Goal: Task Accomplishment & Management: Manage account settings

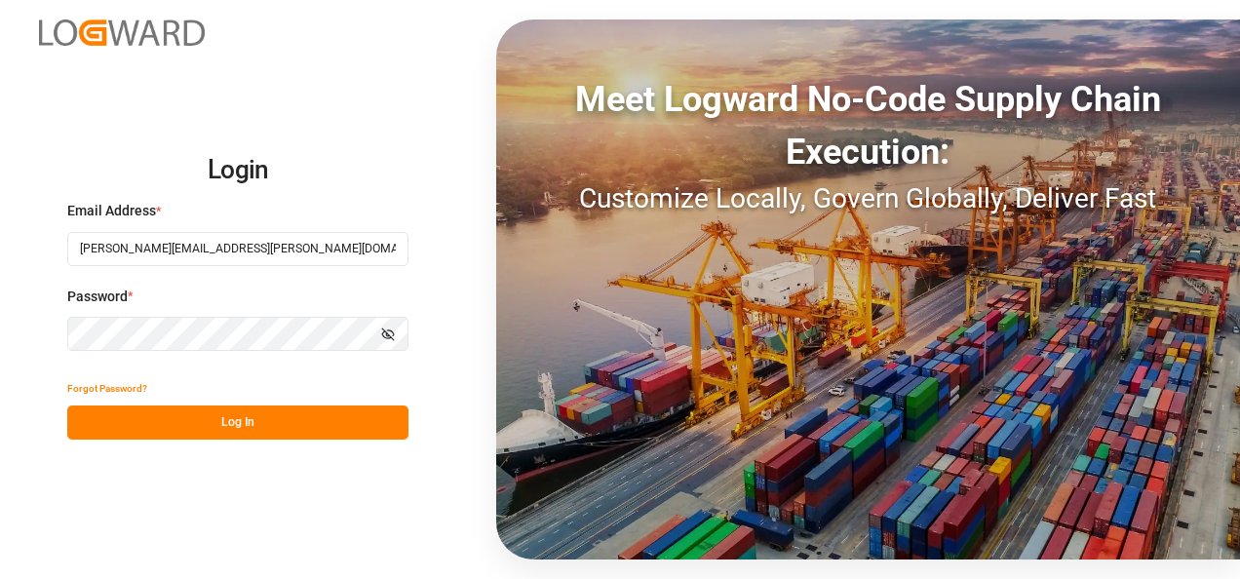
click at [251, 415] on button "Log In" at bounding box center [237, 422] width 341 height 34
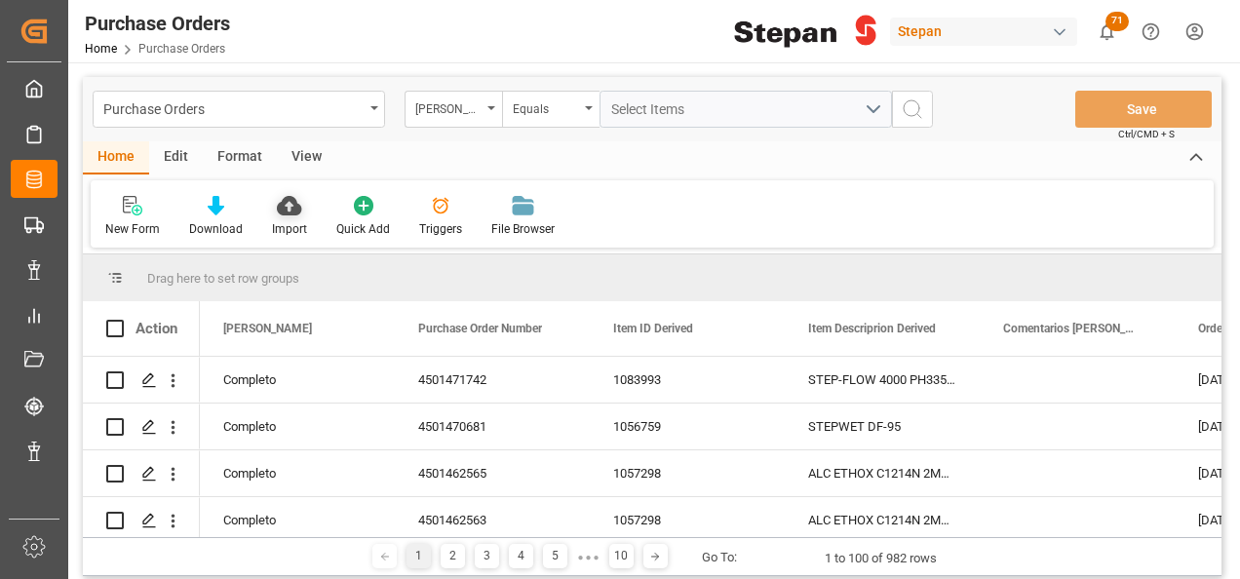
click at [294, 203] on icon at bounding box center [289, 205] width 24 height 19
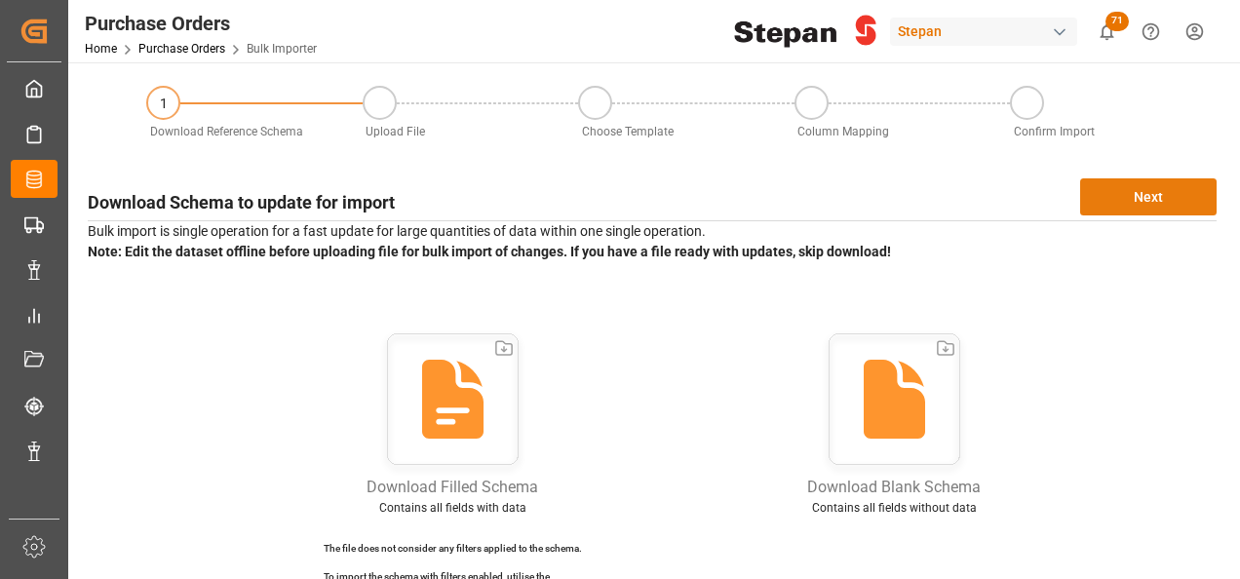
click at [1138, 200] on button "Next" at bounding box center [1148, 196] width 136 height 37
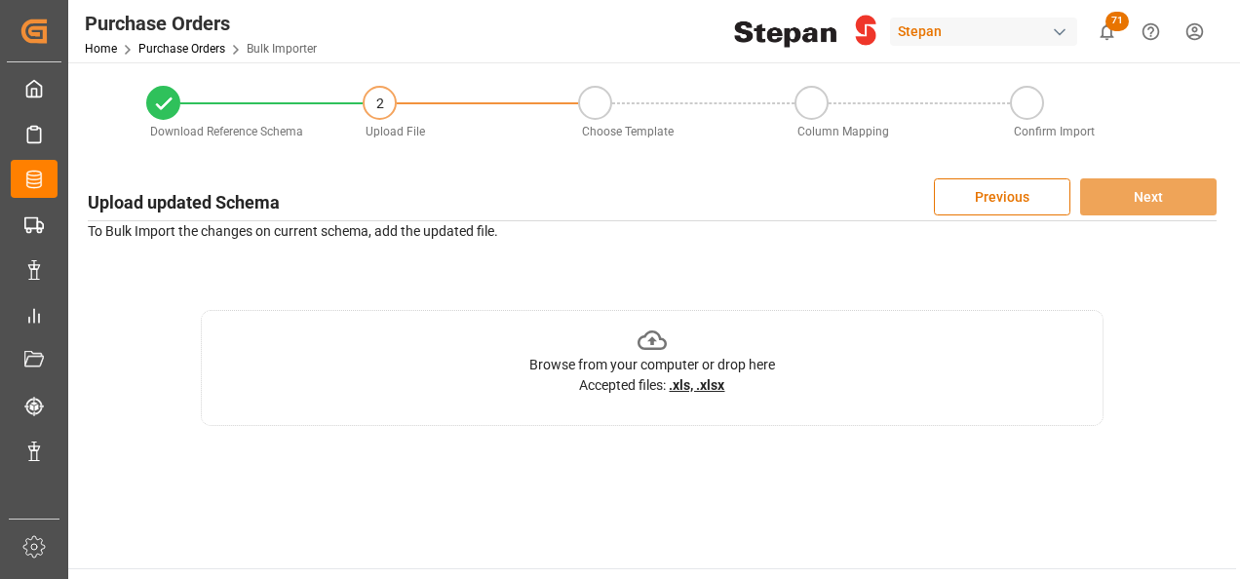
click at [643, 336] on icon at bounding box center [652, 339] width 30 height 19
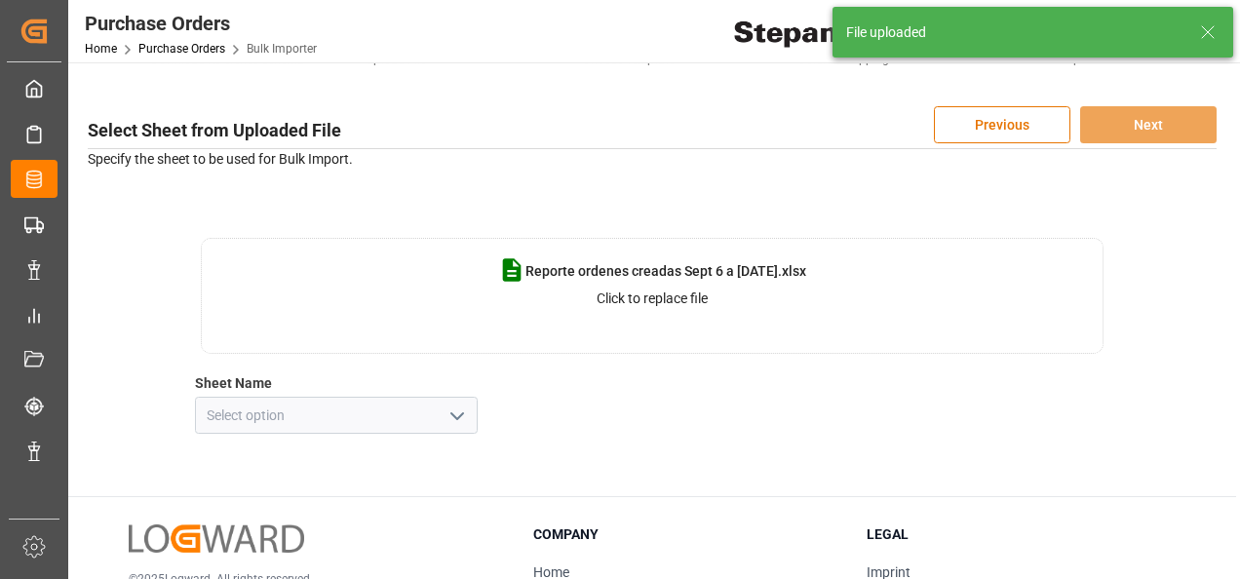
scroll to position [97, 0]
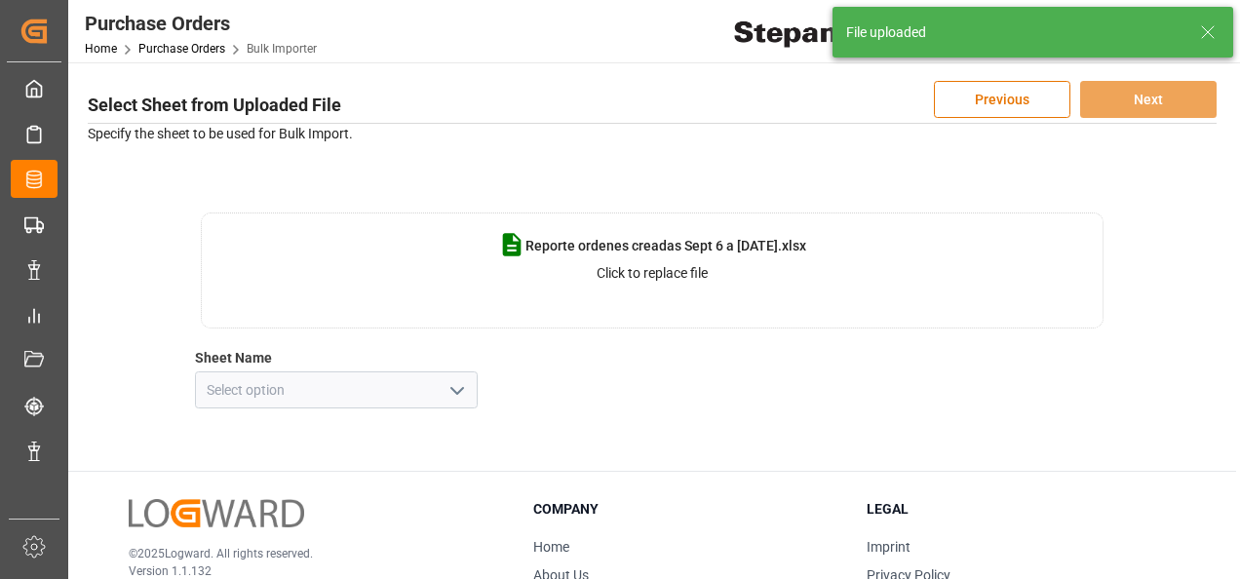
click at [460, 390] on polyline "open menu" at bounding box center [457, 391] width 12 height 6
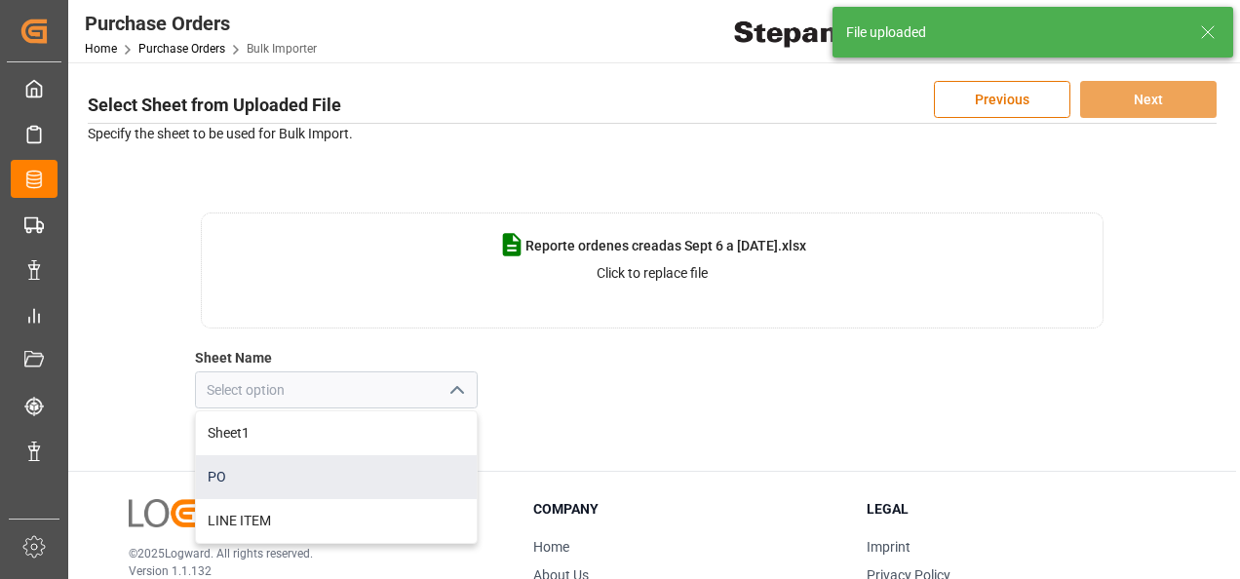
click at [227, 476] on div "PO" at bounding box center [336, 477] width 281 height 44
type input "PO"
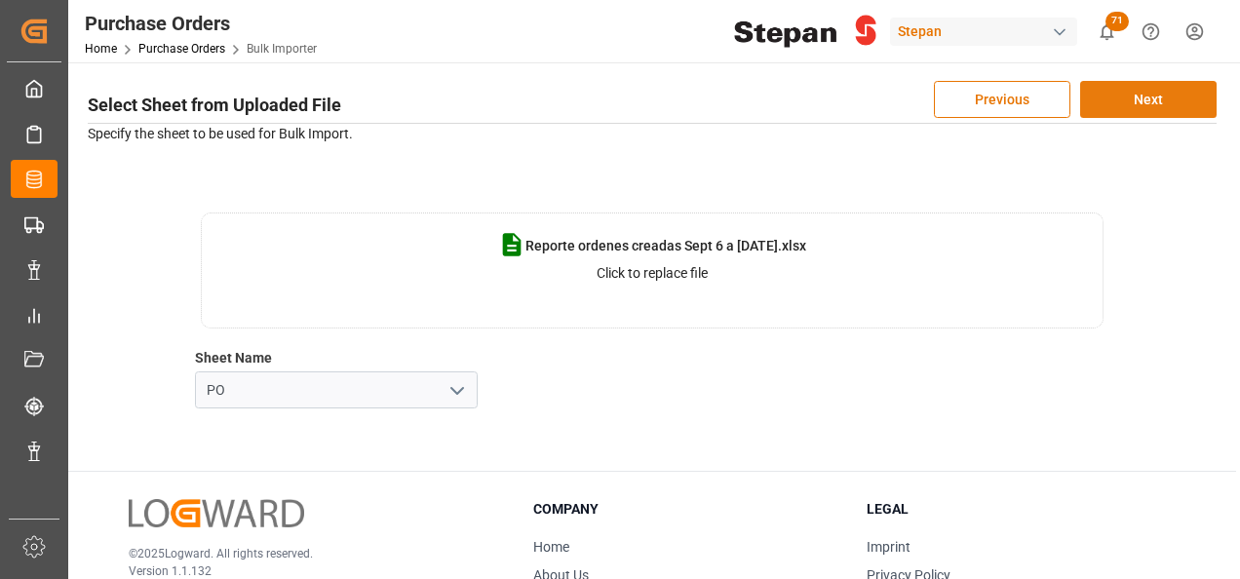
click at [1140, 98] on button "Next" at bounding box center [1148, 99] width 136 height 37
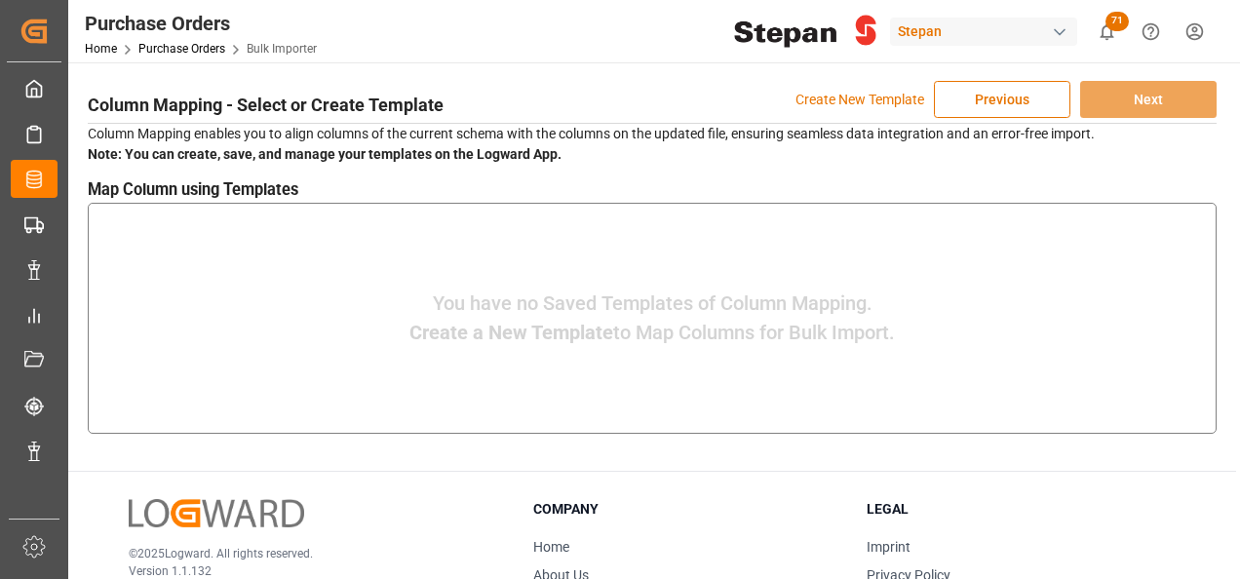
click at [555, 308] on p "You have no Saved Templates of Column Mapping." at bounding box center [653, 303] width 440 height 29
click at [834, 97] on p "Create New Template" at bounding box center [859, 99] width 129 height 37
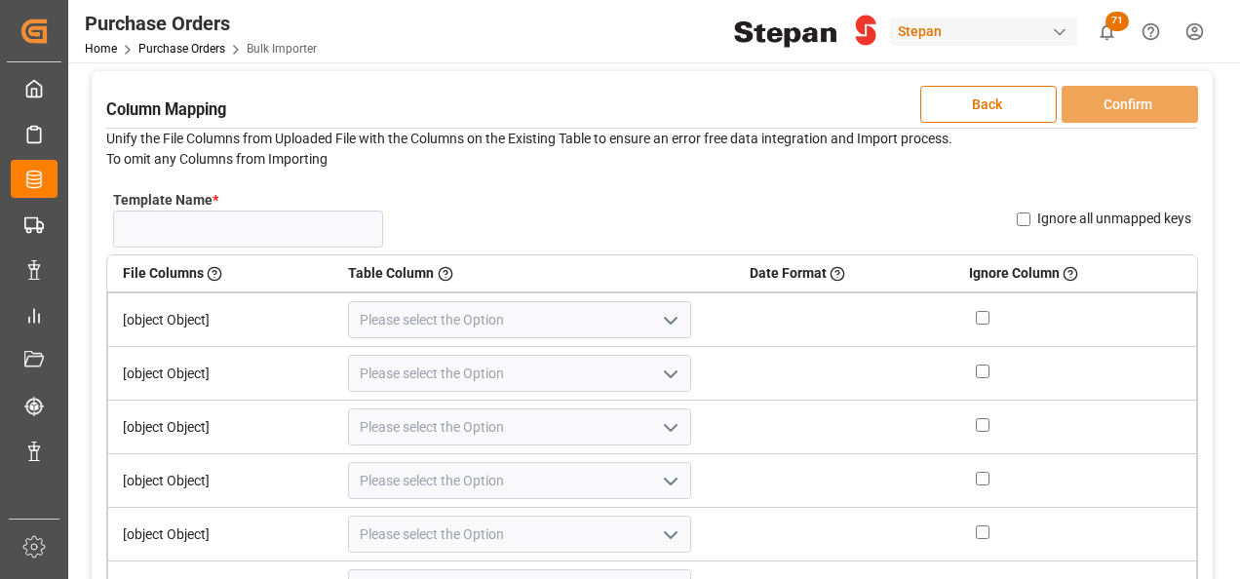
click at [189, 312] on td "[object Object]" at bounding box center [221, 319] width 226 height 55
click at [659, 315] on icon "open menu" at bounding box center [670, 320] width 23 height 23
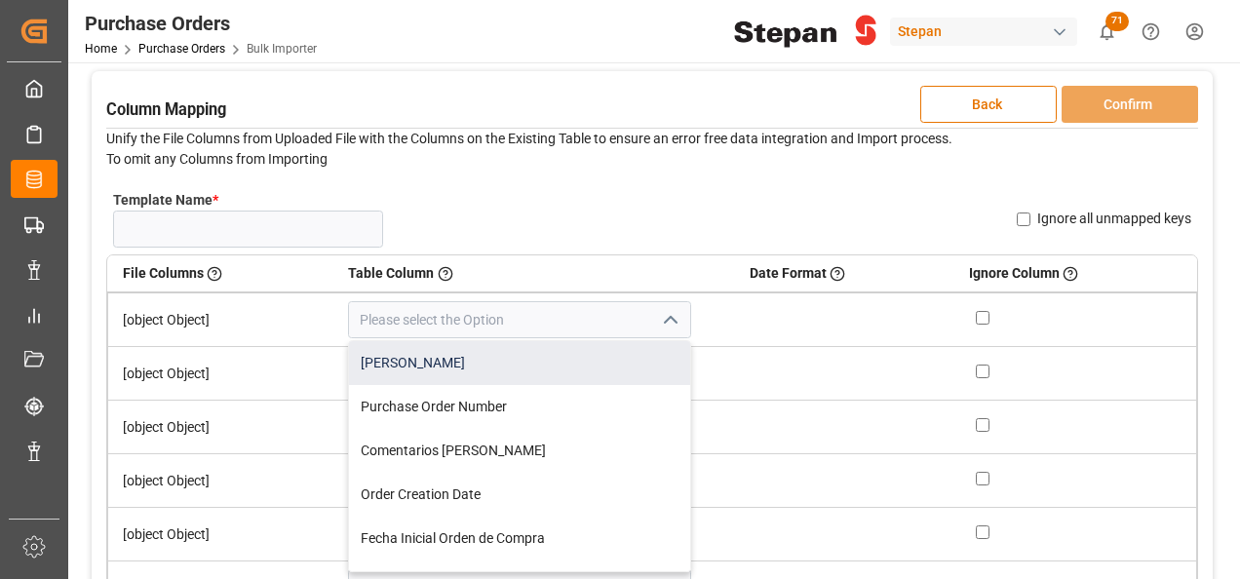
click at [412, 358] on div "[PERSON_NAME]" at bounding box center [519, 363] width 341 height 44
type input "[PERSON_NAME]"
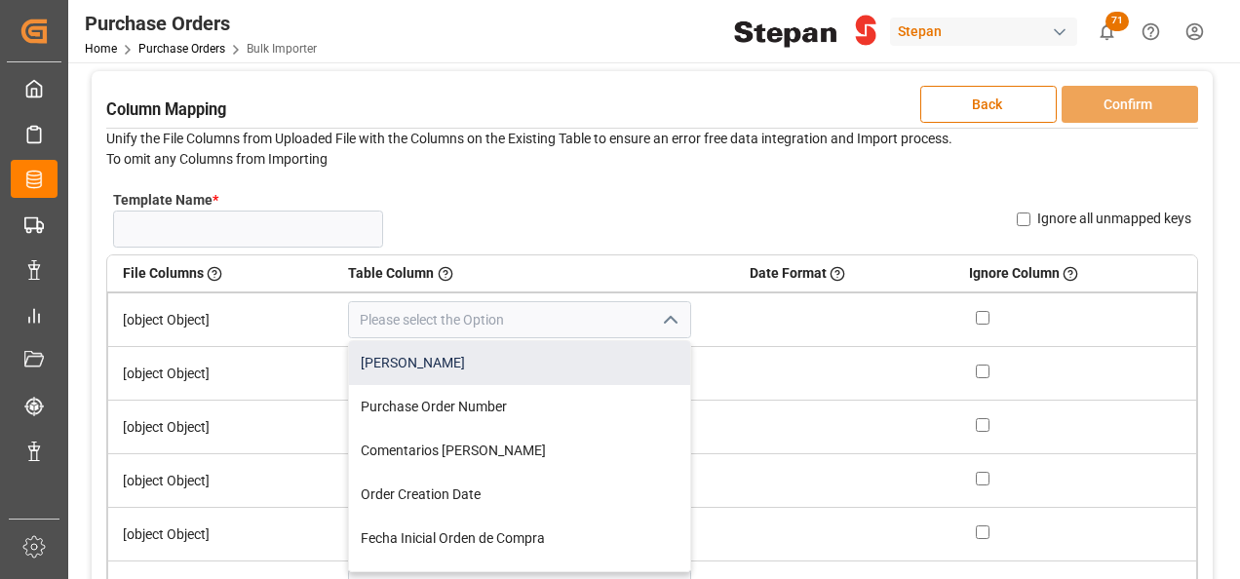
type input "[PERSON_NAME]"
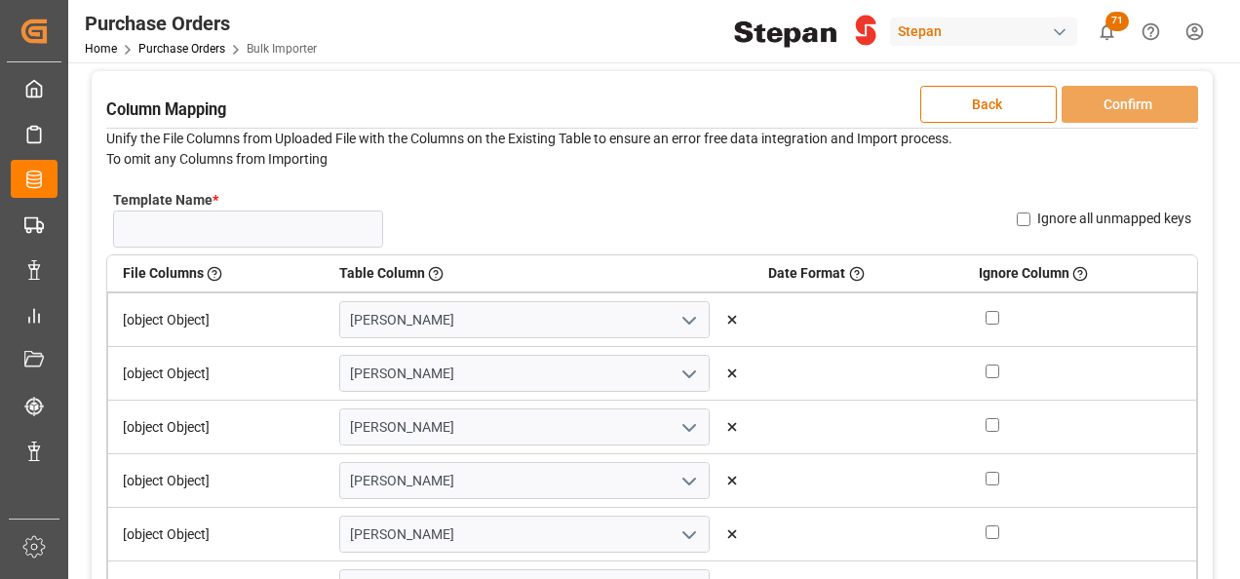
click at [677, 366] on icon "open menu" at bounding box center [688, 374] width 23 height 23
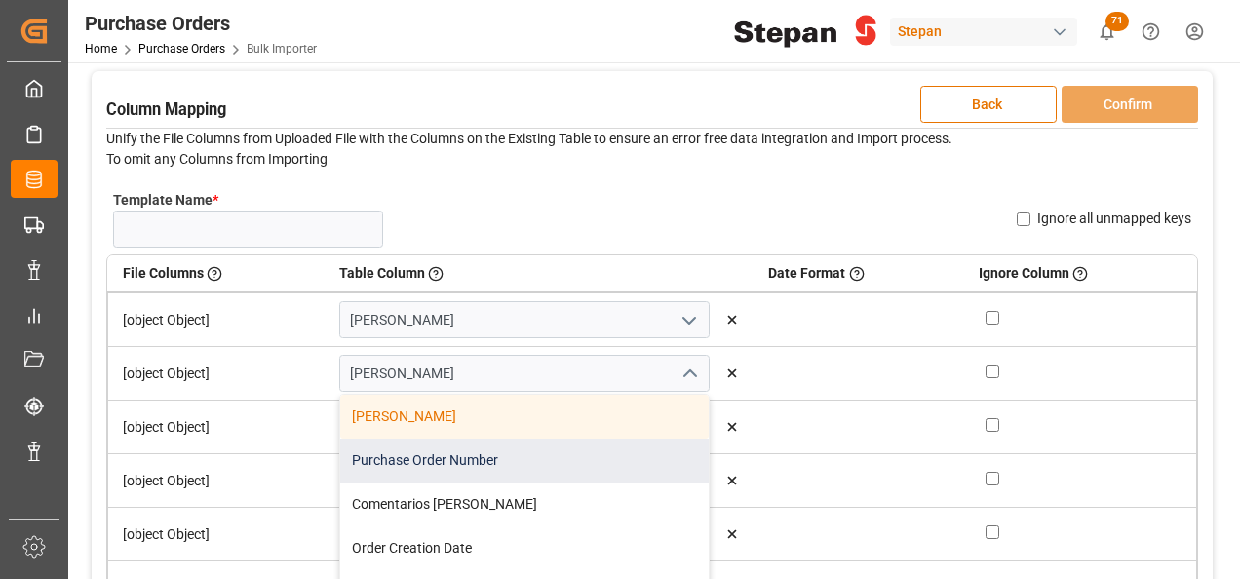
click at [425, 460] on div "Purchase Order Number" at bounding box center [524, 461] width 368 height 44
type input "Purchase Order Number"
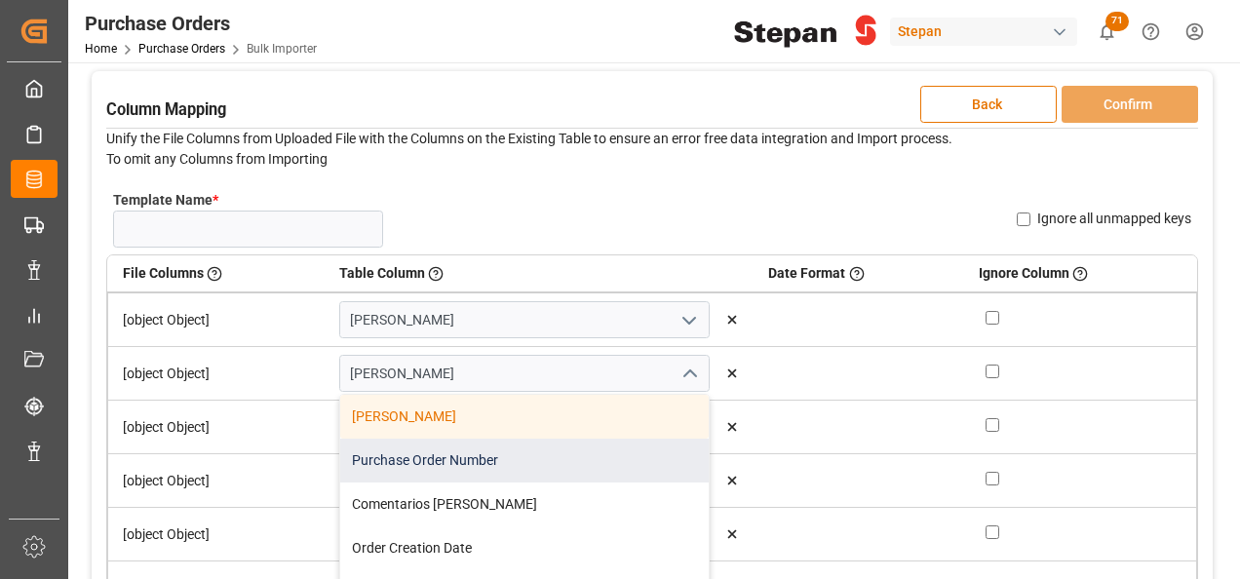
type input "Purchase Order Number"
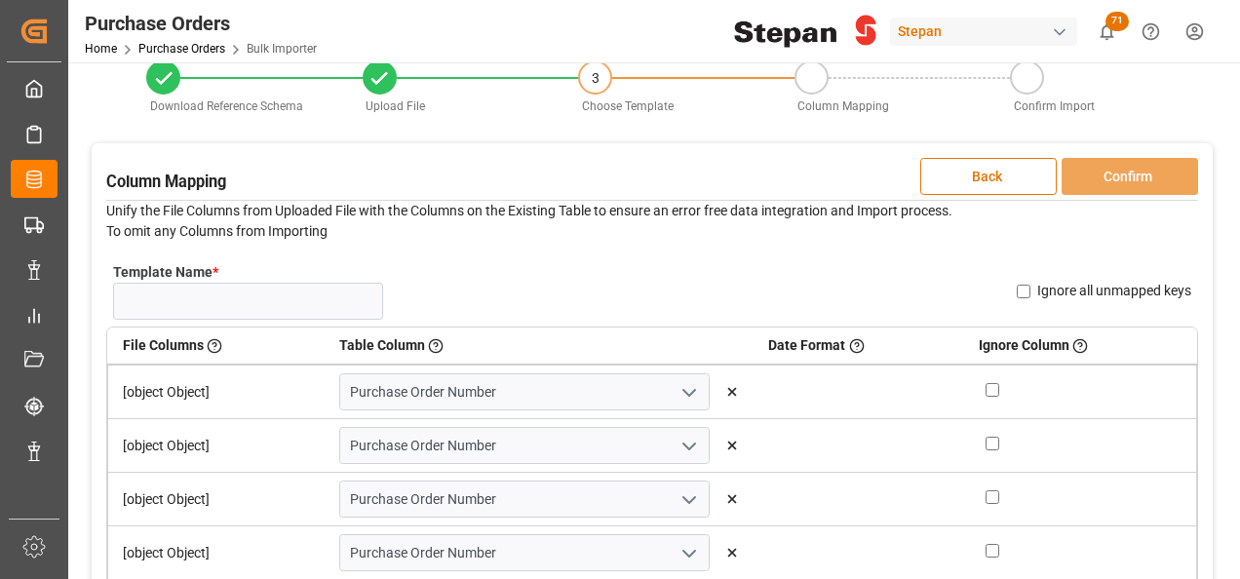
scroll to position [0, 0]
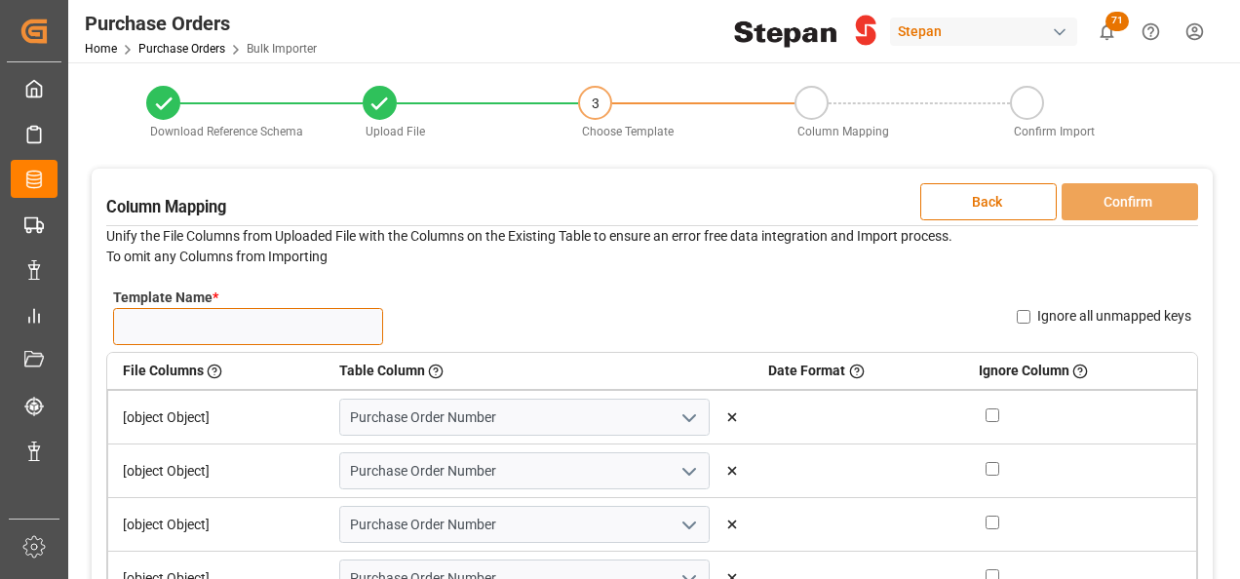
click at [245, 323] on input "Template Name *" at bounding box center [248, 326] width 270 height 37
click at [157, 324] on input "Template Name *" at bounding box center [248, 326] width 270 height 37
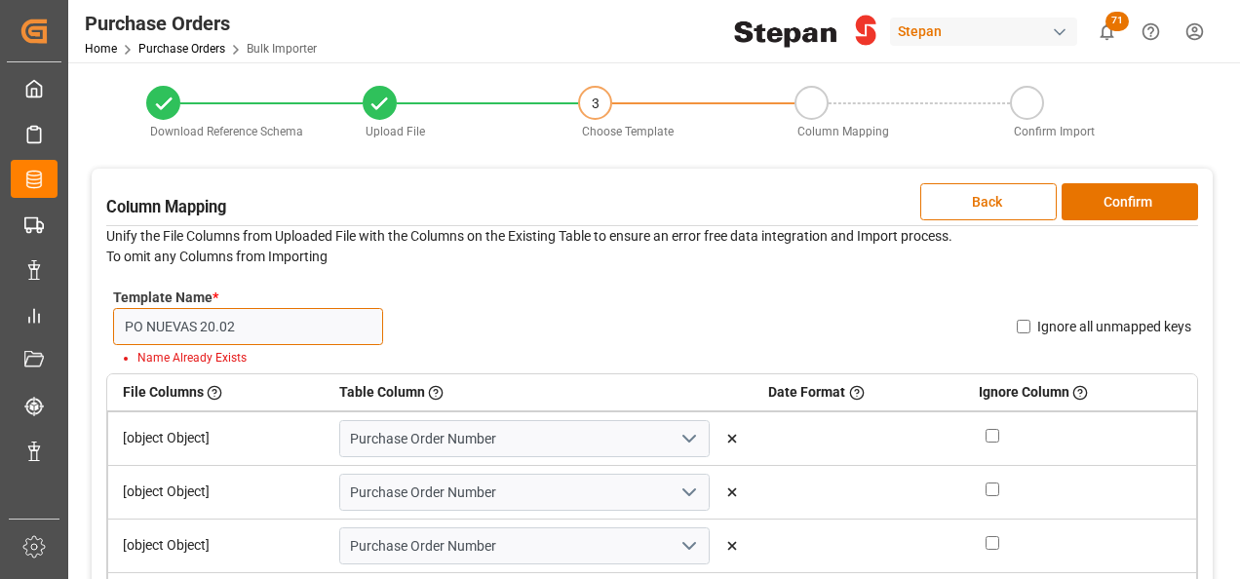
drag, startPoint x: 253, startPoint y: 322, endPoint x: 253, endPoint y: 308, distance: 13.6
click at [253, 321] on input "PO NUEVAS 20.02" at bounding box center [248, 326] width 270 height 37
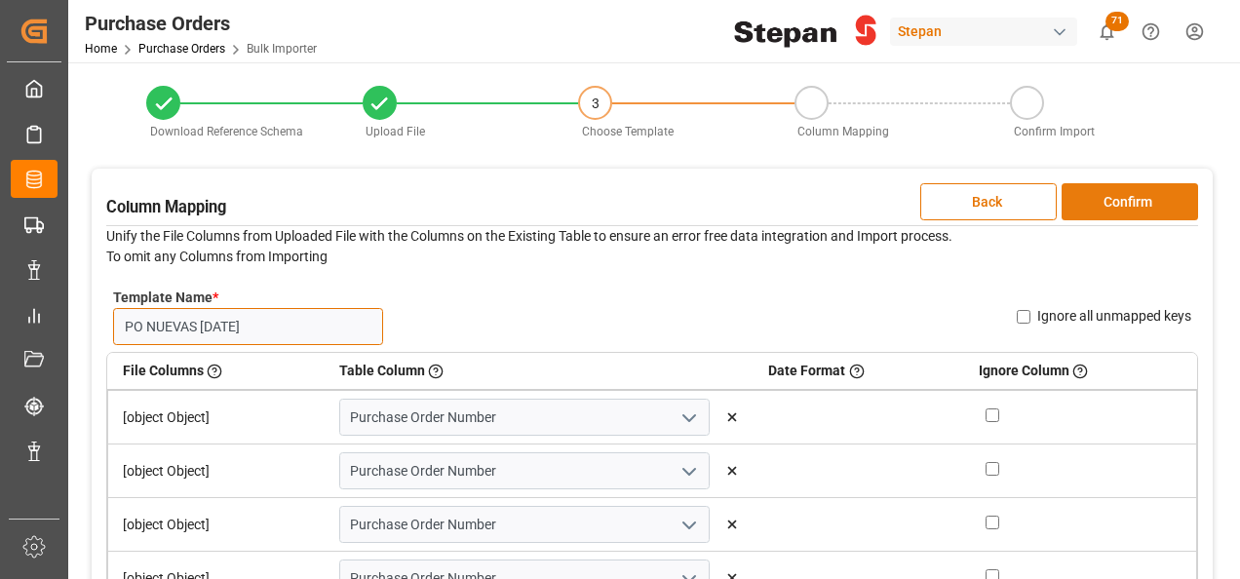
type input "PO NUEVAS 17.09.25"
click at [1133, 201] on button "Confirm" at bounding box center [1129, 201] width 136 height 37
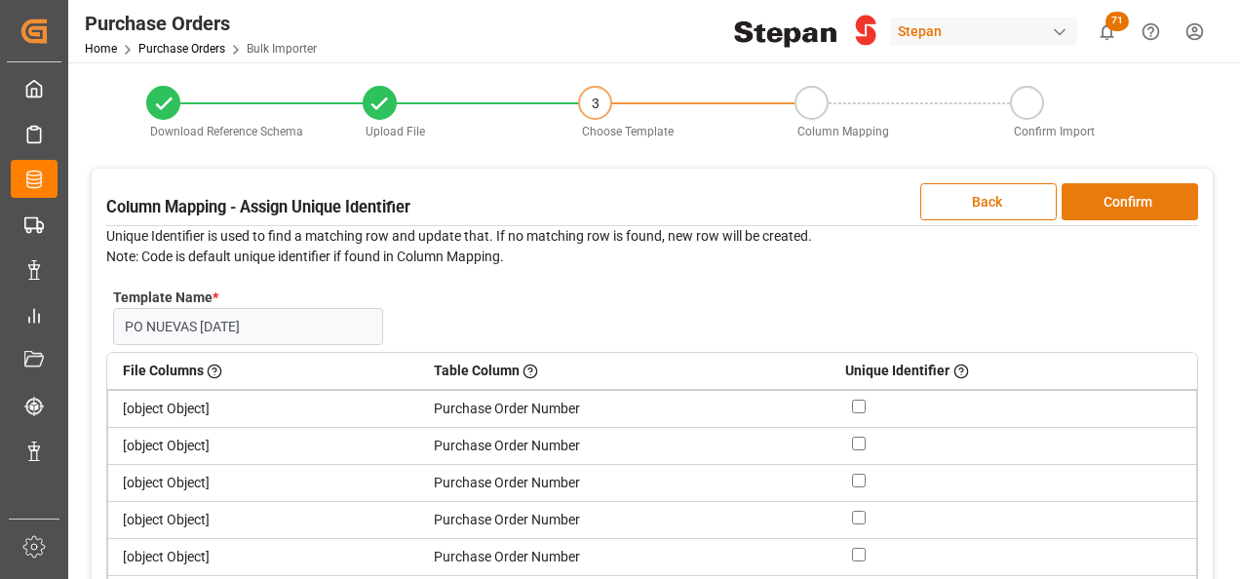
click at [1133, 201] on button "Confirm" at bounding box center [1129, 201] width 136 height 37
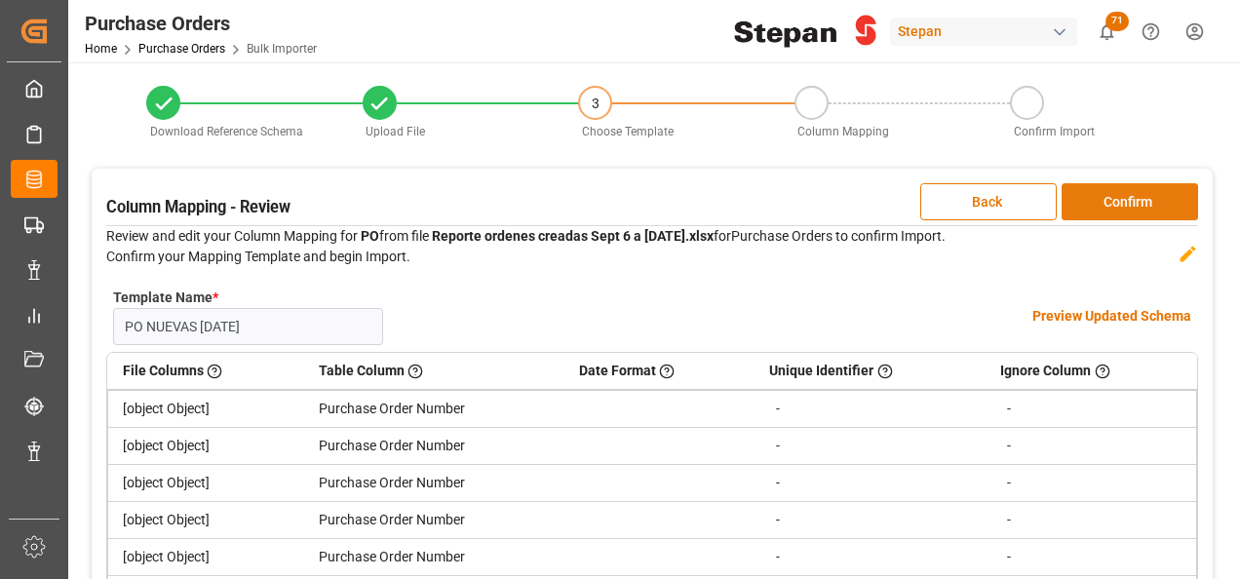
click at [1133, 201] on button "Confirm" at bounding box center [1129, 201] width 136 height 37
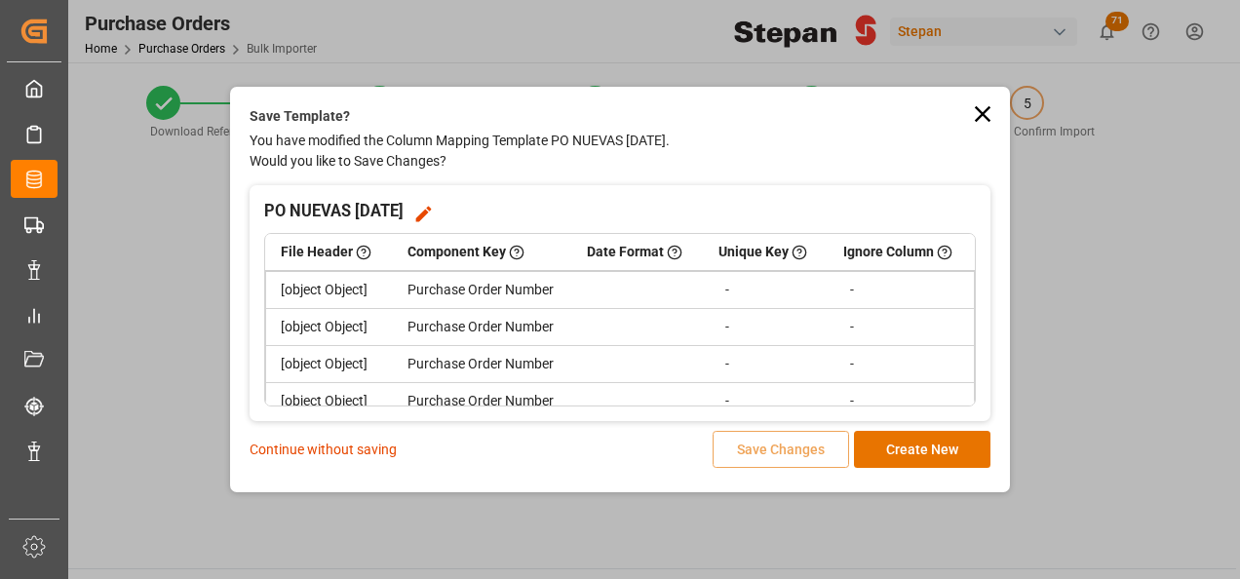
click at [318, 292] on td "[object Object]" at bounding box center [329, 290] width 127 height 38
click at [441, 292] on div "Purchase Order Number" at bounding box center [482, 290] width 150 height 20
click at [984, 107] on icon at bounding box center [982, 113] width 27 height 27
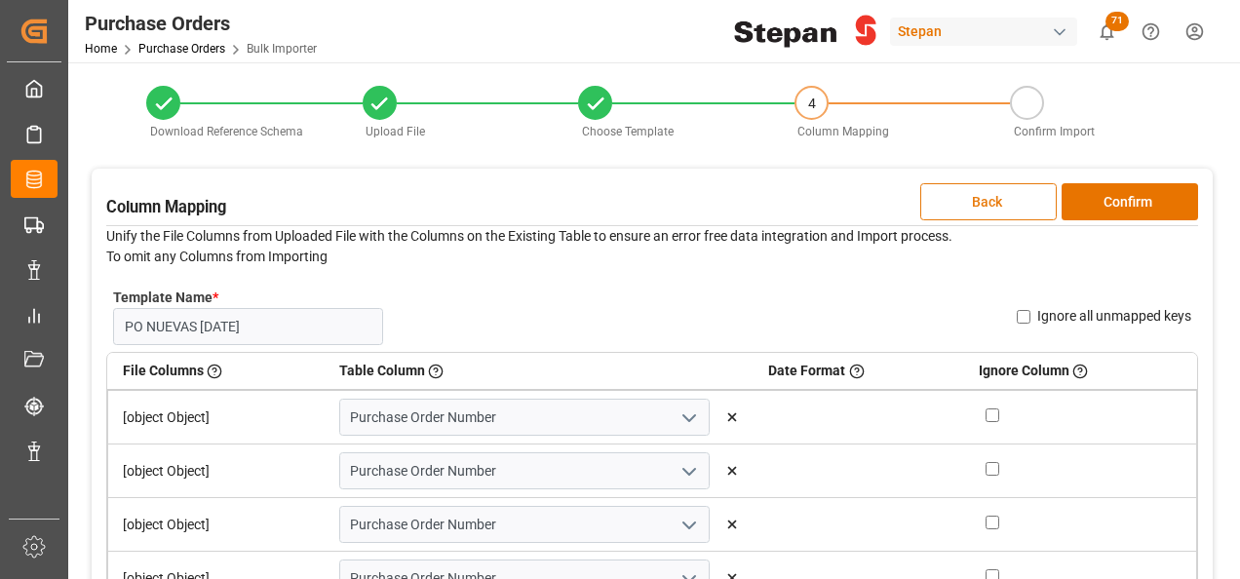
click at [967, 196] on button "Back" at bounding box center [988, 201] width 136 height 37
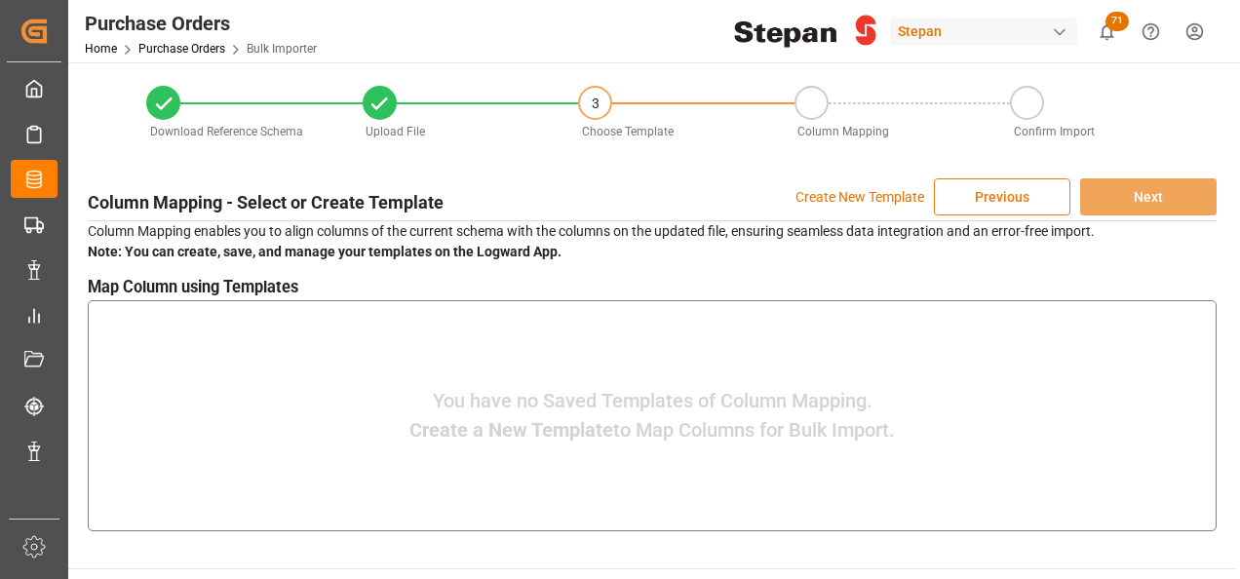
click at [966, 195] on button "Previous" at bounding box center [1002, 196] width 136 height 37
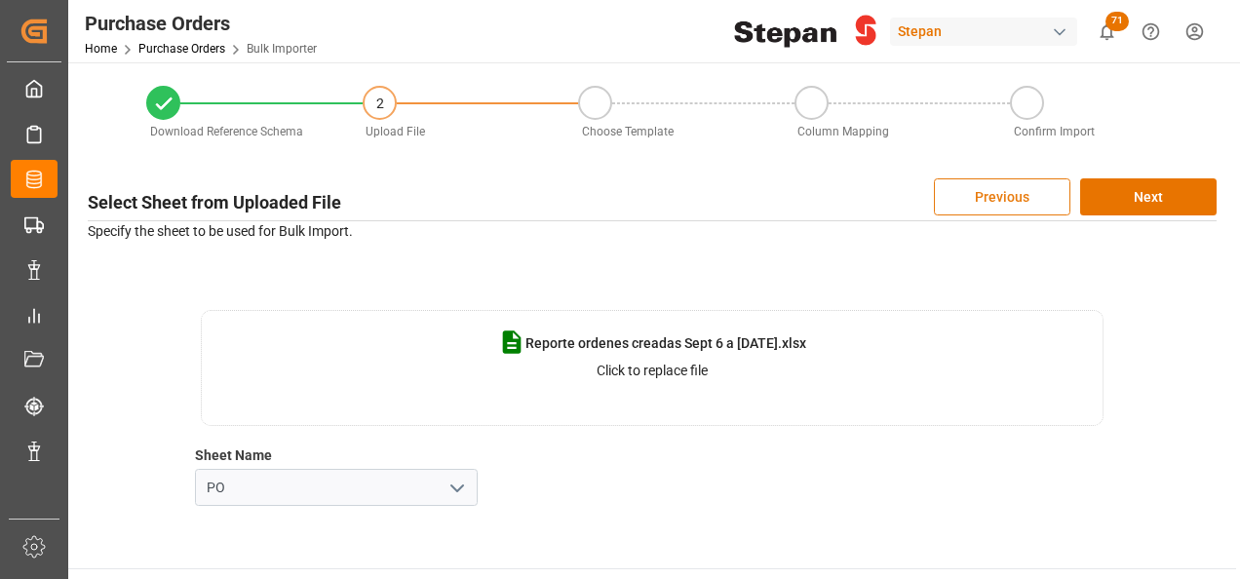
click at [996, 198] on button "Previous" at bounding box center [1002, 196] width 136 height 37
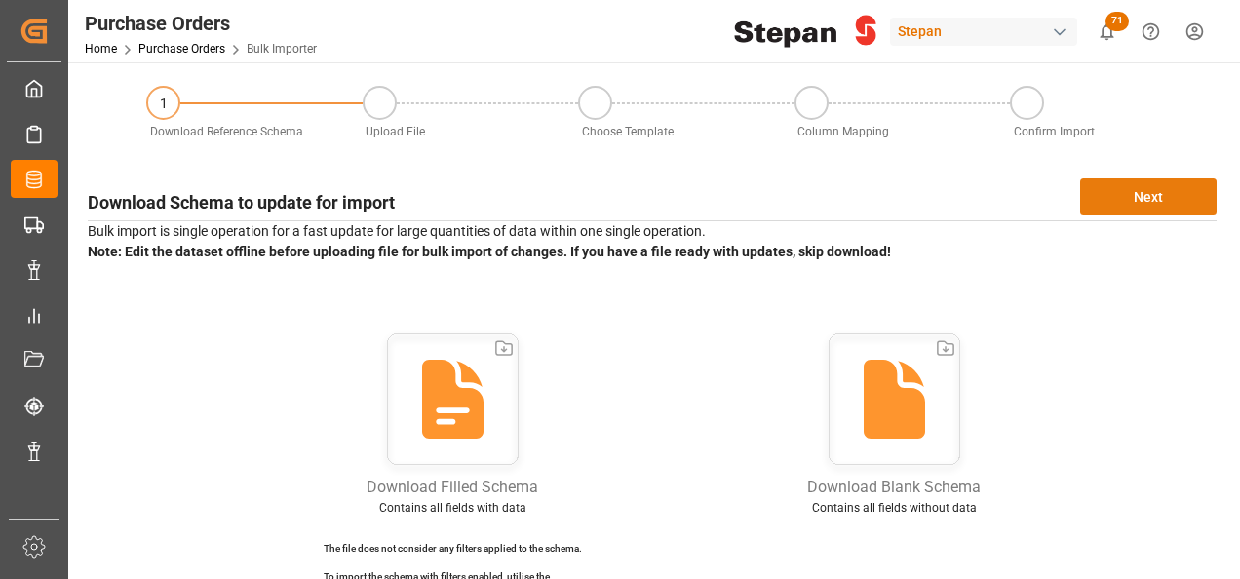
click at [1161, 187] on button "Next" at bounding box center [1148, 196] width 136 height 37
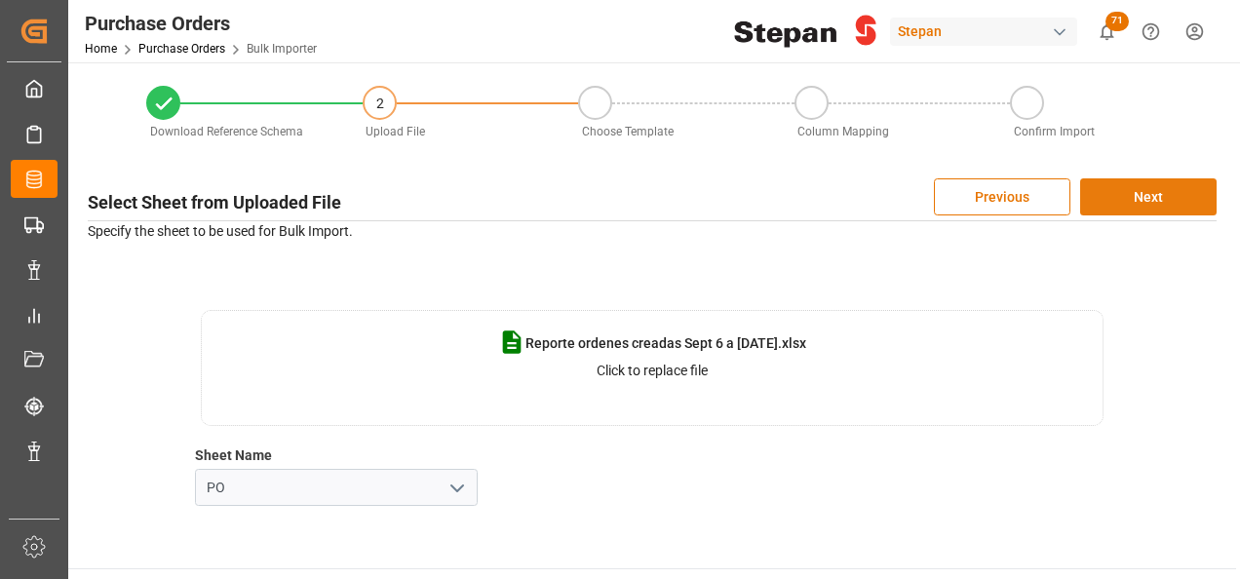
click at [1156, 192] on button "Next" at bounding box center [1148, 196] width 136 height 37
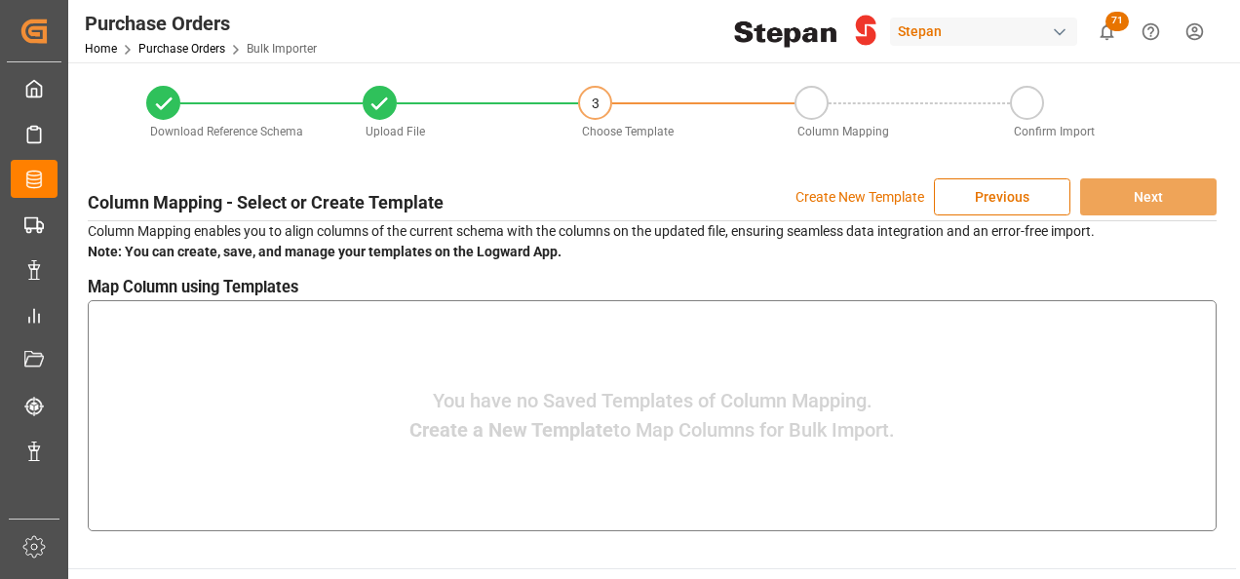
click at [854, 197] on p "Create New Template" at bounding box center [859, 196] width 129 height 37
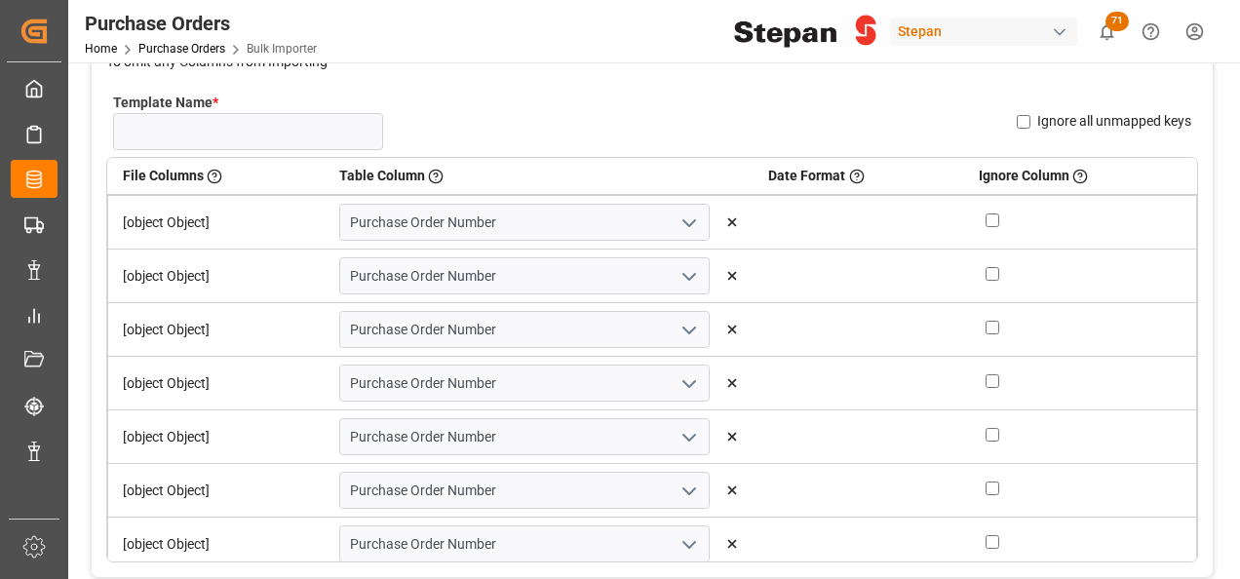
scroll to position [97, 0]
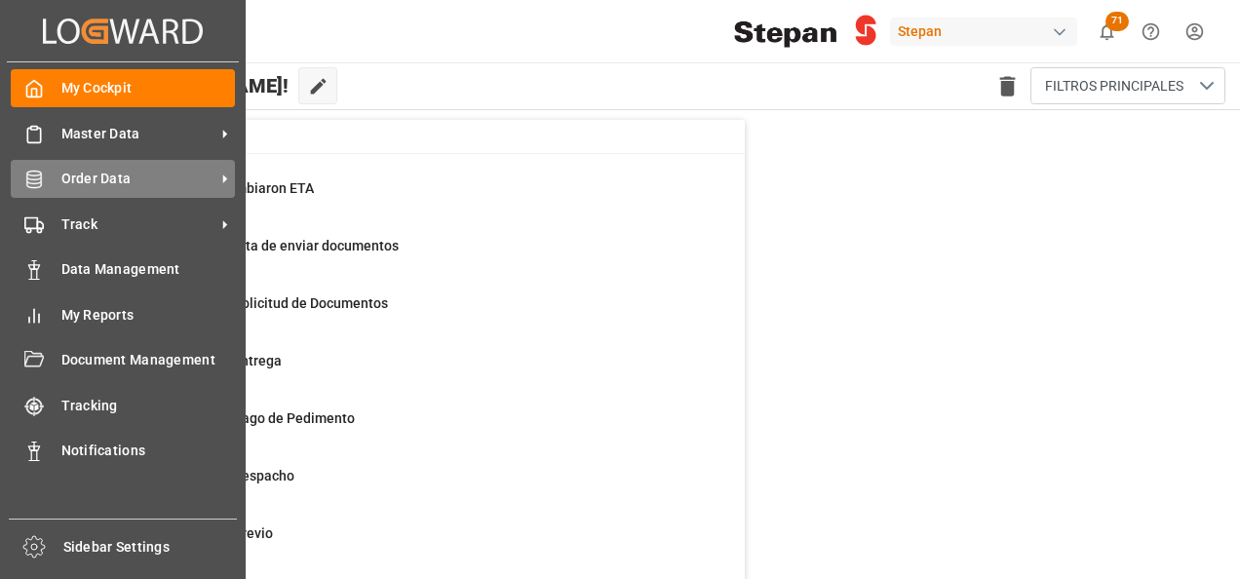
click at [96, 185] on span "Order Data" at bounding box center [138, 179] width 154 height 20
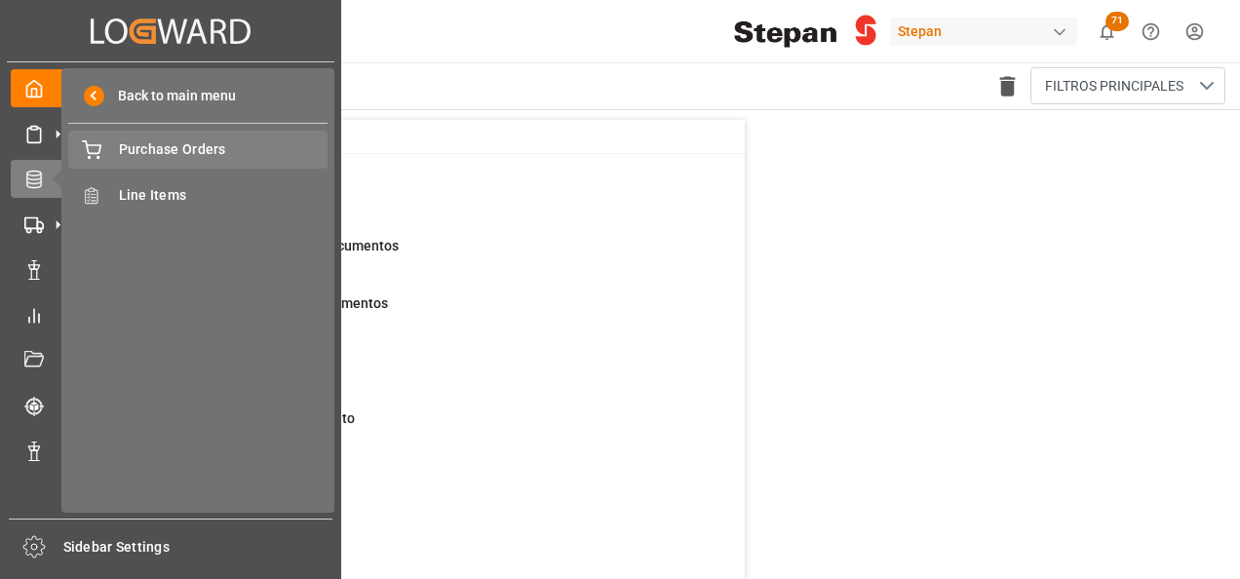
click at [178, 151] on span "Purchase Orders" at bounding box center [224, 149] width 210 height 20
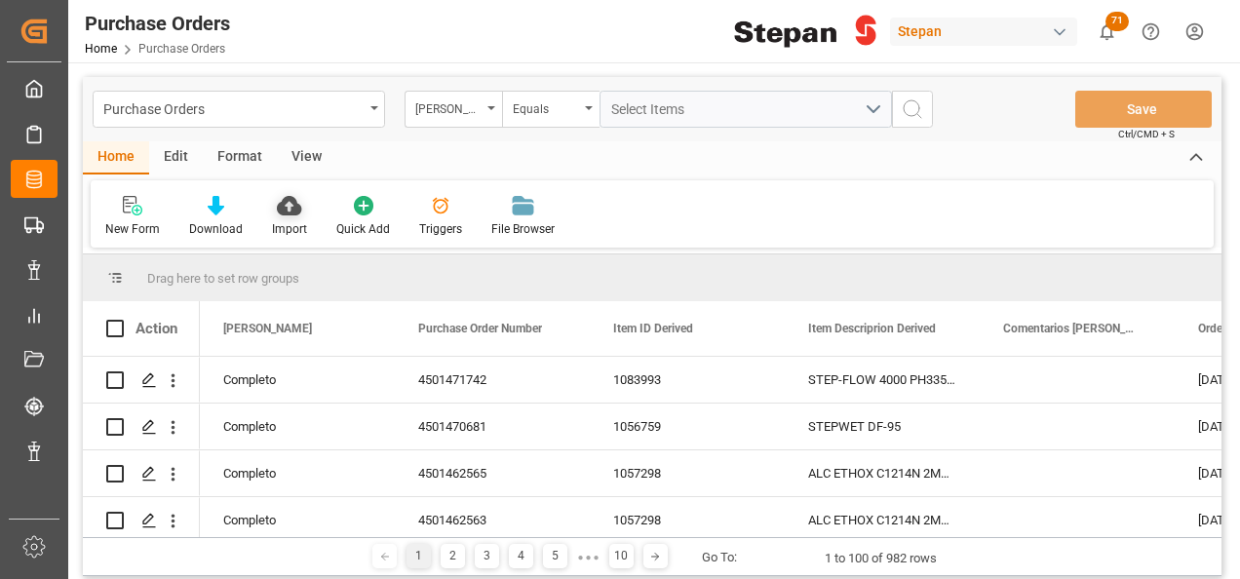
click at [290, 208] on icon at bounding box center [289, 205] width 24 height 19
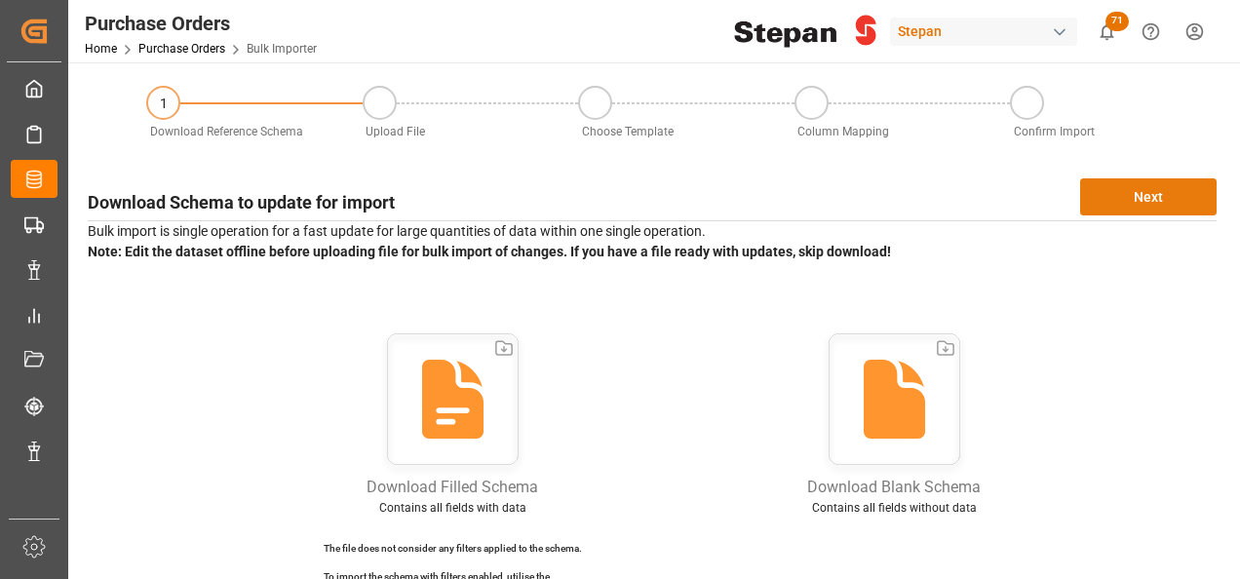
click at [1155, 207] on button "Next" at bounding box center [1148, 196] width 136 height 37
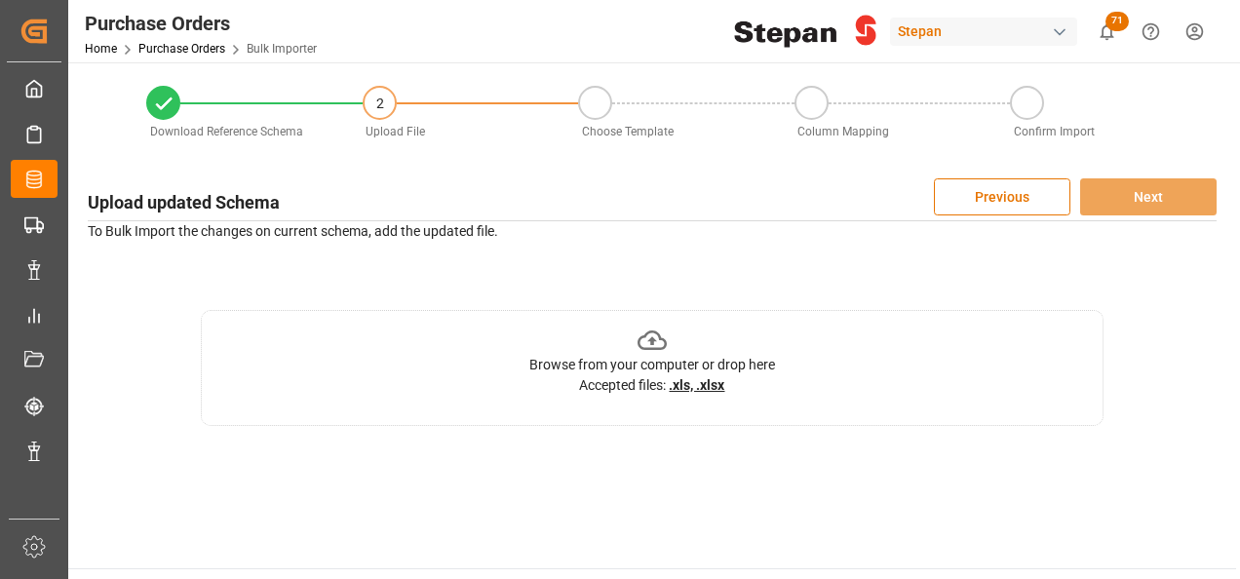
click at [647, 341] on icon at bounding box center [652, 341] width 30 height 30
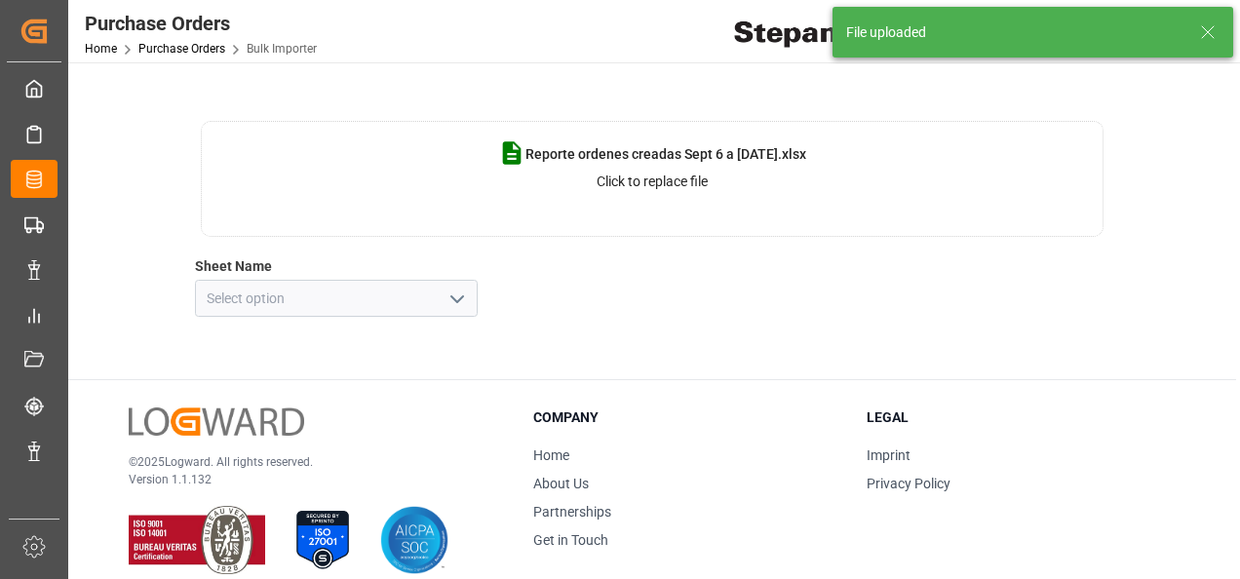
scroll to position [195, 0]
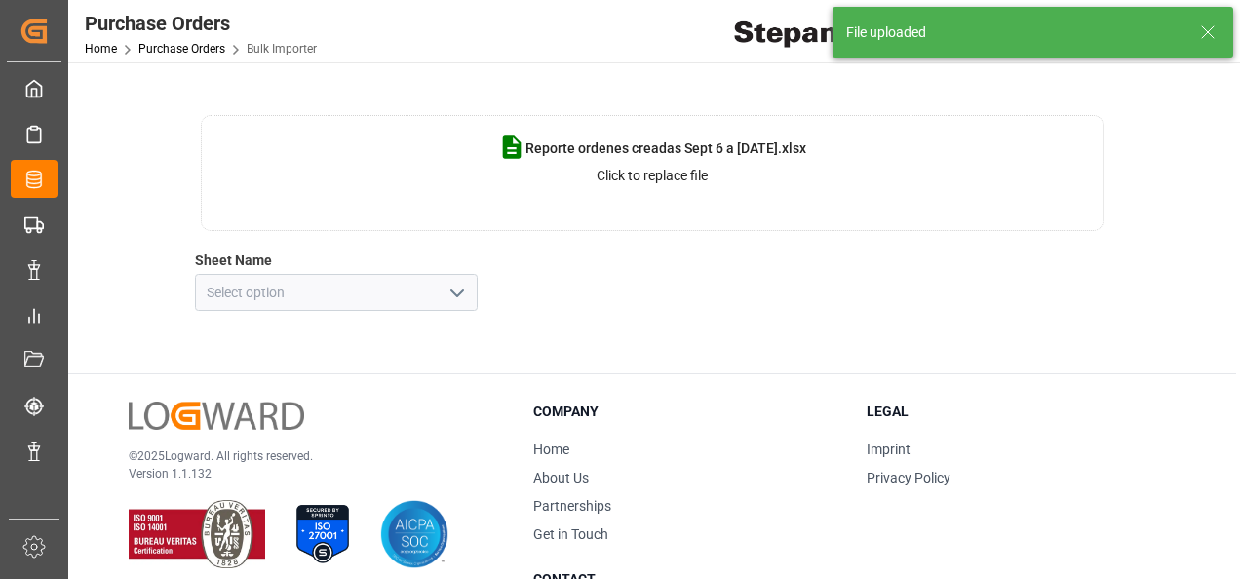
click at [450, 285] on icon "open menu" at bounding box center [456, 293] width 23 height 23
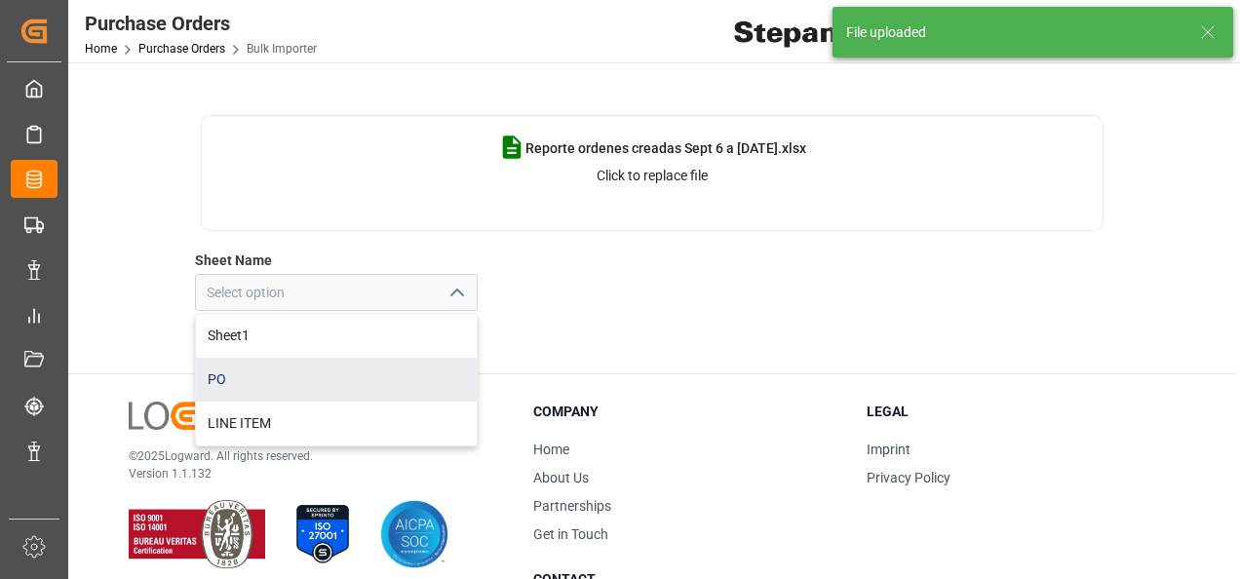
click at [247, 374] on div "PO" at bounding box center [336, 380] width 281 height 44
type input "PO"
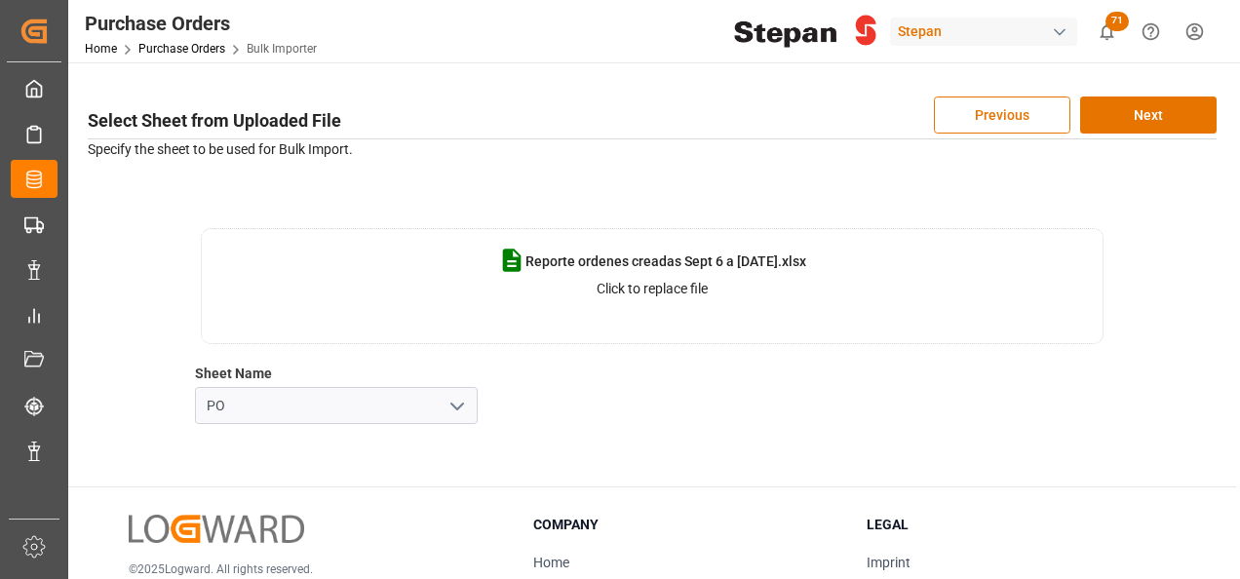
scroll to position [0, 0]
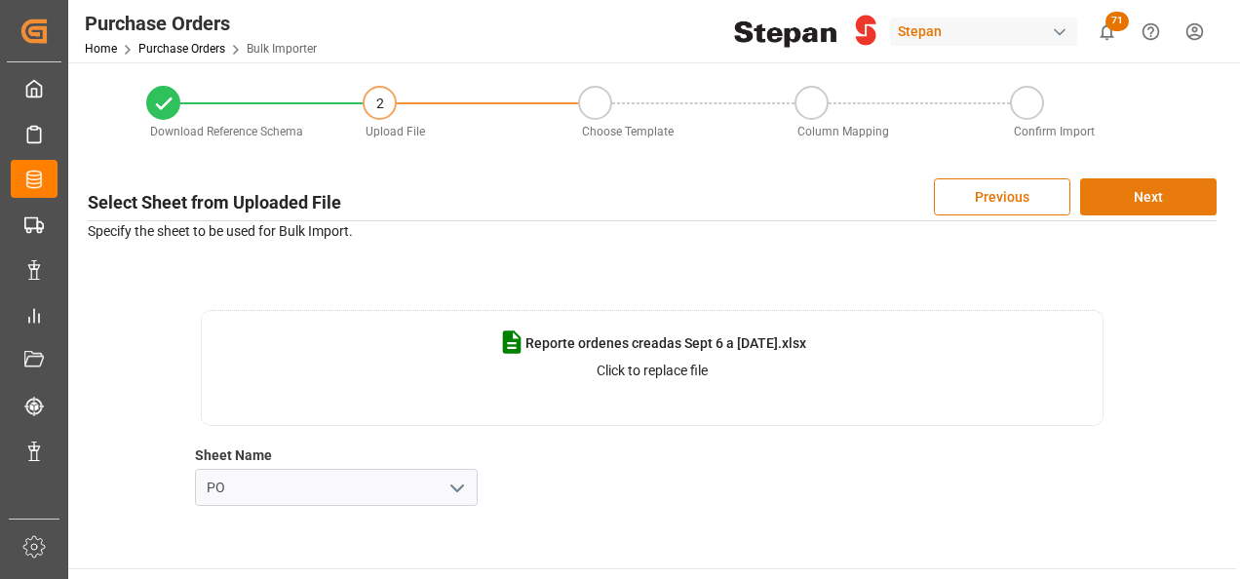
click at [1141, 196] on button "Next" at bounding box center [1148, 196] width 136 height 37
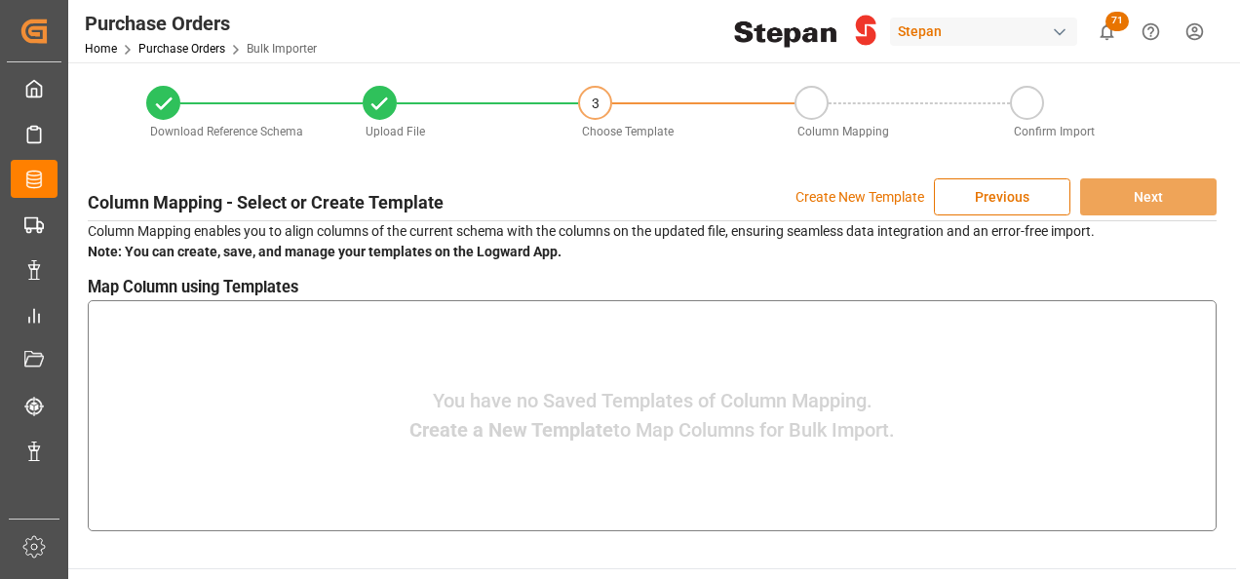
click at [861, 193] on p "Create New Template" at bounding box center [859, 196] width 129 height 37
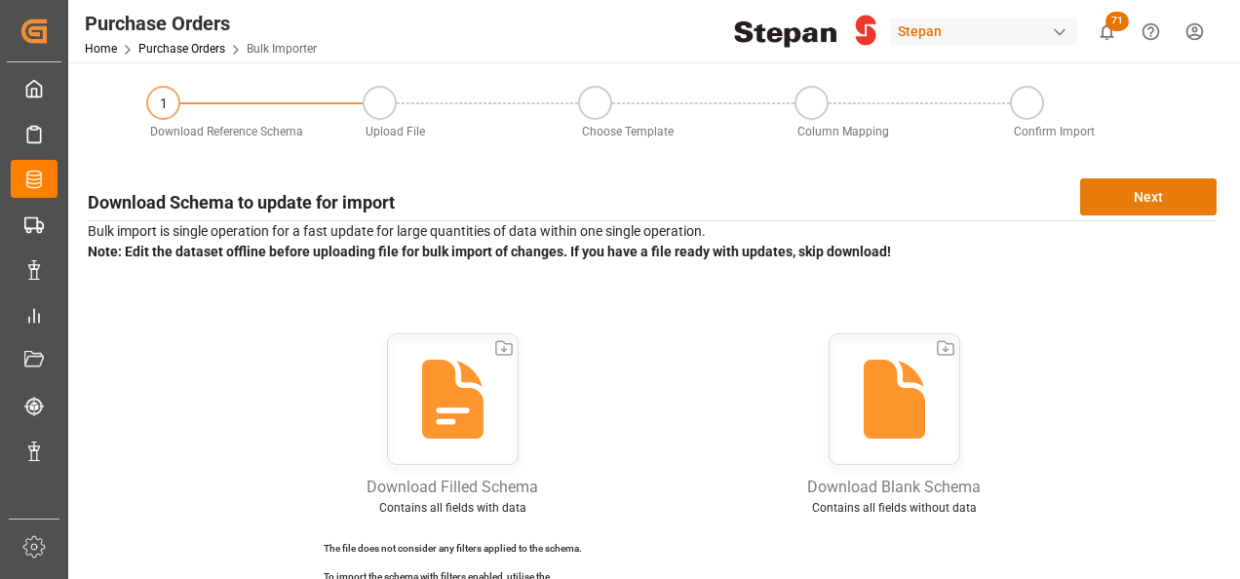
click at [1131, 201] on button "Next" at bounding box center [1148, 196] width 136 height 37
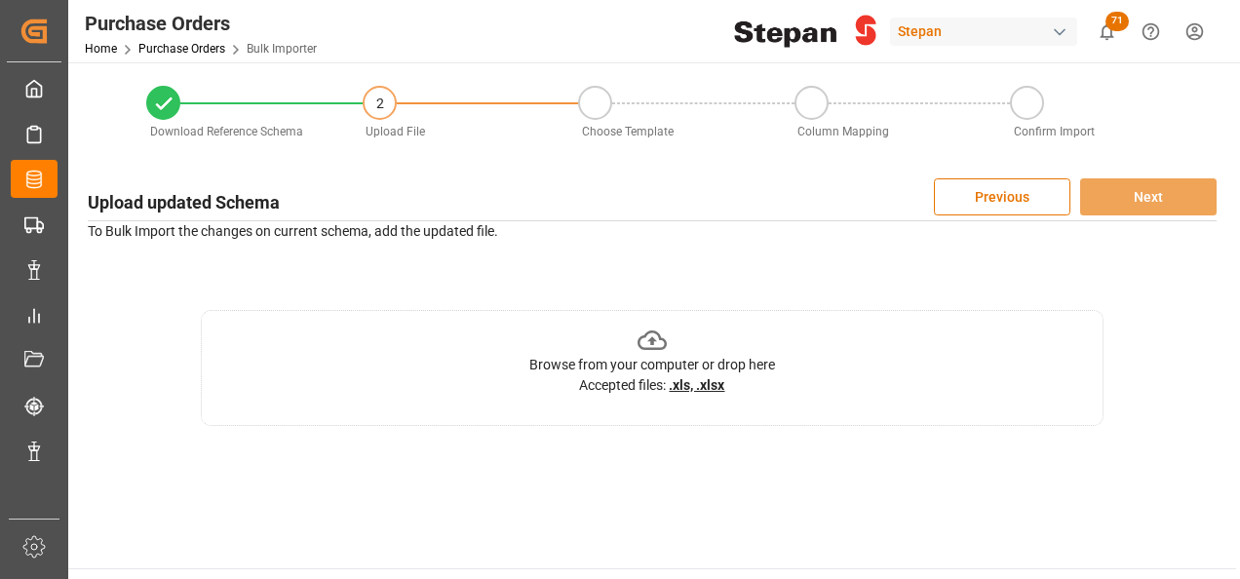
click at [651, 331] on icon at bounding box center [652, 339] width 30 height 19
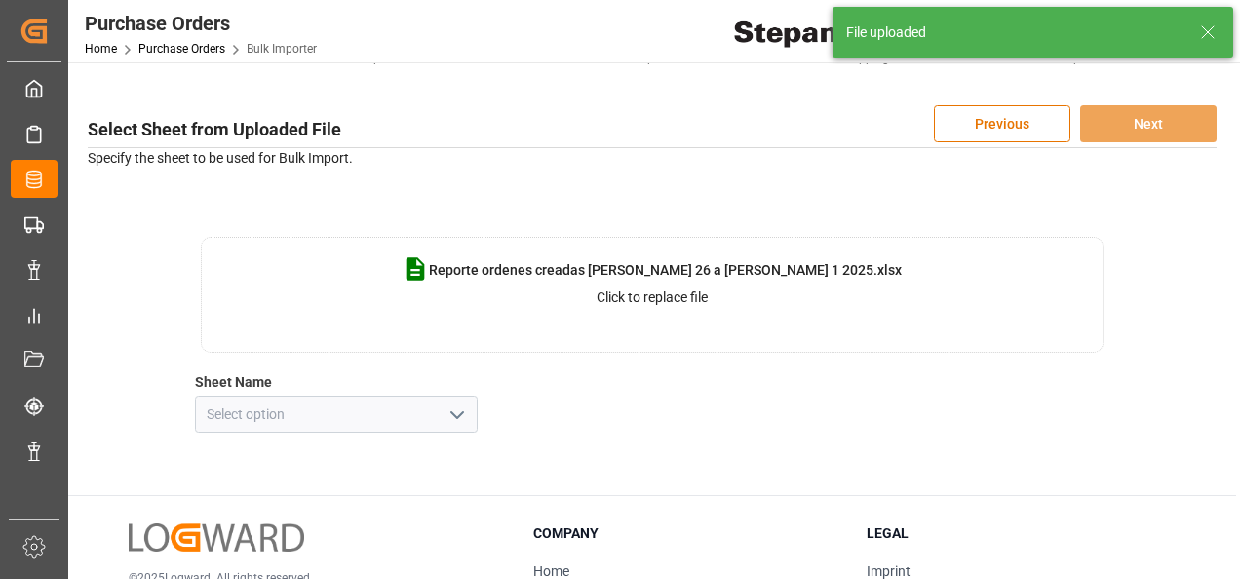
scroll to position [97, 0]
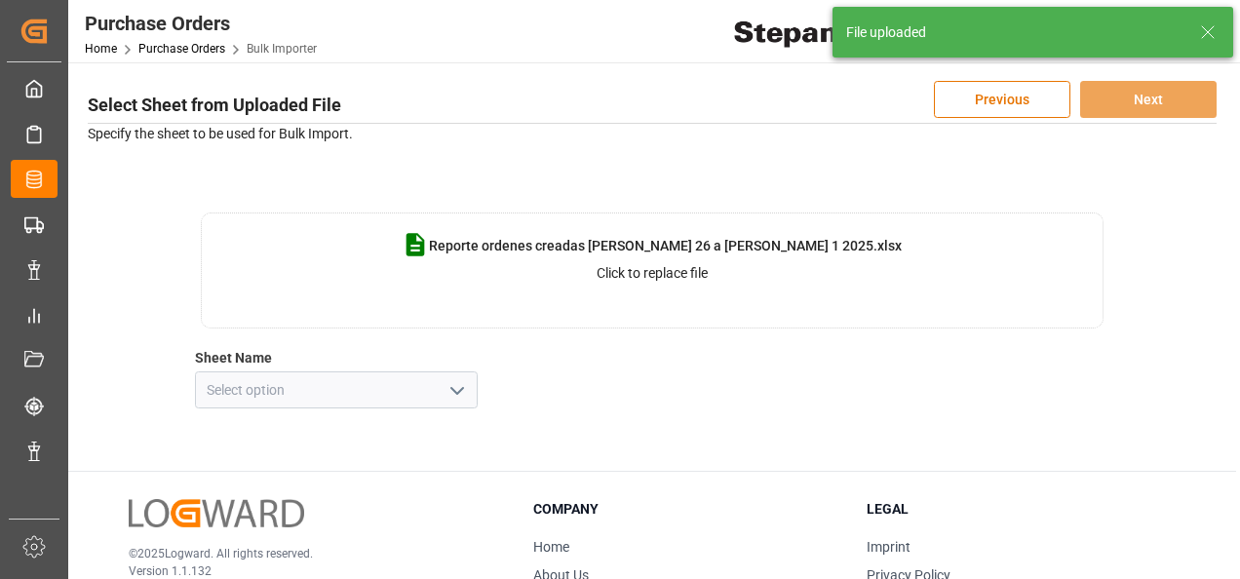
click at [454, 386] on icon "open menu" at bounding box center [456, 390] width 23 height 23
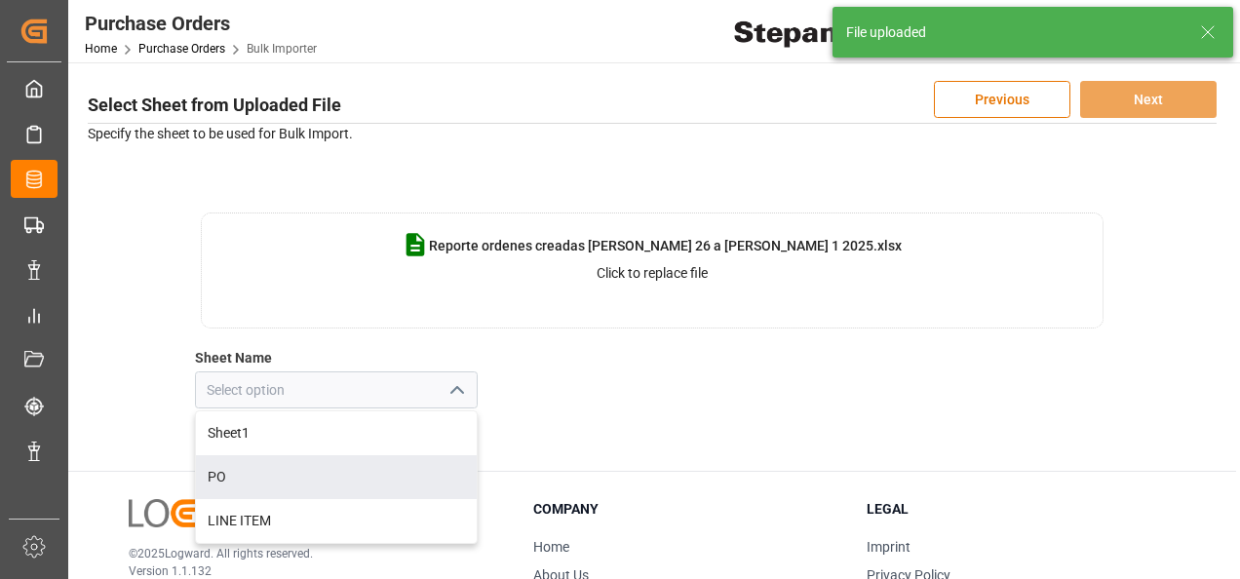
click at [216, 474] on div "PO" at bounding box center [336, 477] width 281 height 44
type input "PO"
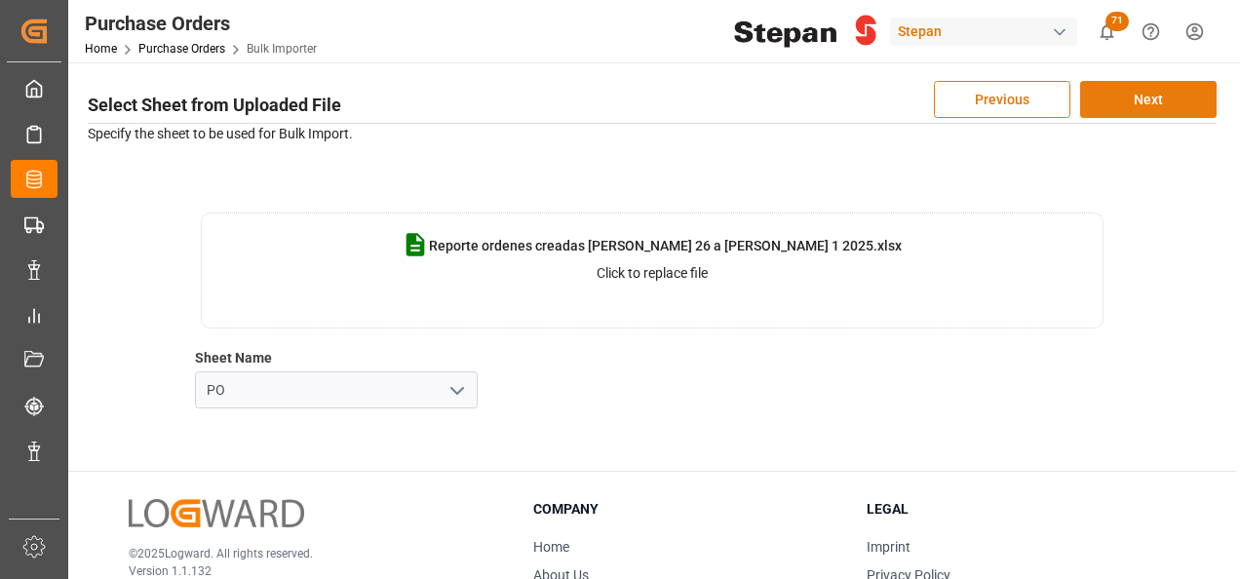
click at [1140, 97] on button "Next" at bounding box center [1148, 99] width 136 height 37
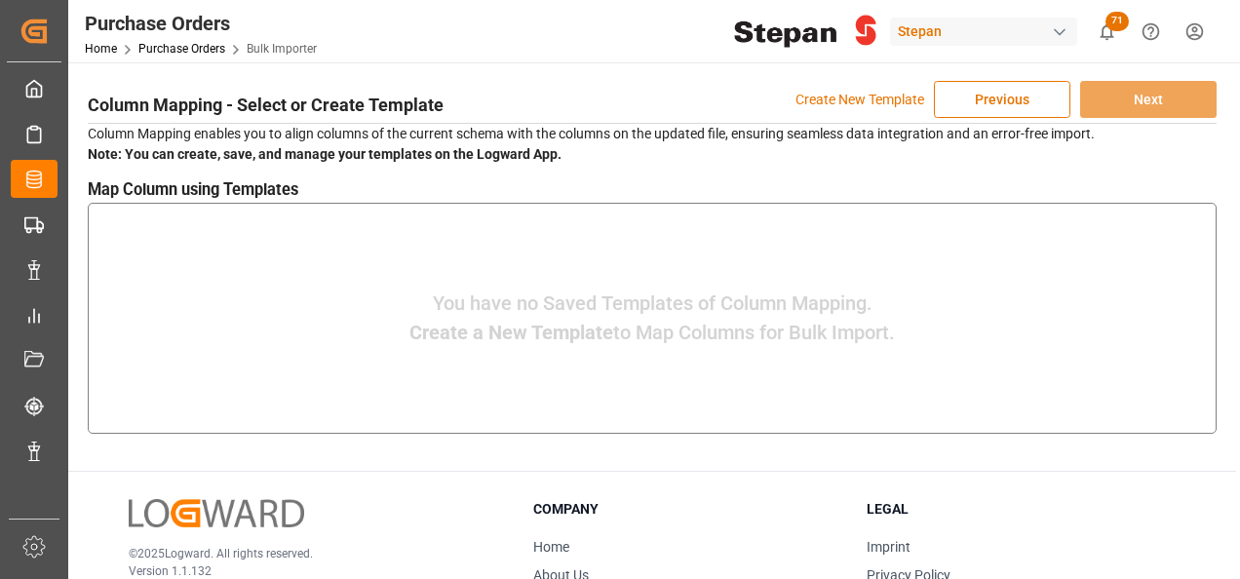
drag, startPoint x: 447, startPoint y: 295, endPoint x: 913, endPoint y: 347, distance: 468.8
click at [913, 347] on div "You have no Saved Templates of Column Mapping. Create a New Template to Map Col…" at bounding box center [652, 319] width 1117 height 220
click at [236, 187] on h3 "Map Column using Templates" at bounding box center [652, 190] width 1129 height 24
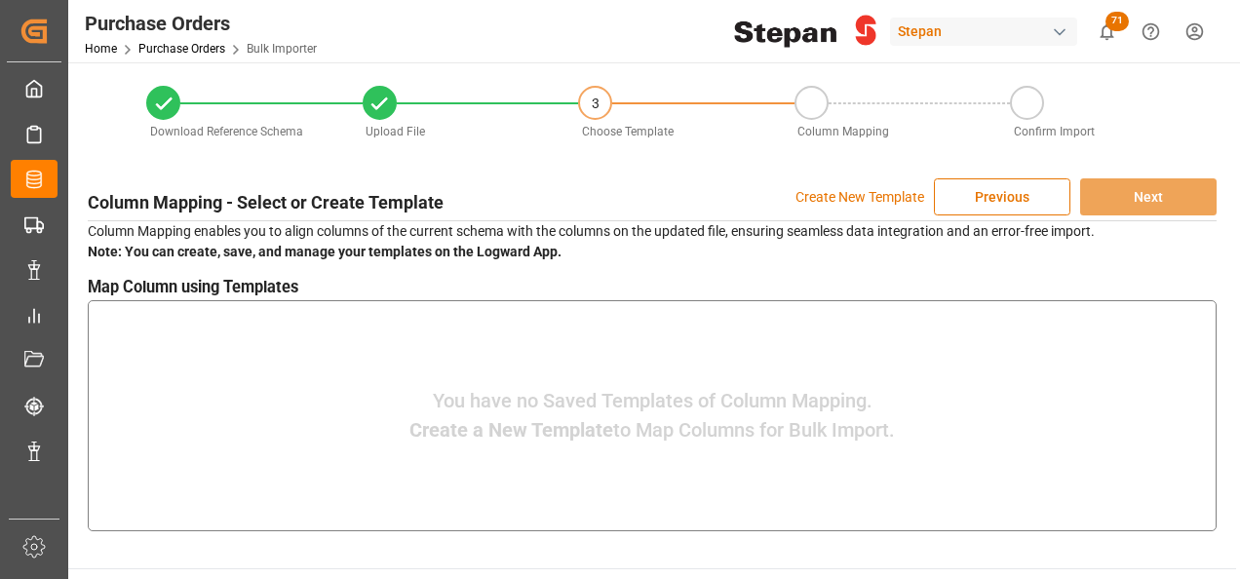
click at [385, 254] on strong "Note: You can create, save, and manage your templates on the Logward App." at bounding box center [325, 252] width 474 height 16
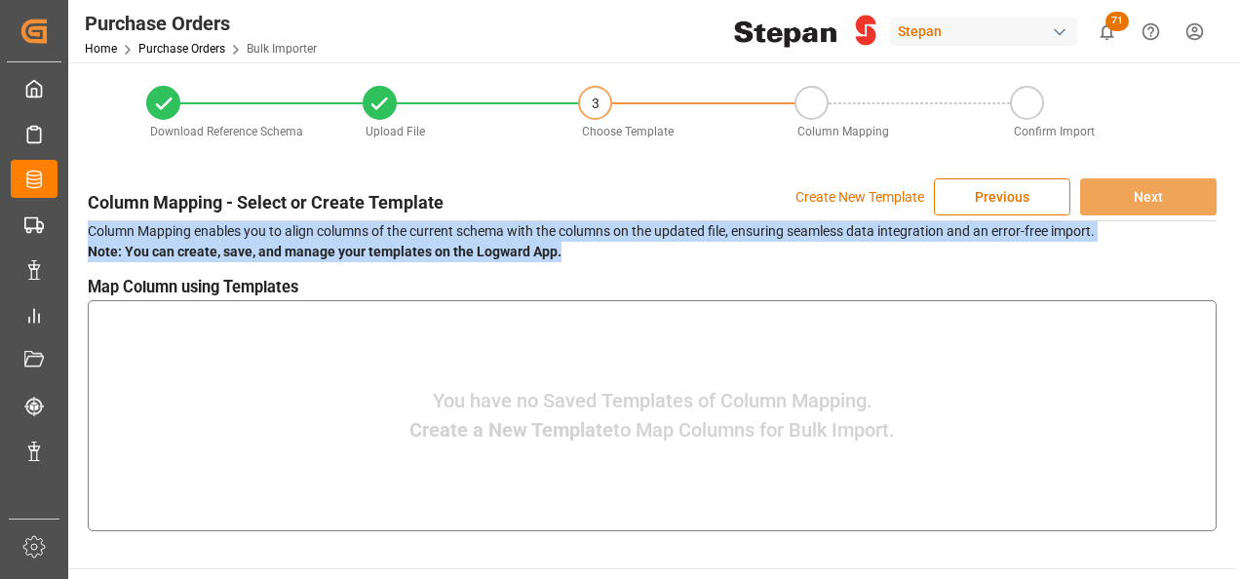
drag, startPoint x: 91, startPoint y: 232, endPoint x: 588, endPoint y: 259, distance: 497.9
click at [588, 259] on p "Column Mapping enables you to align columns of the current schema with the colu…" at bounding box center [652, 241] width 1129 height 41
copy p "Column Mapping enables you to align columns of the current schema with the colu…"
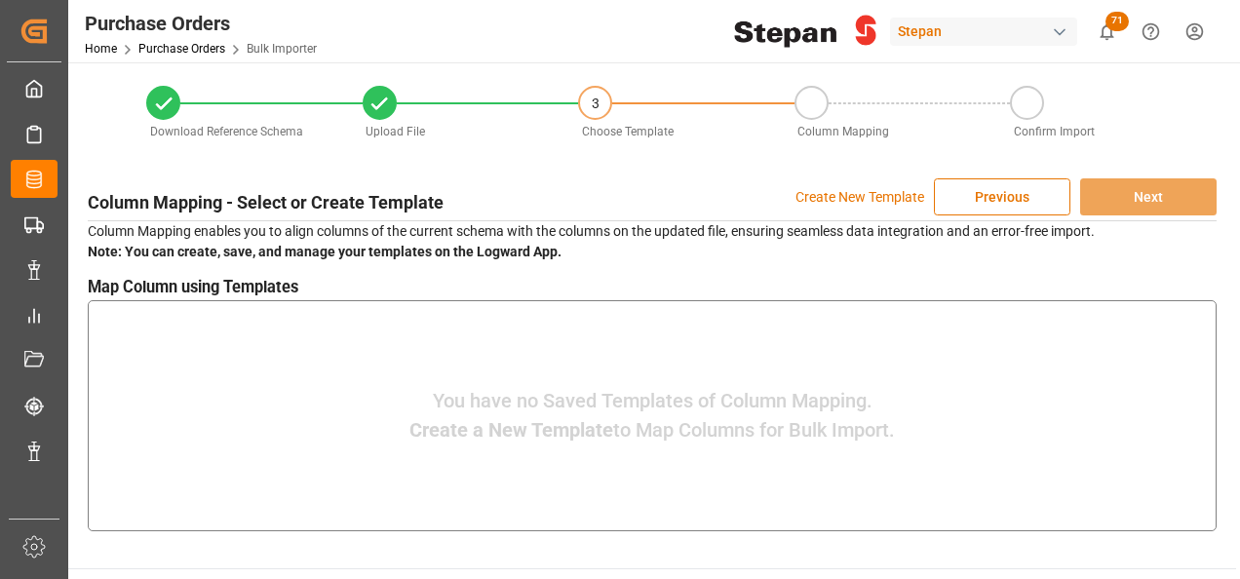
click at [983, 370] on div "You have no Saved Templates of Column Mapping. Create a New Template to Map Col…" at bounding box center [652, 416] width 1117 height 220
click at [509, 250] on strong "Note: You can create, save, and manage your templates on the Logward App." at bounding box center [325, 252] width 474 height 16
click at [390, 196] on h3 "Column Mapping - Select or Create Template" at bounding box center [266, 202] width 356 height 26
click at [520, 266] on div "Column Mapping - Select or Create Template Create New Template Previous Next Co…" at bounding box center [652, 355] width 1148 height 372
click at [596, 102] on div "3" at bounding box center [595, 104] width 30 height 32
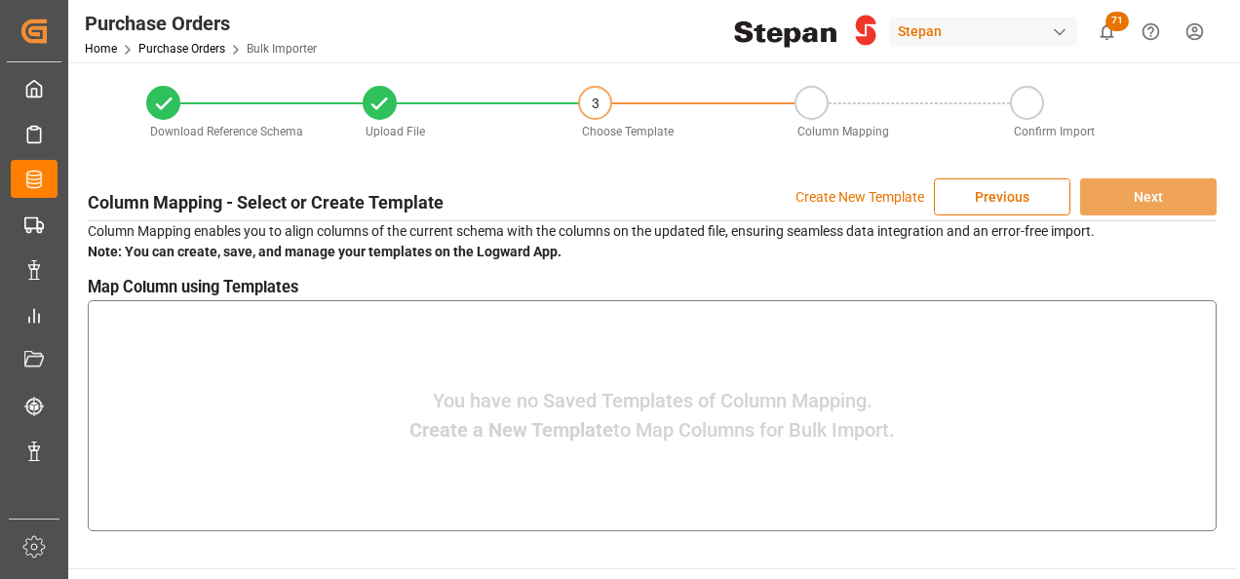
click at [841, 198] on p "Create New Template" at bounding box center [859, 196] width 129 height 37
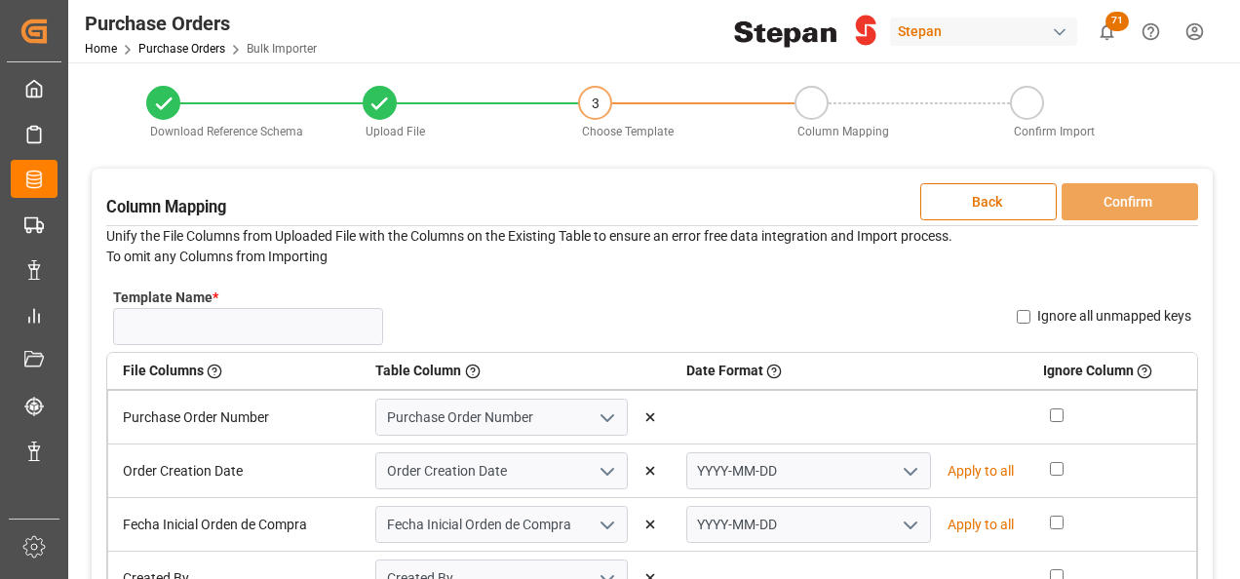
click at [243, 419] on td "Purchase Order Number" at bounding box center [234, 417] width 253 height 55
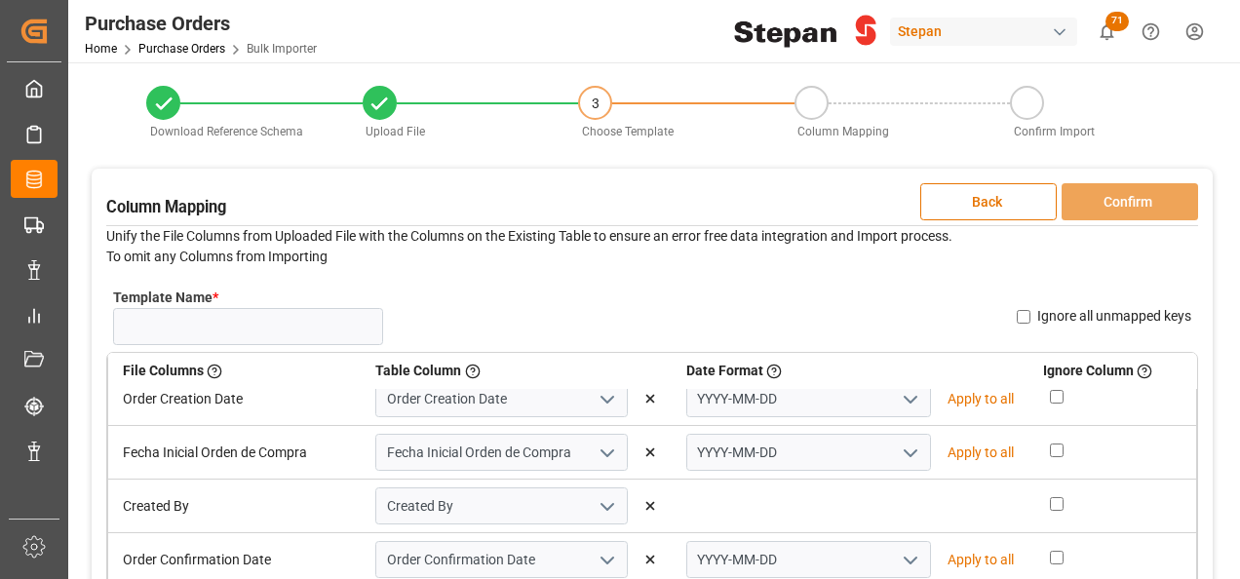
scroll to position [97, 0]
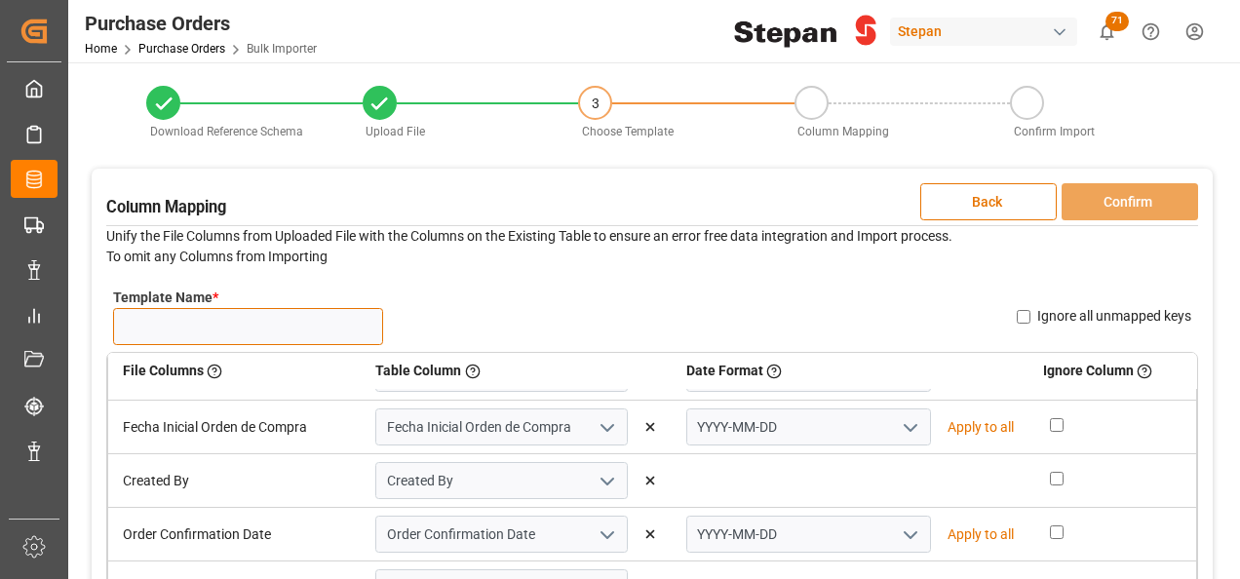
click at [174, 331] on input "Template Name *" at bounding box center [248, 326] width 270 height 37
type input "y"
drag, startPoint x: 229, startPoint y: 325, endPoint x: 400, endPoint y: 322, distance: 170.6
click at [400, 322] on div "Template Name * TEMPLE NUEVO MISCELANEOS Name Already Exists Ignore all unmappe…" at bounding box center [652, 316] width 1092 height 71
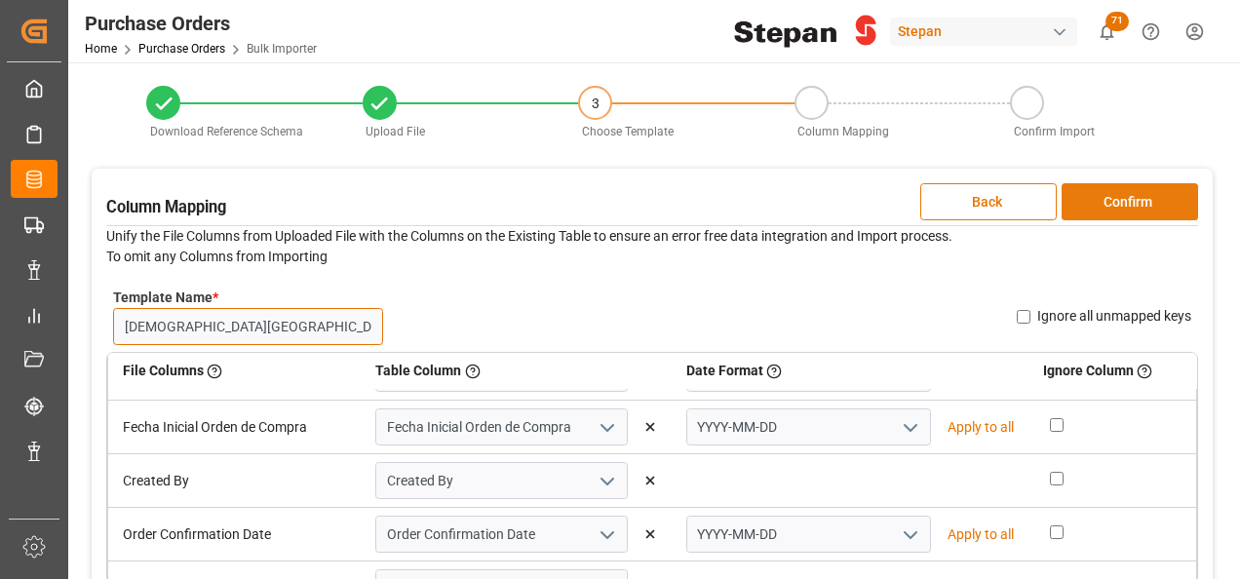
type input "TEMPLE NUEVO"
click at [1150, 200] on button "Confirm" at bounding box center [1129, 201] width 136 height 37
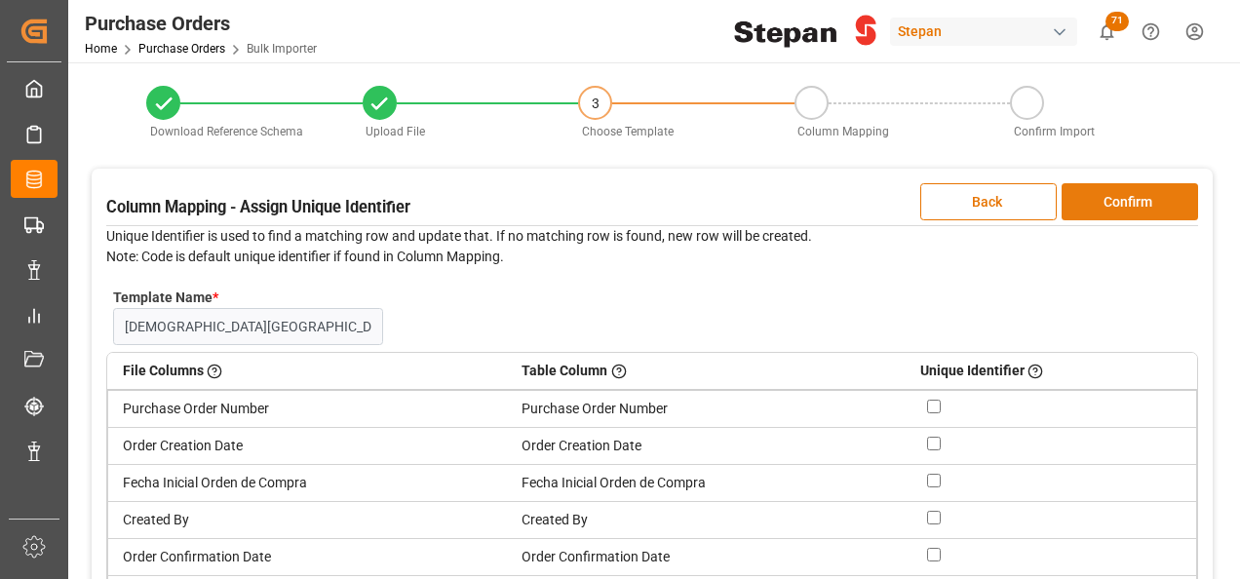
scroll to position [0, 0]
click at [1150, 200] on button "Confirm" at bounding box center [1129, 201] width 136 height 37
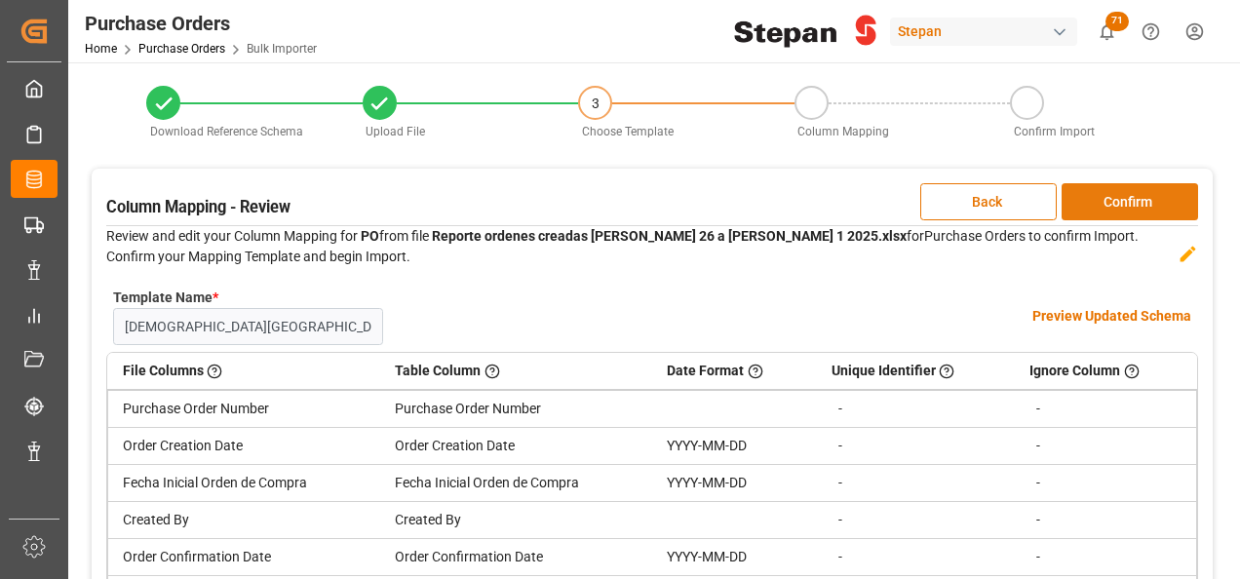
click at [1150, 200] on button "Confirm" at bounding box center [1129, 201] width 136 height 37
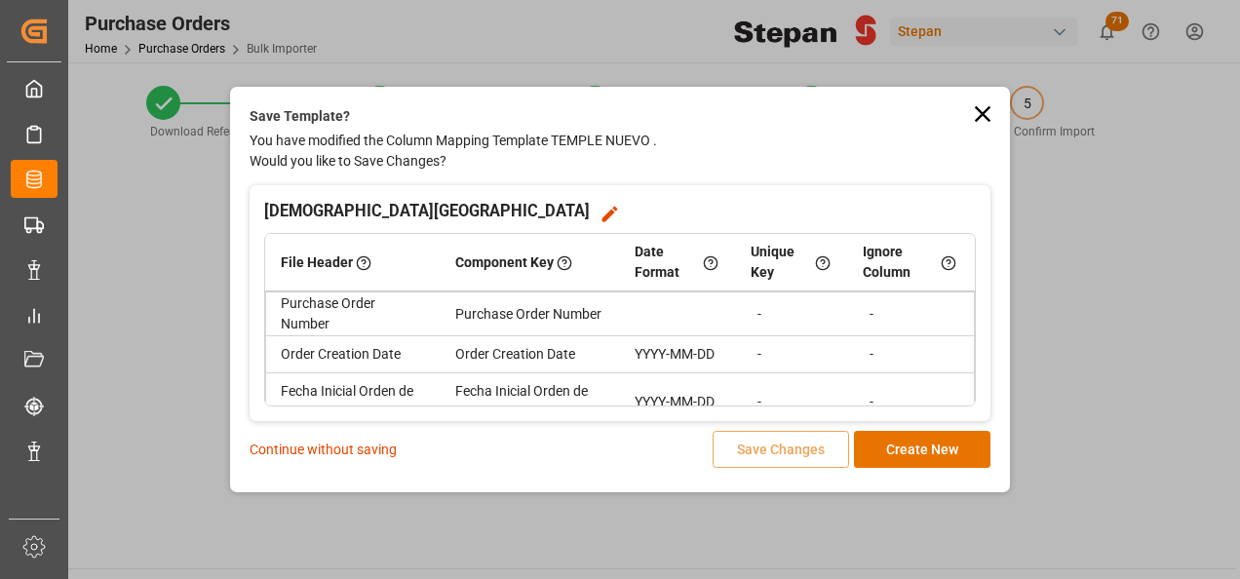
click at [986, 108] on icon at bounding box center [982, 113] width 27 height 27
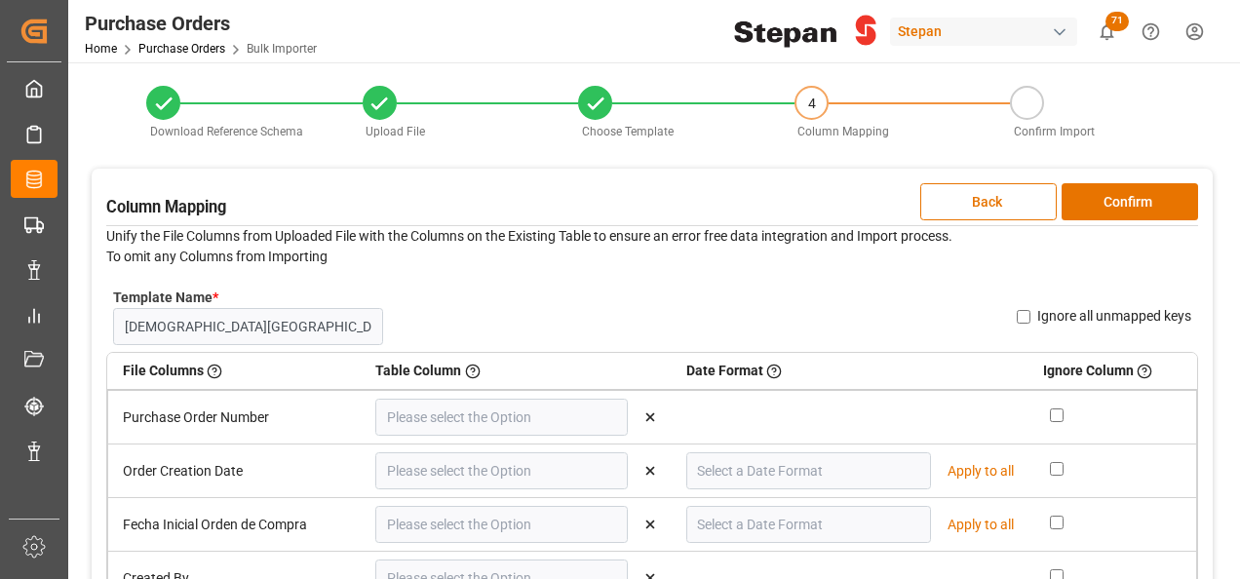
type input "Purchase Order Number"
type input "Order Creation Date"
type input "YYYY-MM-DD"
type input "Fecha Inicial Orden de Compra"
type input "YYYY-MM-DD"
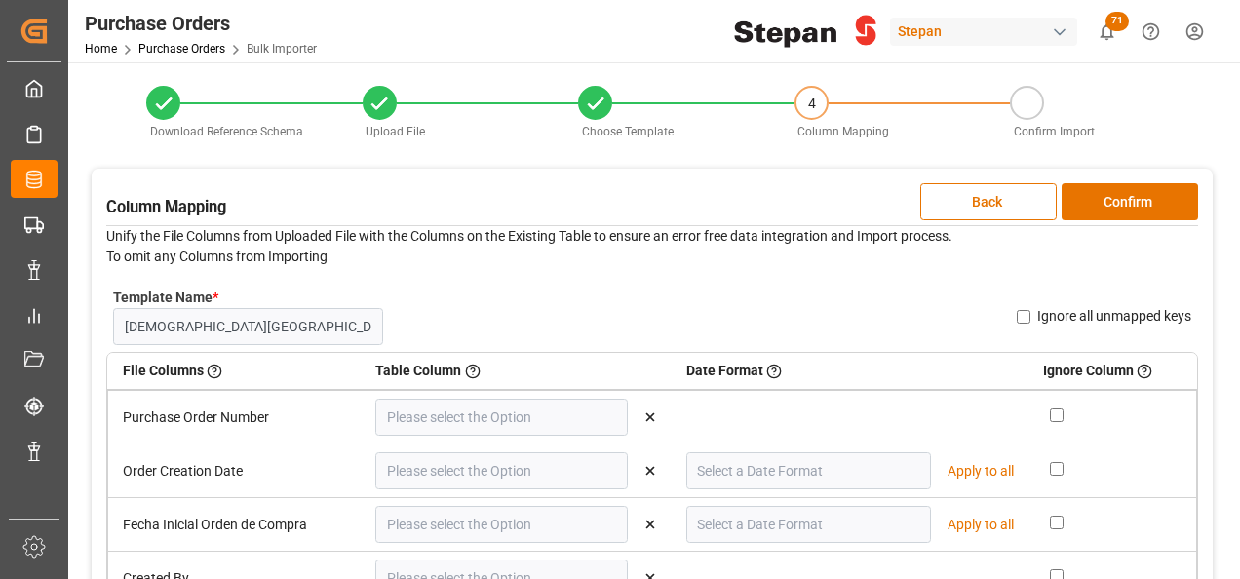
type input "Created By"
type input "Order Confirmation Date"
type input "YYYY-MM-DD"
type input "Incoterm"
type input "Business Unit"
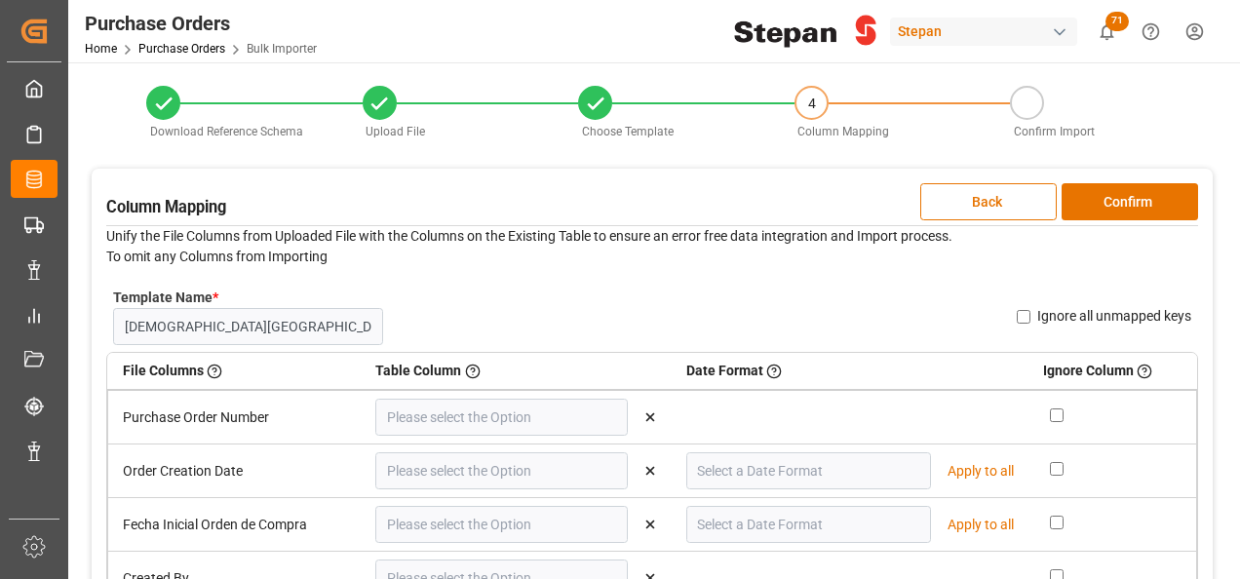
type input "Transport Type"
type input "Supplier Name"
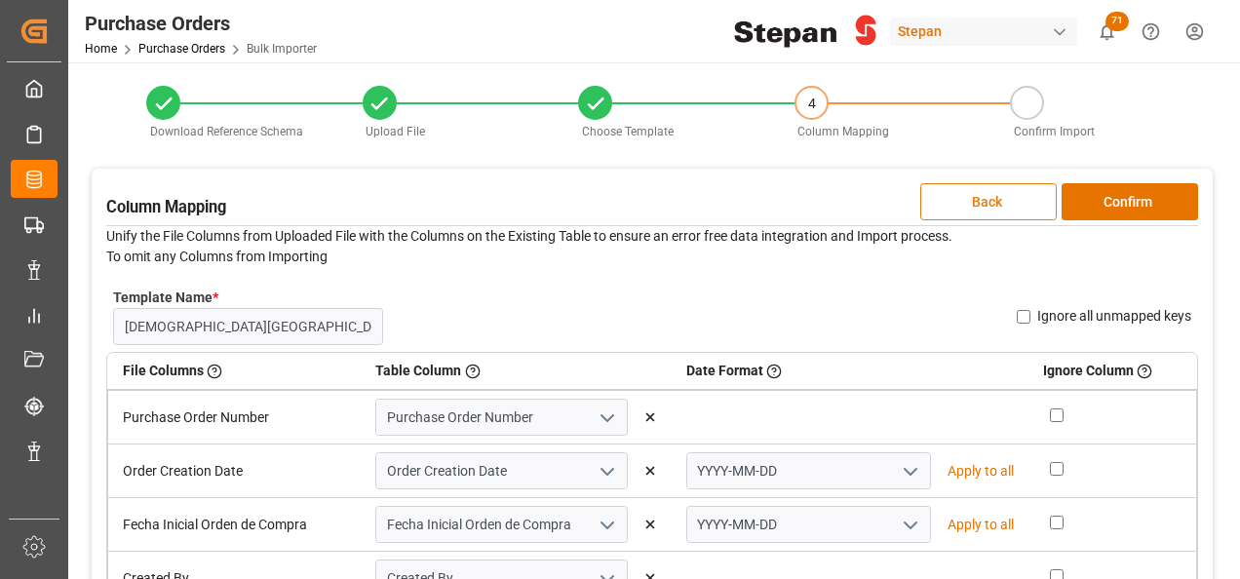
click at [990, 205] on button "Back" at bounding box center [988, 201] width 136 height 37
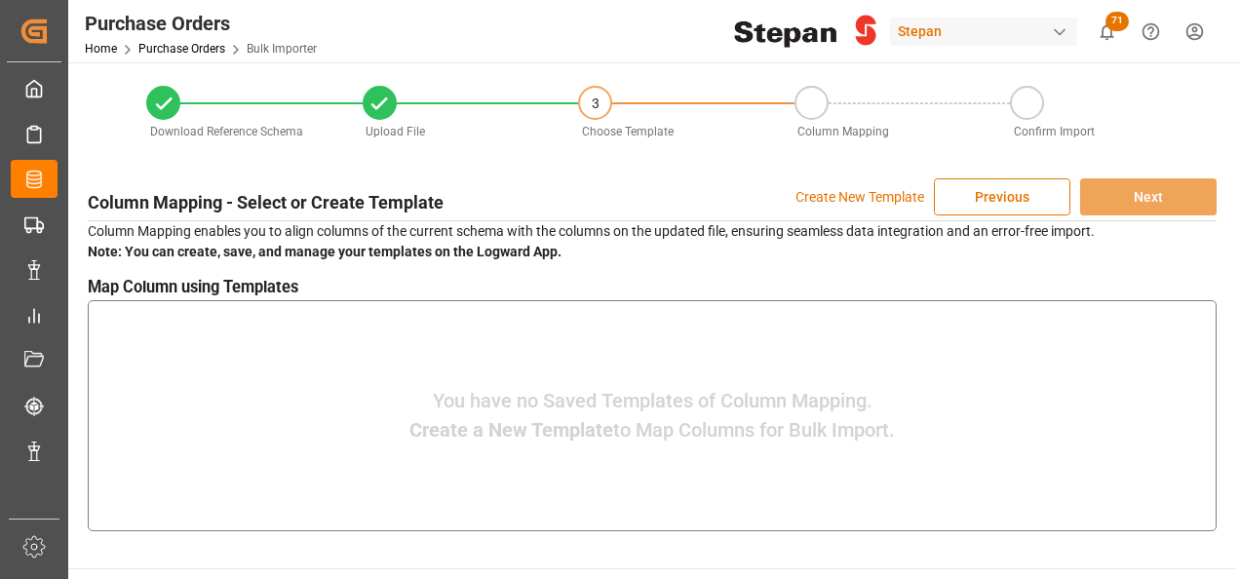
click at [990, 205] on button "Previous" at bounding box center [1002, 196] width 136 height 37
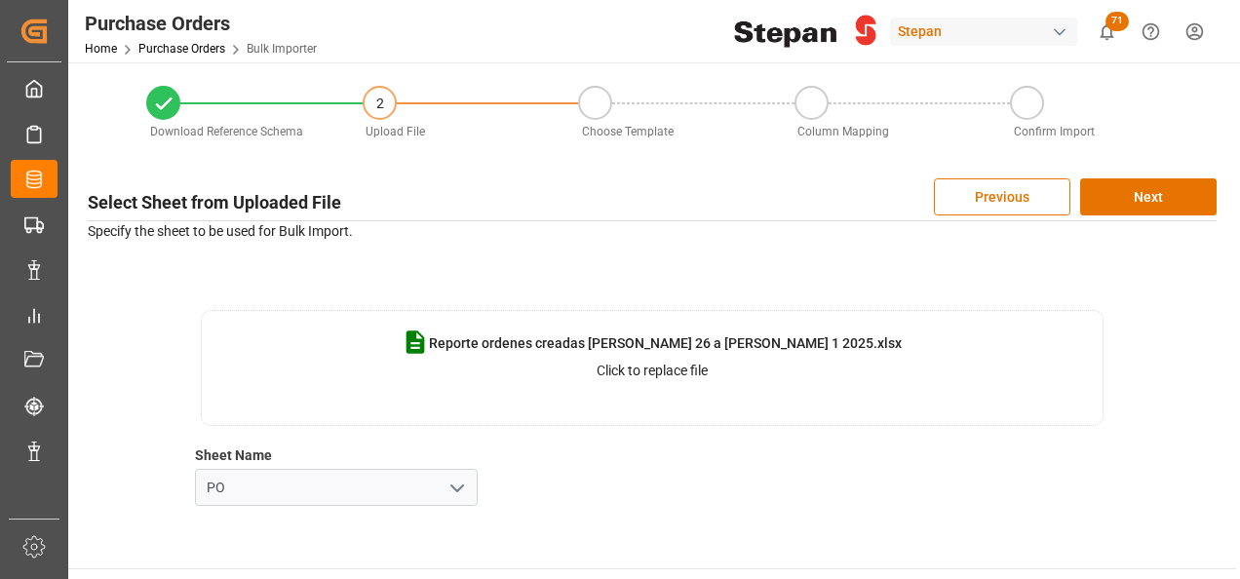
click at [665, 370] on p "Click to replace file" at bounding box center [652, 371] width 111 height 20
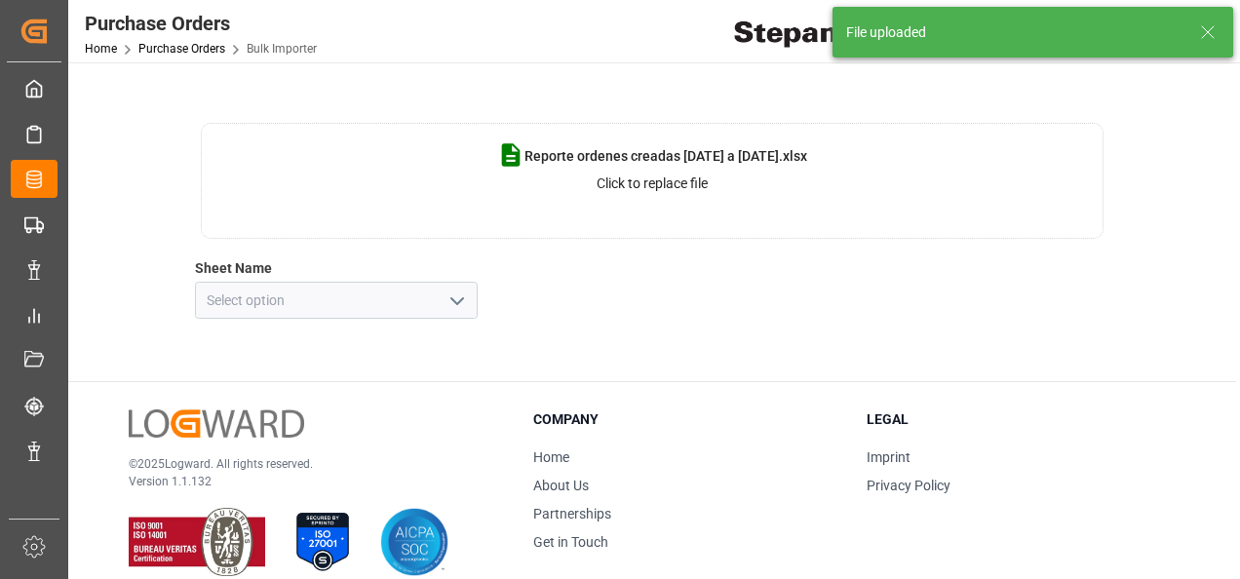
scroll to position [195, 0]
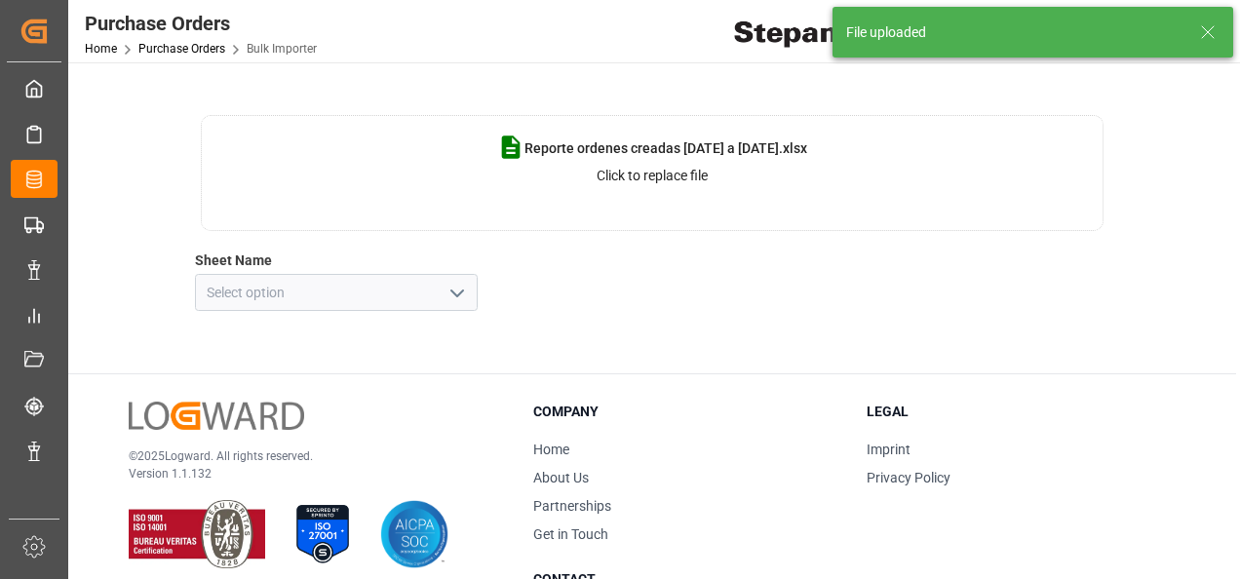
click at [464, 289] on icon "open menu" at bounding box center [456, 293] width 23 height 23
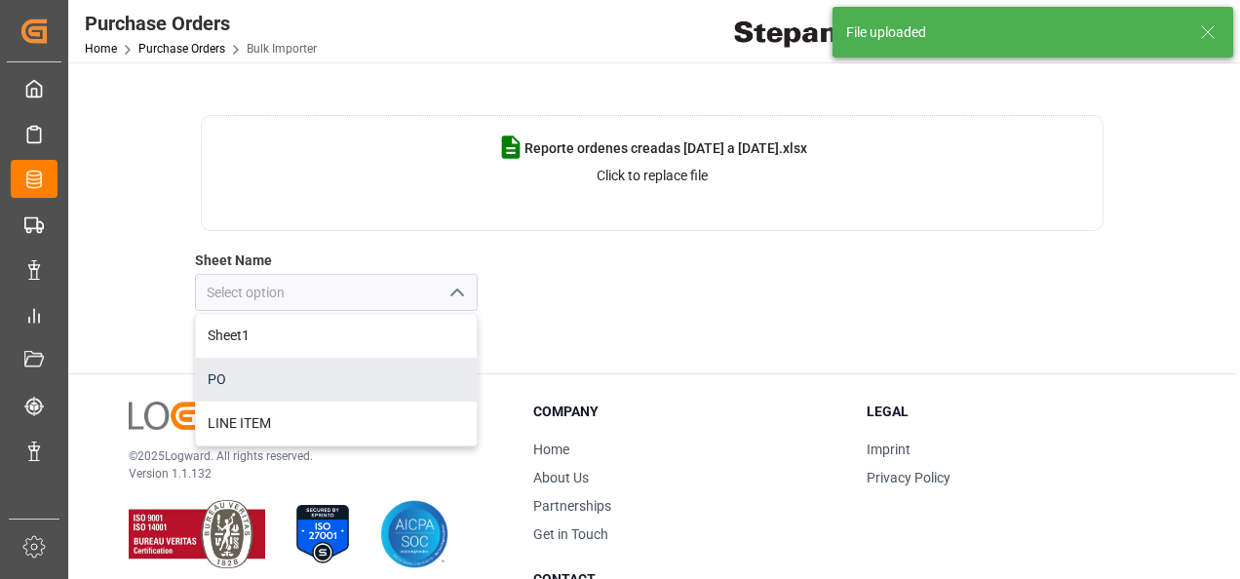
drag, startPoint x: 232, startPoint y: 377, endPoint x: 302, endPoint y: 367, distance: 70.9
click at [232, 378] on div "PO" at bounding box center [336, 380] width 281 height 44
type input "PO"
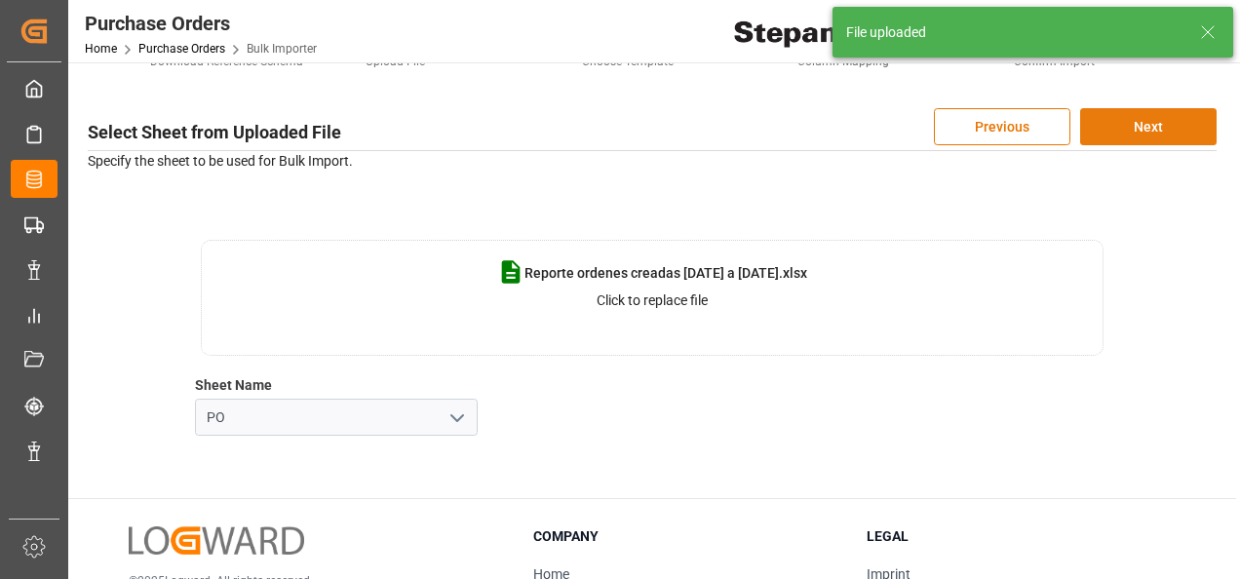
scroll to position [0, 0]
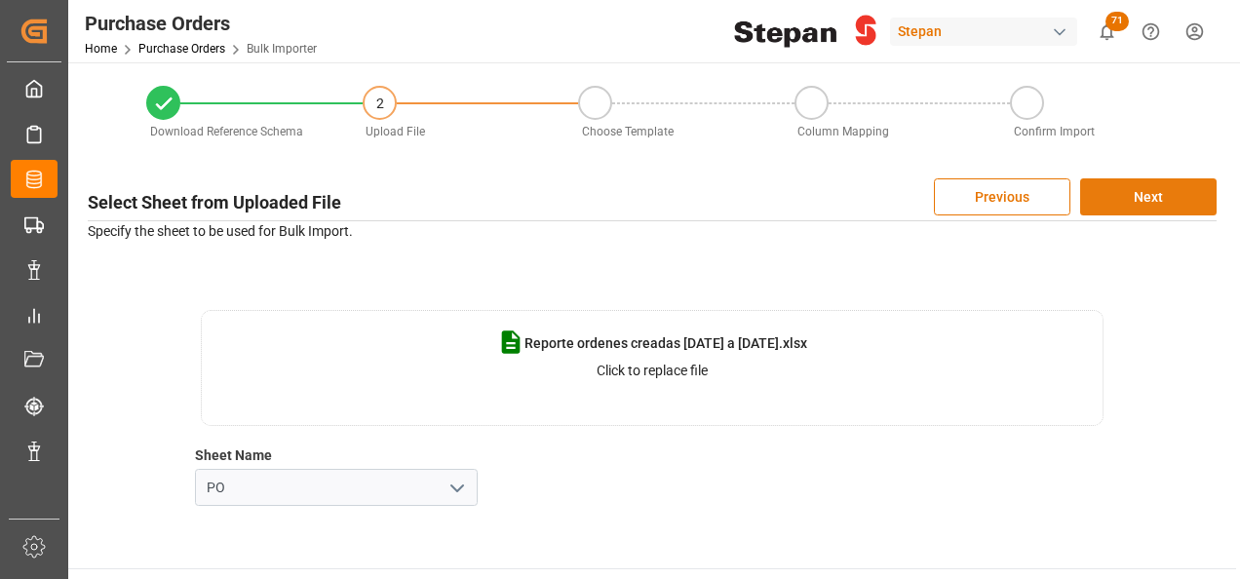
click at [1118, 195] on button "Next" at bounding box center [1148, 196] width 136 height 37
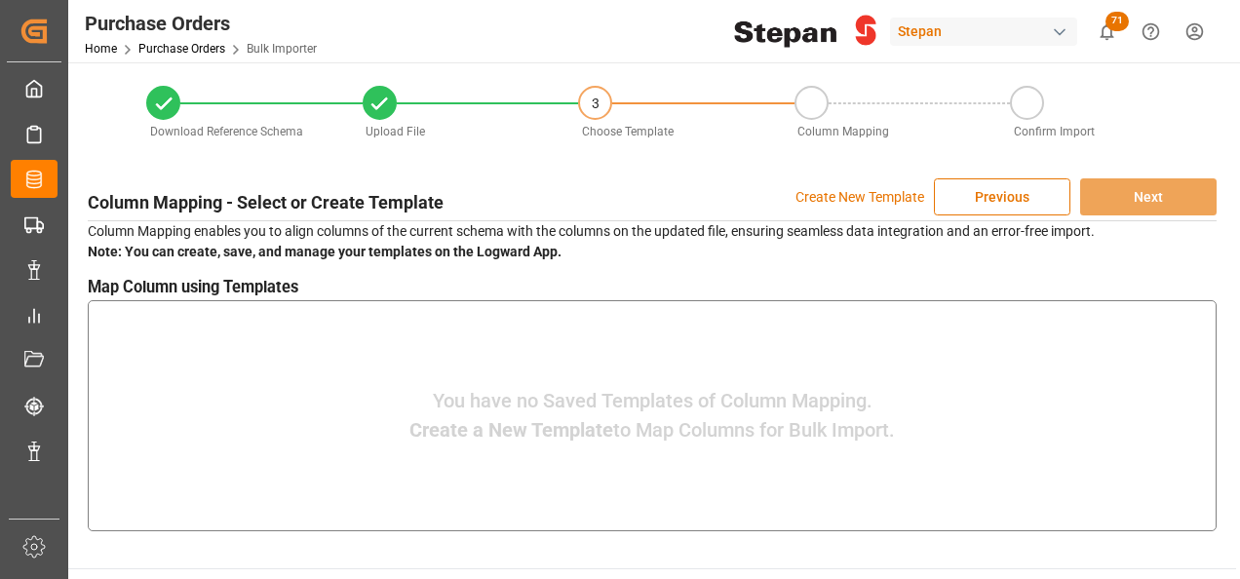
click at [844, 200] on p "Create New Template" at bounding box center [859, 196] width 129 height 37
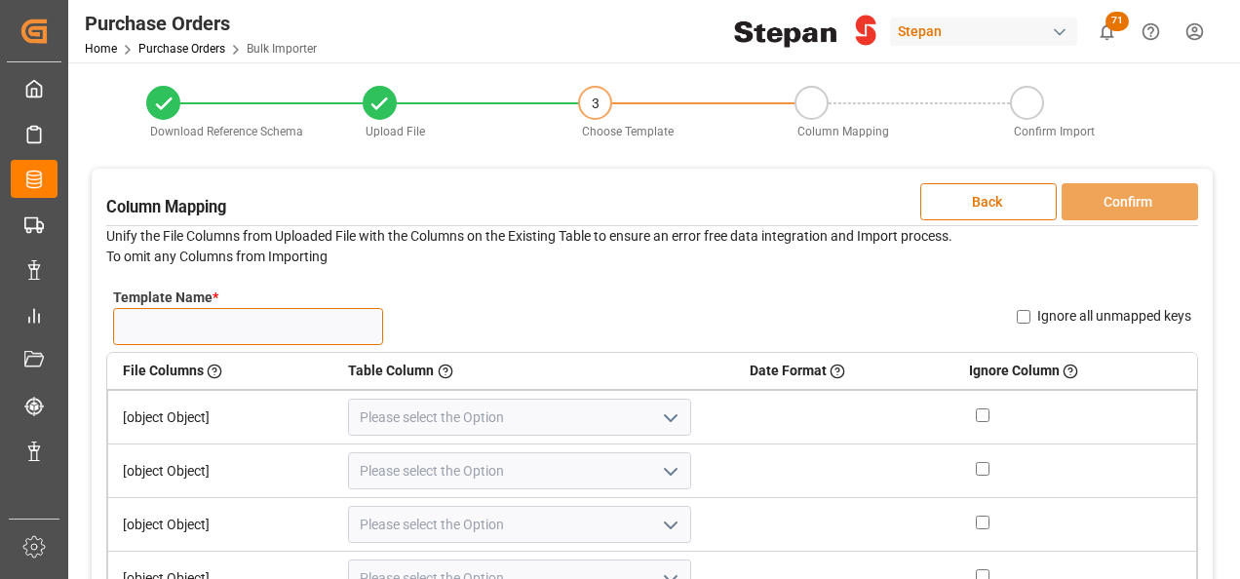
click at [250, 332] on input "Template Name *" at bounding box center [248, 326] width 270 height 37
click at [219, 327] on input "Template Name *" at bounding box center [248, 326] width 270 height 37
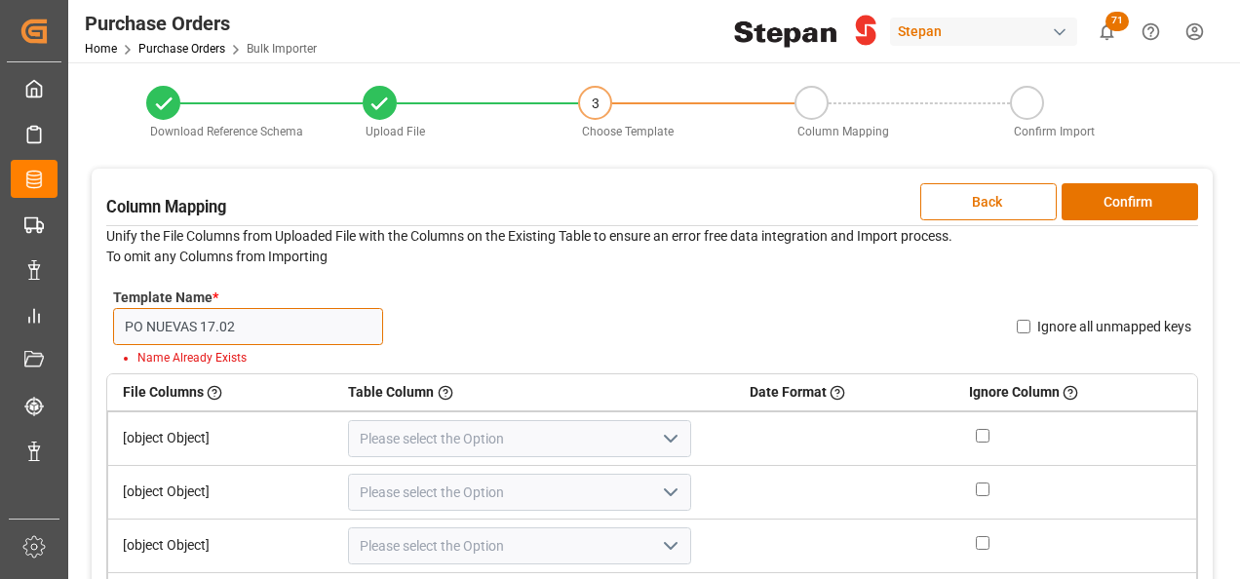
click at [263, 323] on input "PO NUEVAS 17.02" at bounding box center [248, 326] width 270 height 37
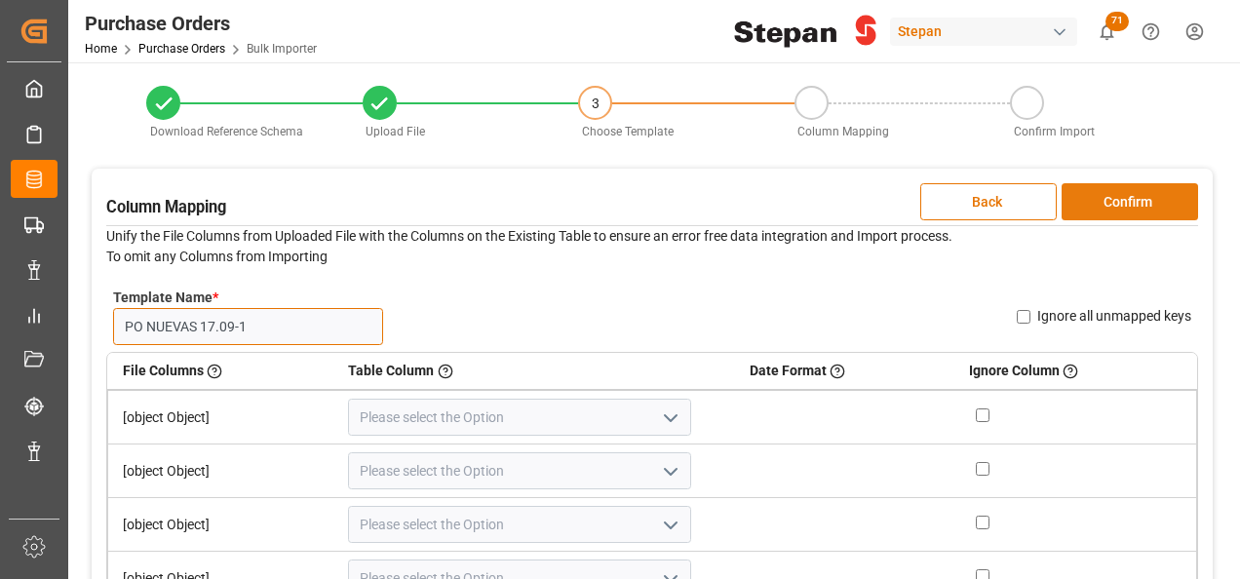
type input "PO NUEVAS 17.09-1"
click at [1120, 205] on button "Confirm" at bounding box center [1129, 201] width 136 height 37
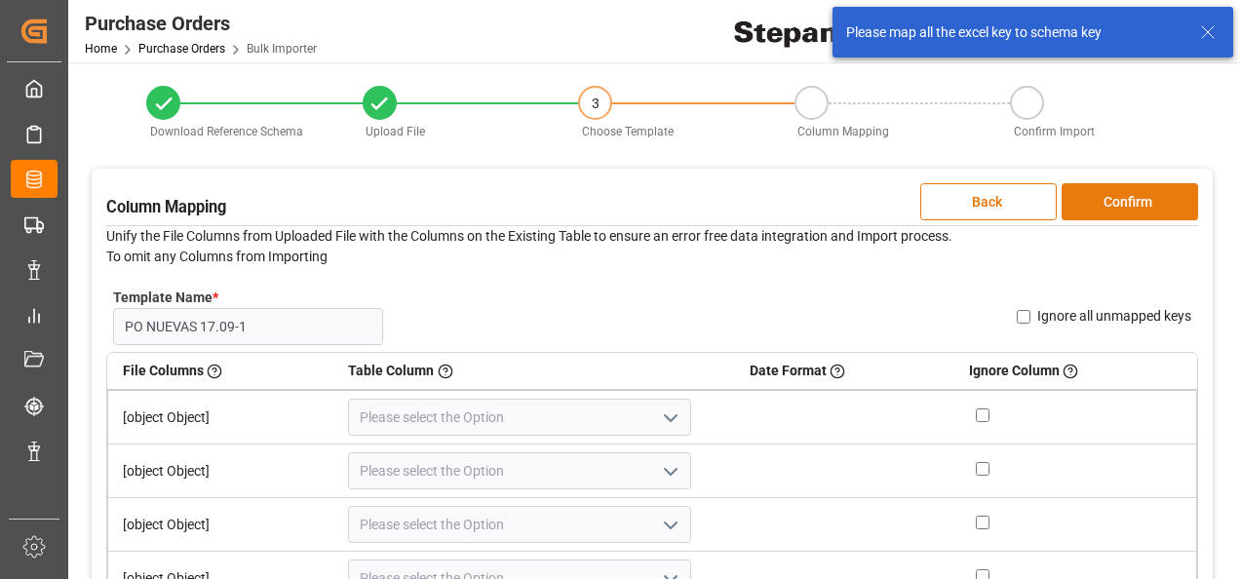
click at [1137, 204] on button "Confirm" at bounding box center [1129, 201] width 136 height 37
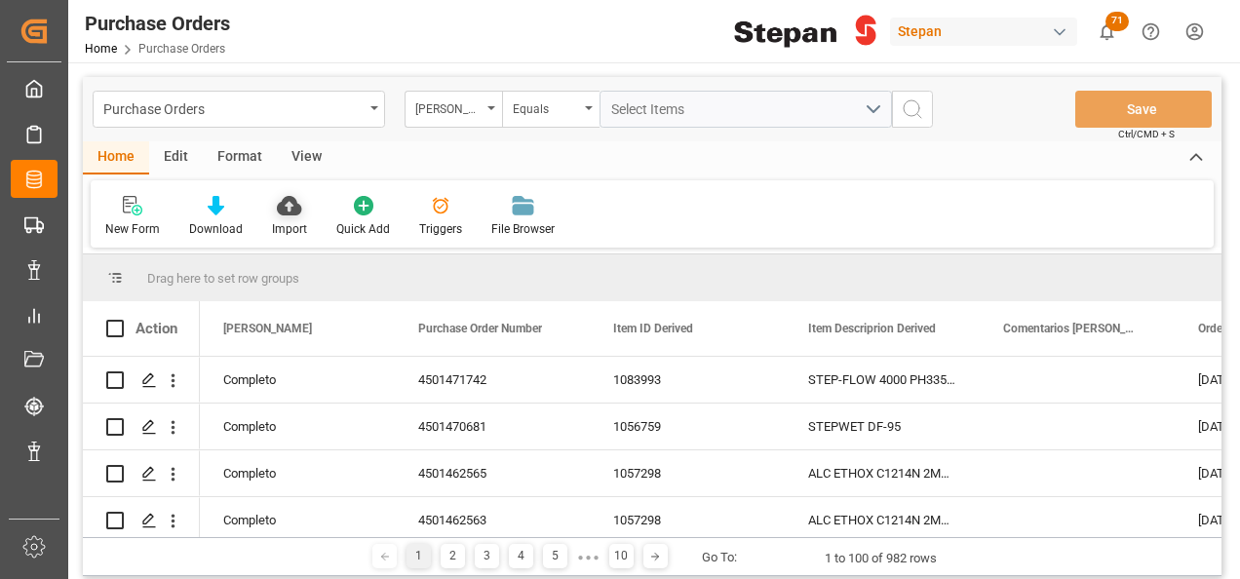
click at [289, 230] on div "Import" at bounding box center [289, 229] width 35 height 18
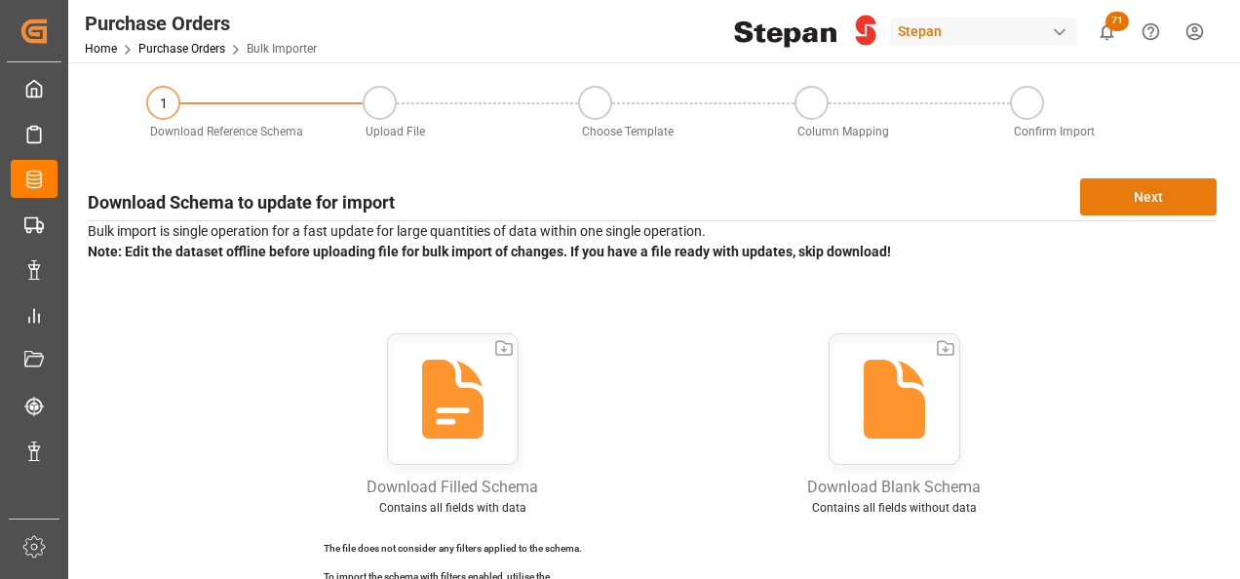
click at [1154, 198] on button "Next" at bounding box center [1148, 196] width 136 height 37
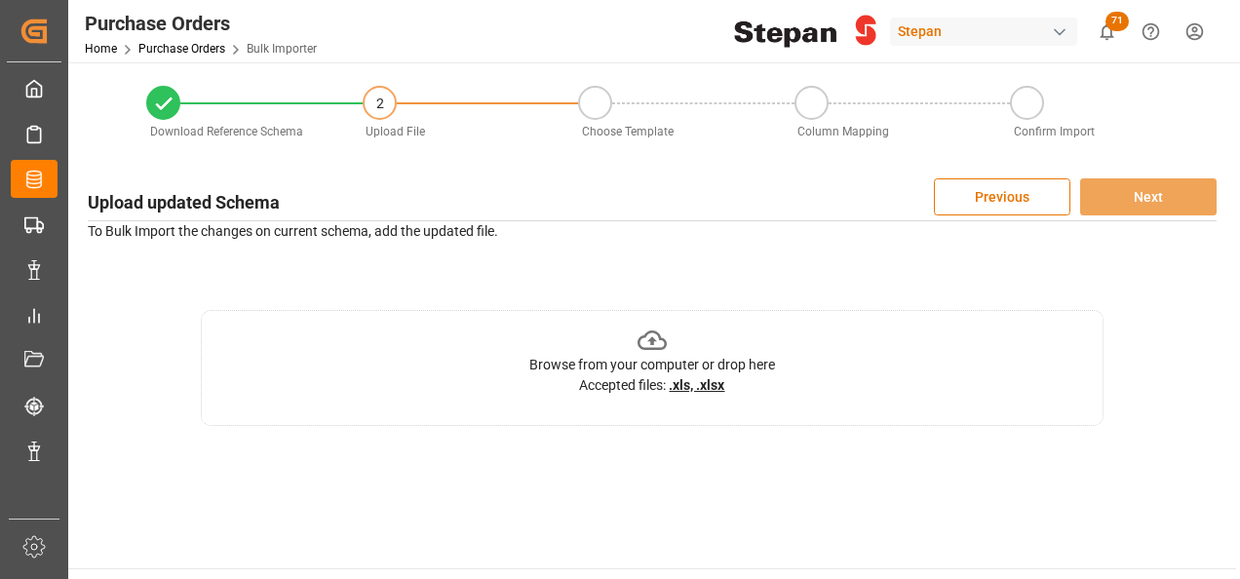
click at [706, 386] on u ".xls, .xlsx" at bounding box center [697, 385] width 56 height 16
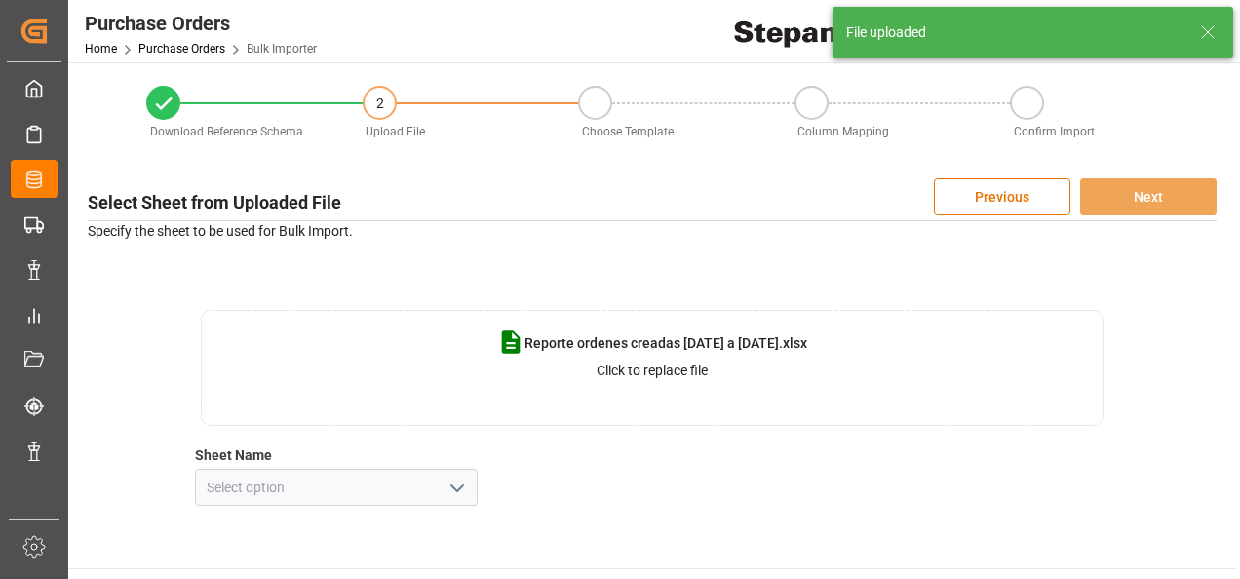
scroll to position [97, 0]
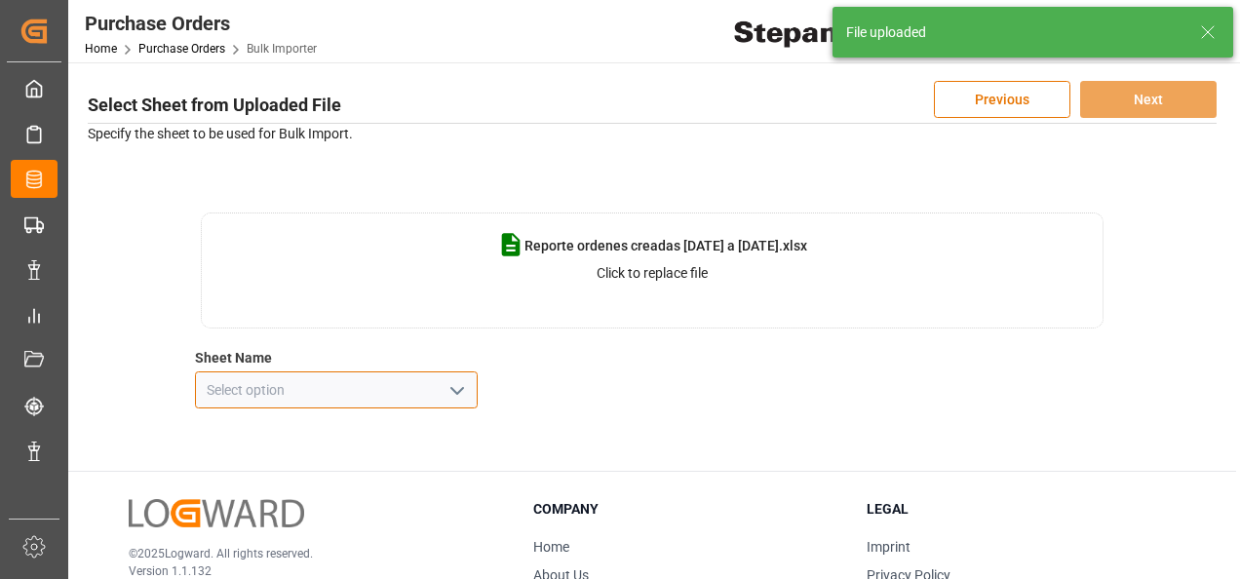
click at [464, 371] on input at bounding box center [336, 389] width 283 height 37
click at [459, 391] on polyline "open menu" at bounding box center [457, 391] width 12 height 6
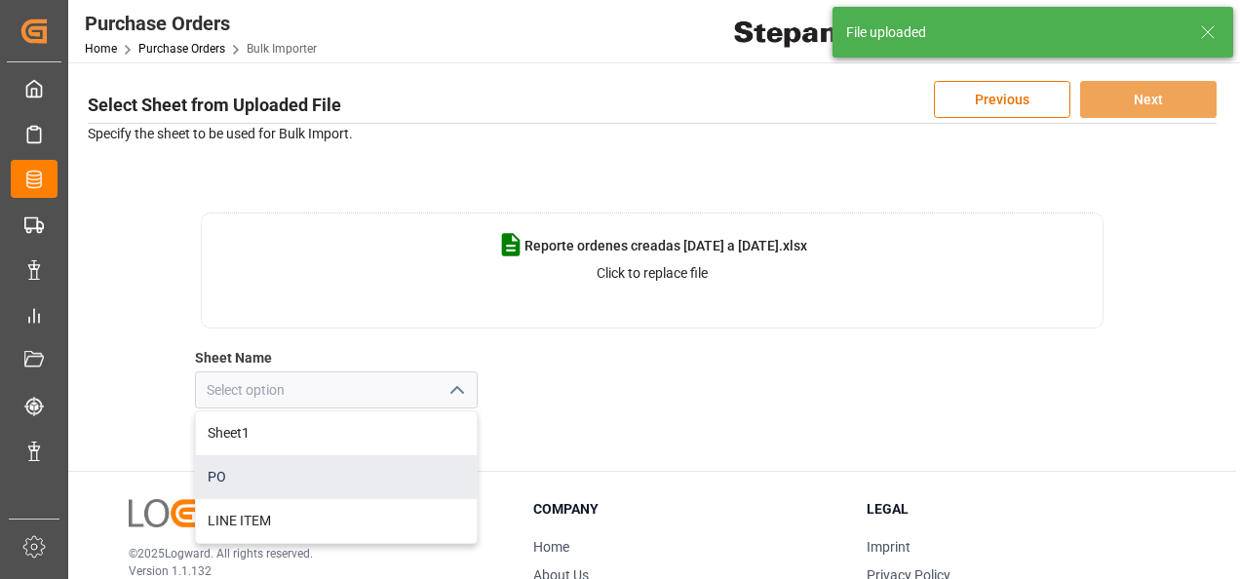
click at [223, 473] on div "PO" at bounding box center [336, 477] width 281 height 44
type input "PO"
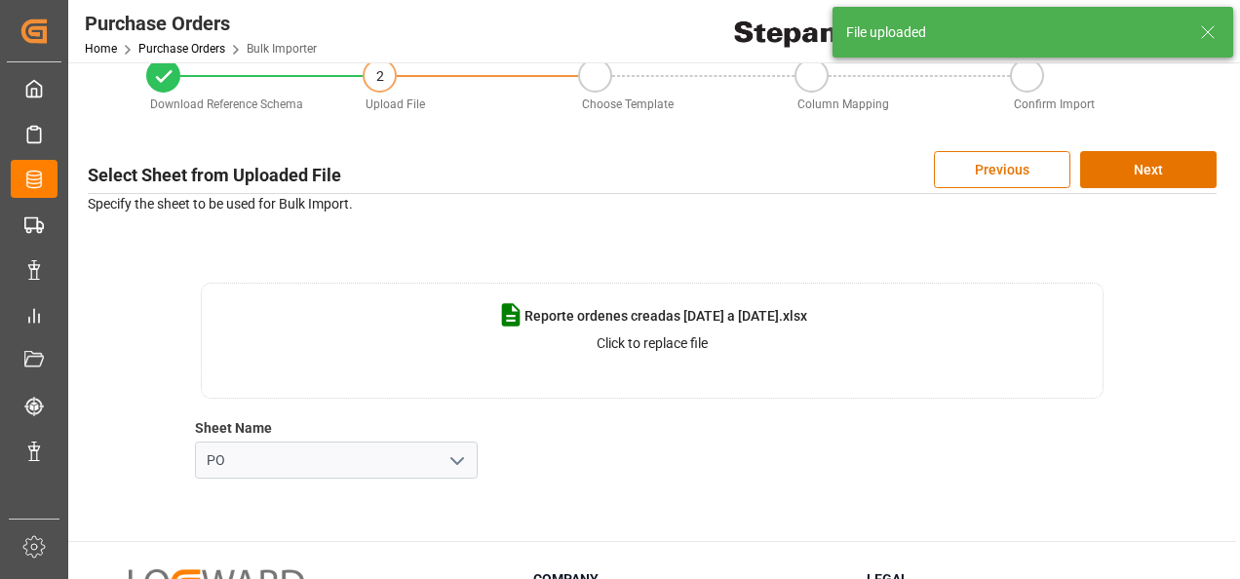
scroll to position [0, 0]
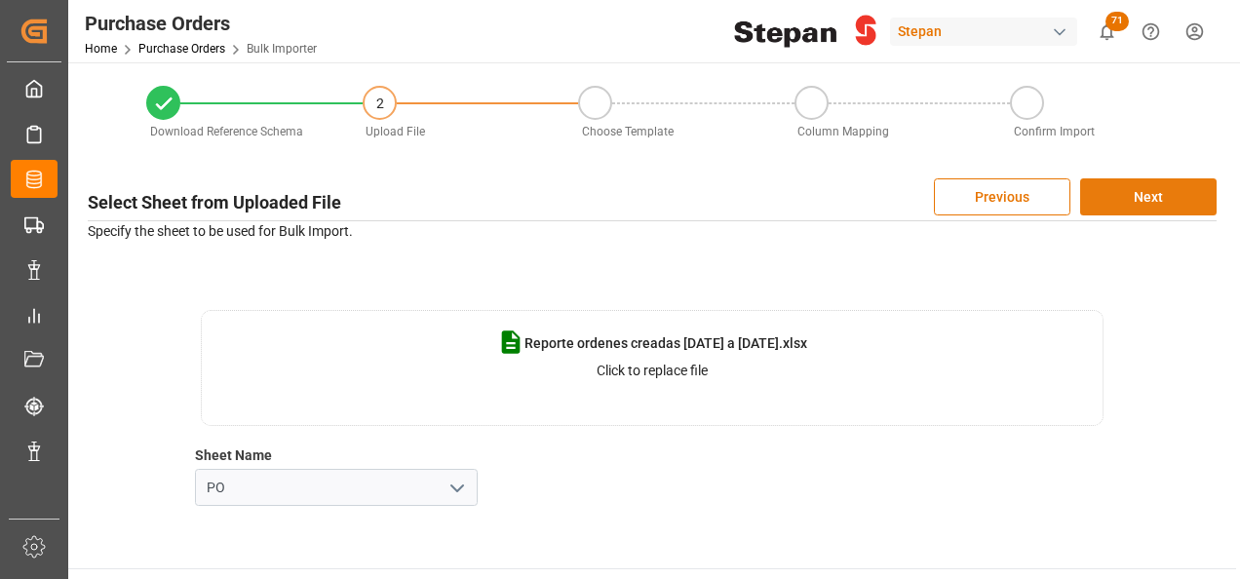
click at [1152, 197] on button "Next" at bounding box center [1148, 196] width 136 height 37
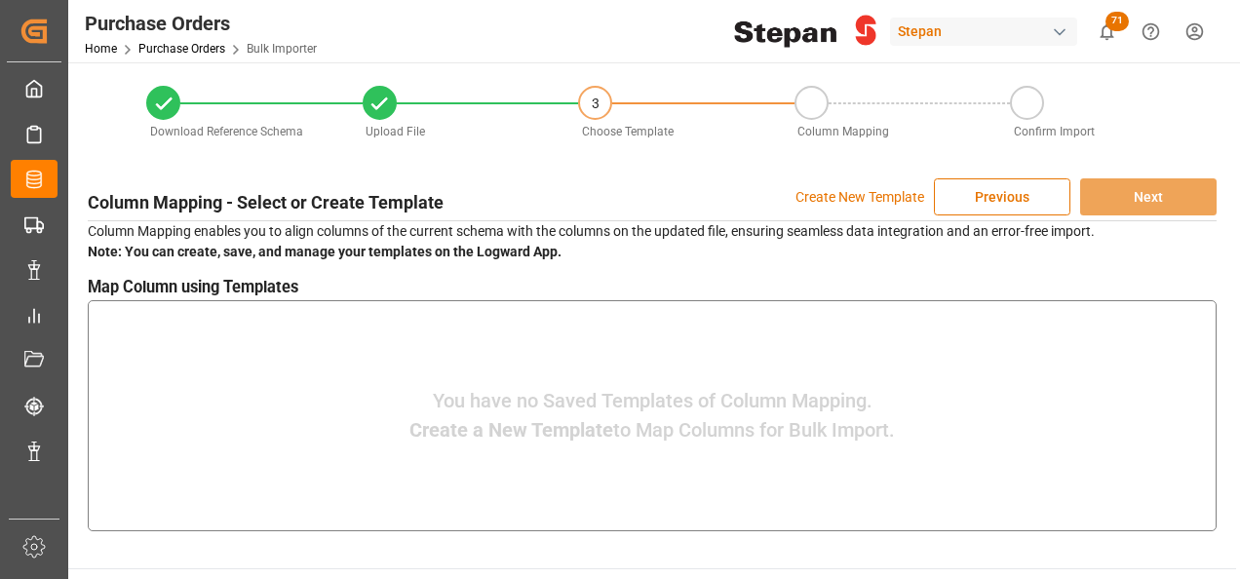
click at [846, 202] on p "Create New Template" at bounding box center [859, 196] width 129 height 37
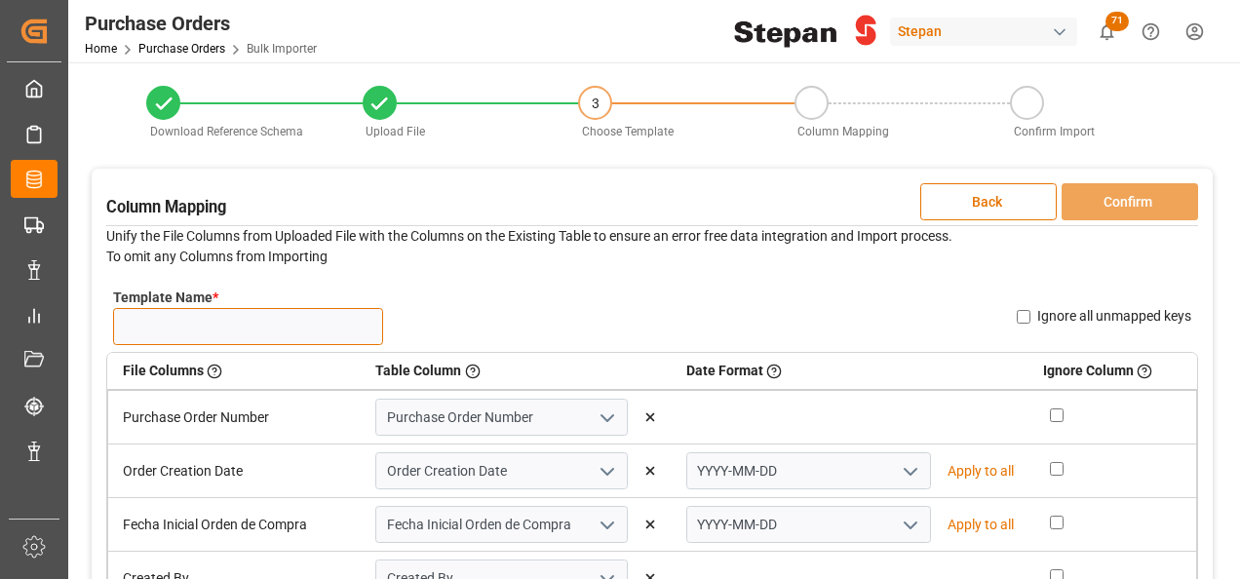
click at [207, 328] on input "Template Name *" at bounding box center [248, 326] width 270 height 37
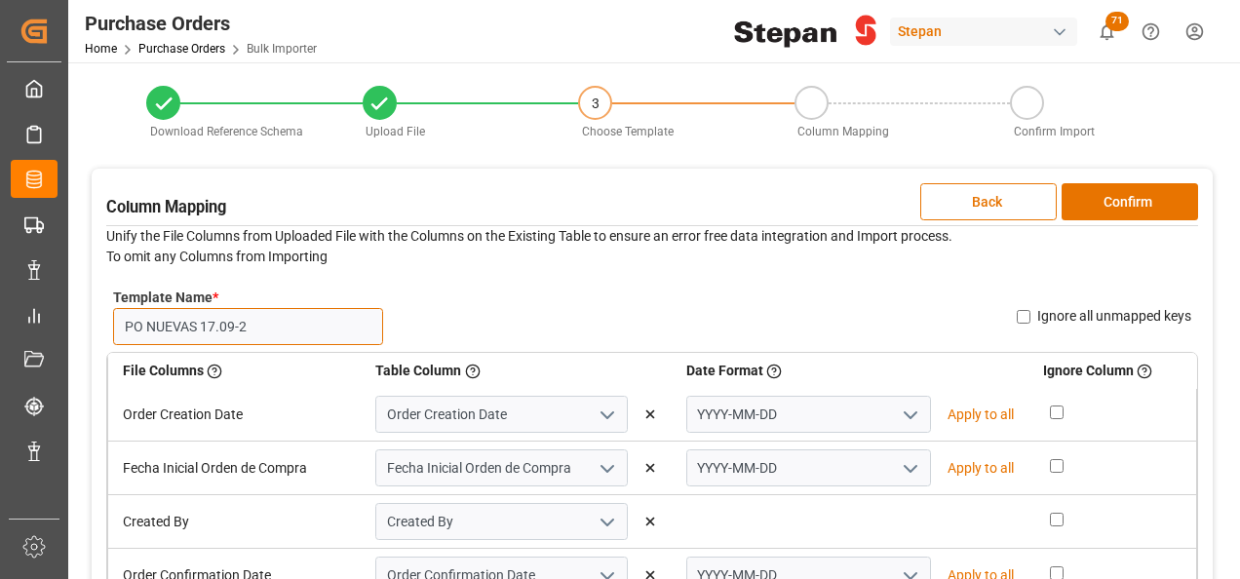
scroll to position [97, 0]
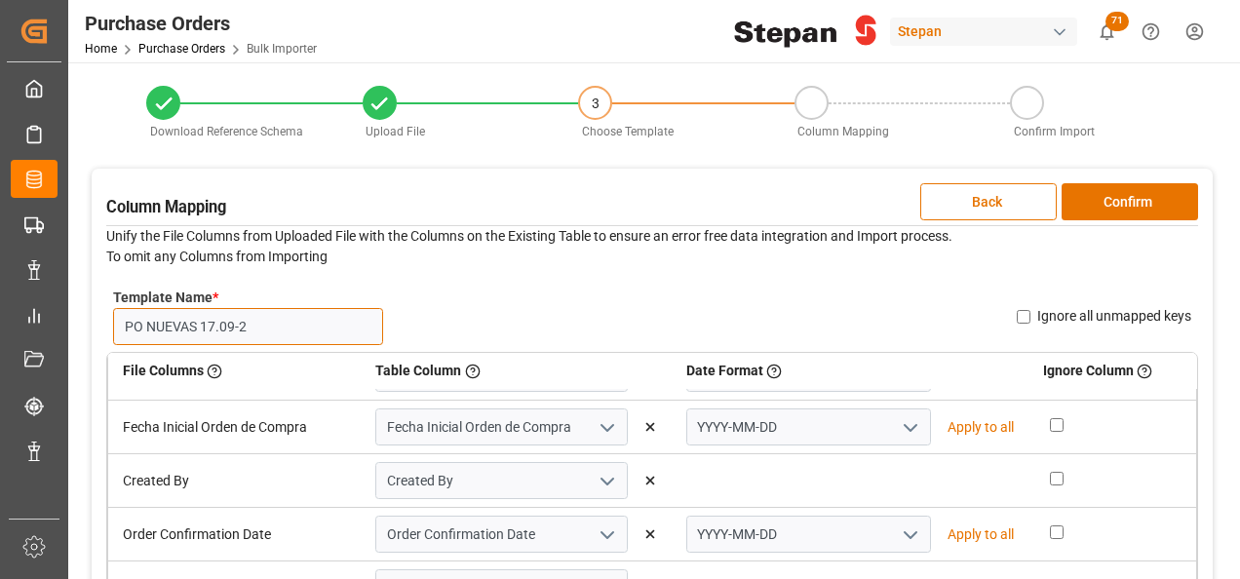
type input "PO NUEVAS 17.09-2"
click at [905, 425] on polyline "open menu" at bounding box center [911, 428] width 12 height 6
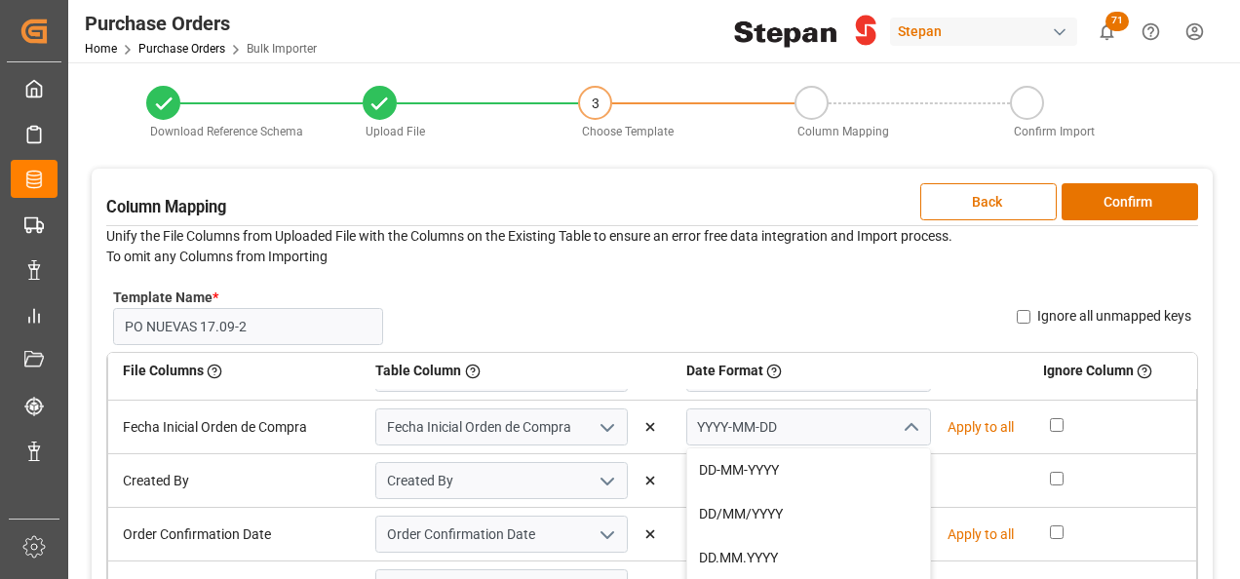
scroll to position [0, 0]
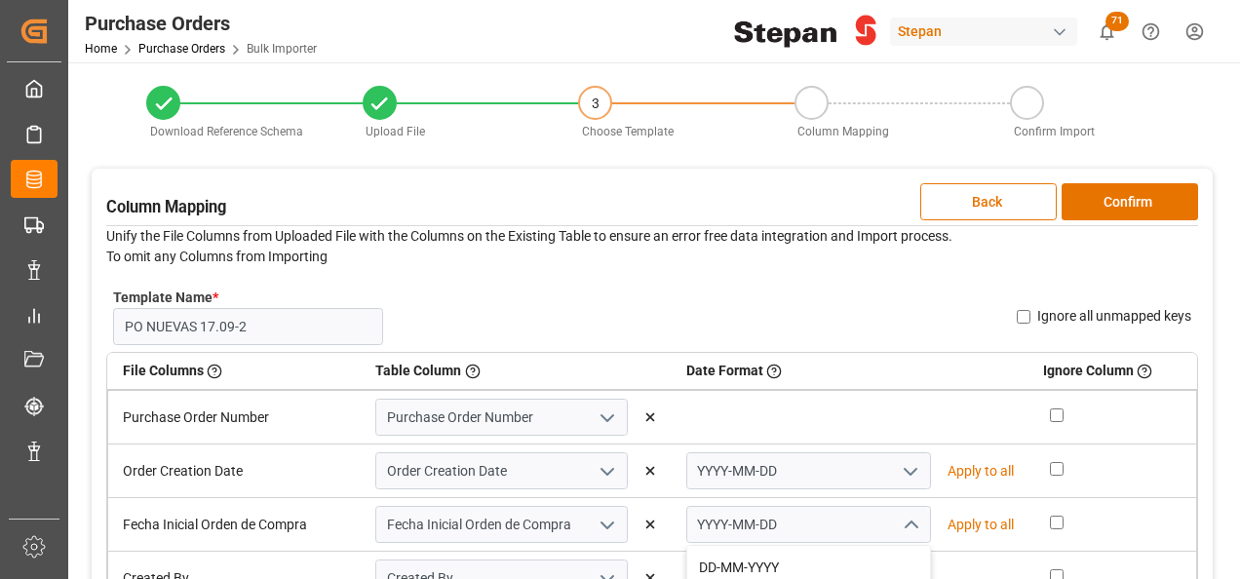
click at [903, 474] on icon "open menu" at bounding box center [910, 471] width 23 height 23
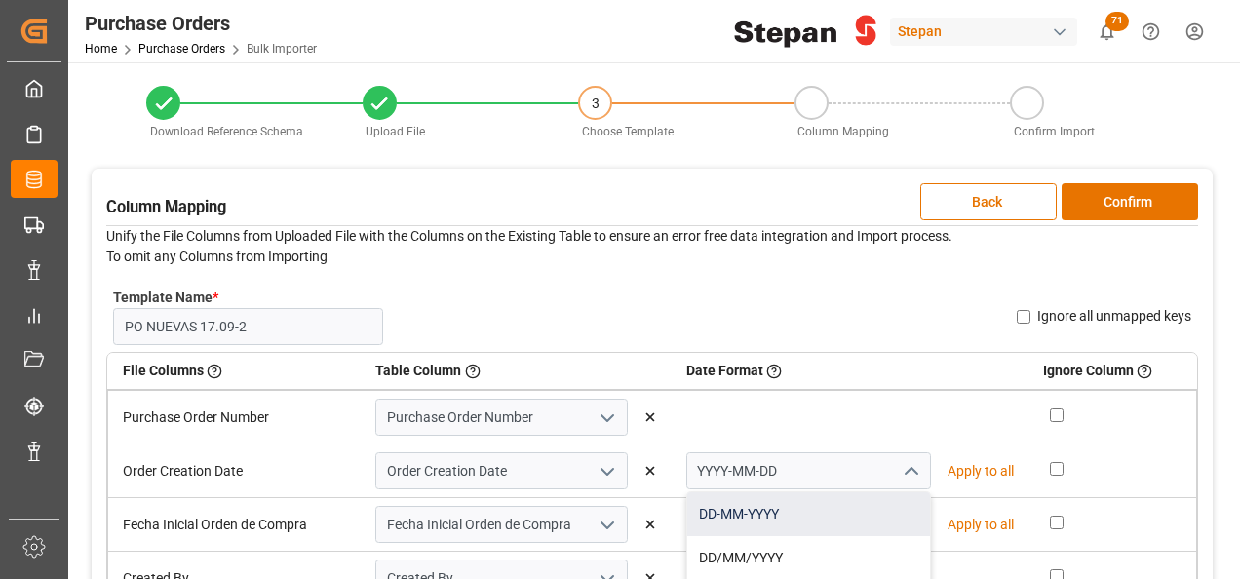
click at [723, 519] on div "DD-MM-YYYY" at bounding box center [808, 514] width 243 height 44
type input "DD-MM-YYYY"
click at [975, 474] on p "Apply to all" at bounding box center [980, 471] width 66 height 20
type input "DD-MM-YYYY"
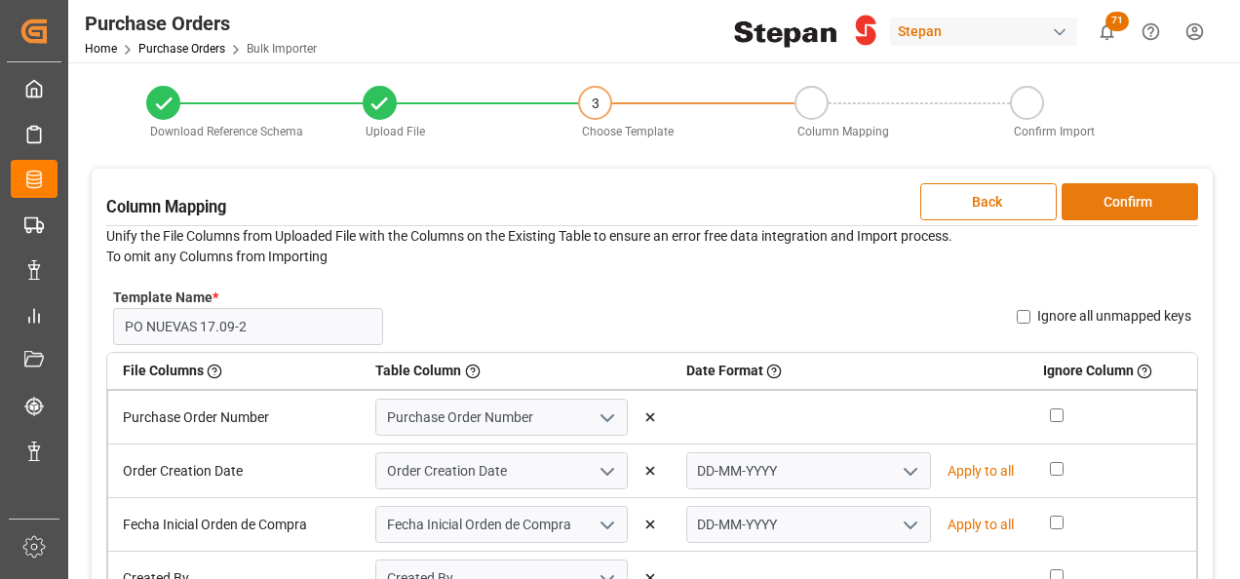
click at [1122, 202] on button "Confirm" at bounding box center [1129, 201] width 136 height 37
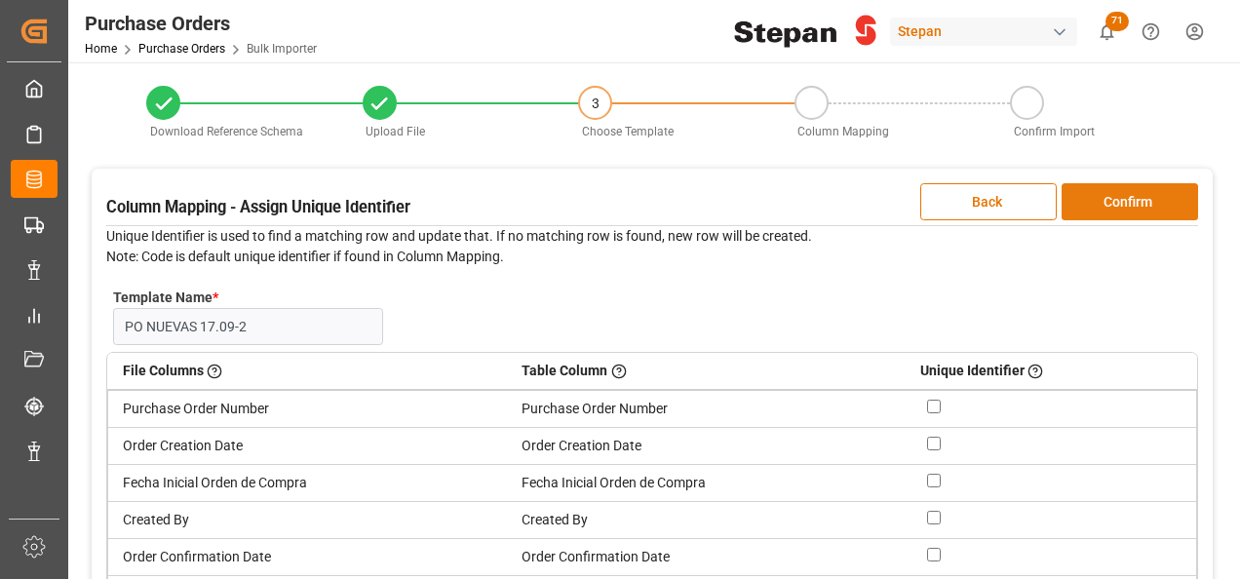
click at [1109, 201] on button "Confirm" at bounding box center [1129, 201] width 136 height 37
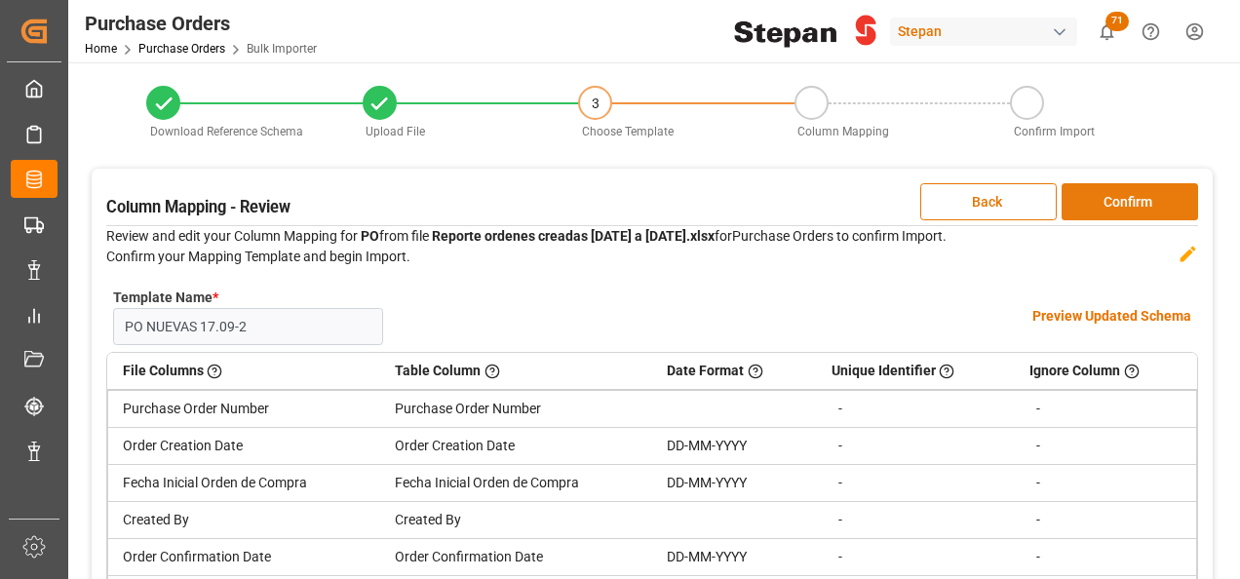
click at [1128, 193] on button "Confirm" at bounding box center [1129, 201] width 136 height 37
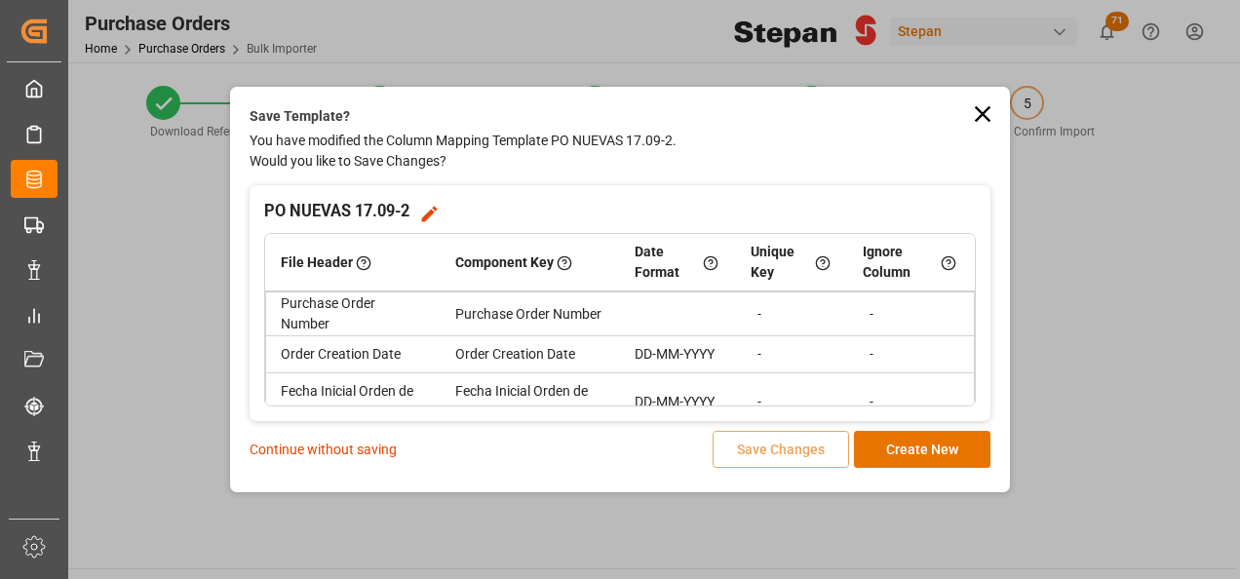
click at [292, 450] on p "Continue without saving" at bounding box center [323, 450] width 147 height 20
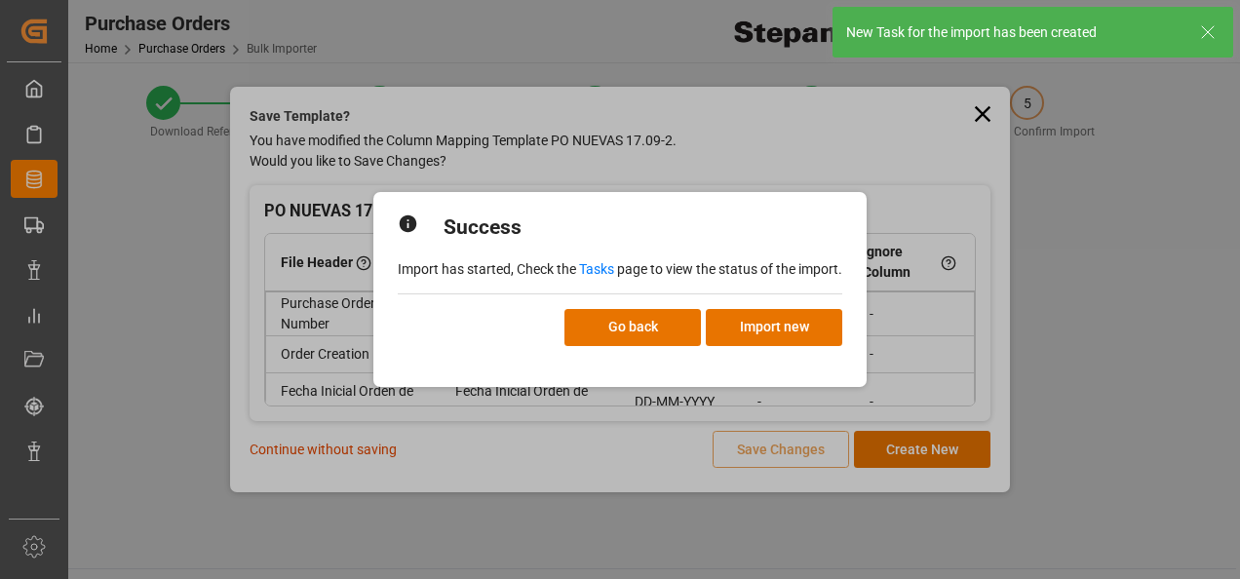
click at [592, 266] on link "Tasks" at bounding box center [596, 269] width 35 height 16
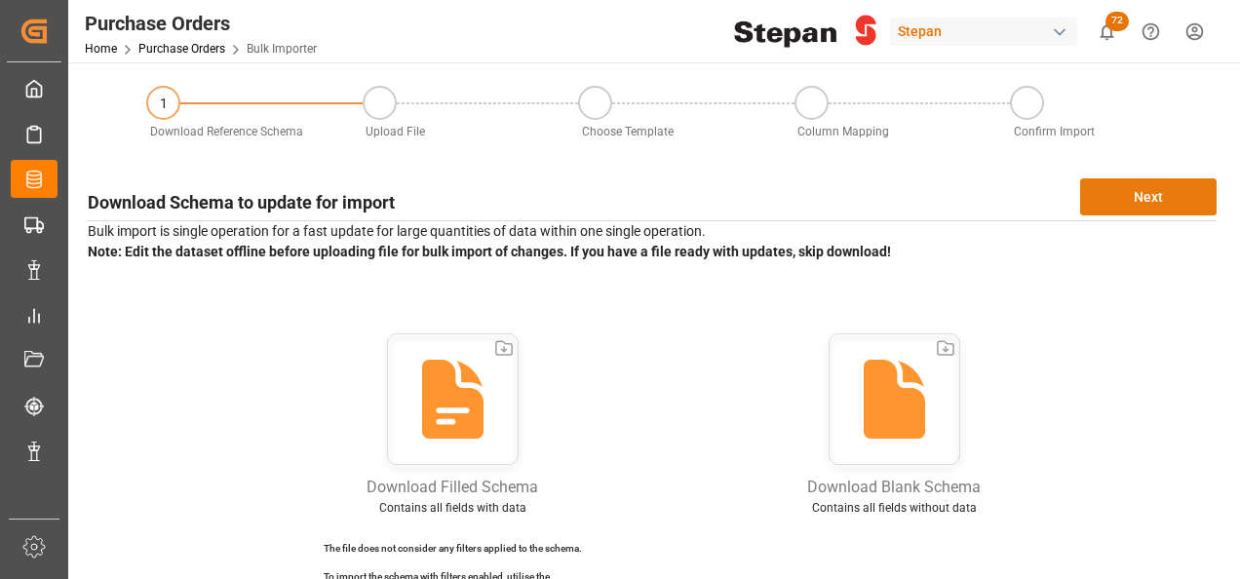
click at [1137, 198] on button "Next" at bounding box center [1148, 196] width 136 height 37
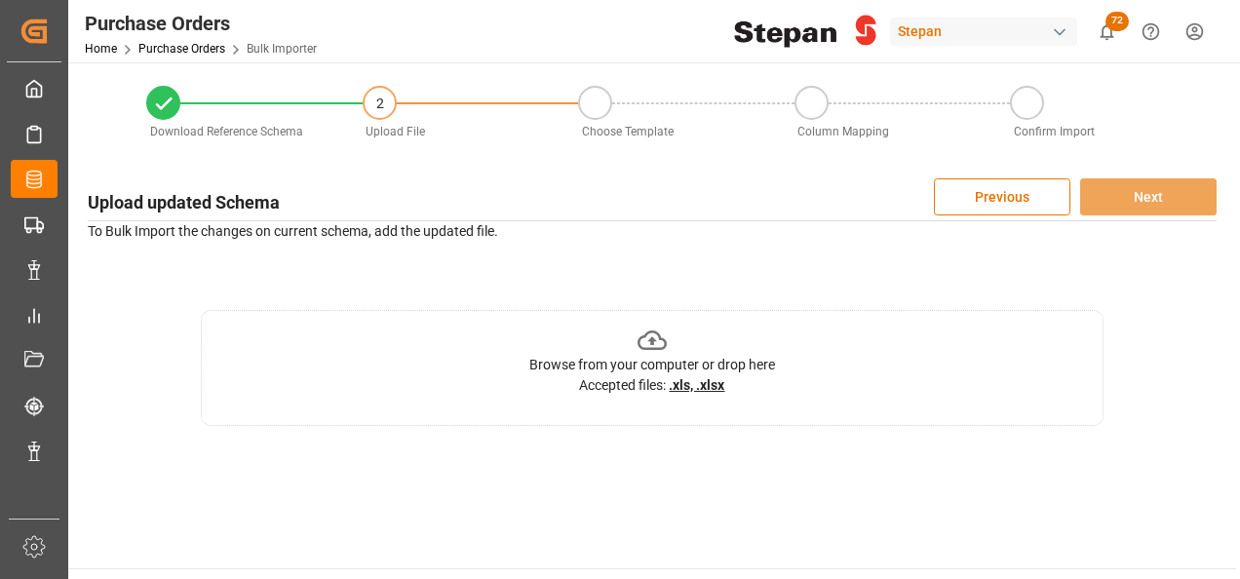
click at [653, 338] on icon at bounding box center [652, 341] width 30 height 30
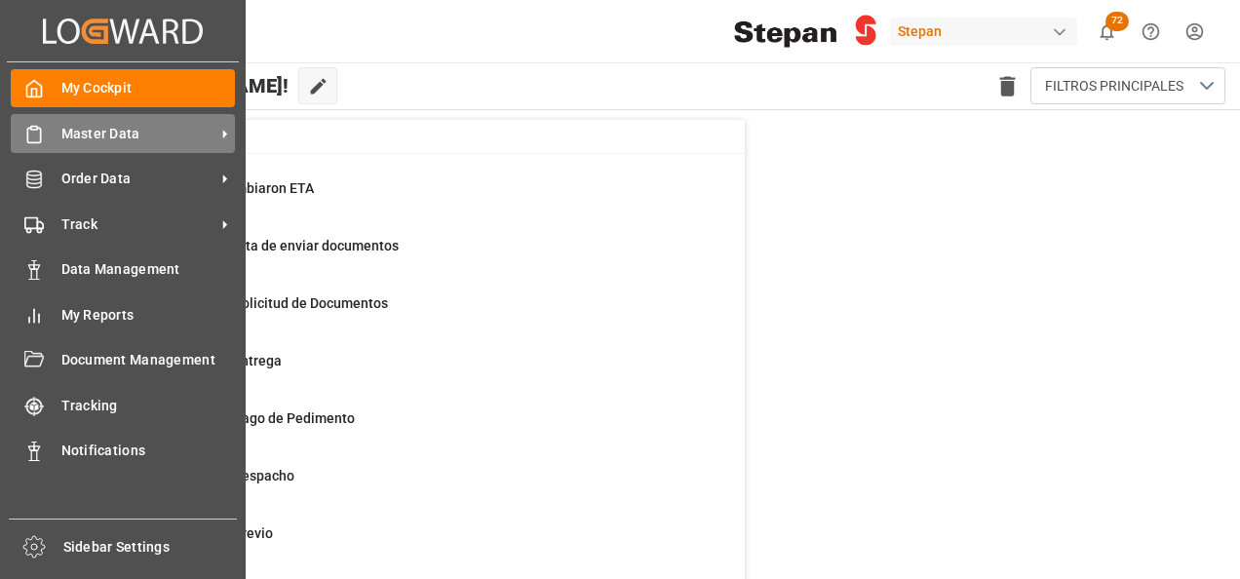
click at [130, 135] on span "Master Data" at bounding box center [138, 134] width 154 height 20
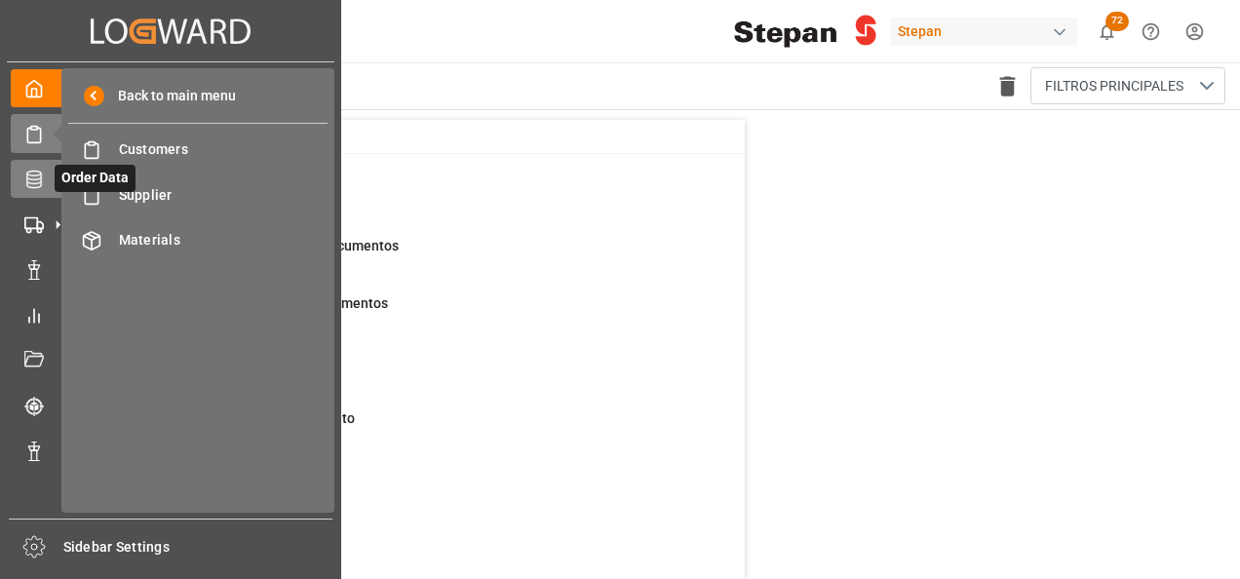
click at [34, 181] on icon at bounding box center [33, 179] width 19 height 19
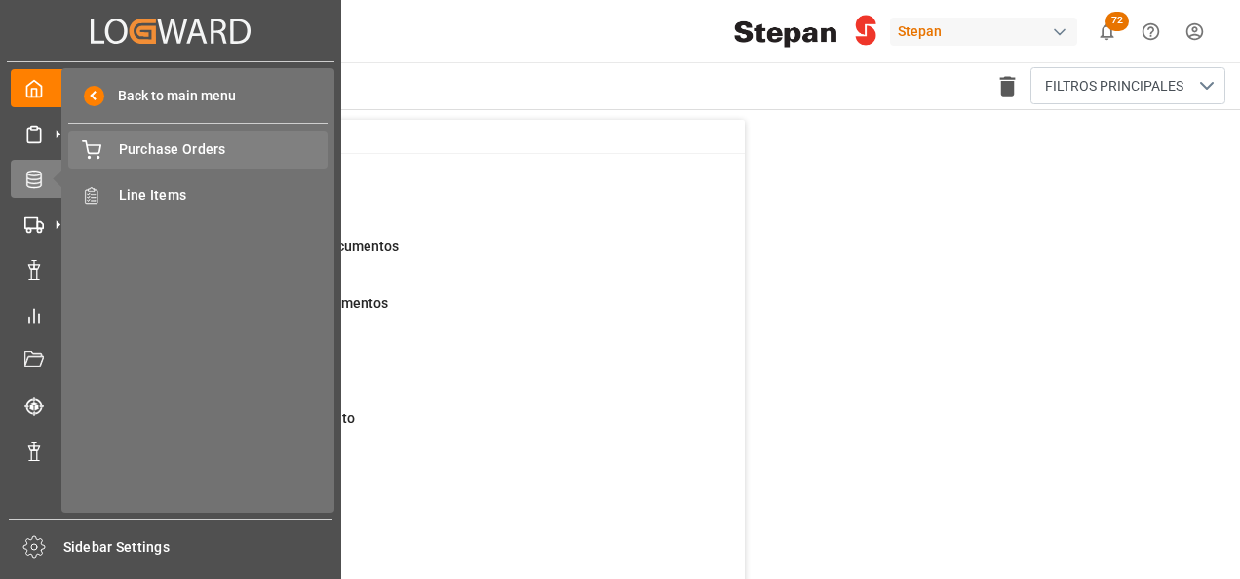
click at [170, 150] on span "Purchase Orders" at bounding box center [224, 149] width 210 height 20
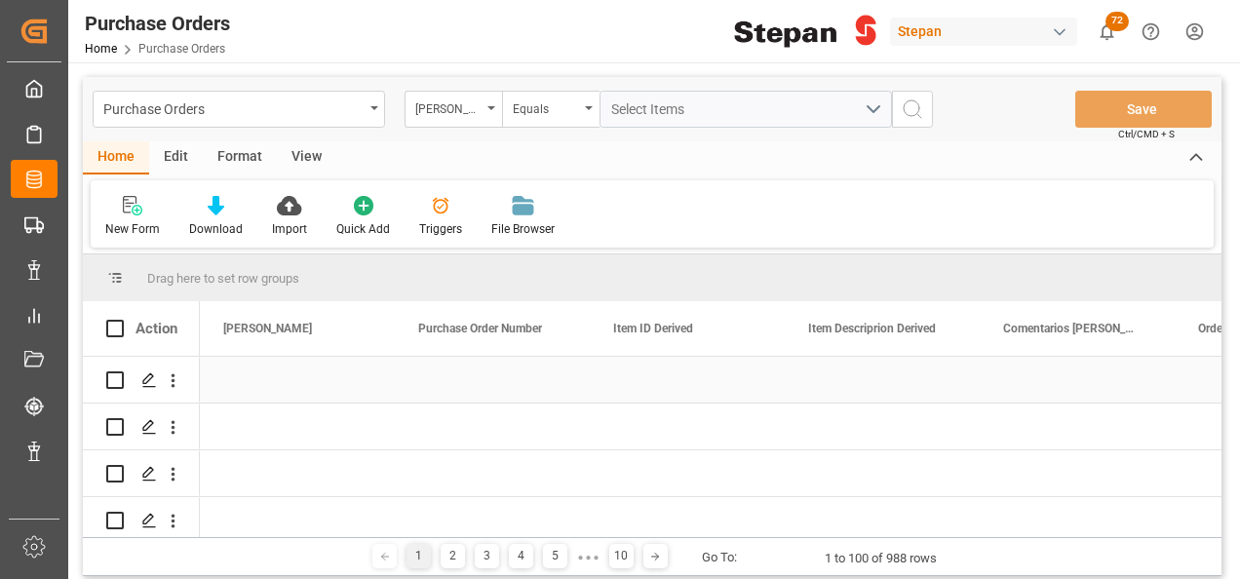
click at [491, 384] on div "Press SPACE to select this row." at bounding box center [492, 380] width 195 height 46
click at [460, 374] on div "Press SPACE to select this row." at bounding box center [492, 380] width 195 height 46
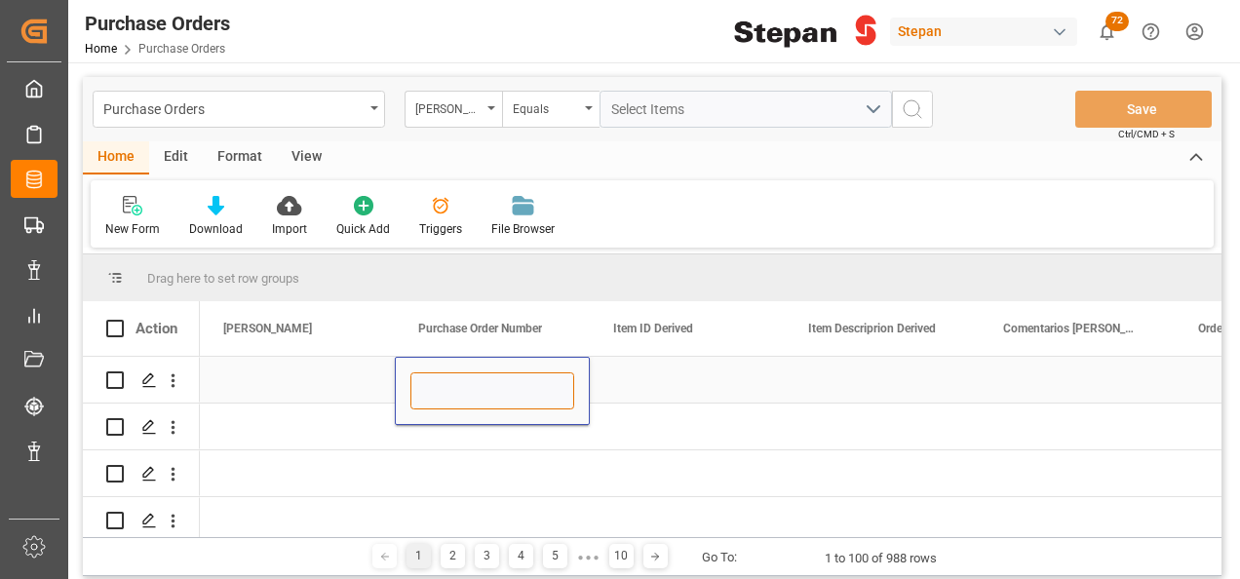
click at [471, 388] on input "Press SPACE to select this row." at bounding box center [492, 390] width 164 height 37
click at [690, 391] on div "Press SPACE to select this row." at bounding box center [687, 380] width 195 height 46
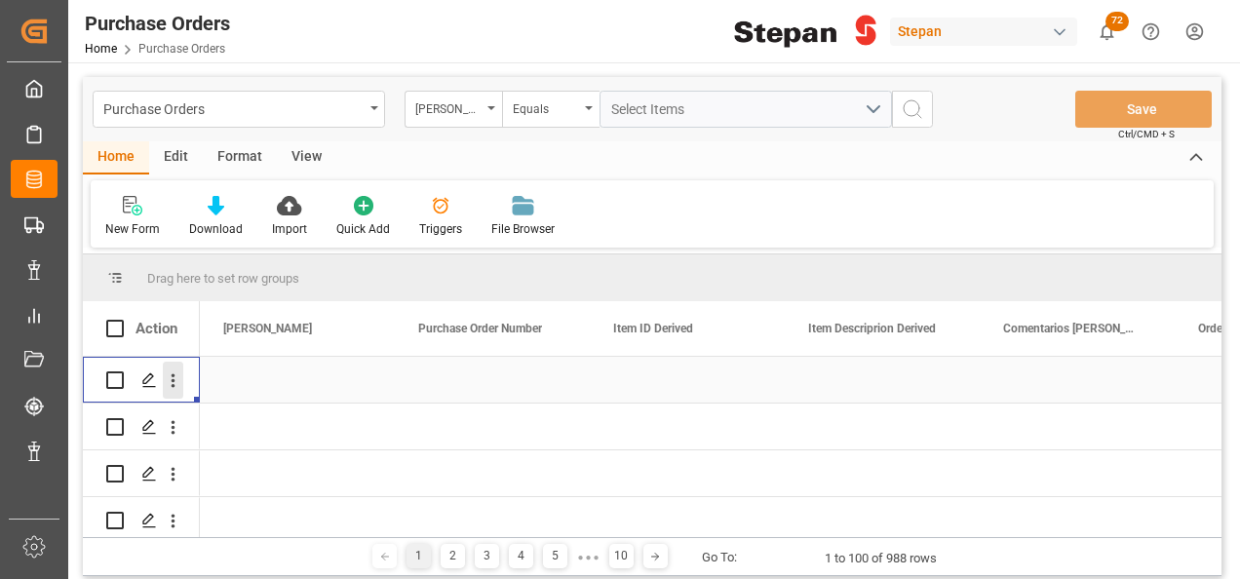
click at [174, 385] on icon "open menu" at bounding box center [174, 381] width 4 height 14
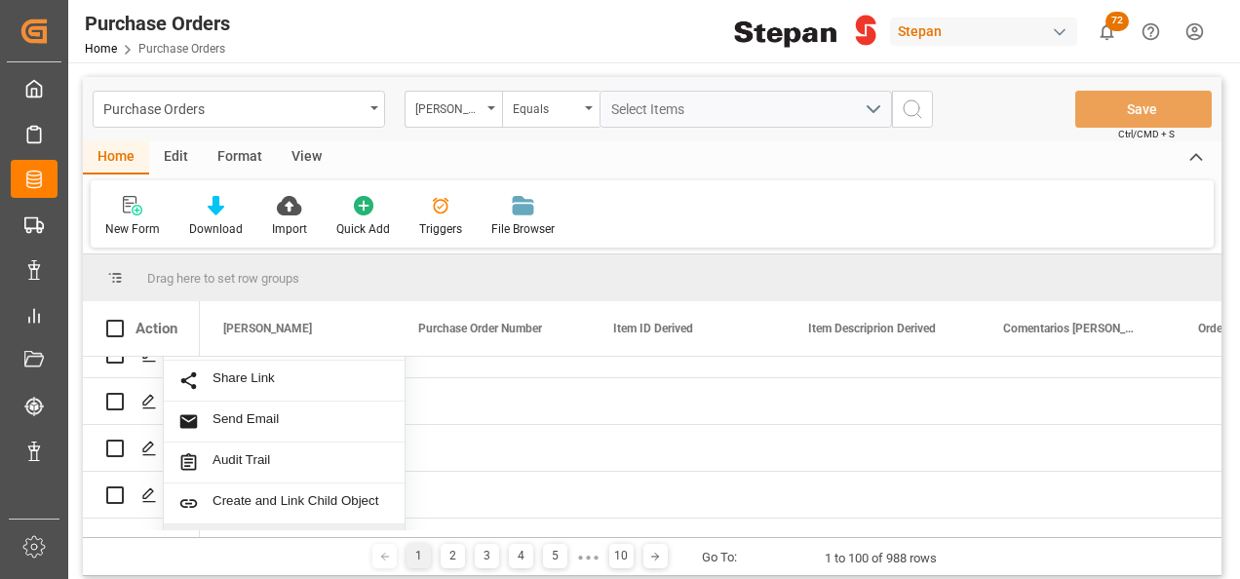
scroll to position [195, 0]
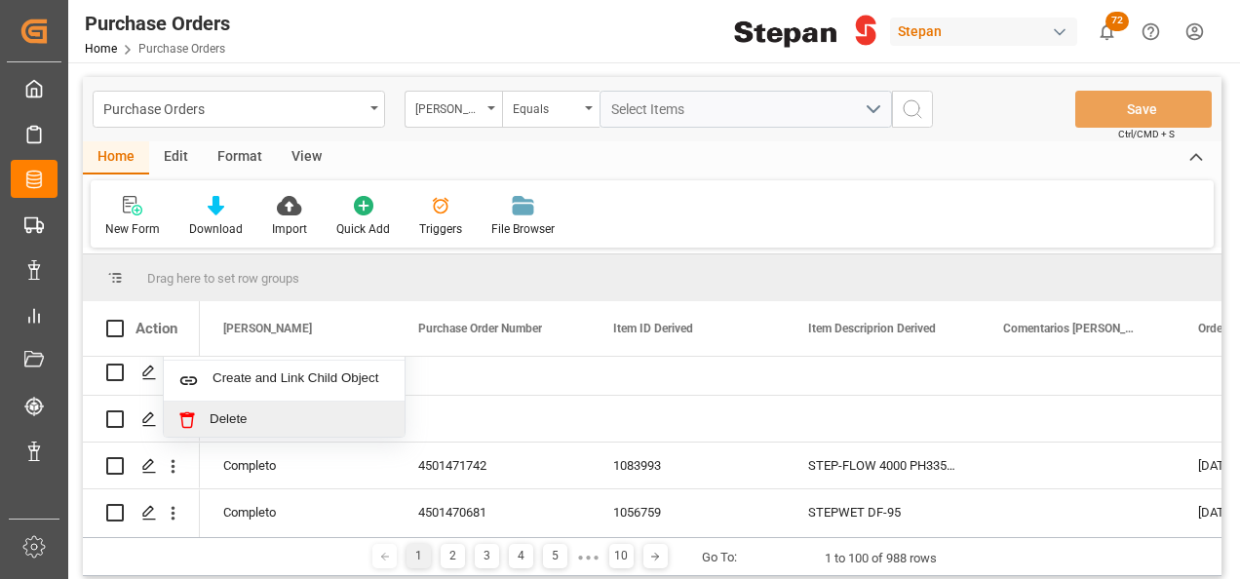
click at [212, 420] on span "Delete" at bounding box center [300, 420] width 180 height 18
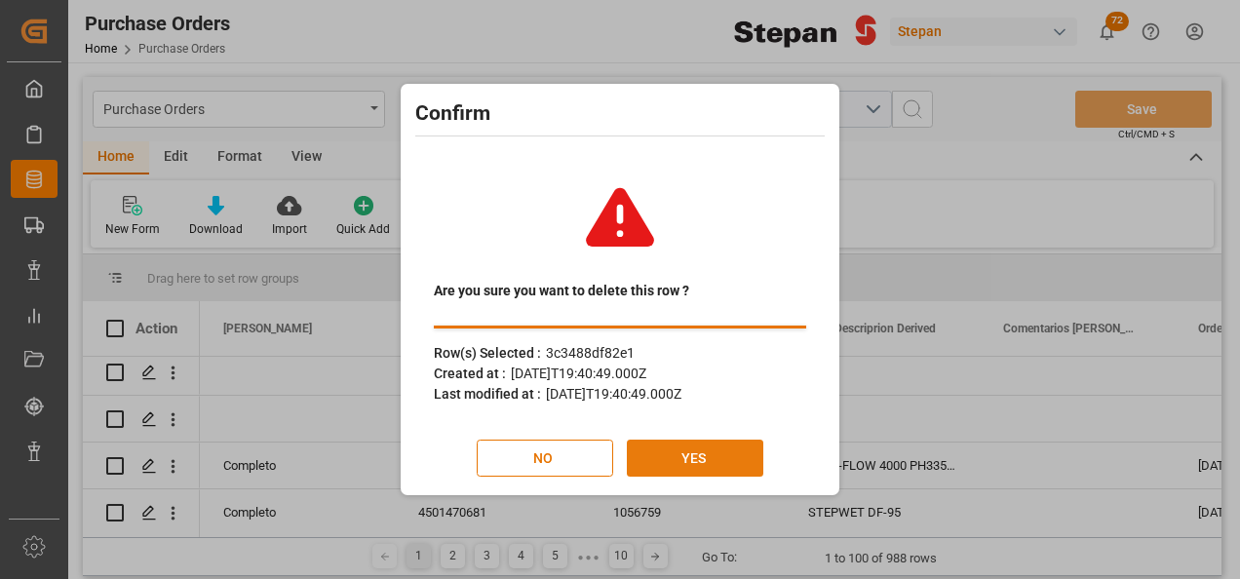
click at [701, 456] on button "YES" at bounding box center [695, 458] width 136 height 37
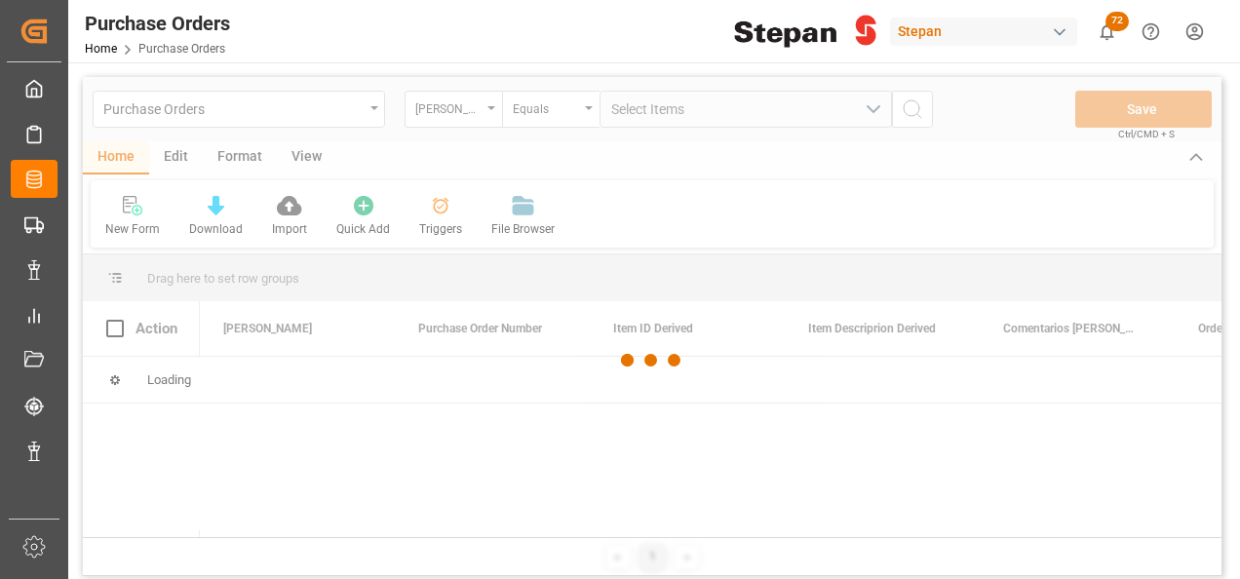
scroll to position [0, 0]
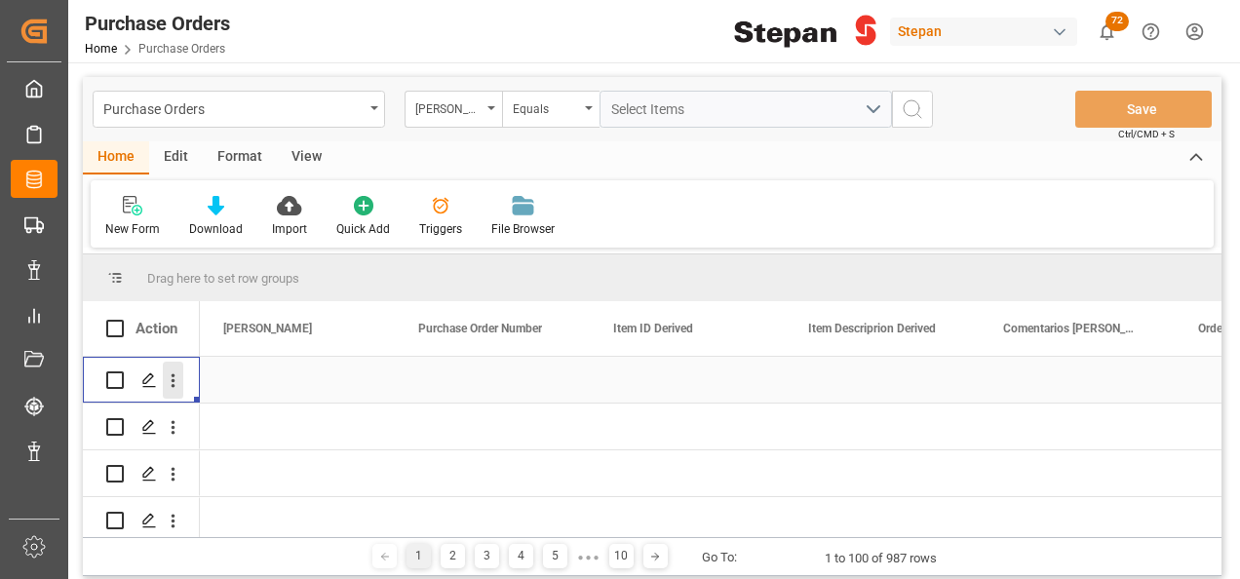
click at [168, 376] on icon "open menu" at bounding box center [173, 380] width 20 height 20
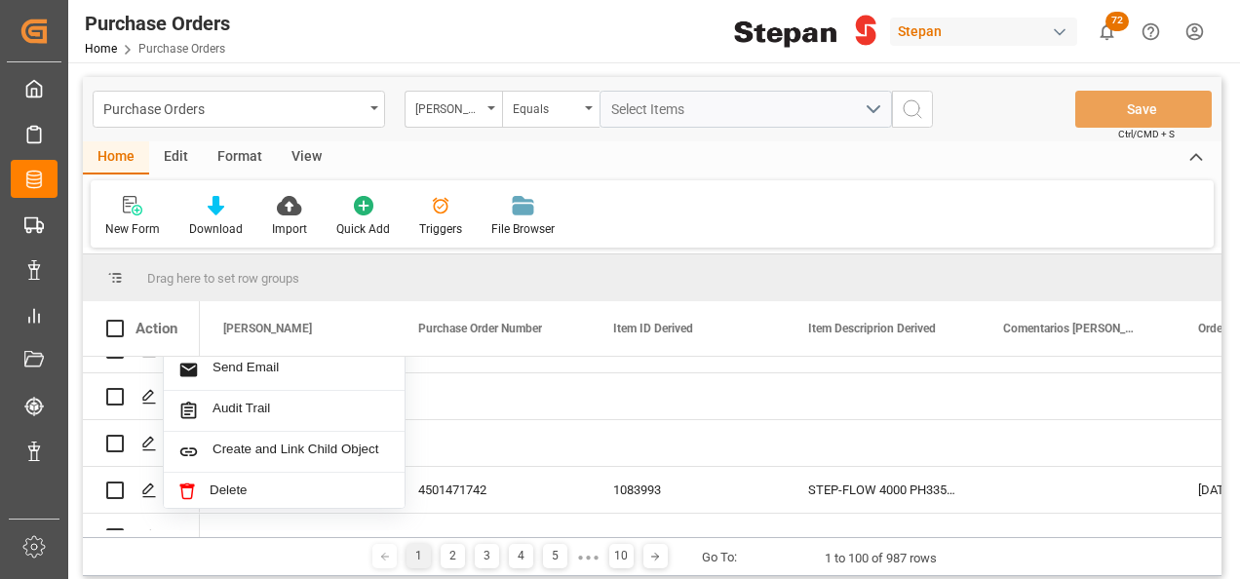
scroll to position [195, 0]
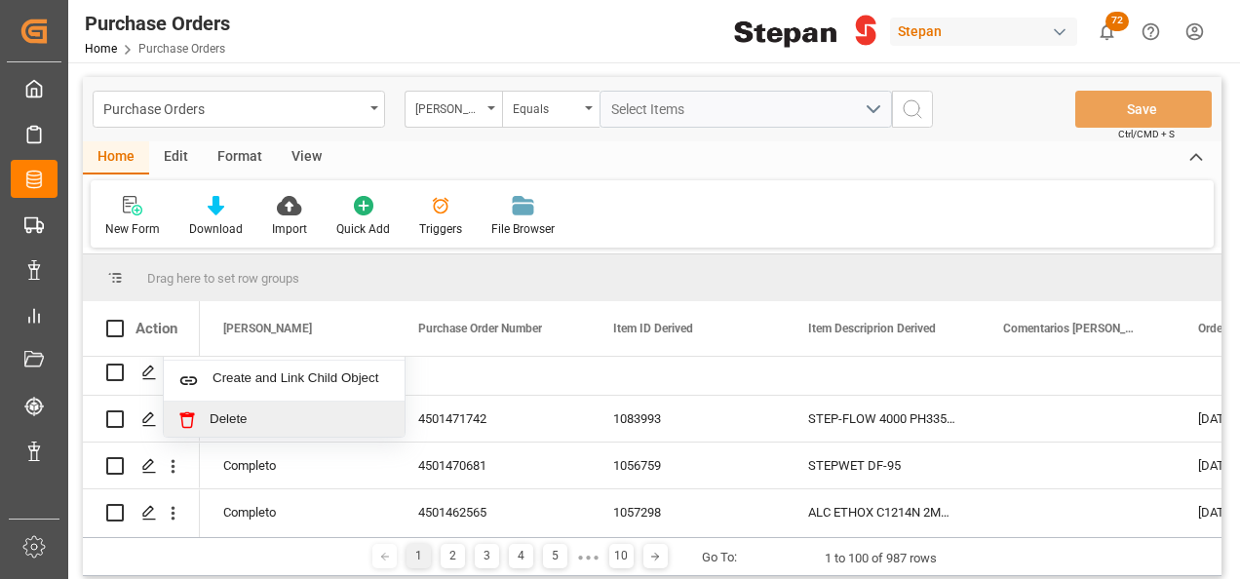
click at [221, 418] on span "Delete" at bounding box center [300, 420] width 180 height 18
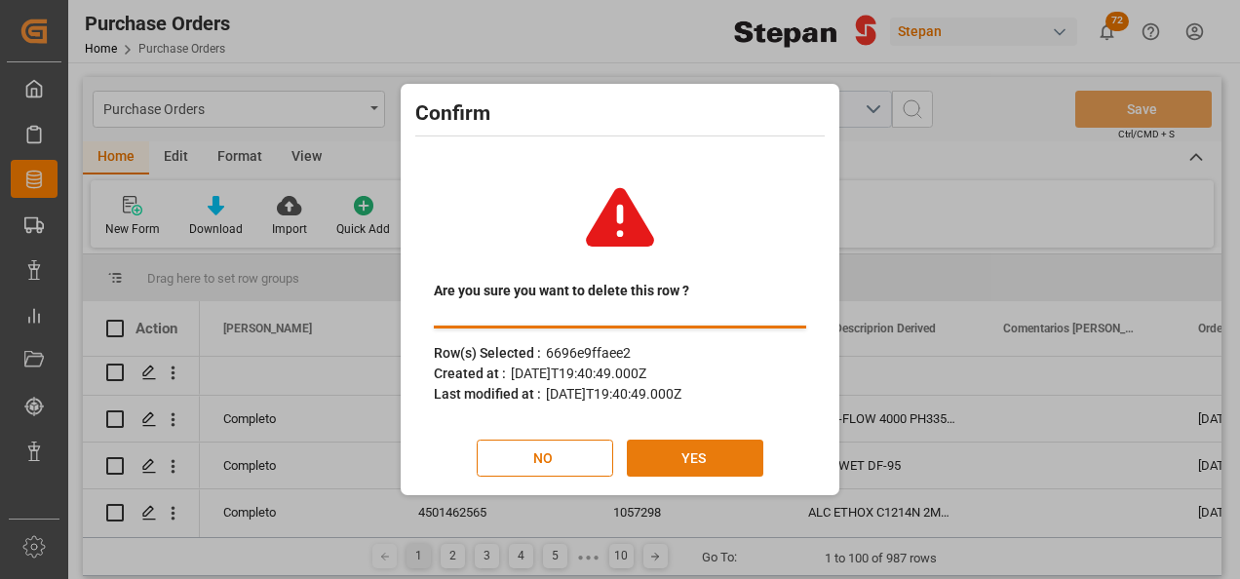
click at [683, 466] on button "YES" at bounding box center [695, 458] width 136 height 37
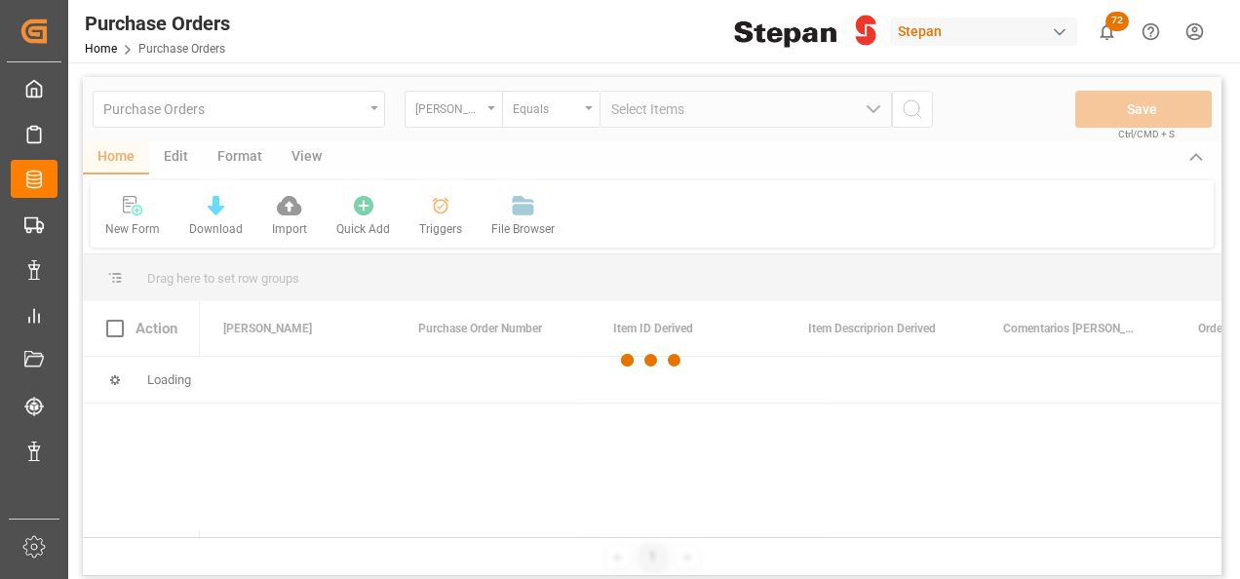
scroll to position [0, 0]
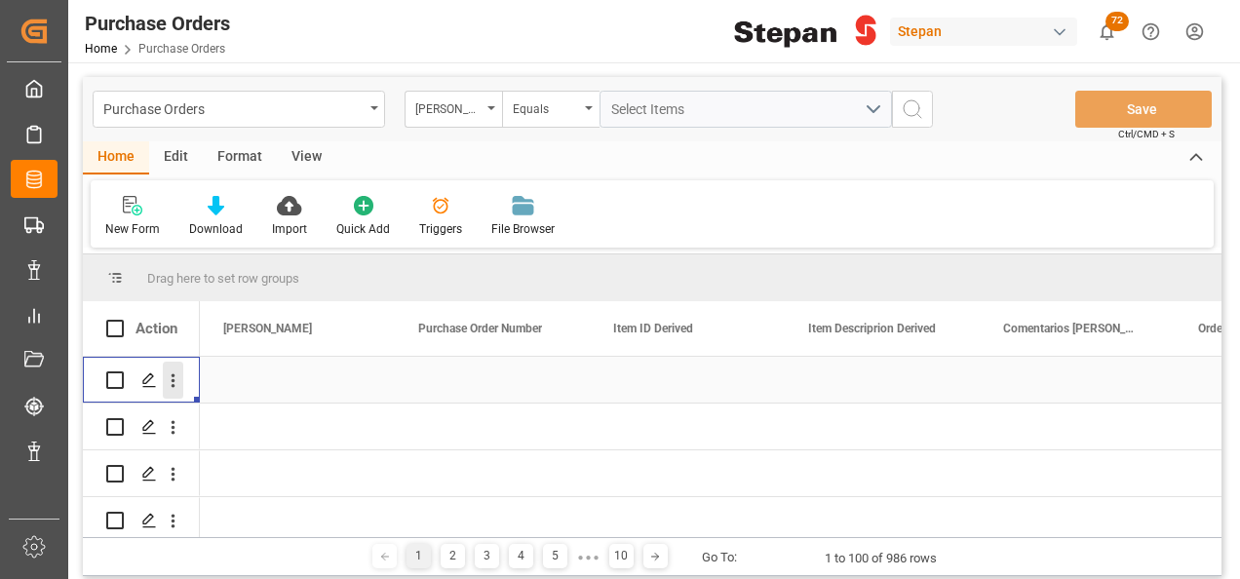
click at [169, 380] on icon "open menu" at bounding box center [173, 380] width 20 height 20
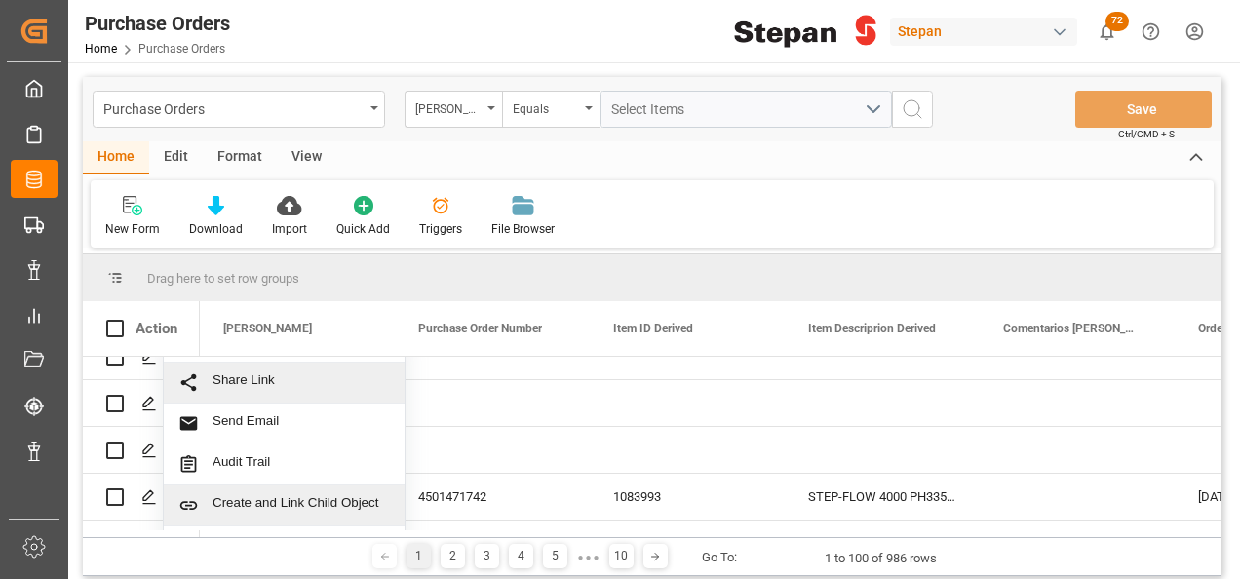
scroll to position [97, 0]
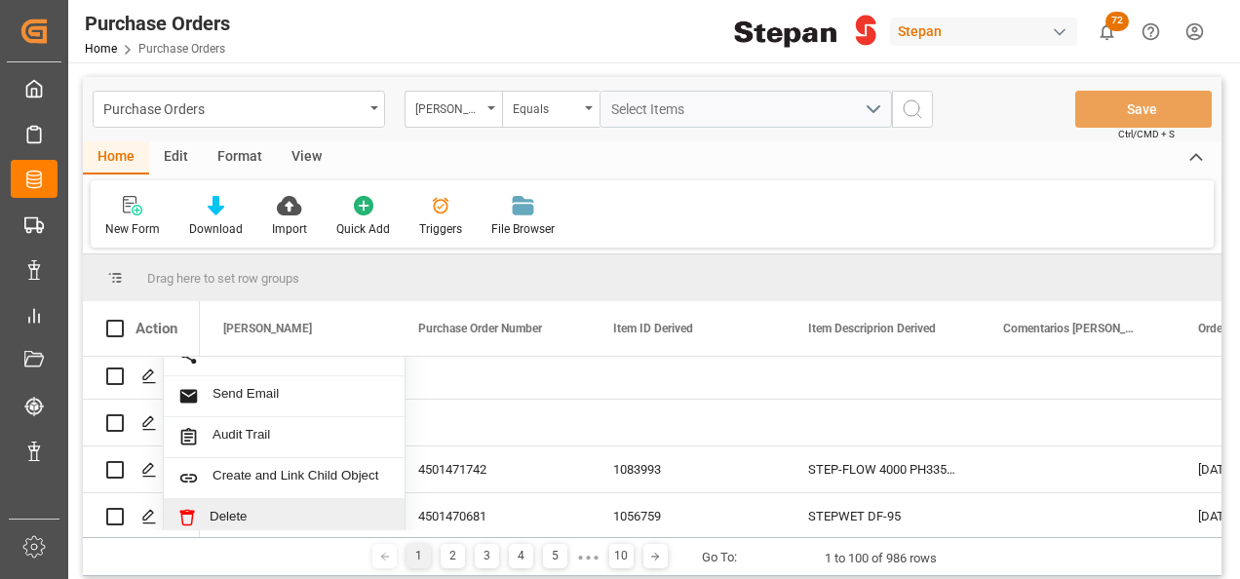
click at [212, 520] on span "Delete" at bounding box center [300, 518] width 180 height 18
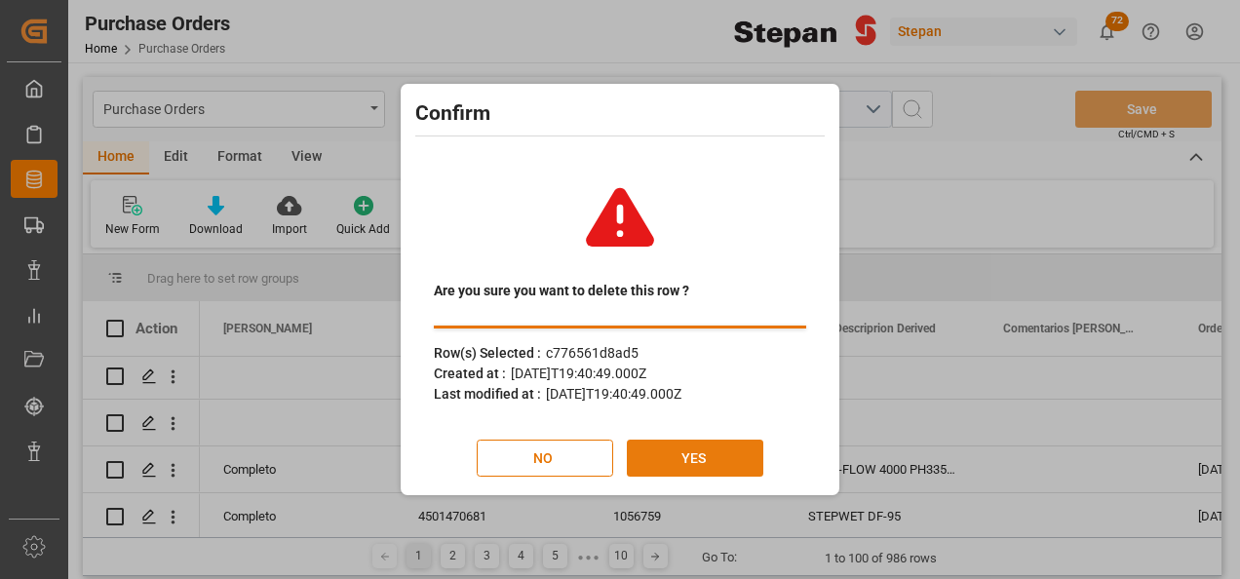
click at [702, 462] on button "YES" at bounding box center [695, 458] width 136 height 37
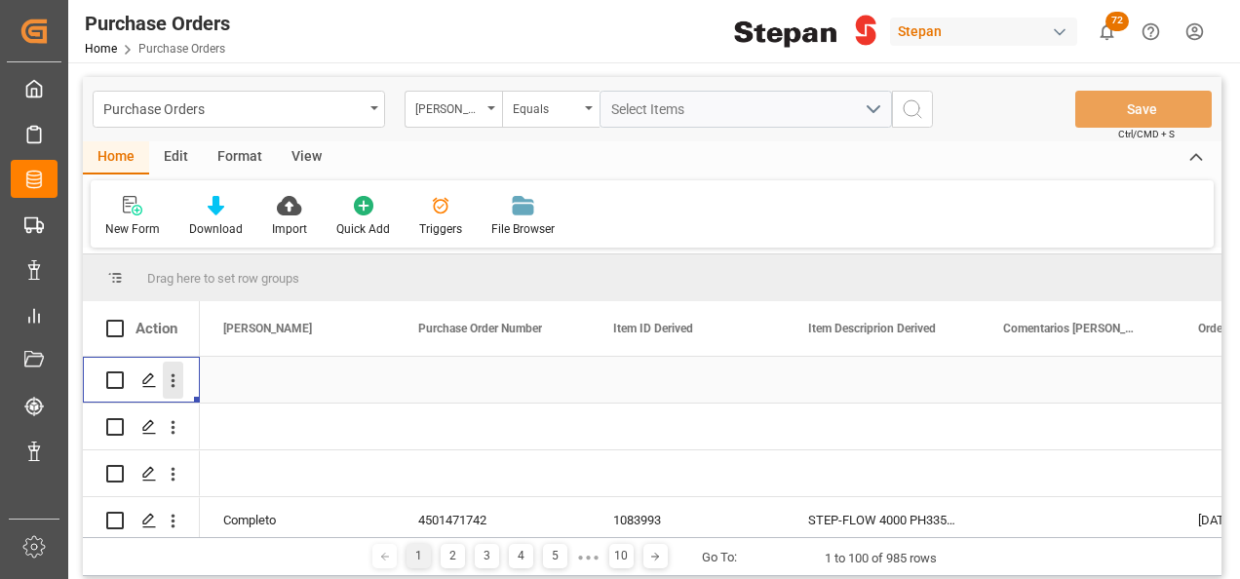
click at [170, 390] on icon "open menu" at bounding box center [173, 380] width 20 height 20
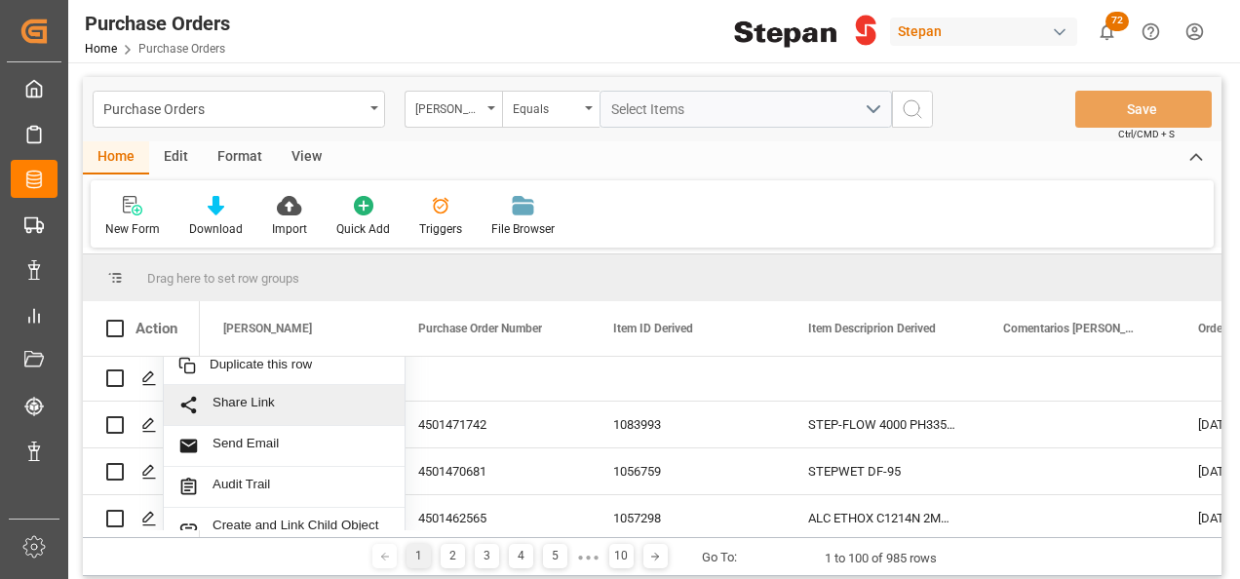
scroll to position [48, 0]
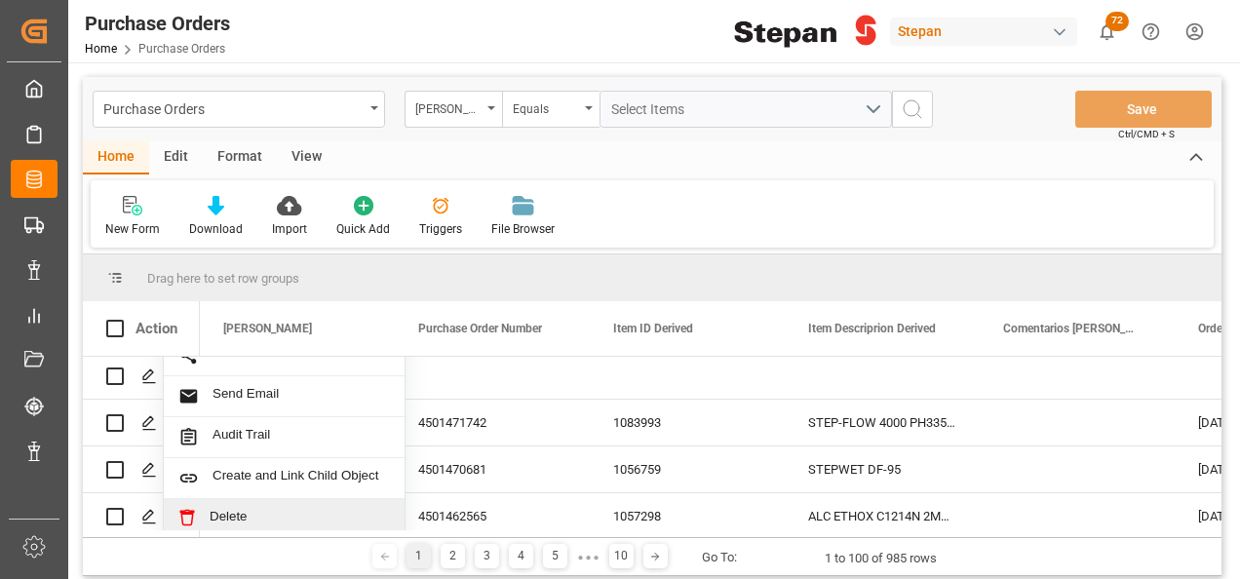
click at [220, 511] on span "Delete" at bounding box center [300, 518] width 180 height 18
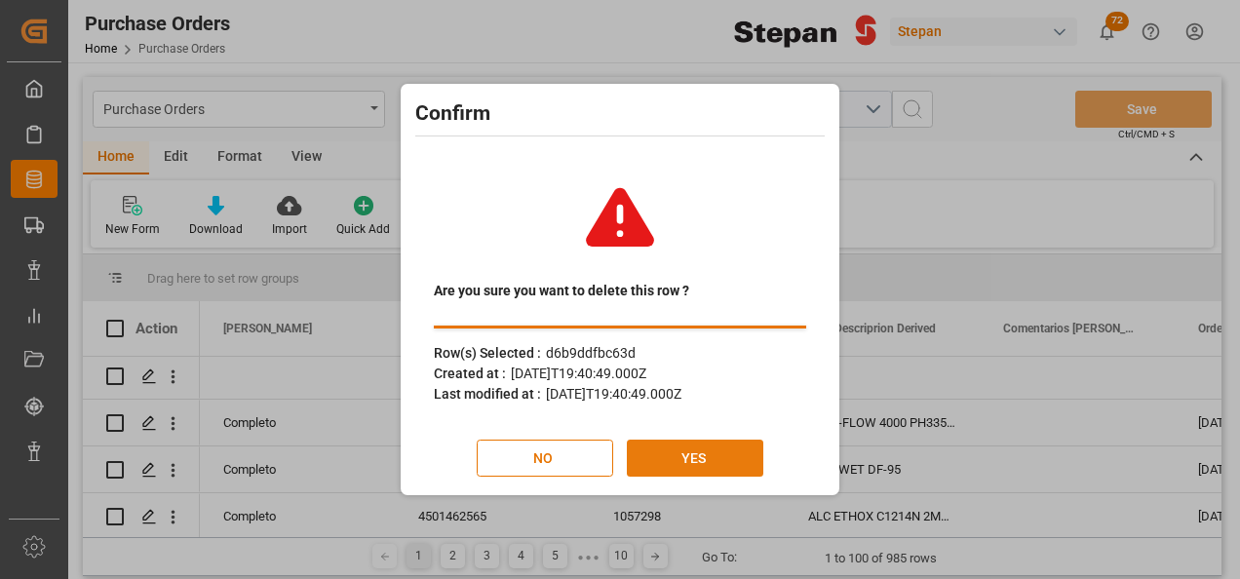
click at [672, 452] on button "YES" at bounding box center [695, 458] width 136 height 37
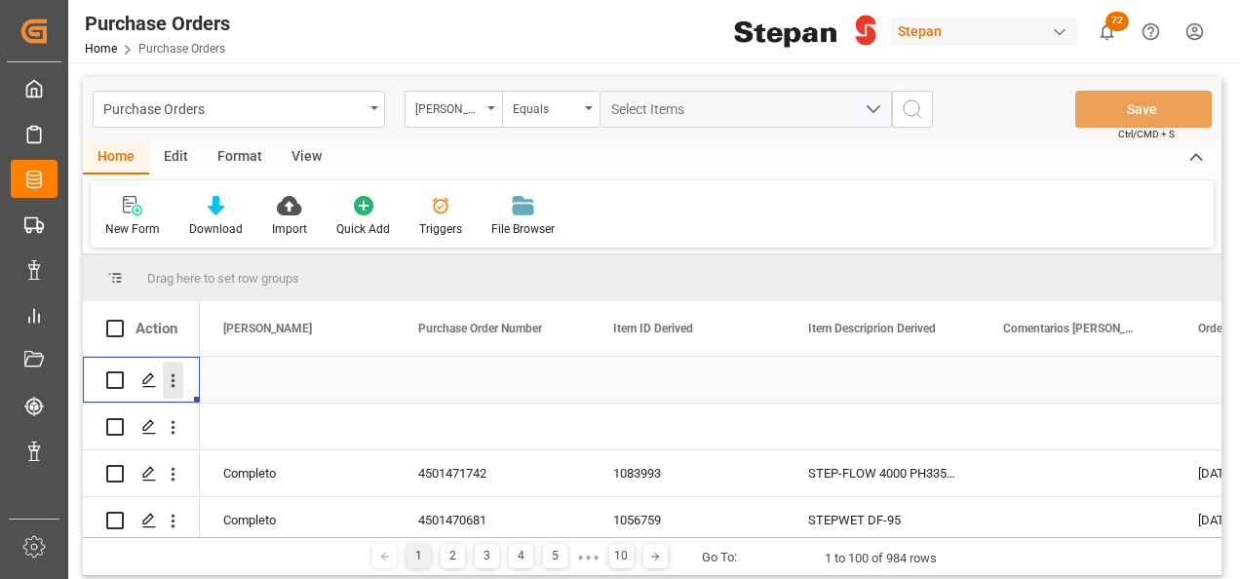
click at [174, 380] on icon "open menu" at bounding box center [174, 381] width 4 height 14
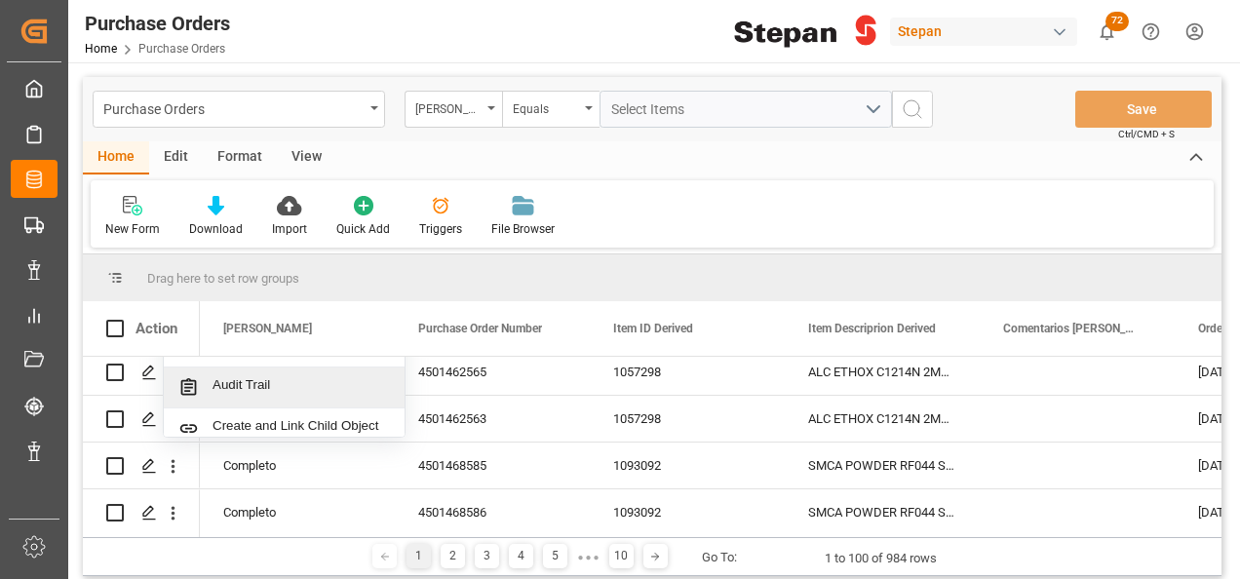
scroll to position [48, 0]
click at [230, 412] on span "Delete" at bounding box center [300, 420] width 180 height 18
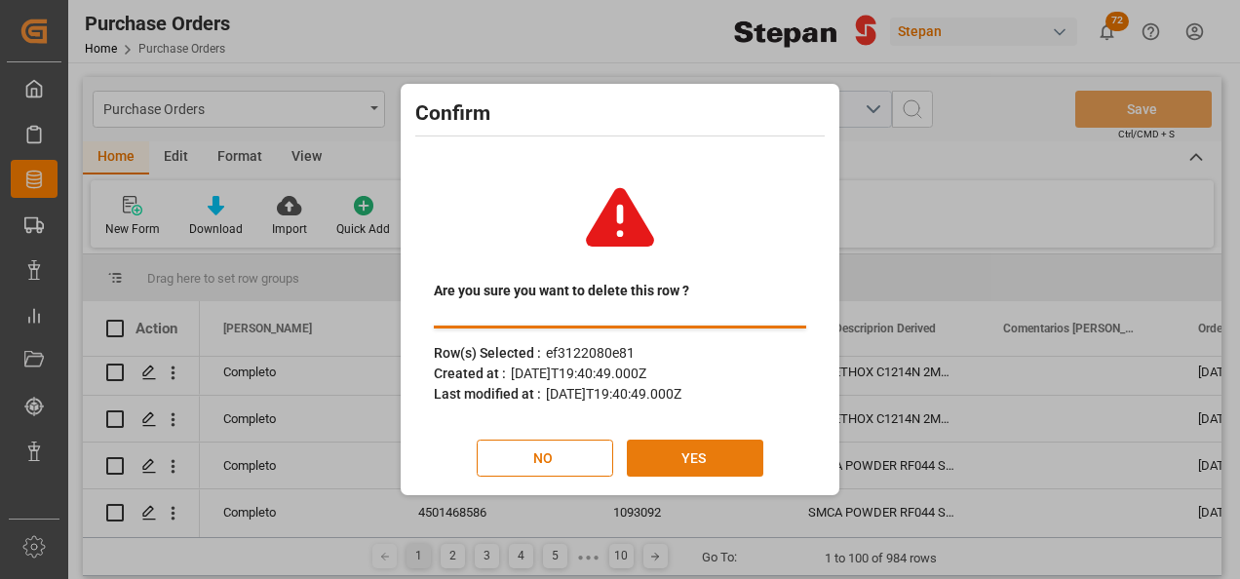
click at [692, 448] on button "YES" at bounding box center [695, 458] width 136 height 37
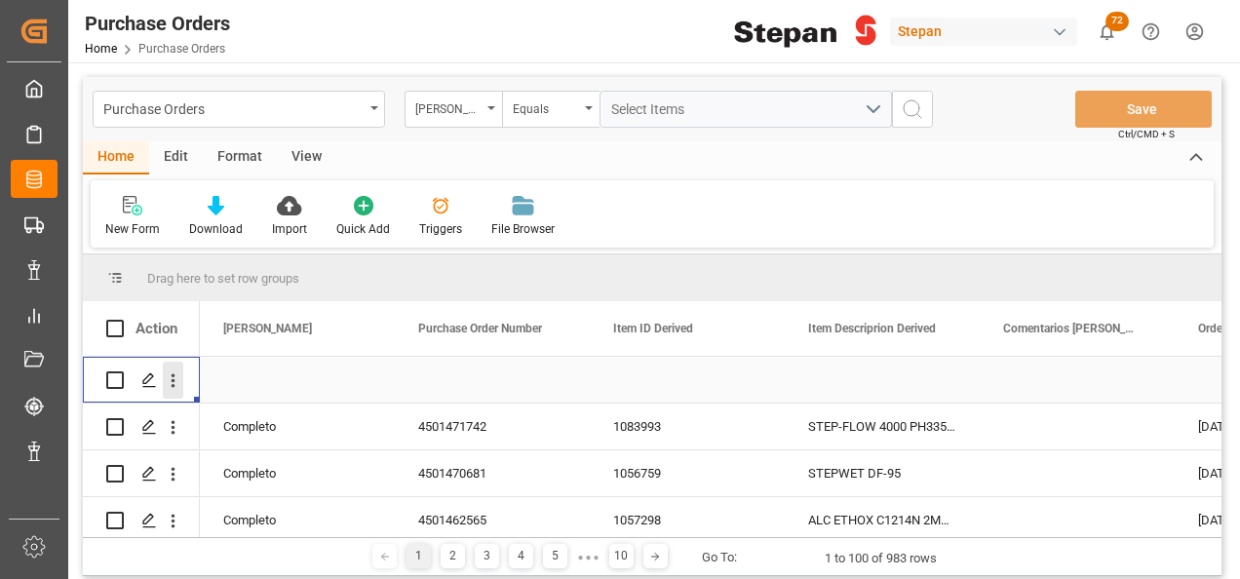
click at [176, 384] on icon "open menu" at bounding box center [173, 380] width 20 height 20
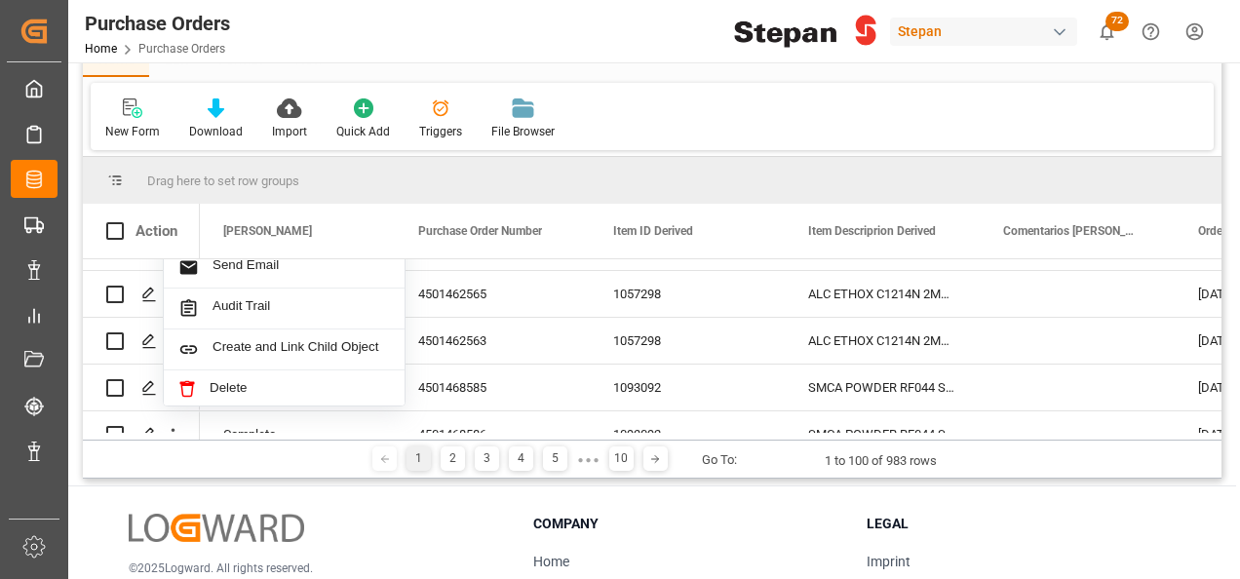
scroll to position [195, 0]
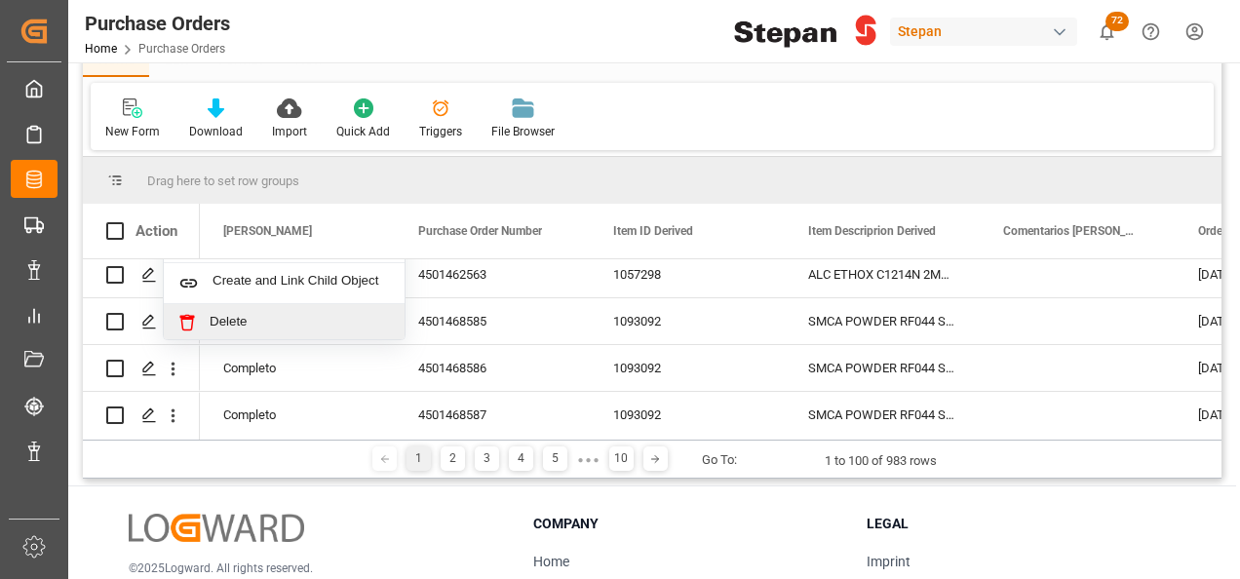
click at [217, 326] on span "Delete" at bounding box center [300, 323] width 180 height 18
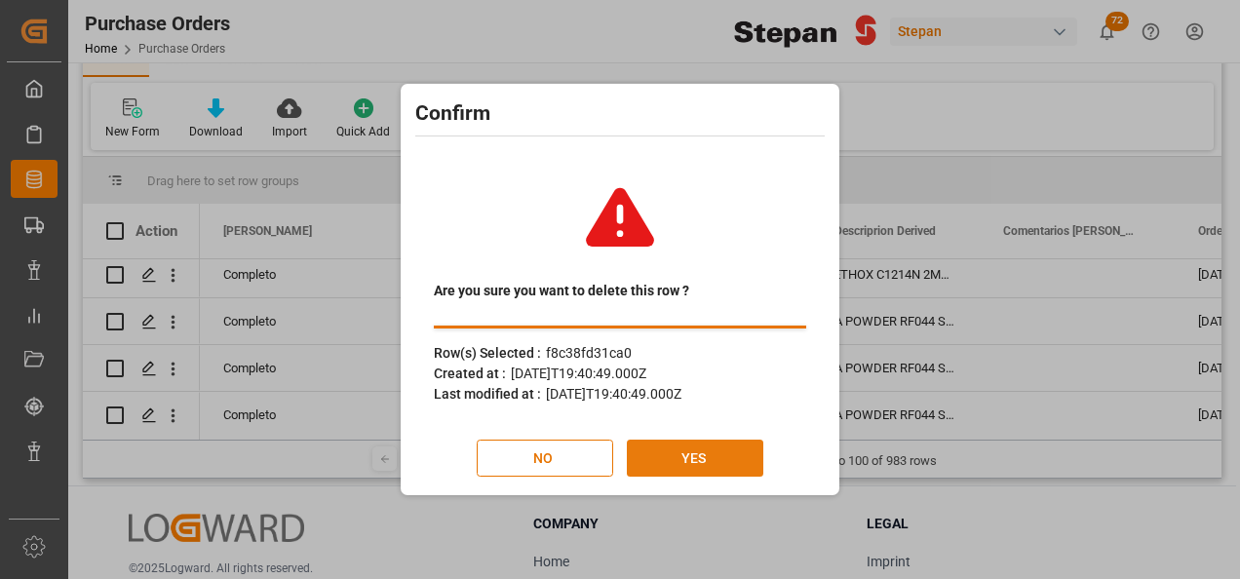
click at [699, 452] on button "YES" at bounding box center [695, 458] width 136 height 37
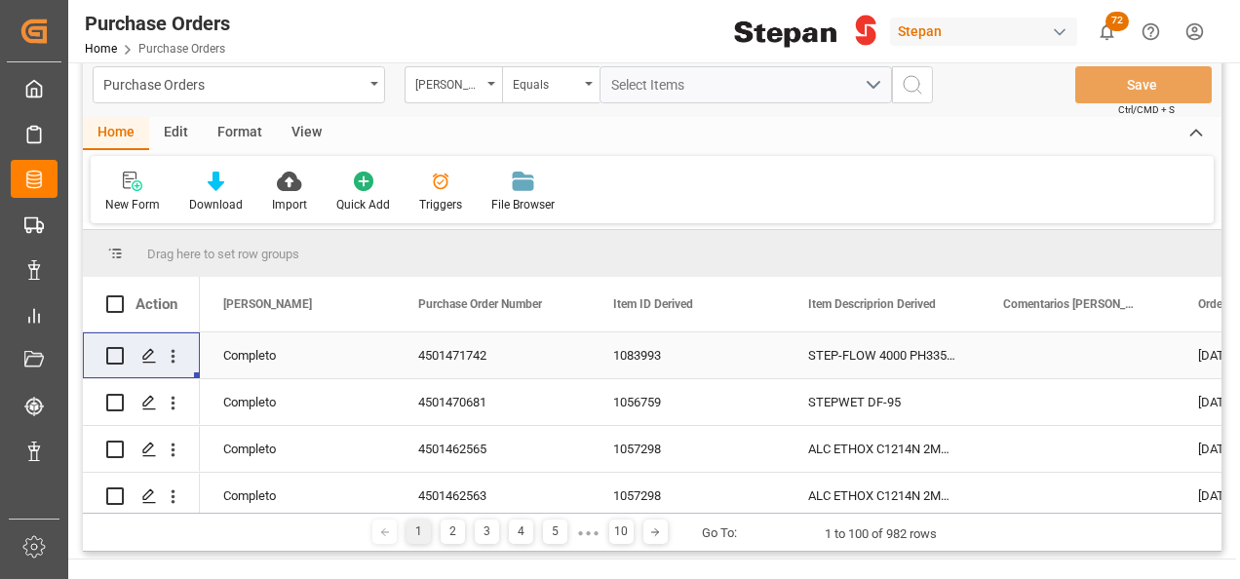
scroll to position [0, 0]
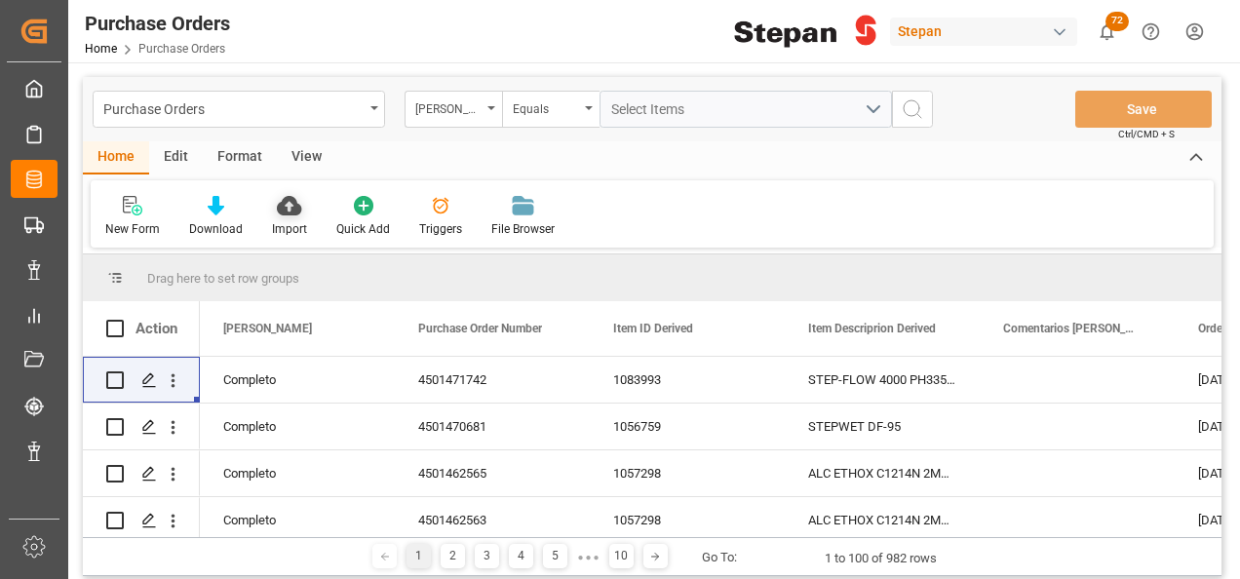
click at [294, 200] on icon at bounding box center [289, 205] width 24 height 19
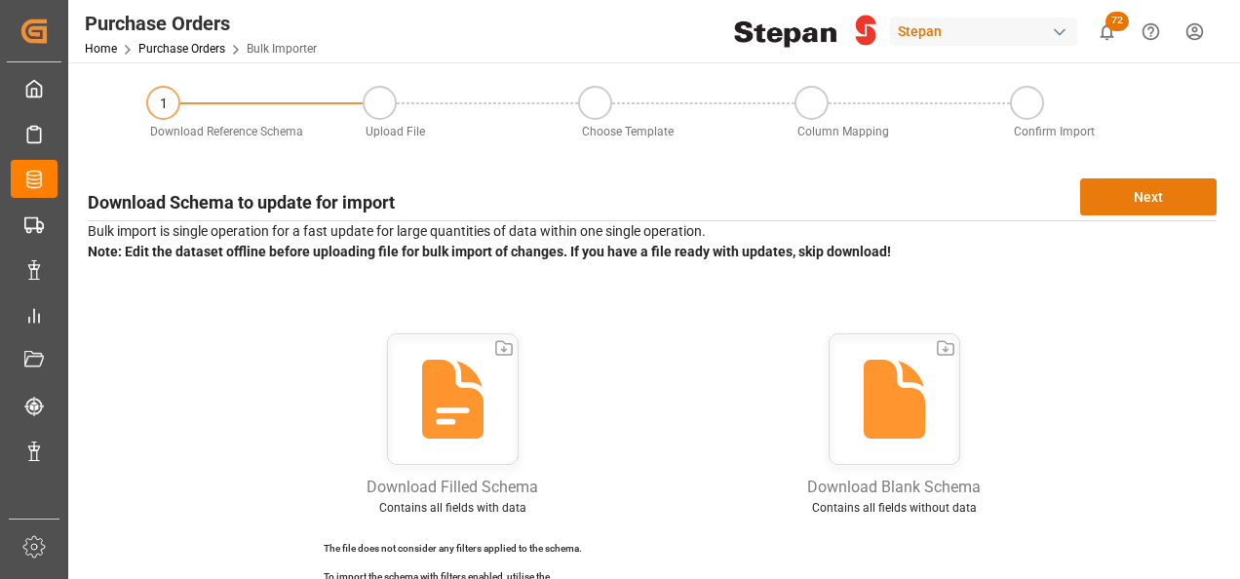
click at [1148, 191] on button "Next" at bounding box center [1148, 196] width 136 height 37
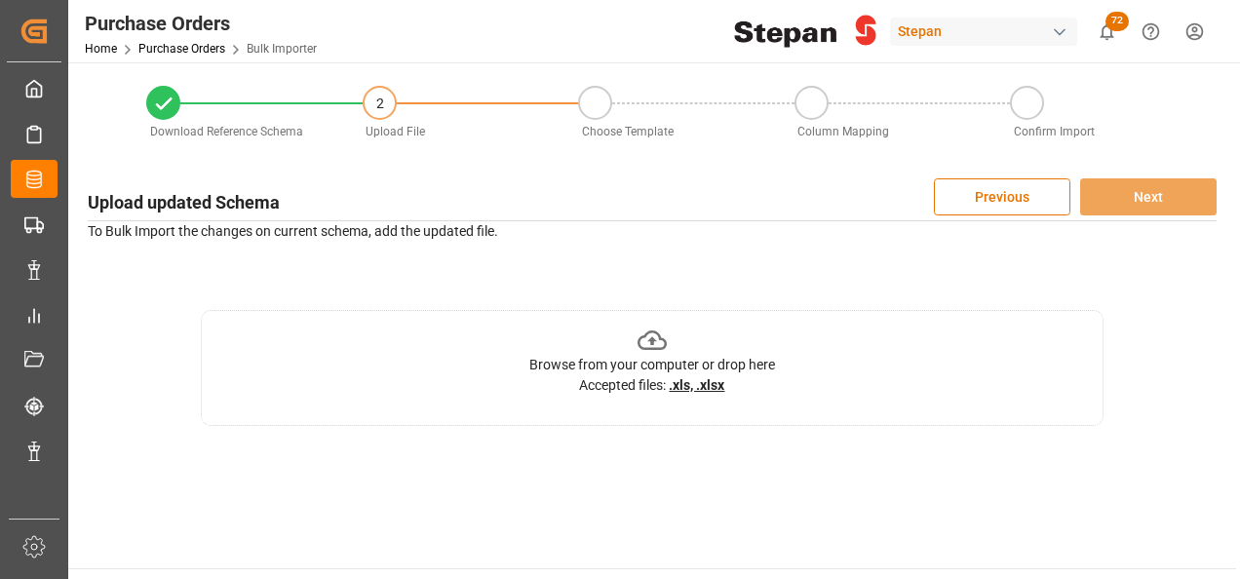
click at [653, 341] on icon at bounding box center [652, 339] width 30 height 19
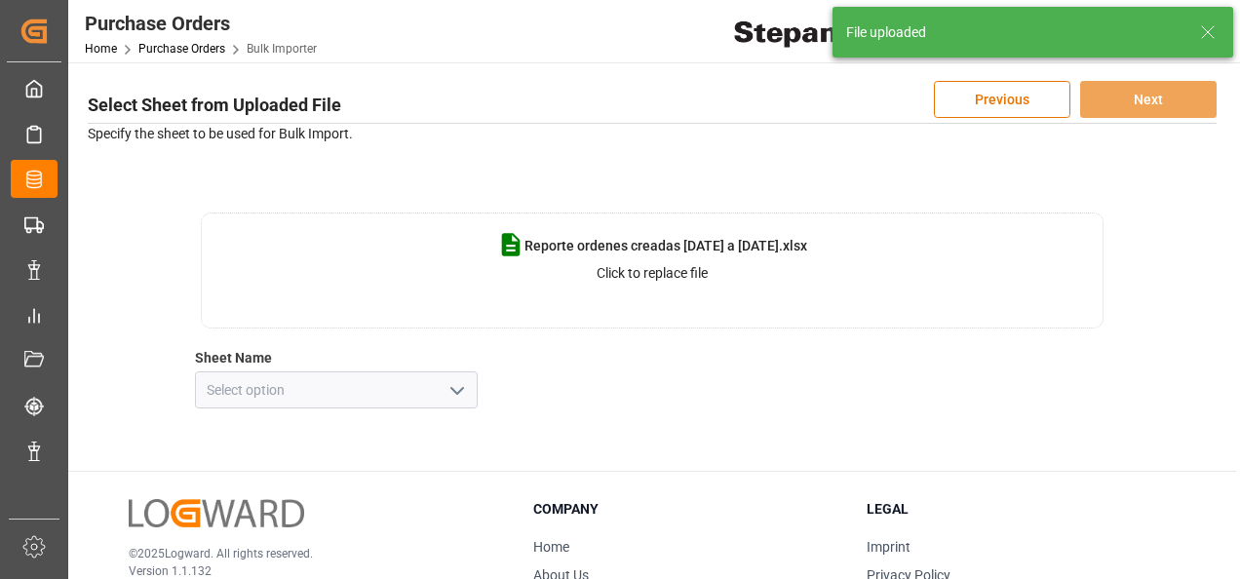
scroll to position [195, 0]
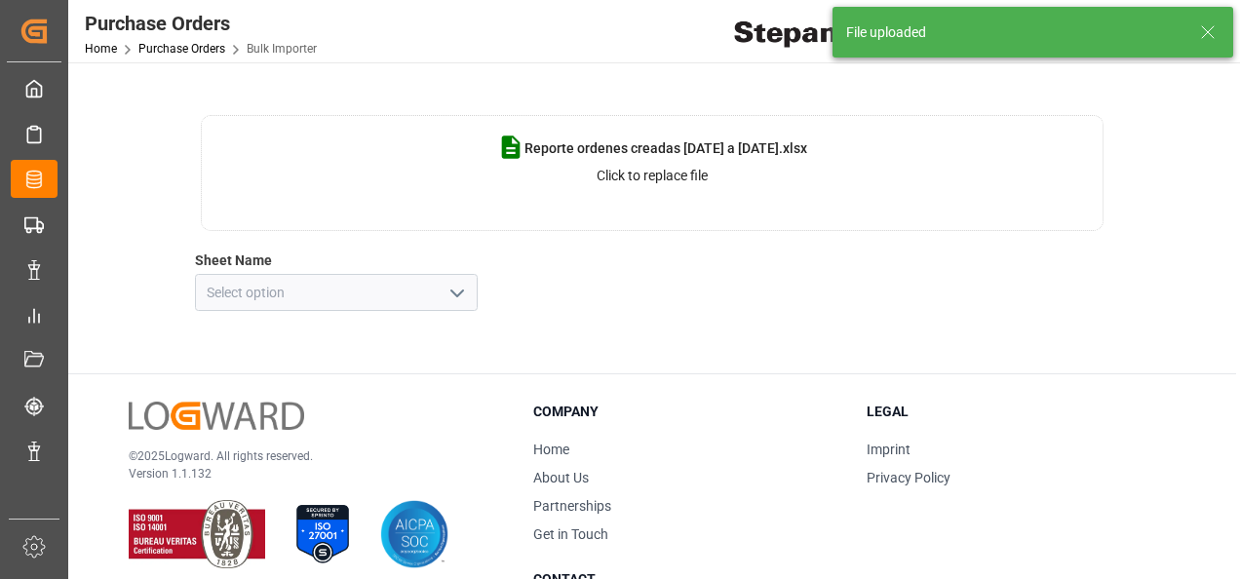
click at [464, 292] on icon "open menu" at bounding box center [456, 293] width 23 height 23
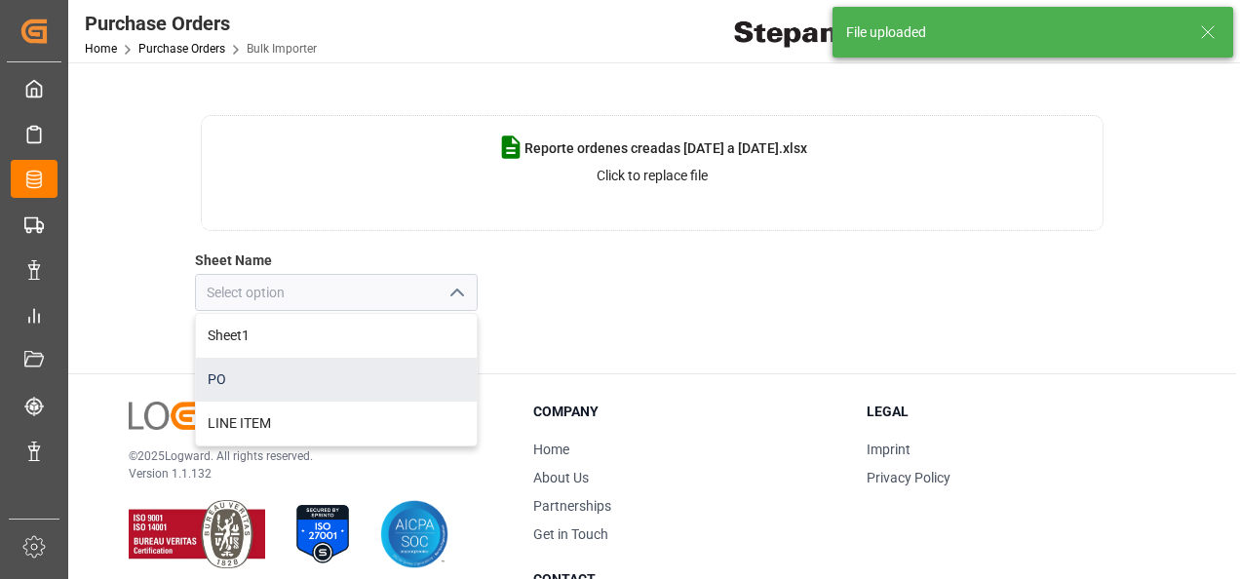
click at [221, 378] on div "PO" at bounding box center [336, 380] width 281 height 44
type input "PO"
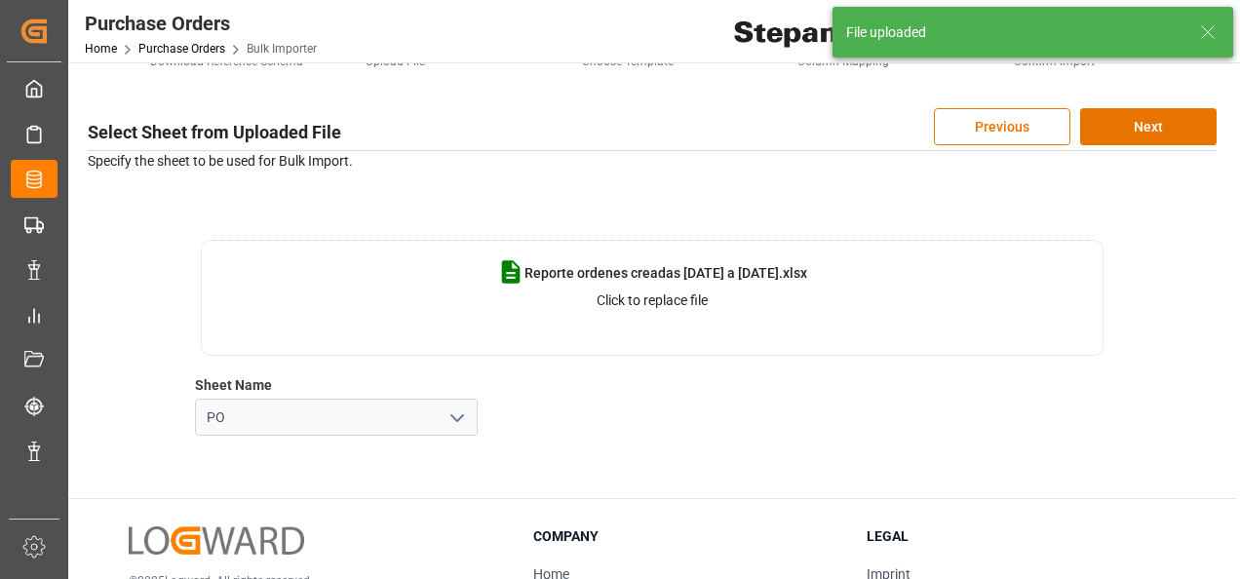
scroll to position [0, 0]
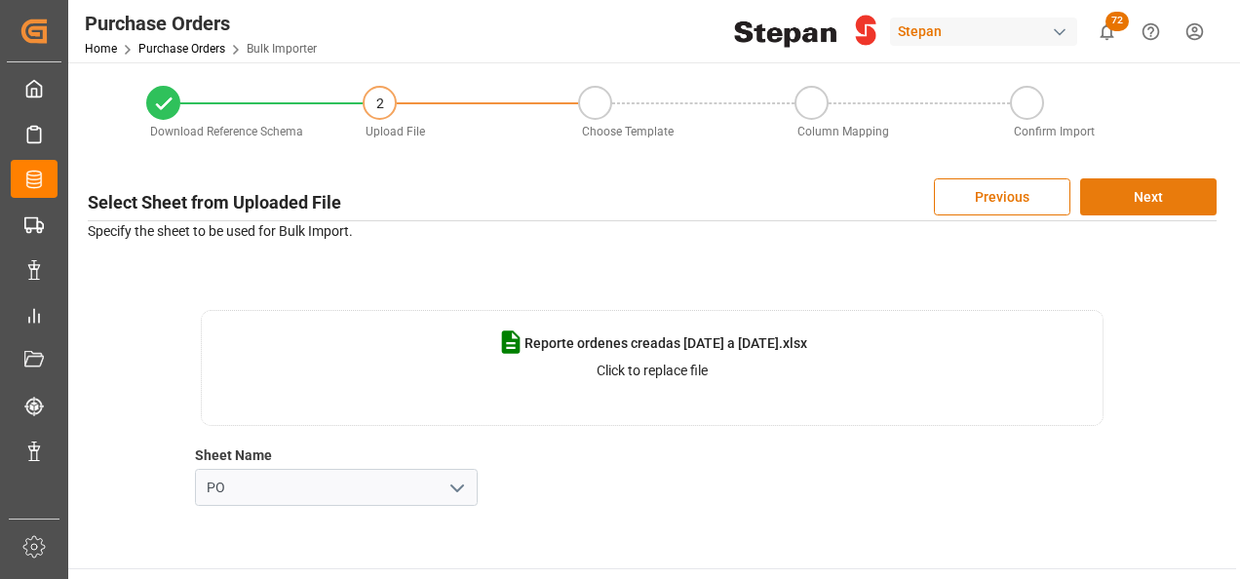
click at [1141, 191] on button "Next" at bounding box center [1148, 196] width 136 height 37
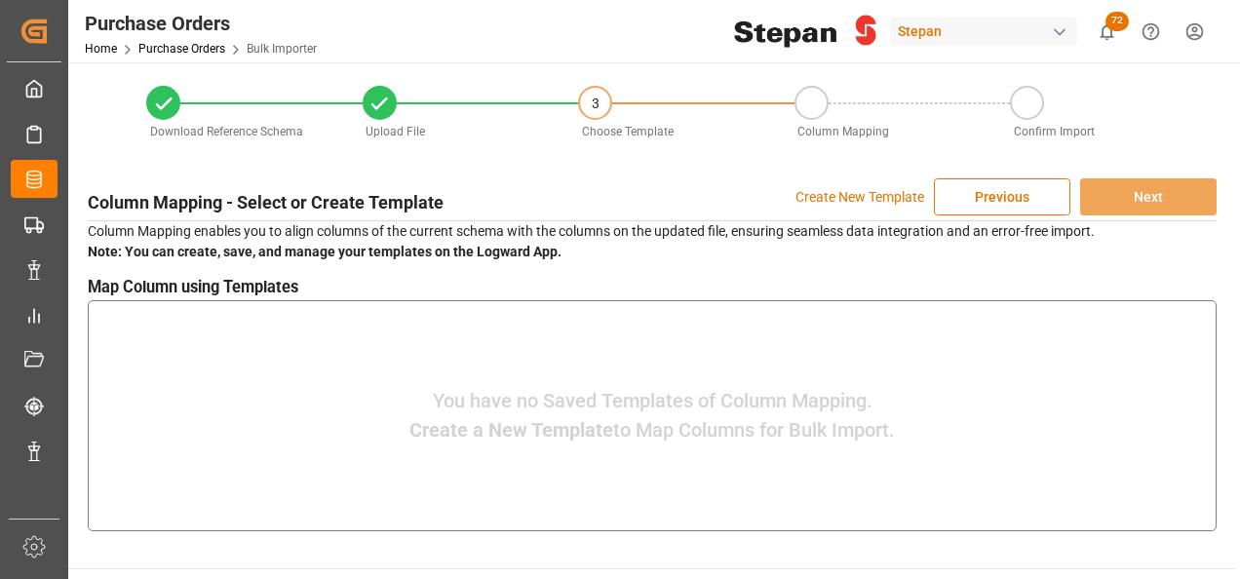
click at [825, 198] on p "Create New Template" at bounding box center [859, 196] width 129 height 37
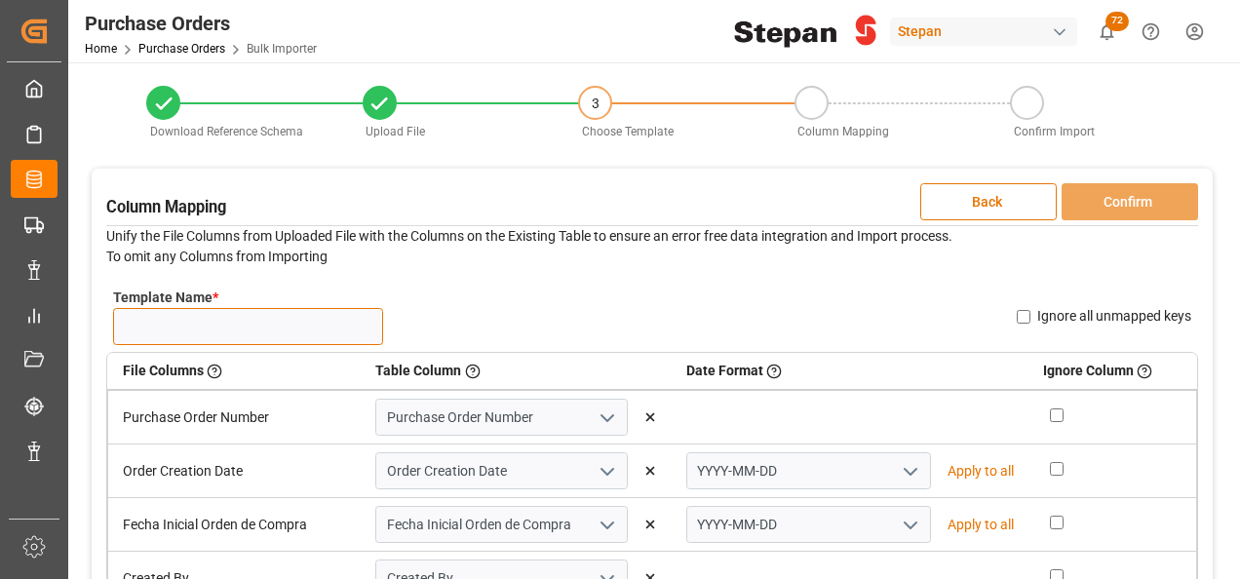
click at [207, 330] on input "Template Name *" at bounding box center [248, 326] width 270 height 37
type input "PO NUEVAS 17.09.25"
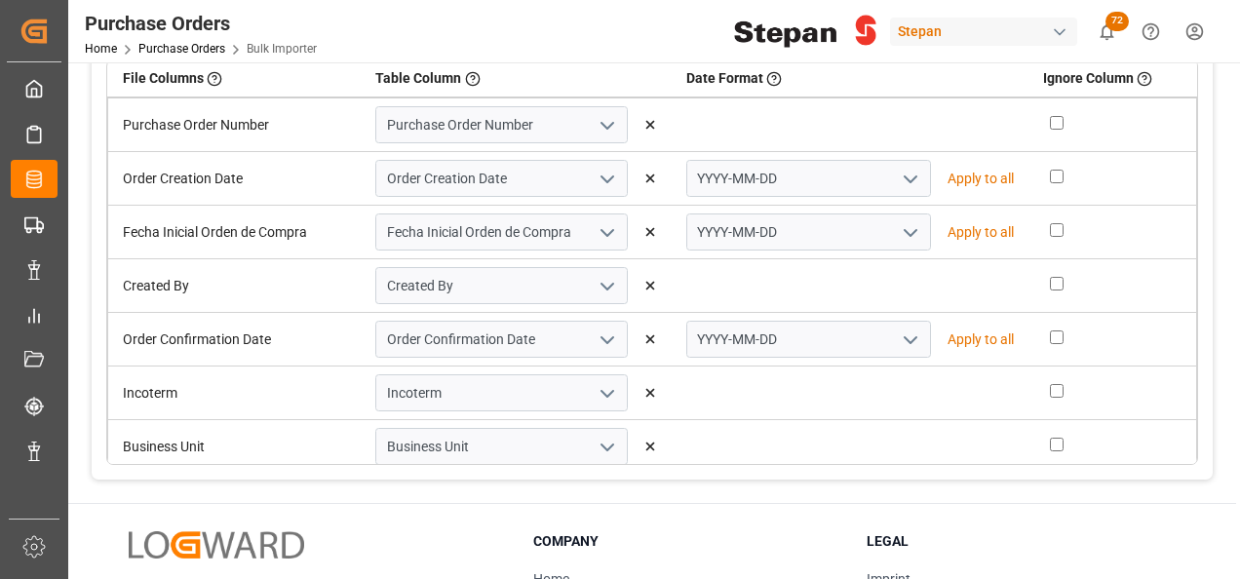
click at [903, 174] on icon "open menu" at bounding box center [910, 179] width 23 height 23
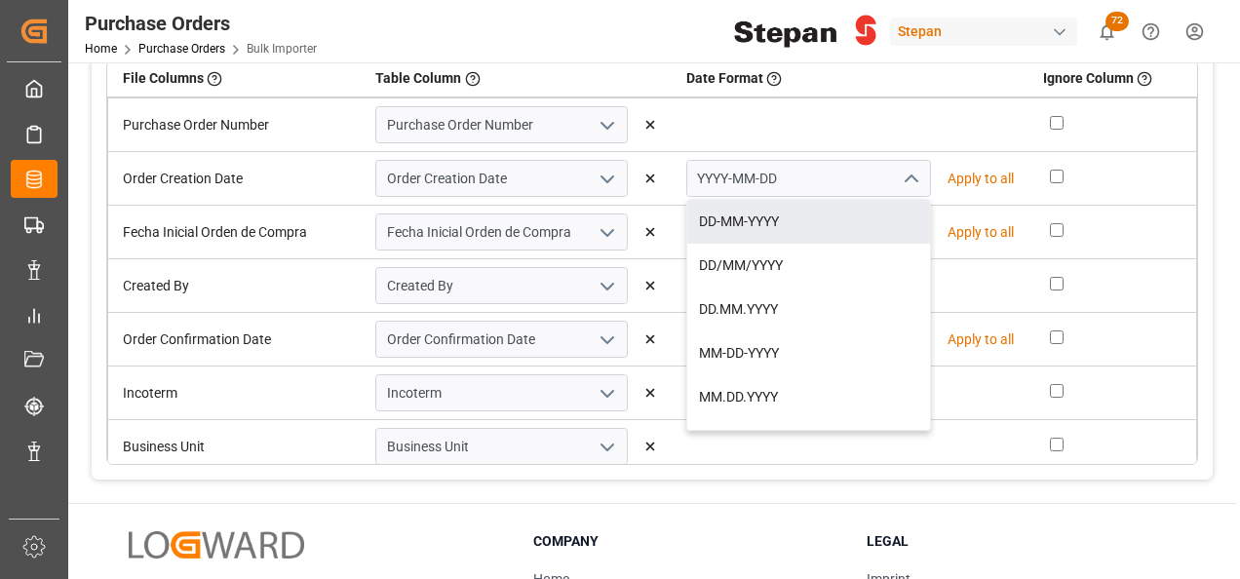
click at [763, 222] on div "DD-MM-YYYY" at bounding box center [808, 222] width 243 height 44
type input "DD-MM-YYYY"
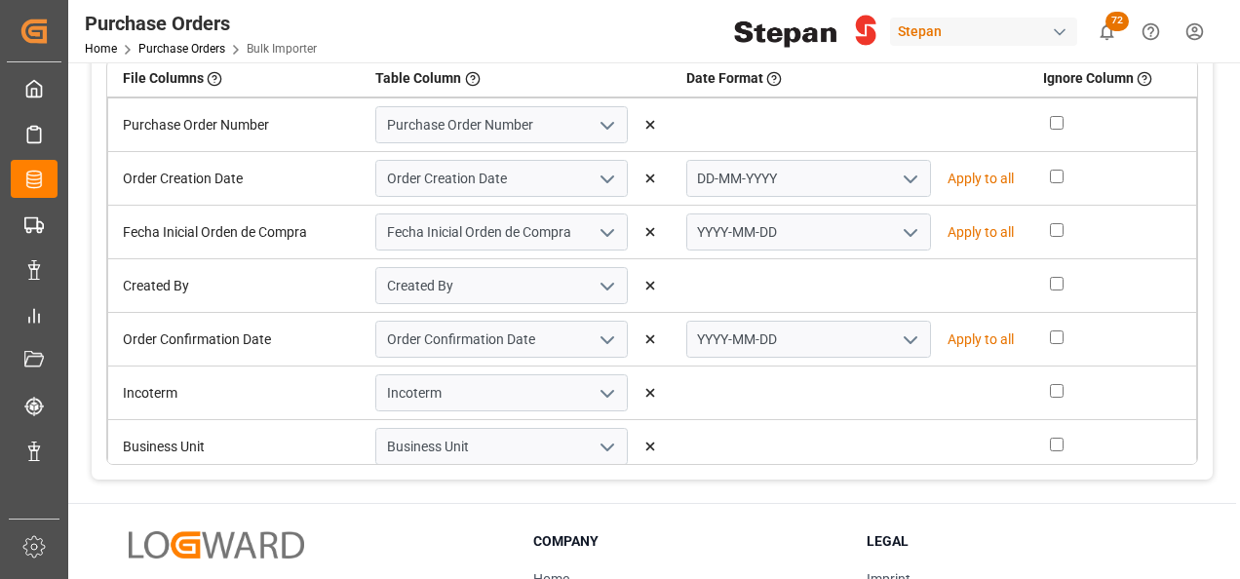
click at [954, 174] on p "Apply to all" at bounding box center [980, 179] width 66 height 20
type input "DD-MM-YYYY"
click at [603, 232] on polyline "open menu" at bounding box center [607, 233] width 12 height 6
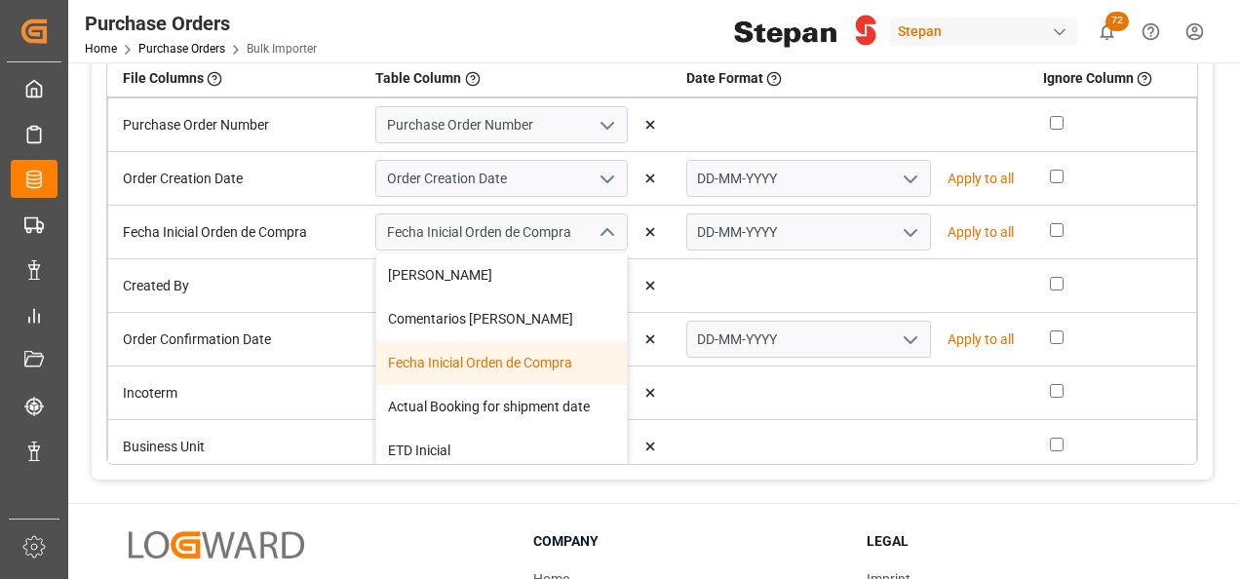
click at [452, 363] on div "Fecha Inicial Orden de Compra" at bounding box center [501, 363] width 251 height 44
type input "YYYY-MM-DD"
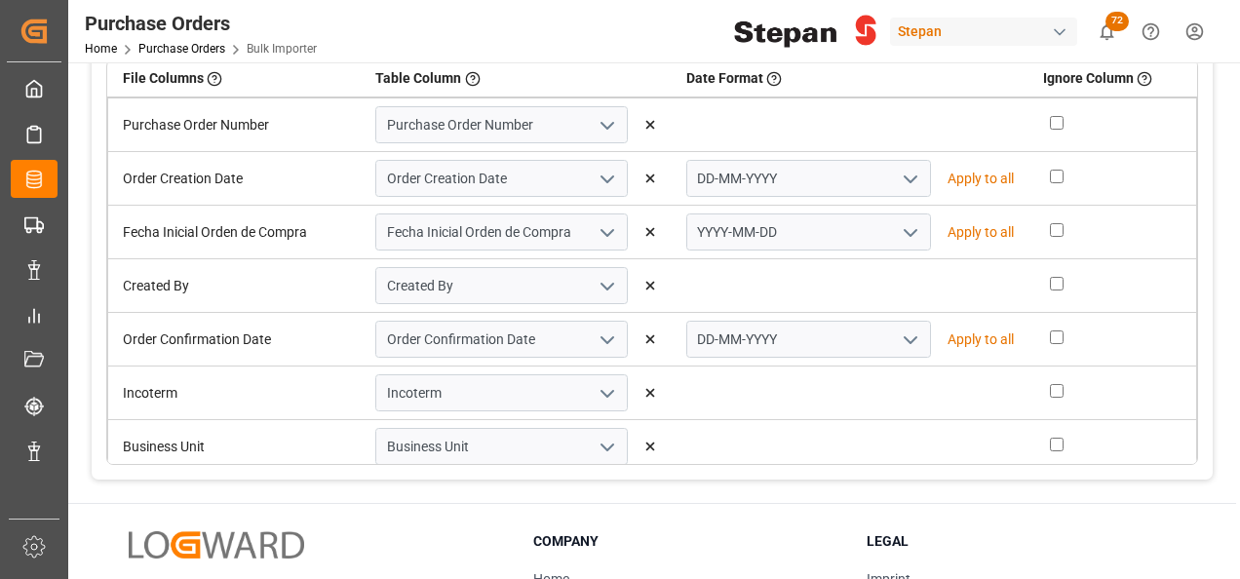
click at [607, 277] on icon "open menu" at bounding box center [607, 286] width 23 height 23
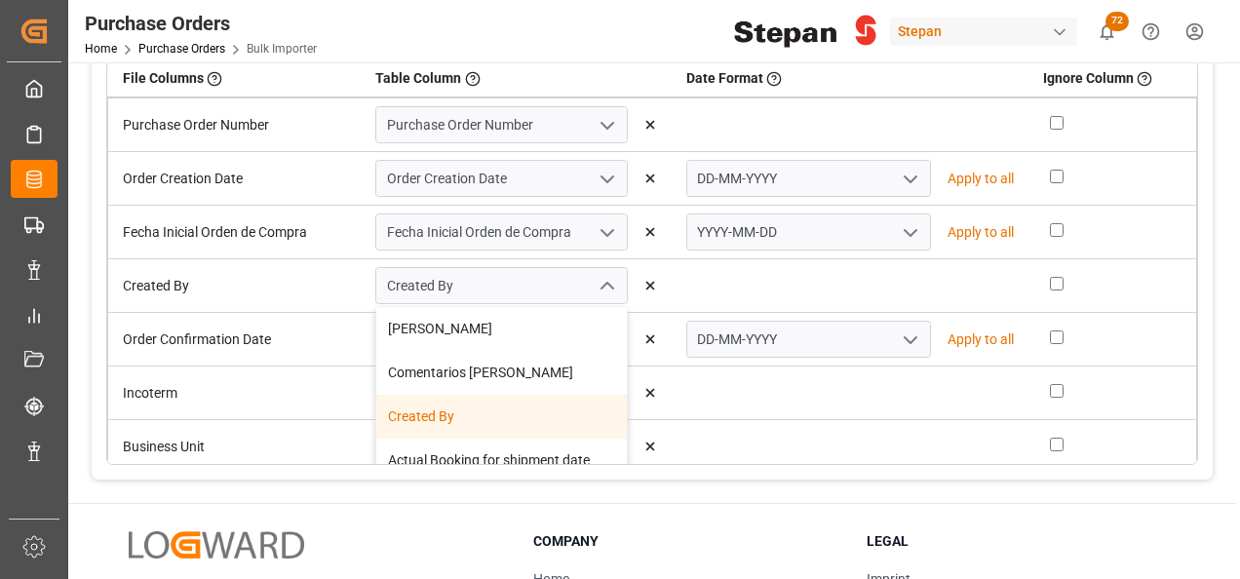
click at [419, 413] on div "Created By" at bounding box center [501, 417] width 251 height 44
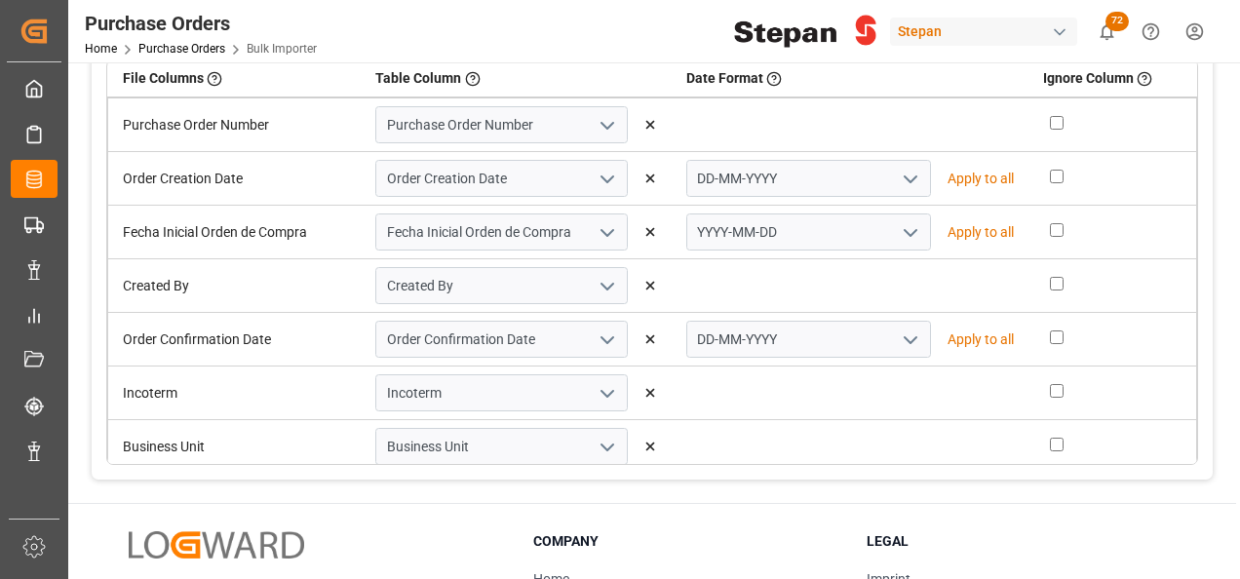
click at [606, 131] on icon "open menu" at bounding box center [607, 125] width 23 height 23
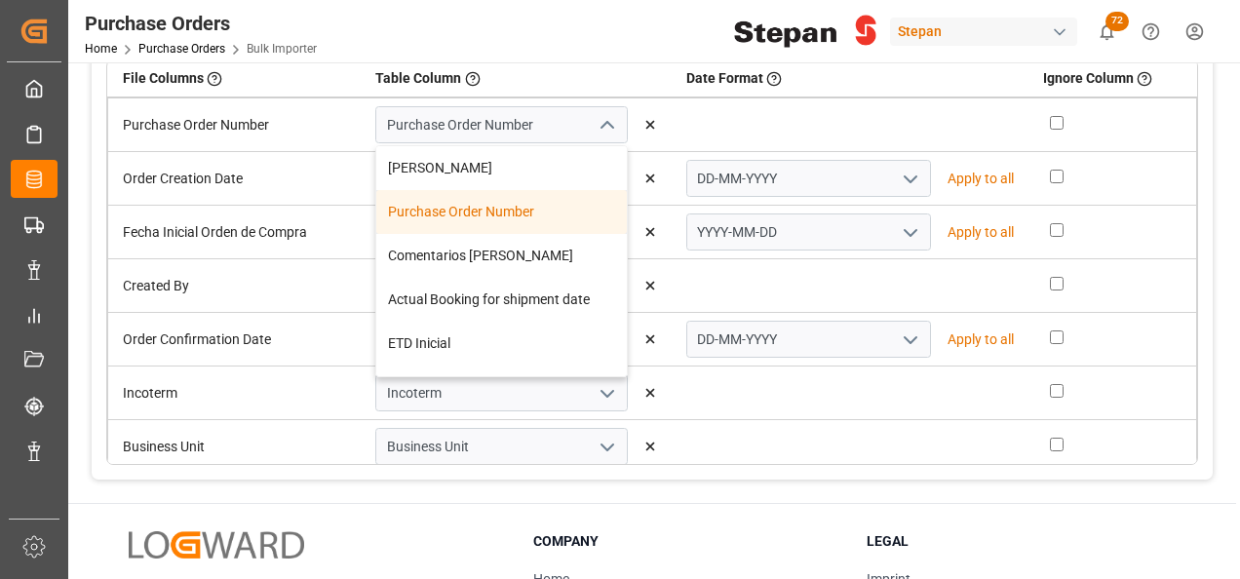
click at [466, 205] on div "Purchase Order Number" at bounding box center [501, 212] width 251 height 44
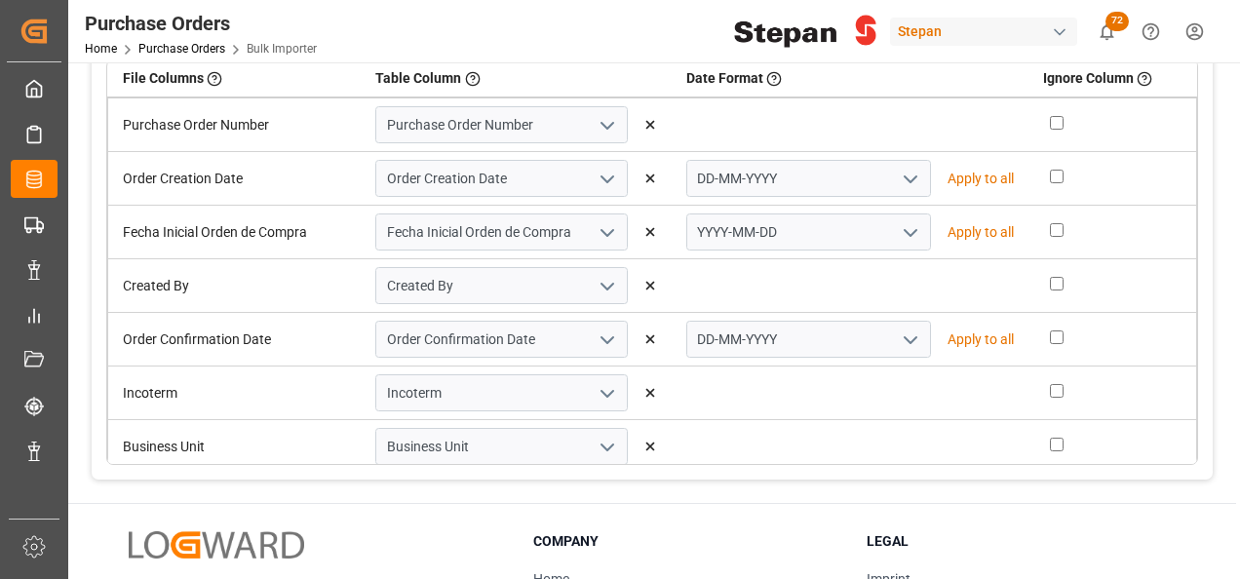
click at [604, 177] on icon "open menu" at bounding box center [607, 179] width 23 height 23
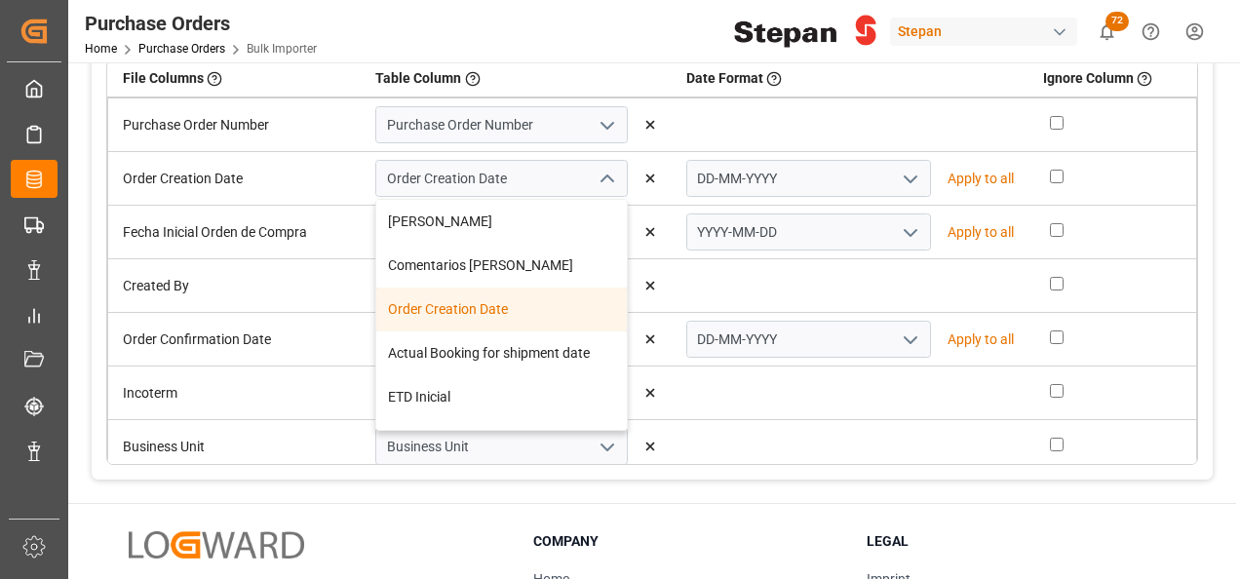
click at [424, 306] on div "Order Creation Date" at bounding box center [501, 310] width 251 height 44
type input "YYYY-MM-DD"
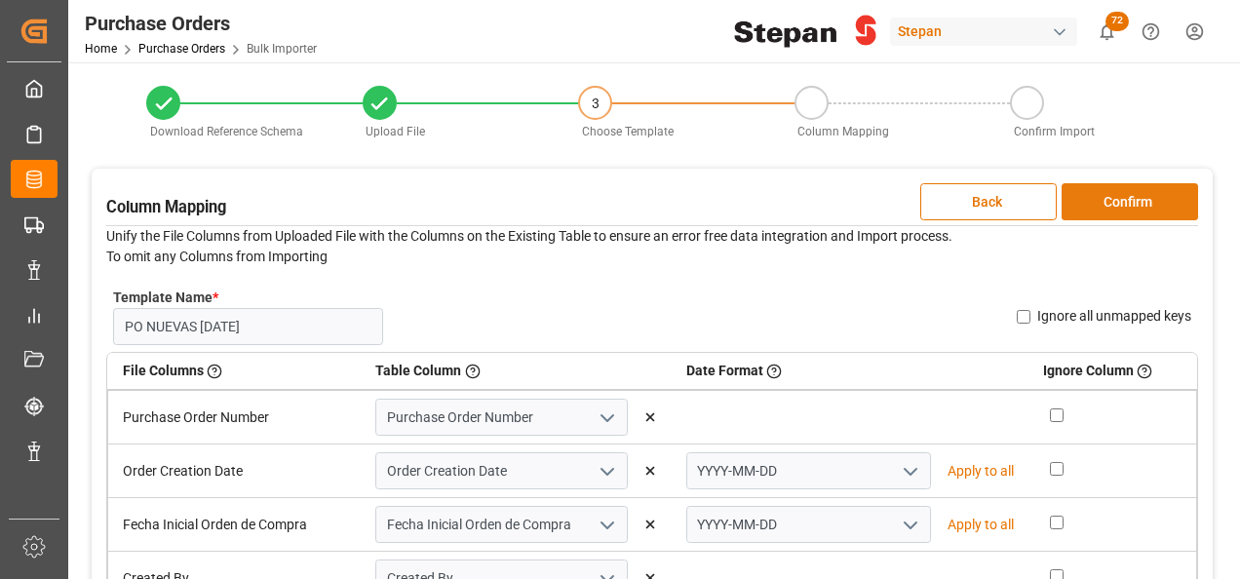
click at [1121, 194] on button "Confirm" at bounding box center [1129, 201] width 136 height 37
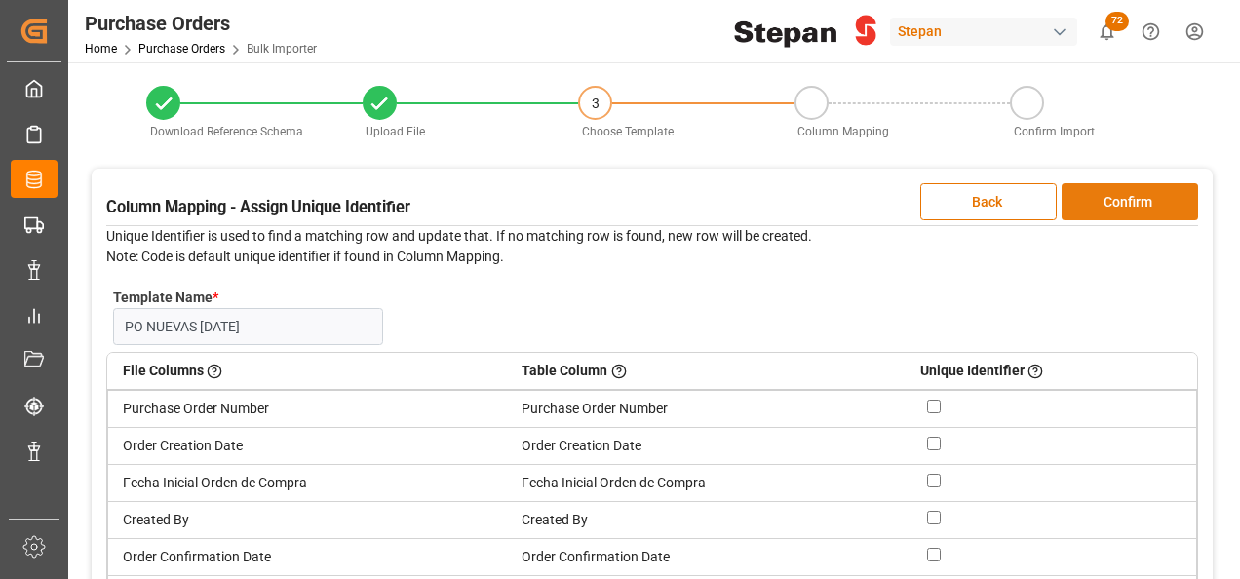
click at [1132, 197] on button "Confirm" at bounding box center [1129, 201] width 136 height 37
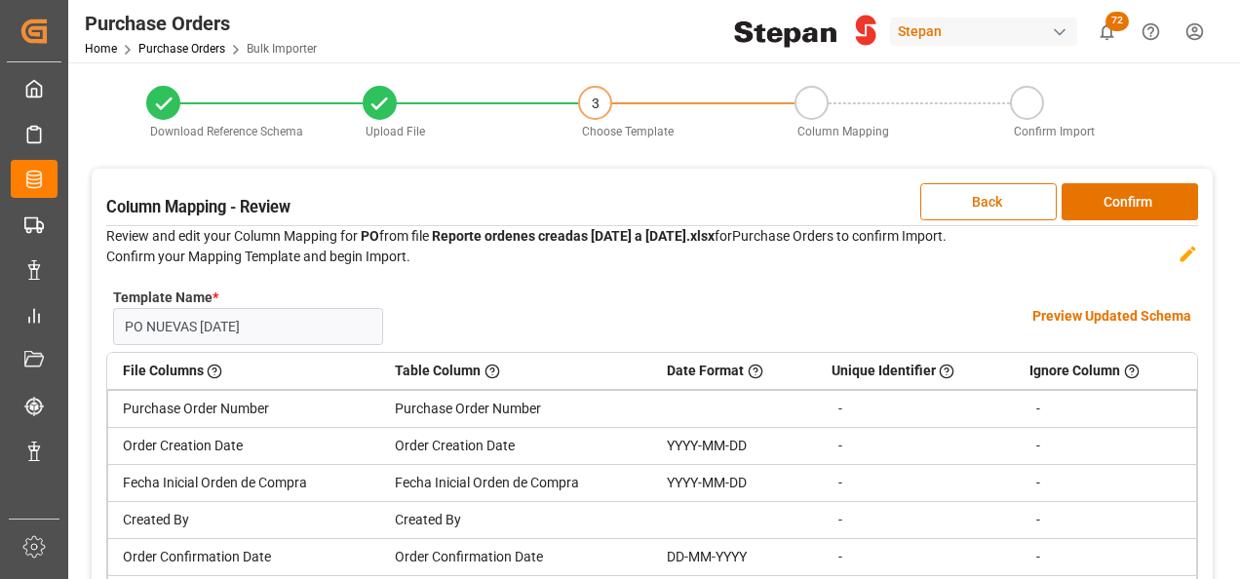
click at [1083, 312] on h4 "Preview Updated Schema" at bounding box center [1111, 316] width 159 height 20
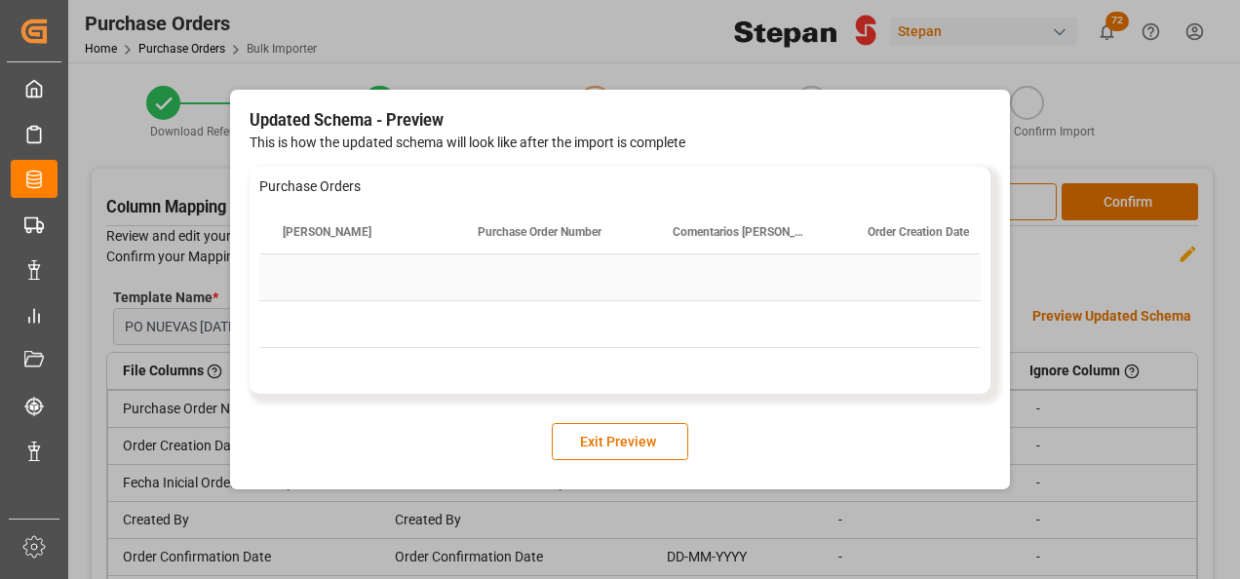
click at [524, 288] on div "Press SPACE to select this row." at bounding box center [551, 277] width 195 height 46
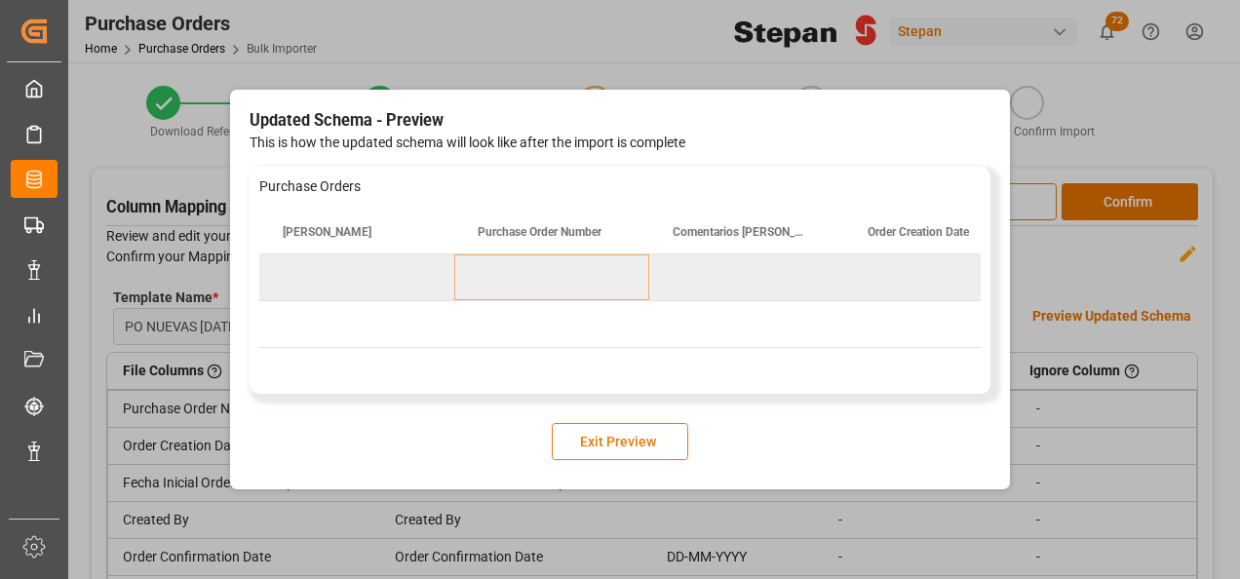
click at [612, 439] on button "Exit Preview" at bounding box center [620, 441] width 136 height 37
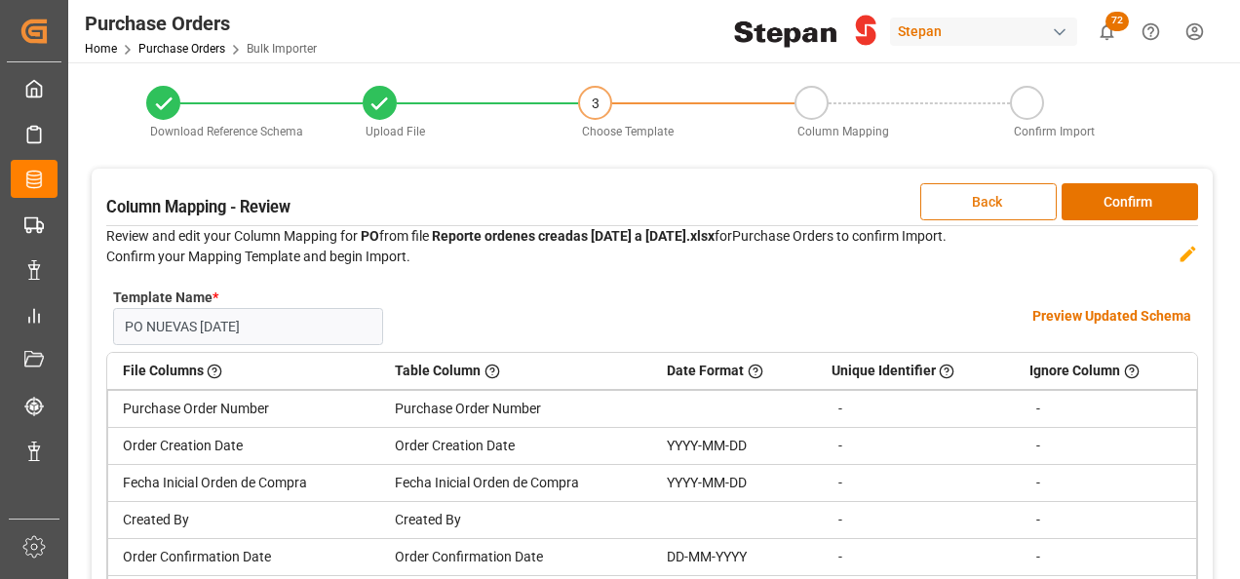
click at [986, 200] on button "Back" at bounding box center [988, 201] width 136 height 37
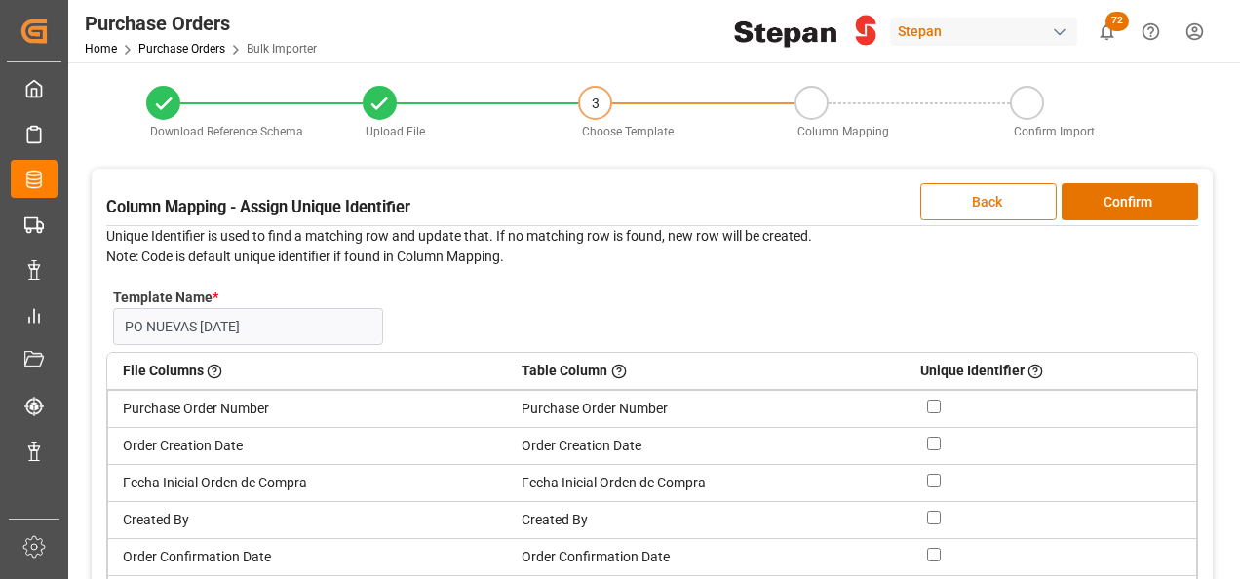
click at [986, 200] on button "Back" at bounding box center [988, 201] width 136 height 37
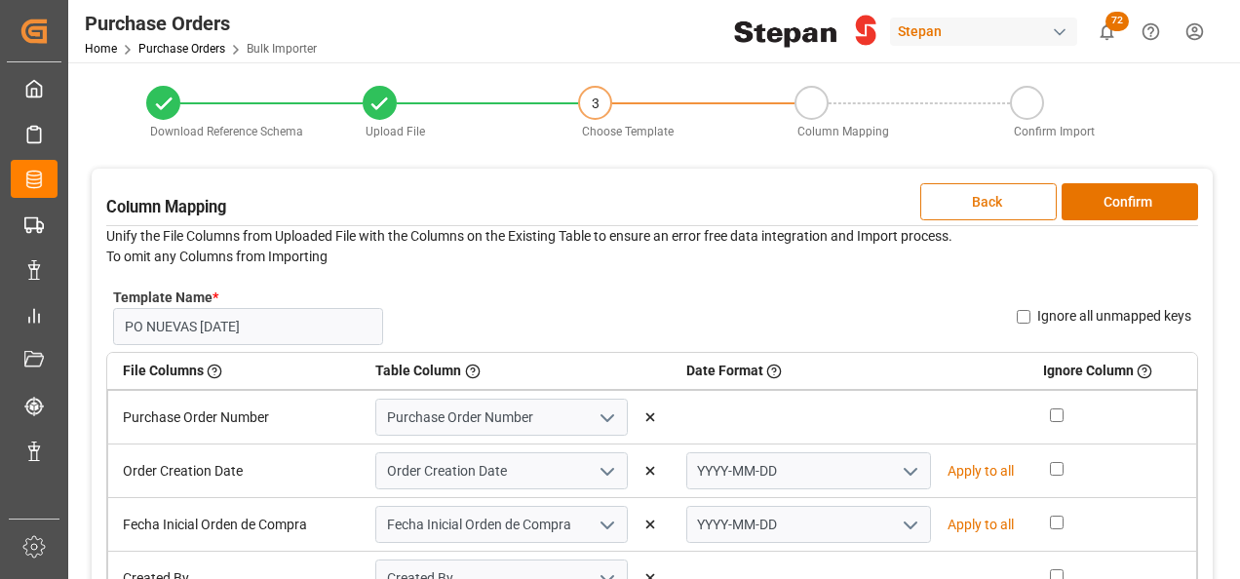
click at [986, 199] on button "Back" at bounding box center [988, 201] width 136 height 37
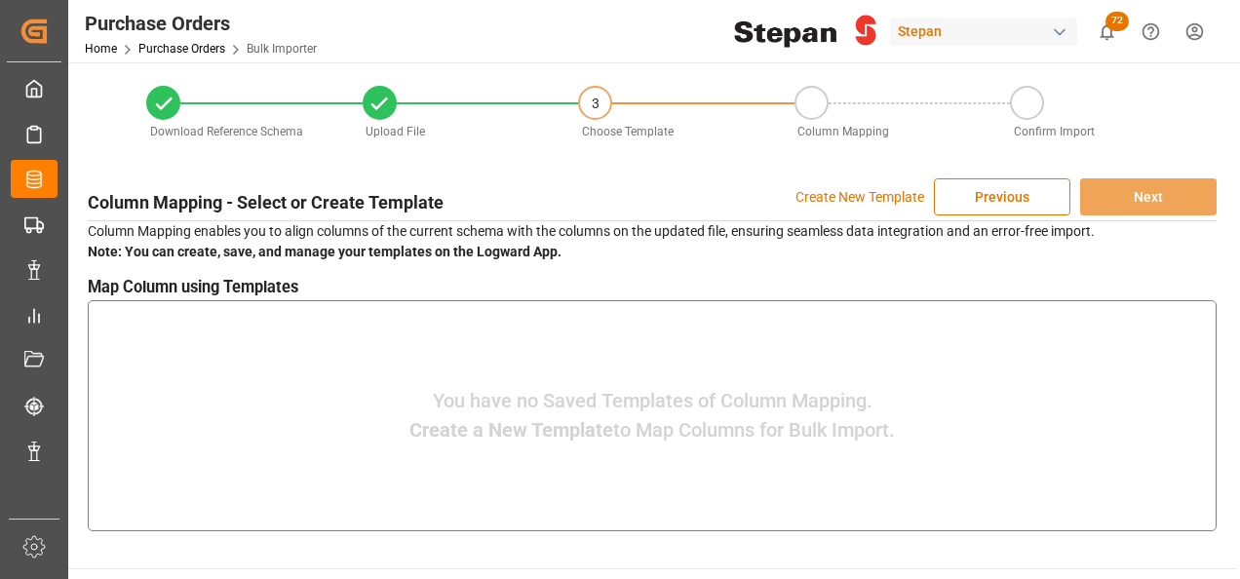
click at [986, 199] on button "Previous" at bounding box center [1002, 196] width 136 height 37
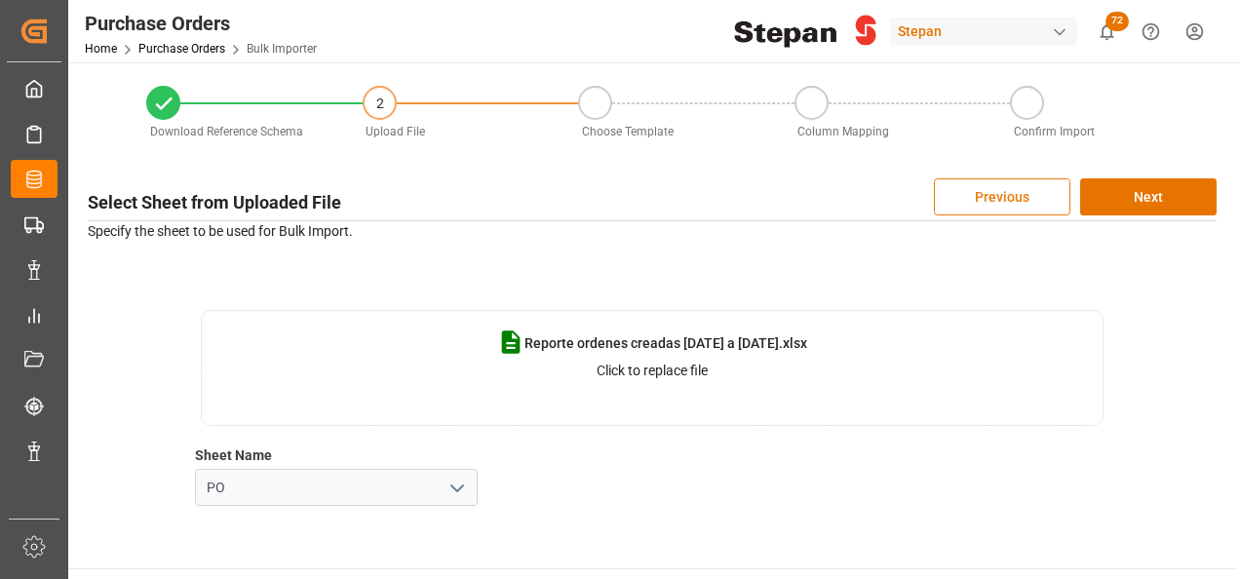
click at [1008, 203] on button "Previous" at bounding box center [1002, 196] width 136 height 37
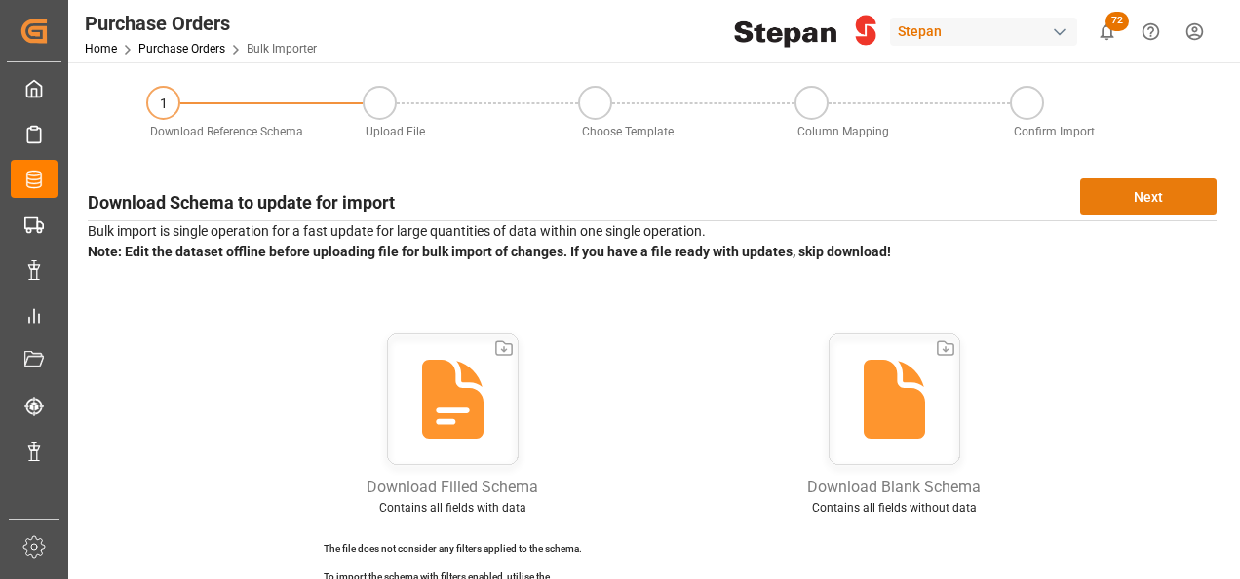
click at [1148, 201] on button "Next" at bounding box center [1148, 196] width 136 height 37
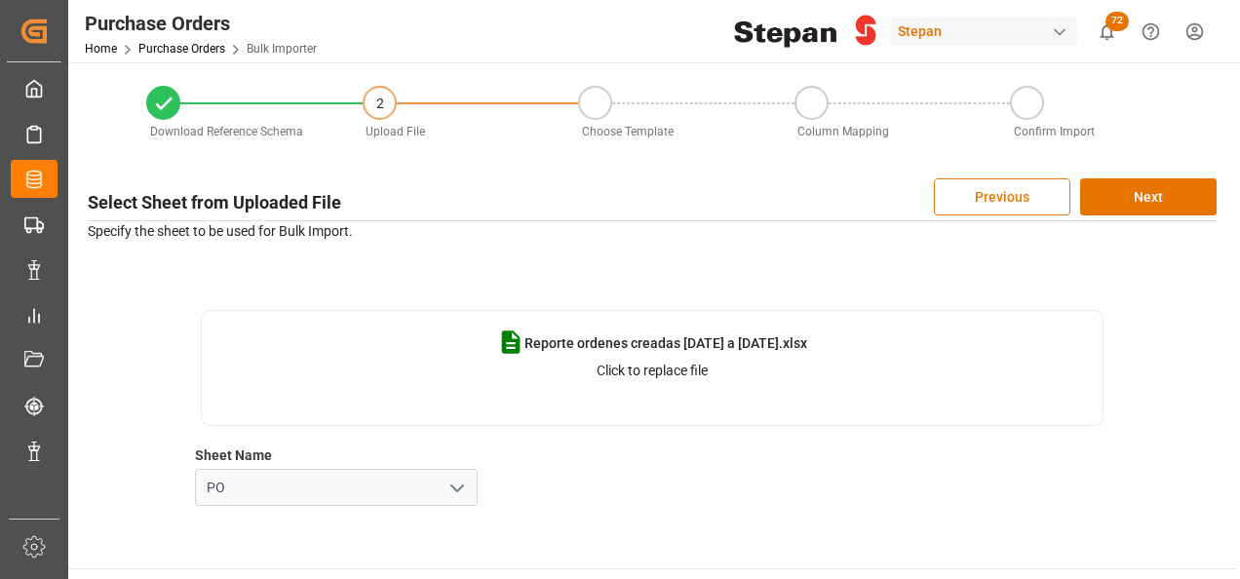
click at [1014, 197] on button "Previous" at bounding box center [1002, 196] width 136 height 37
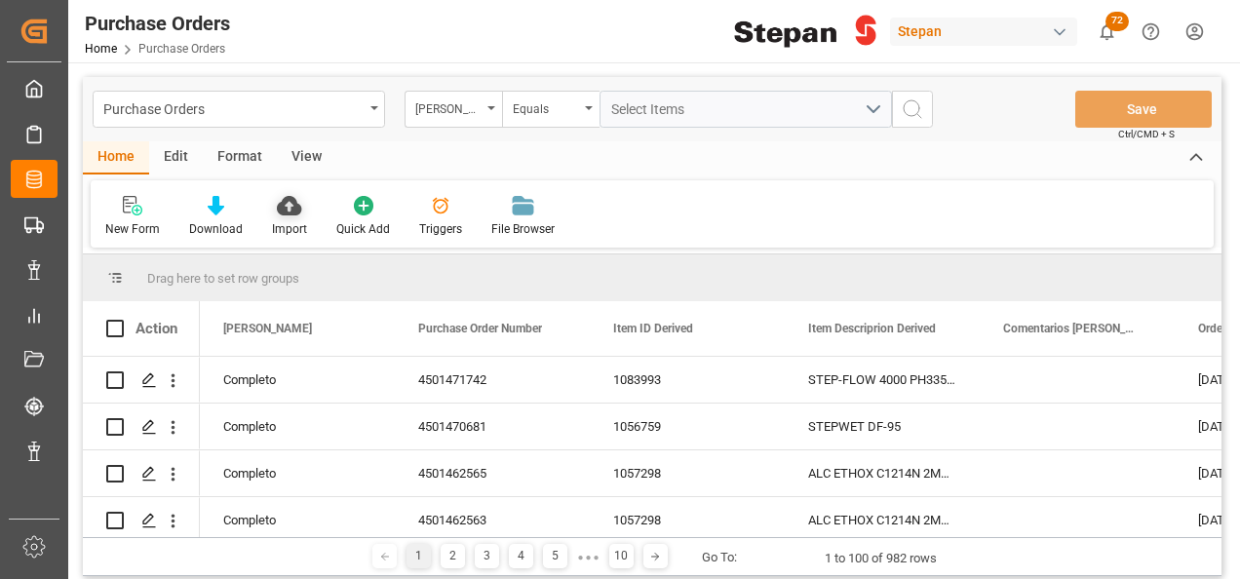
click at [292, 212] on icon at bounding box center [289, 205] width 24 height 19
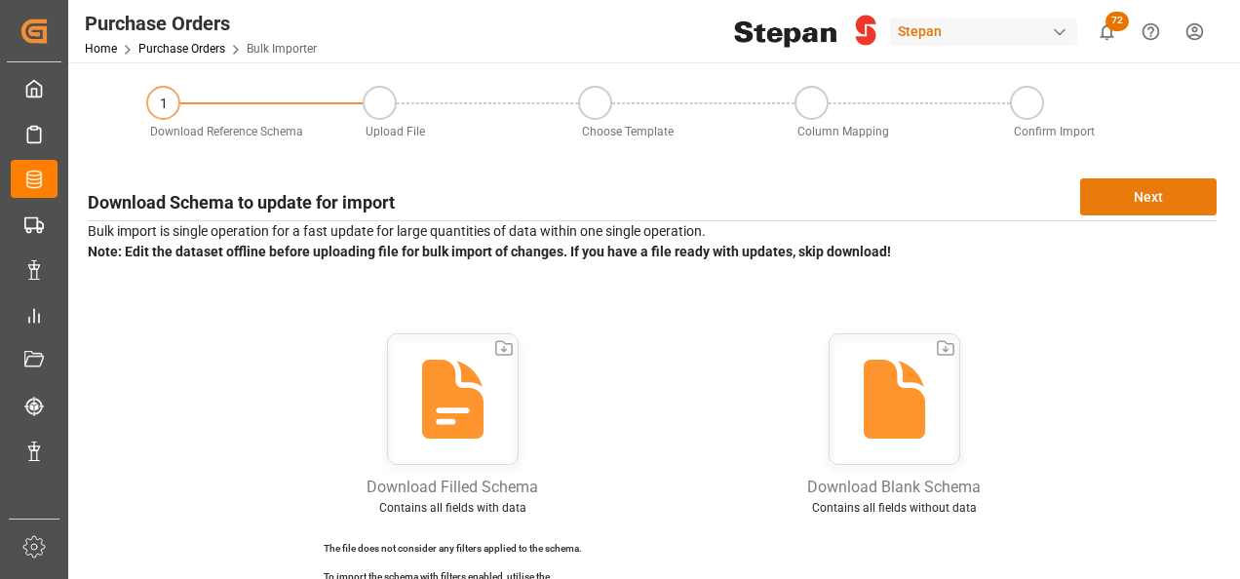
click at [1149, 200] on button "Next" at bounding box center [1148, 196] width 136 height 37
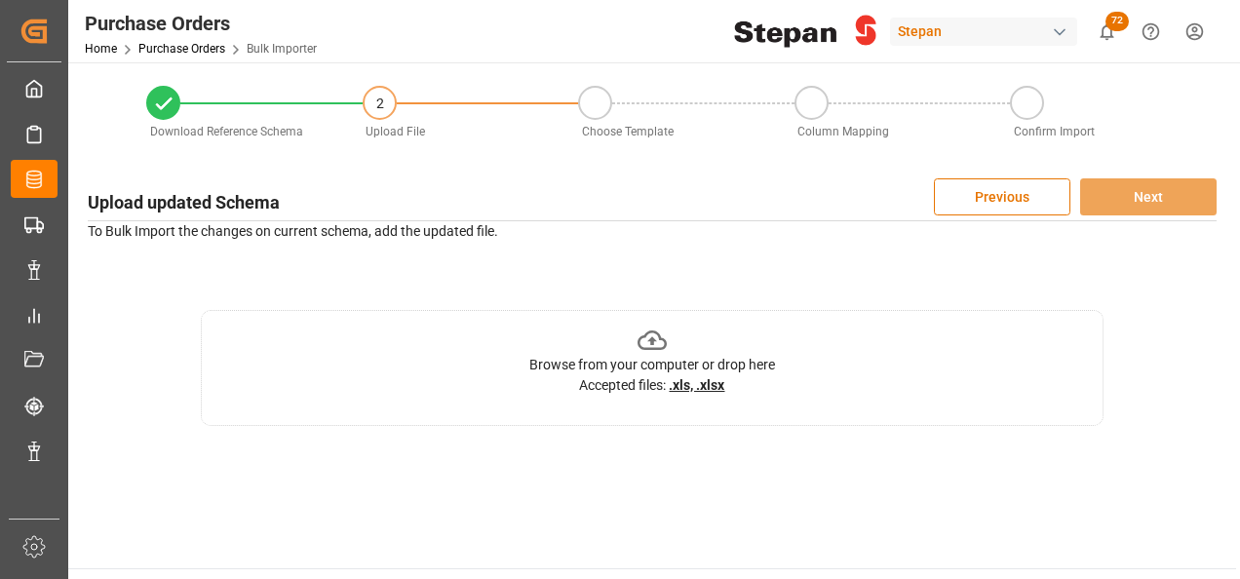
click at [653, 342] on icon at bounding box center [652, 341] width 30 height 30
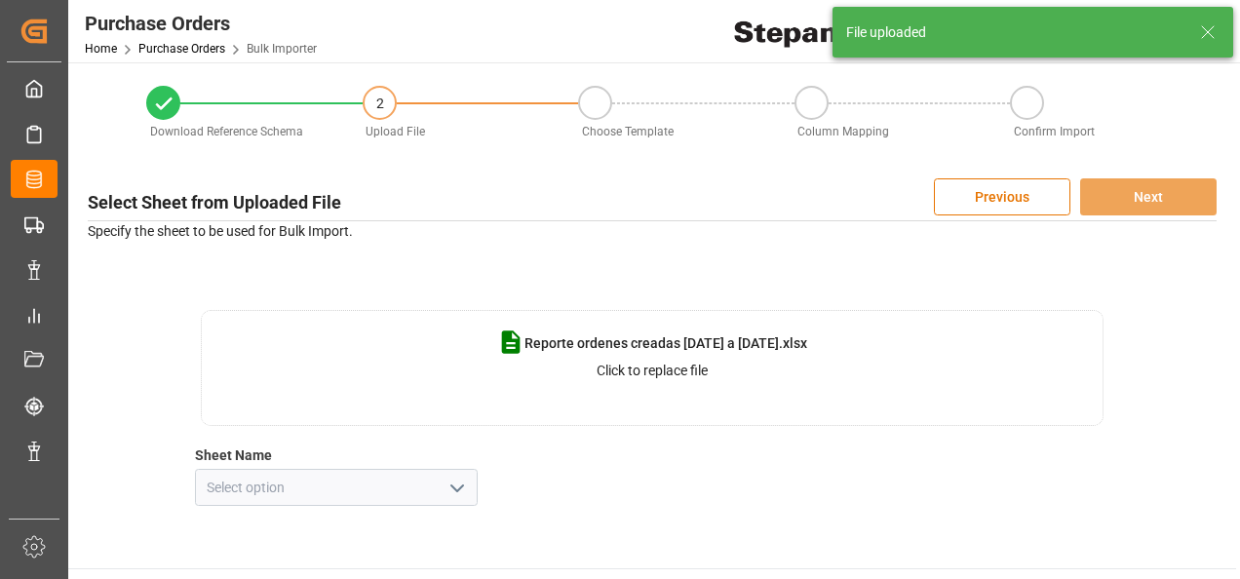
click at [462, 489] on icon "open menu" at bounding box center [456, 488] width 23 height 23
click at [221, 571] on div "PO" at bounding box center [336, 575] width 281 height 44
type input "PO"
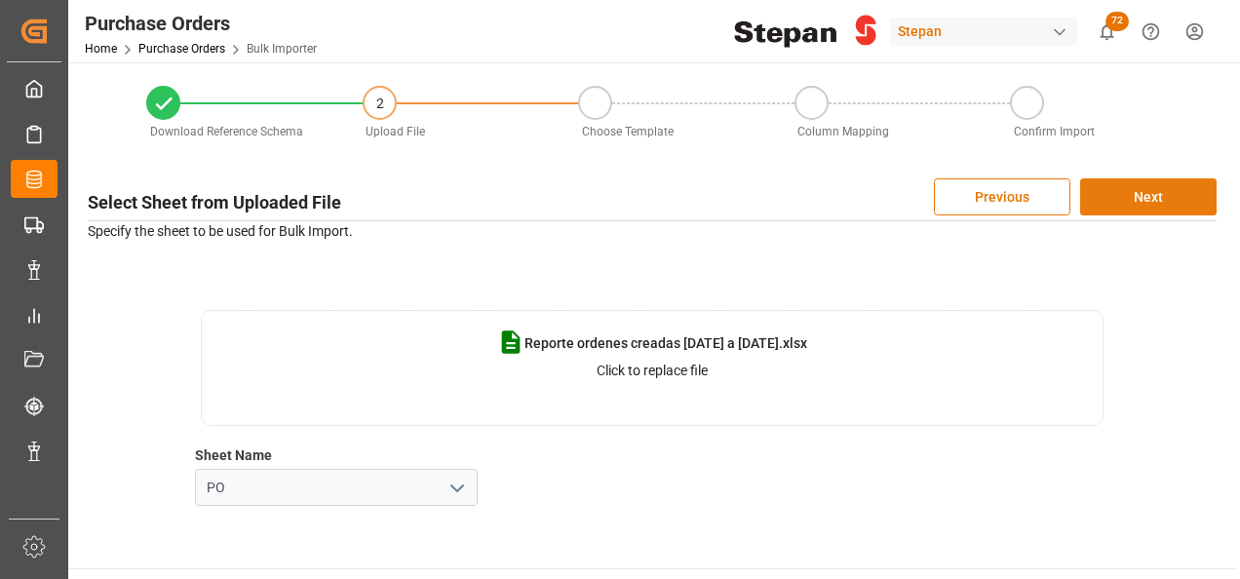
click at [1155, 195] on button "Next" at bounding box center [1148, 196] width 136 height 37
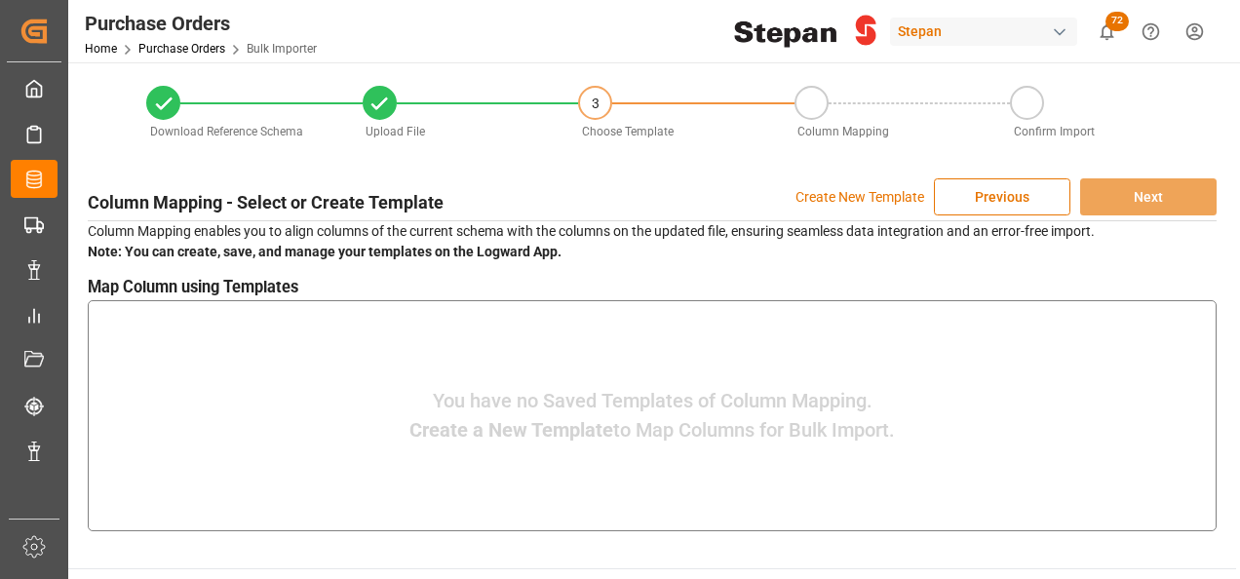
click at [839, 193] on p "Create New Template" at bounding box center [859, 196] width 129 height 37
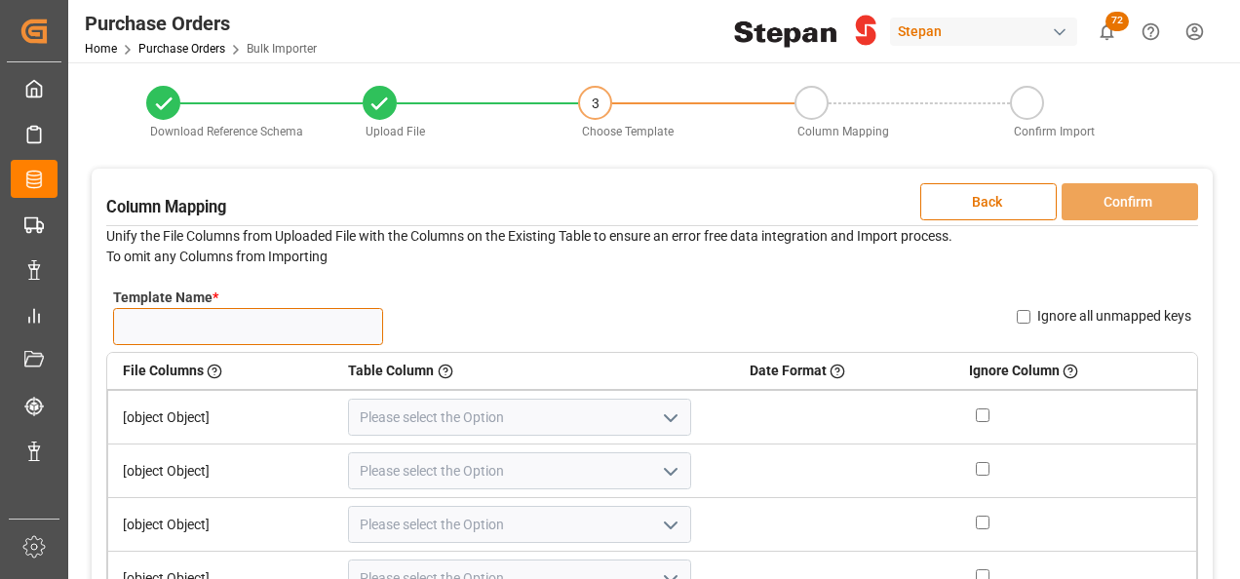
click at [183, 335] on input "Template Name *" at bounding box center [248, 326] width 270 height 37
click at [199, 324] on input "Template Name *" at bounding box center [248, 326] width 270 height 37
type input "n"
type input "NUEVAS PO 17.09"
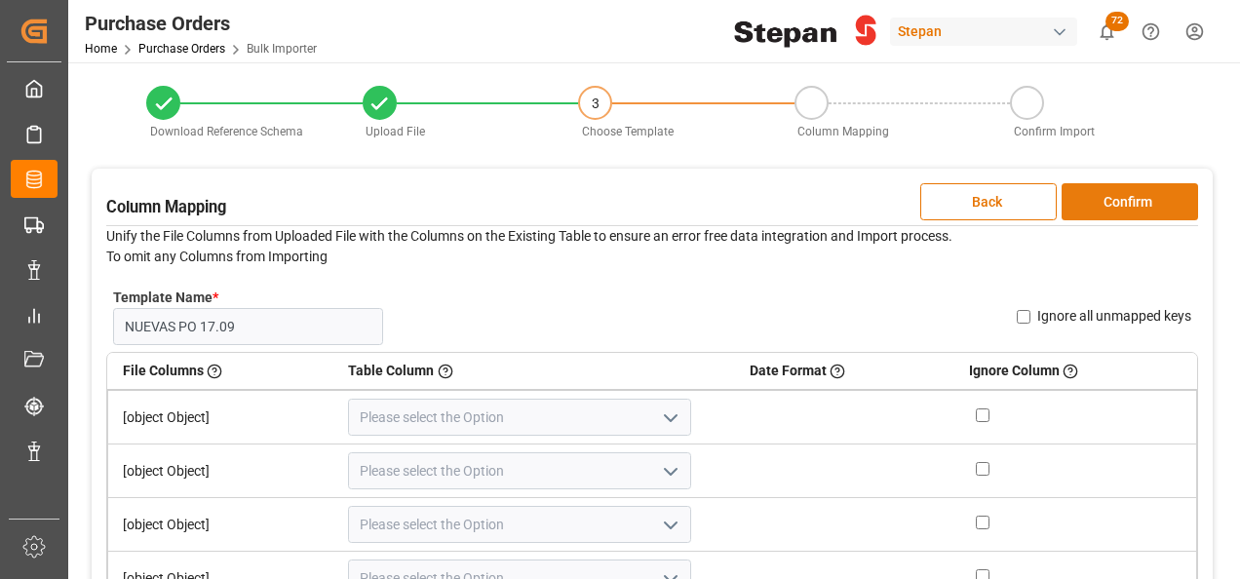
click at [1124, 198] on button "Confirm" at bounding box center [1129, 201] width 136 height 37
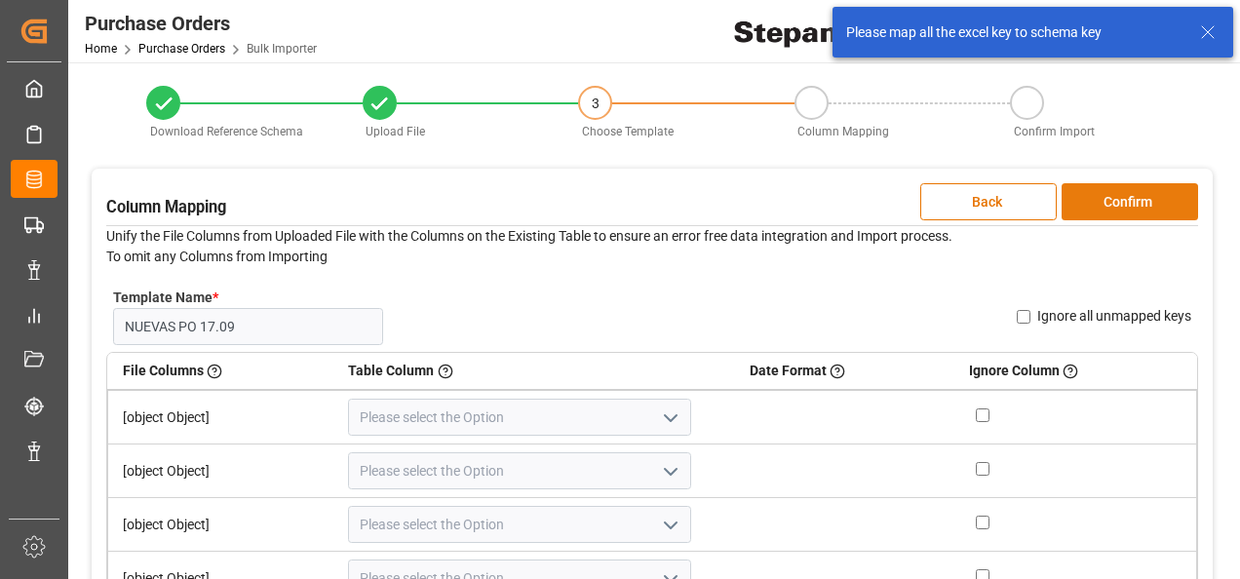
click at [1125, 201] on button "Confirm" at bounding box center [1129, 201] width 136 height 37
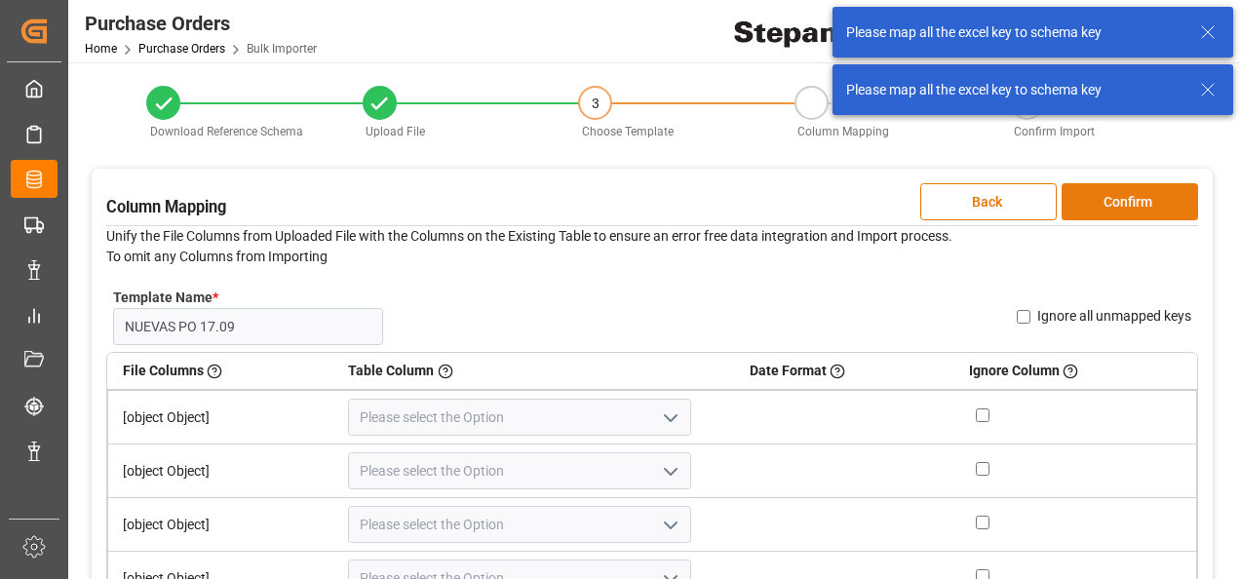
click at [1125, 201] on button "Confirm" at bounding box center [1129, 201] width 136 height 37
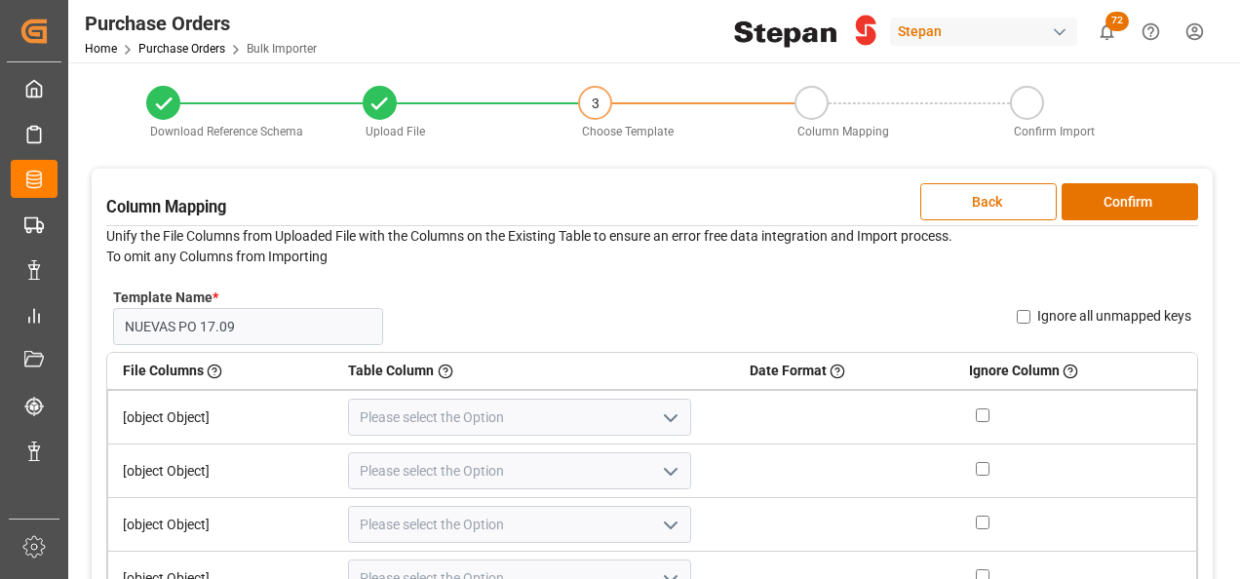
click at [160, 418] on td "[object Object]" at bounding box center [221, 417] width 226 height 55
drag, startPoint x: 160, startPoint y: 418, endPoint x: 238, endPoint y: 405, distance: 79.2
click at [238, 405] on td "[object Object]" at bounding box center [221, 417] width 226 height 55
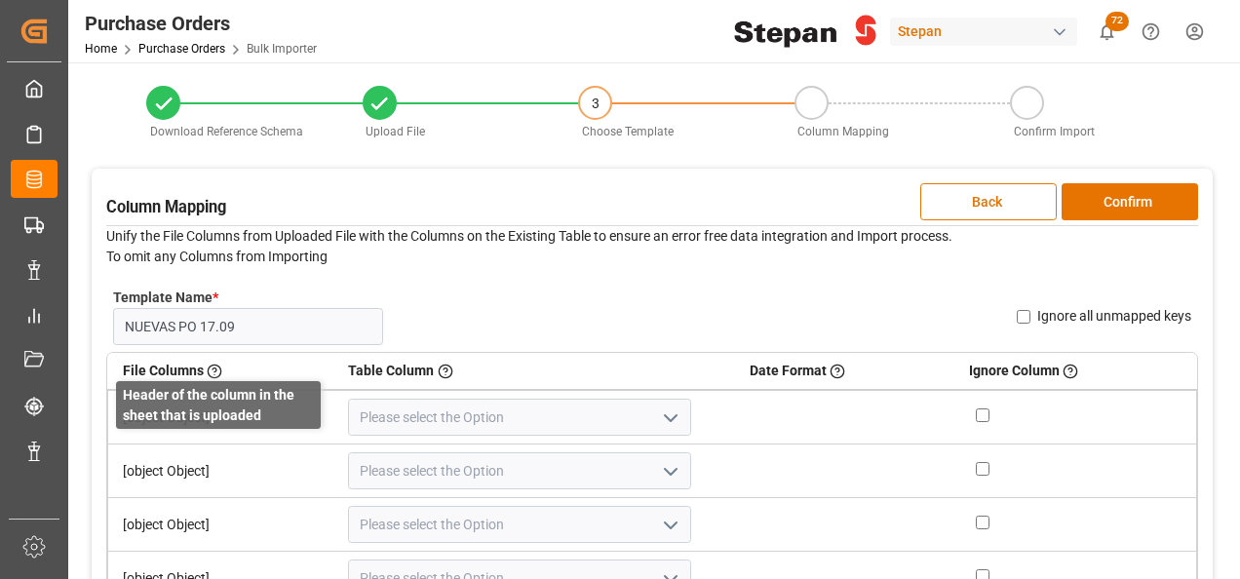
click at [211, 372] on icon at bounding box center [215, 372] width 16 height 16
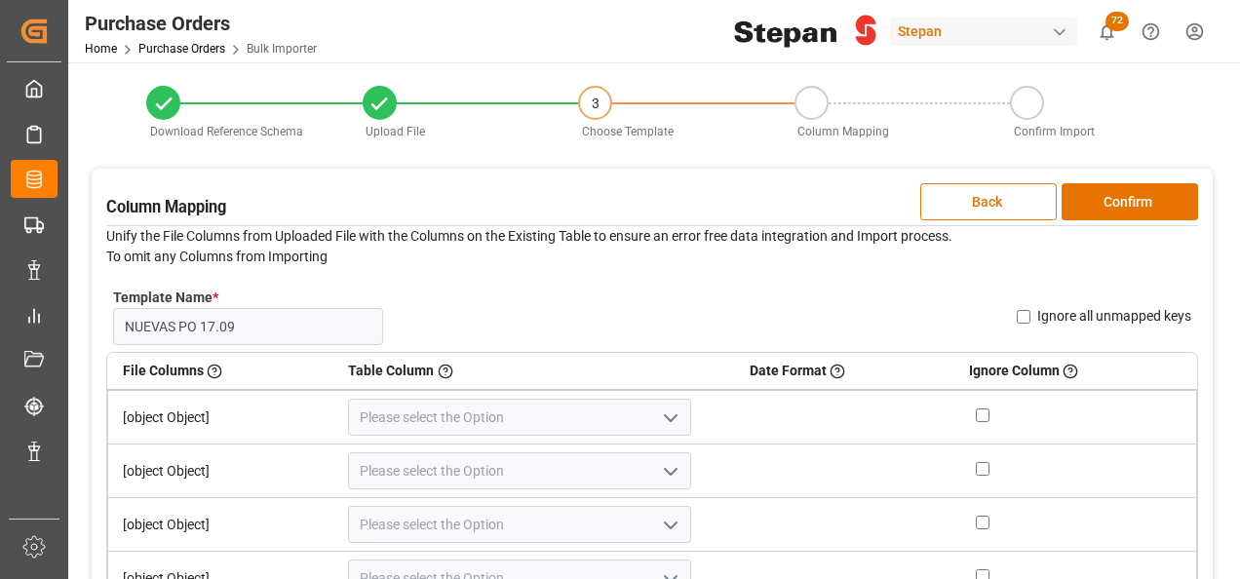
click at [214, 402] on td "[object Object]" at bounding box center [221, 417] width 226 height 55
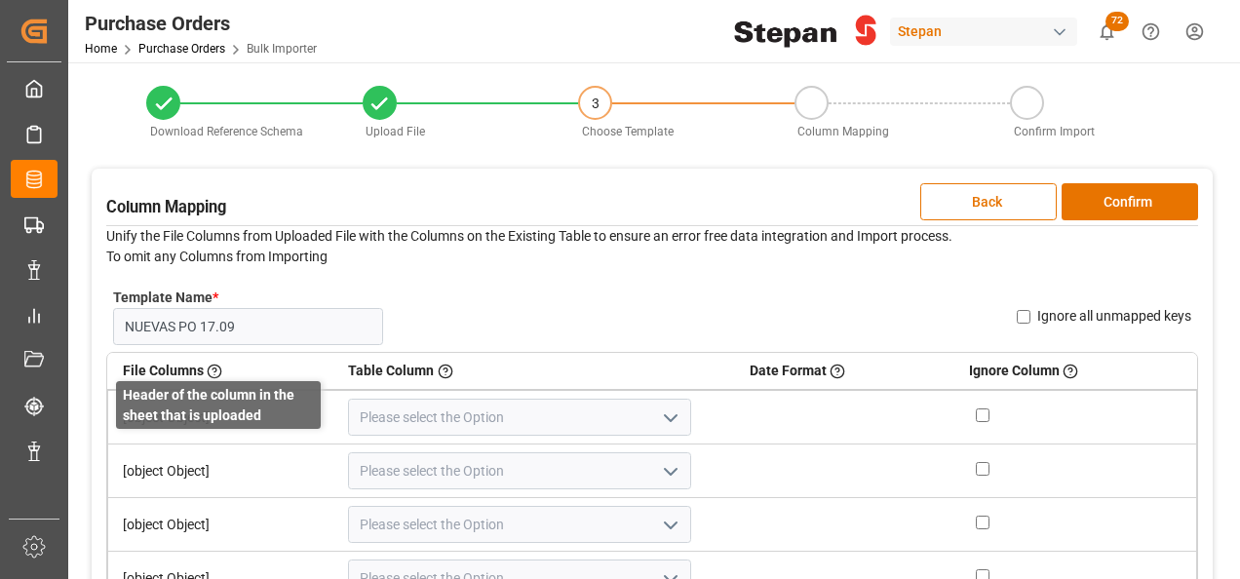
click at [212, 375] on icon at bounding box center [215, 372] width 16 height 16
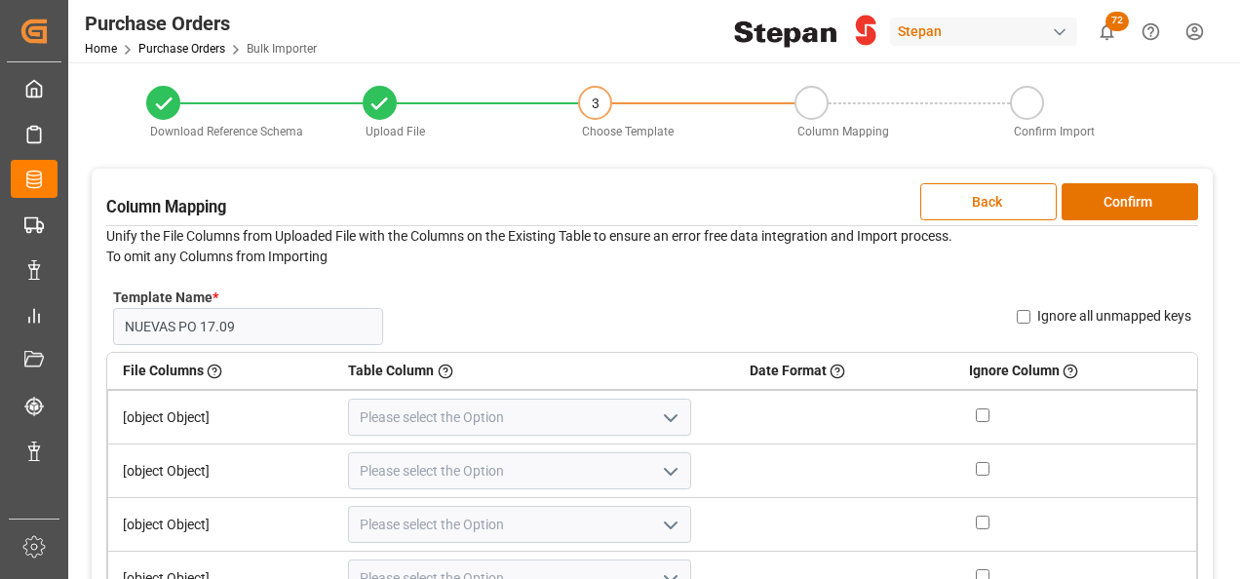
click at [659, 415] on icon "open menu" at bounding box center [670, 417] width 23 height 23
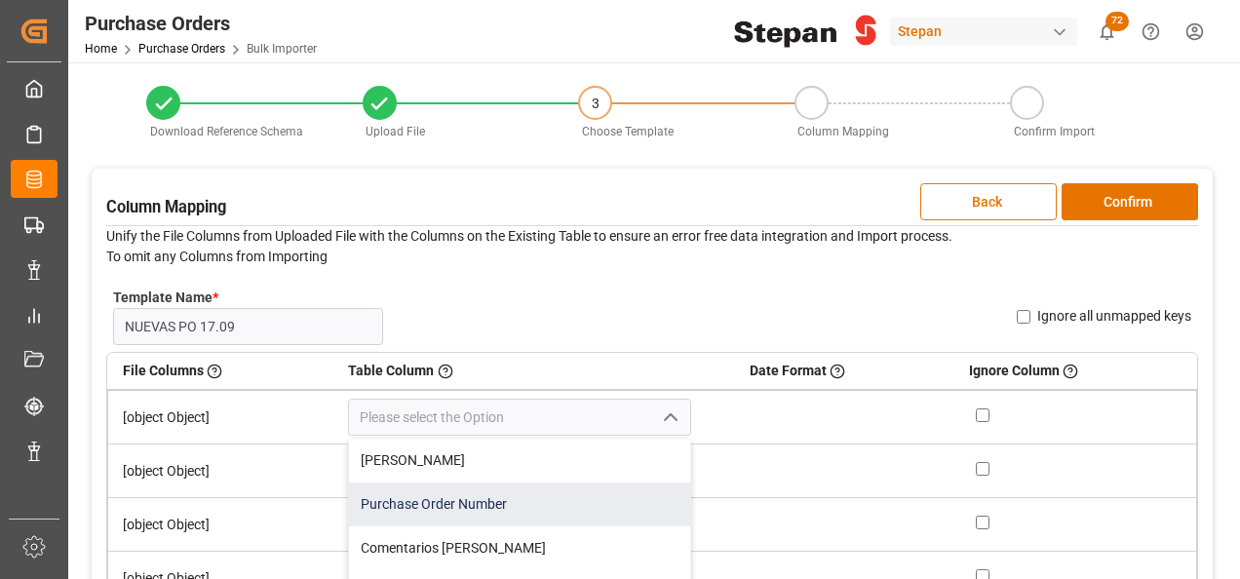
click at [427, 502] on div "Purchase Order Number" at bounding box center [519, 504] width 341 height 44
type input "Purchase Order Number"
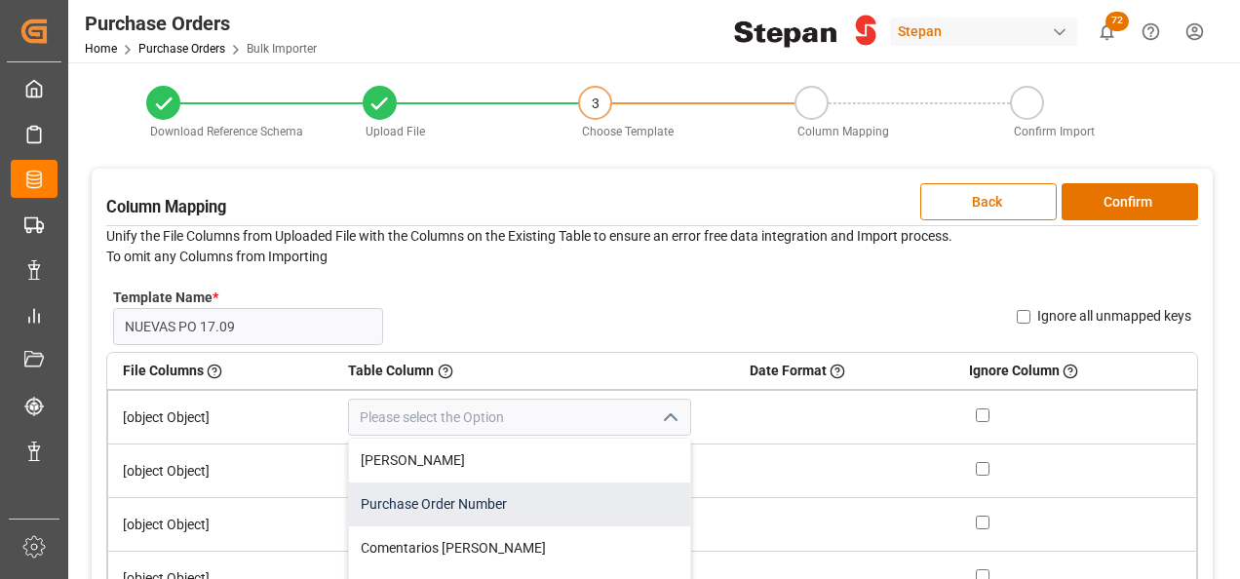
type input "Purchase Order Number"
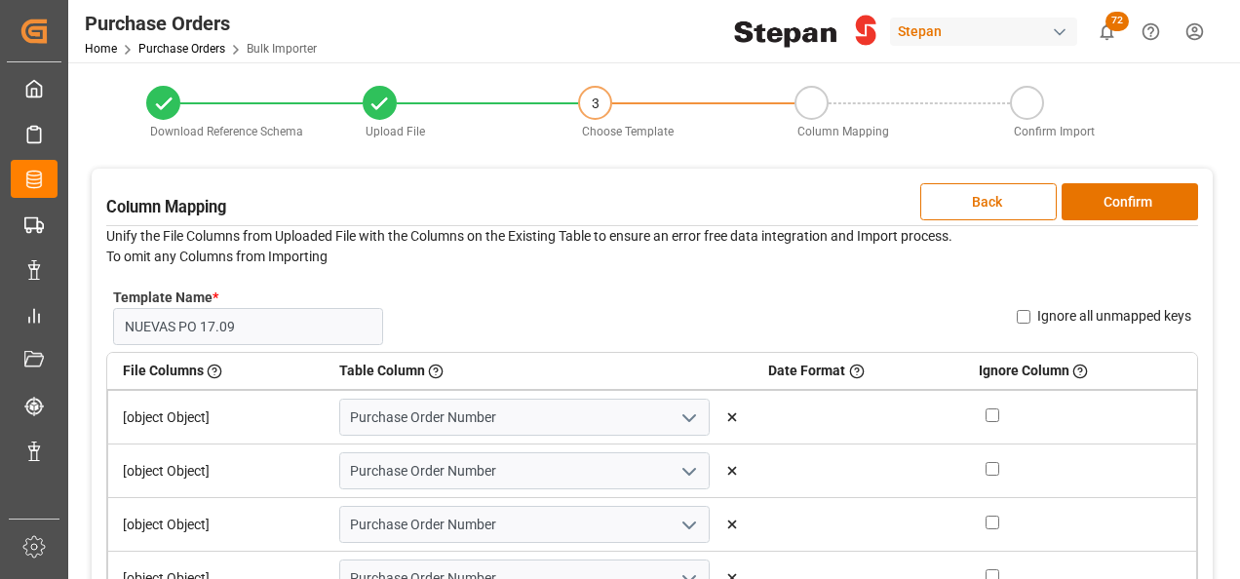
click at [683, 470] on polyline "open menu" at bounding box center [689, 472] width 12 height 6
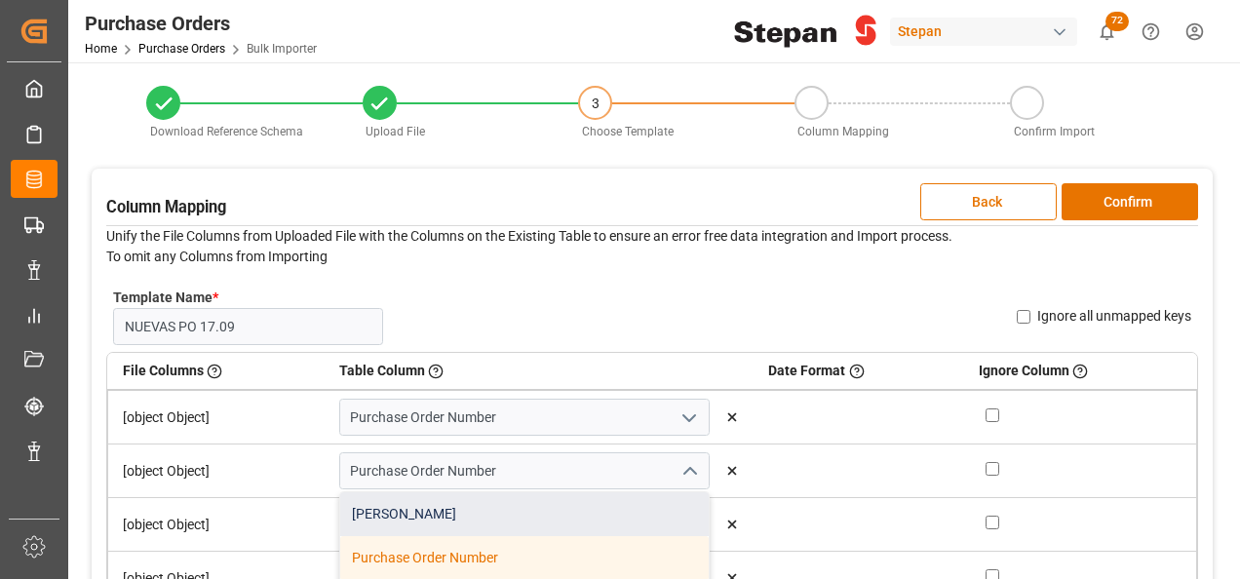
scroll to position [97, 0]
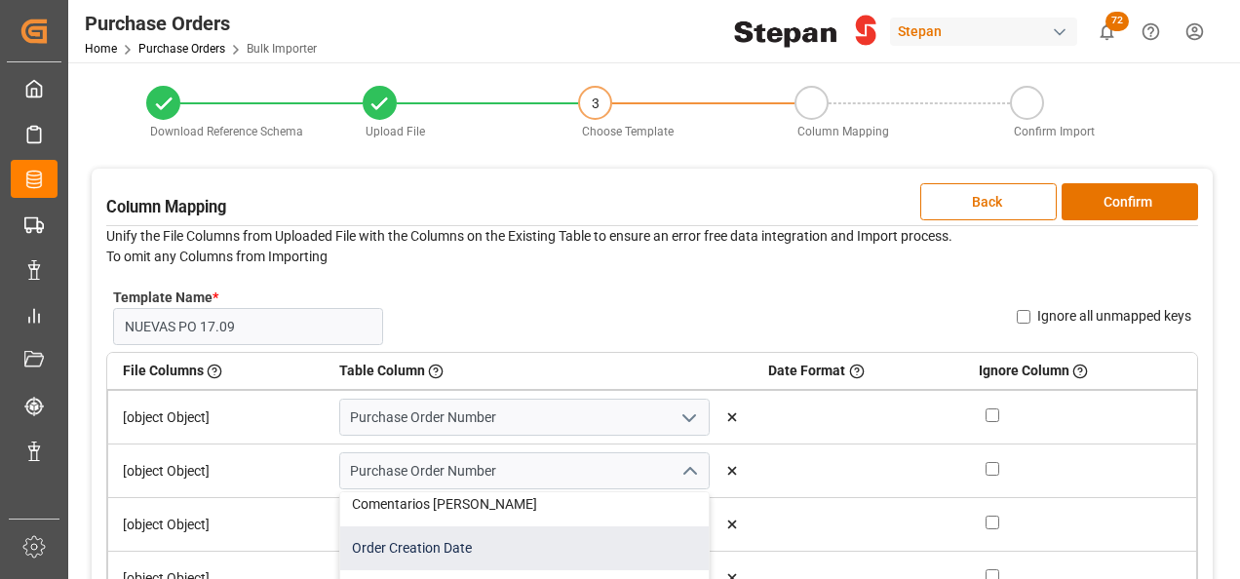
click at [422, 546] on div "Order Creation Date" at bounding box center [524, 548] width 368 height 44
type input "Order Creation Date"
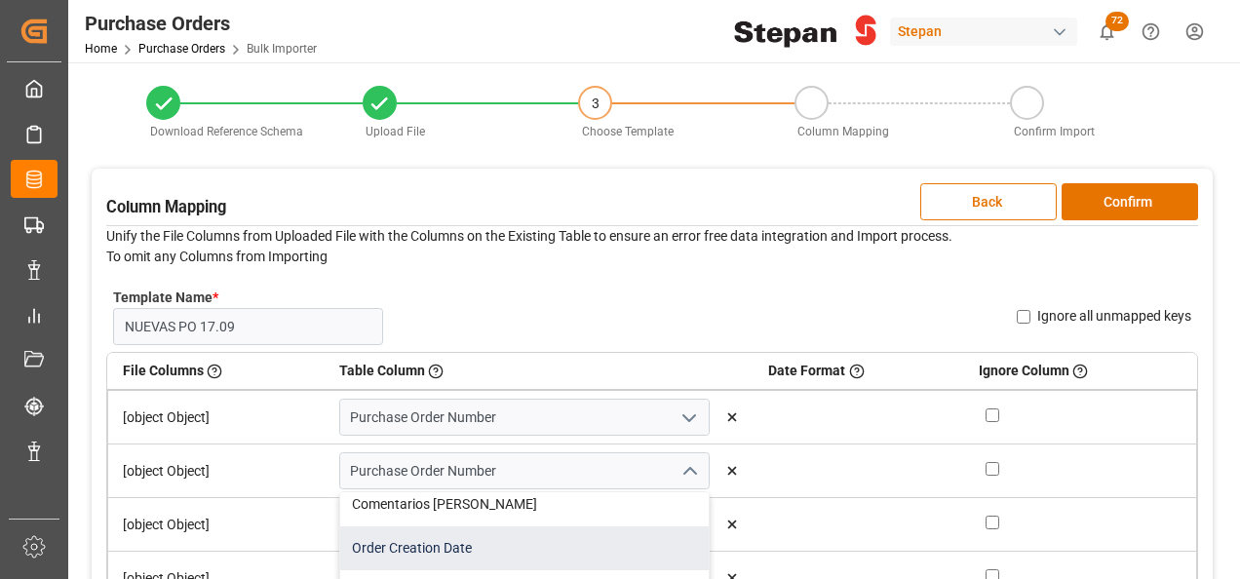
type input "Order Creation Date"
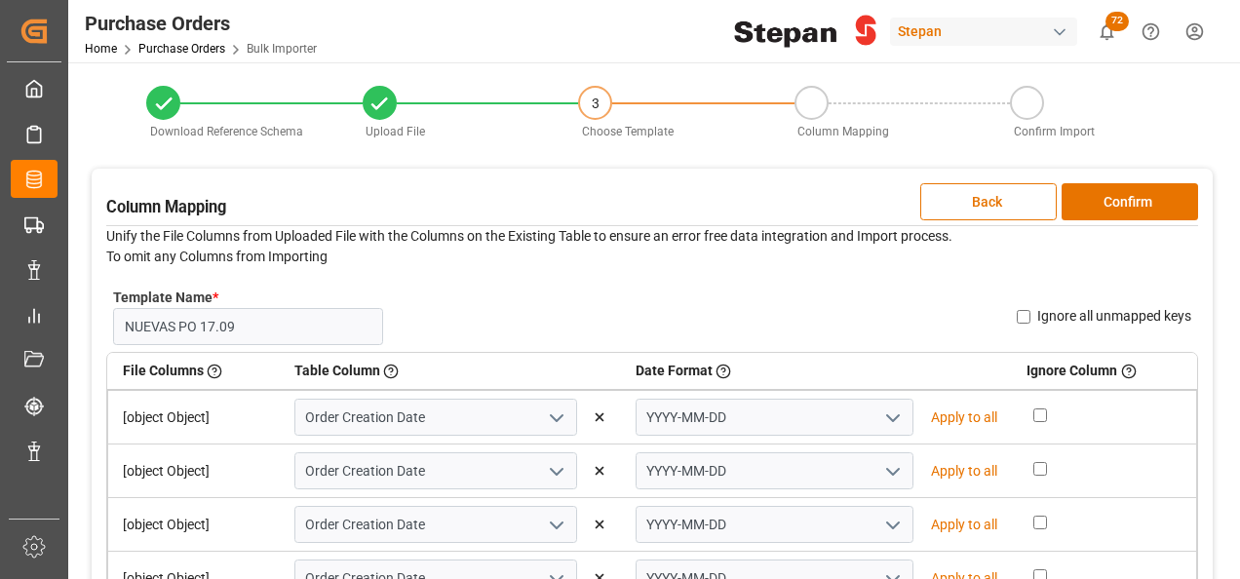
click at [552, 409] on icon "open menu" at bounding box center [556, 417] width 23 height 23
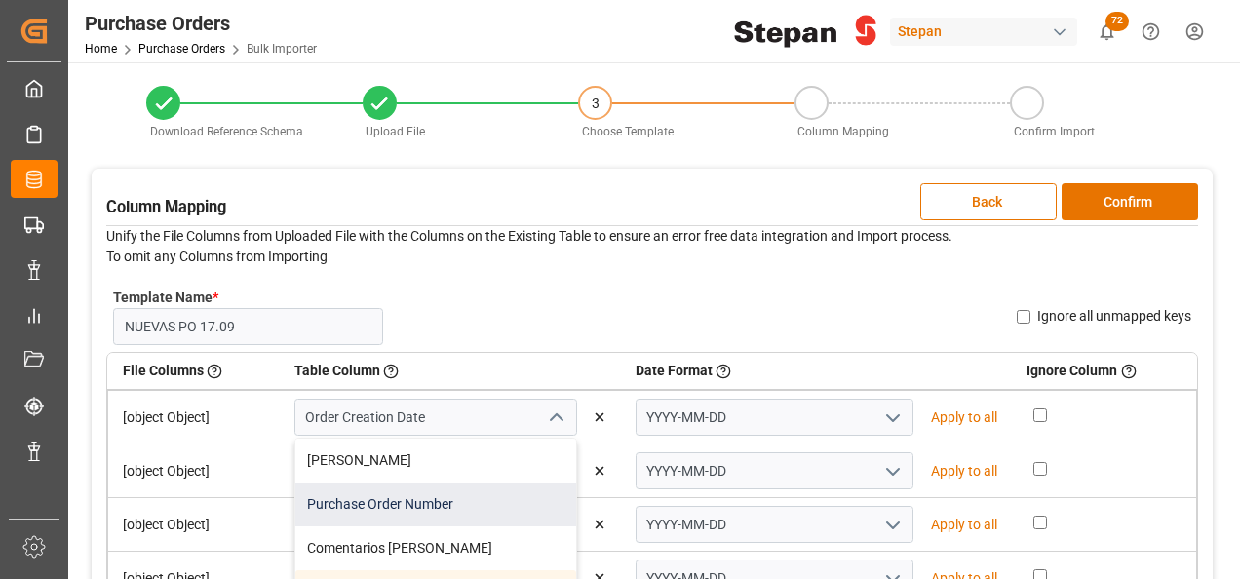
click at [347, 502] on div "Purchase Order Number" at bounding box center [435, 504] width 281 height 44
type input "Purchase Order Number"
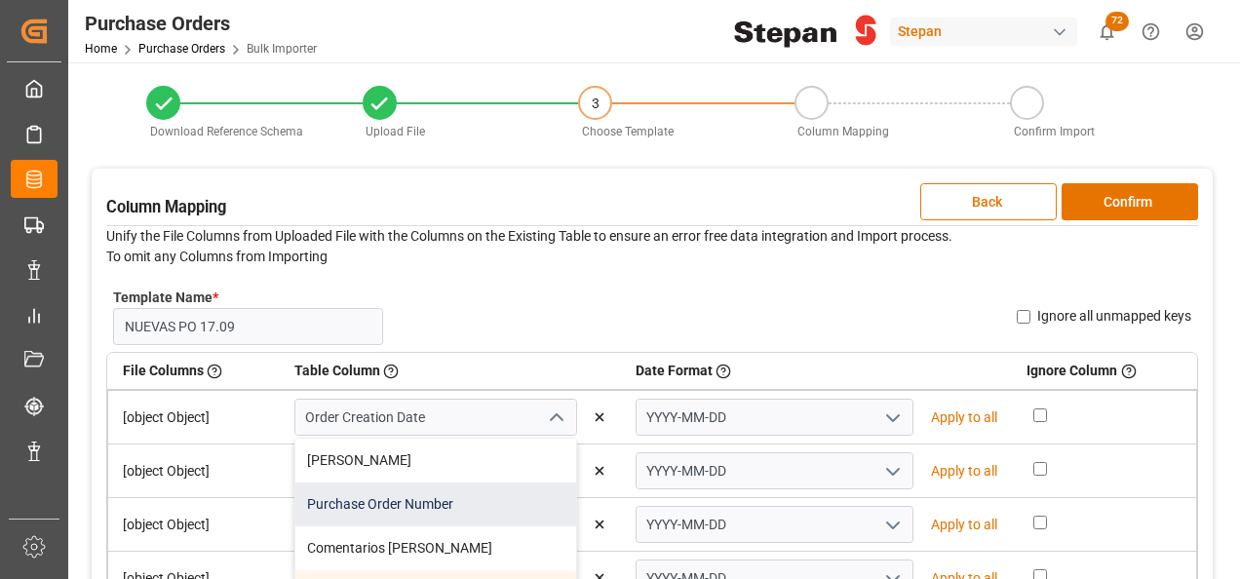
type input "Purchase Order Number"
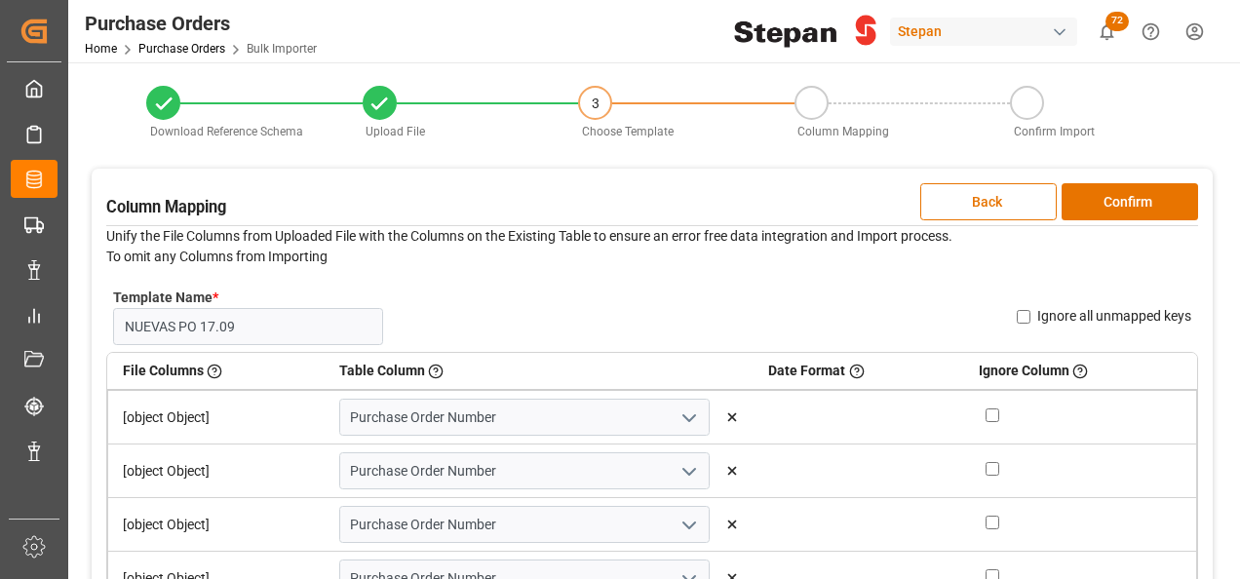
click at [161, 419] on td "[object Object]" at bounding box center [216, 417] width 216 height 55
click at [162, 419] on td "[object Object]" at bounding box center [216, 417] width 216 height 55
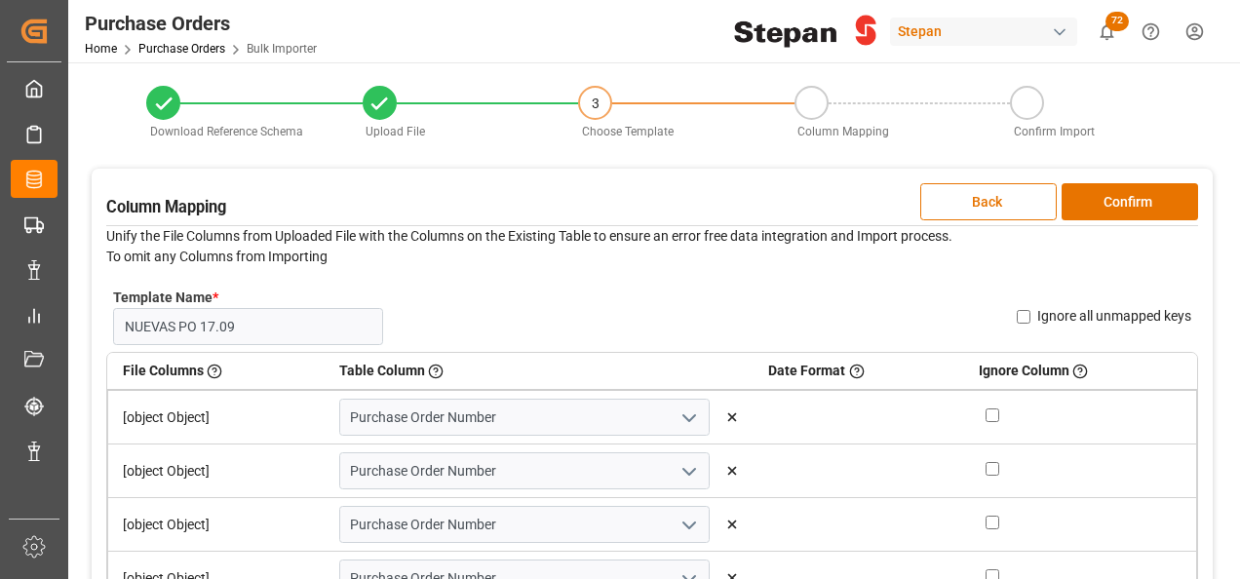
drag, startPoint x: 162, startPoint y: 419, endPoint x: 113, endPoint y: 503, distance: 97.0
click at [113, 503] on td "[object Object]" at bounding box center [216, 525] width 216 height 54
click at [168, 411] on td "[object Object]" at bounding box center [216, 417] width 216 height 55
click at [804, 101] on div at bounding box center [811, 103] width 34 height 34
click at [603, 99] on div "3" at bounding box center [595, 104] width 30 height 32
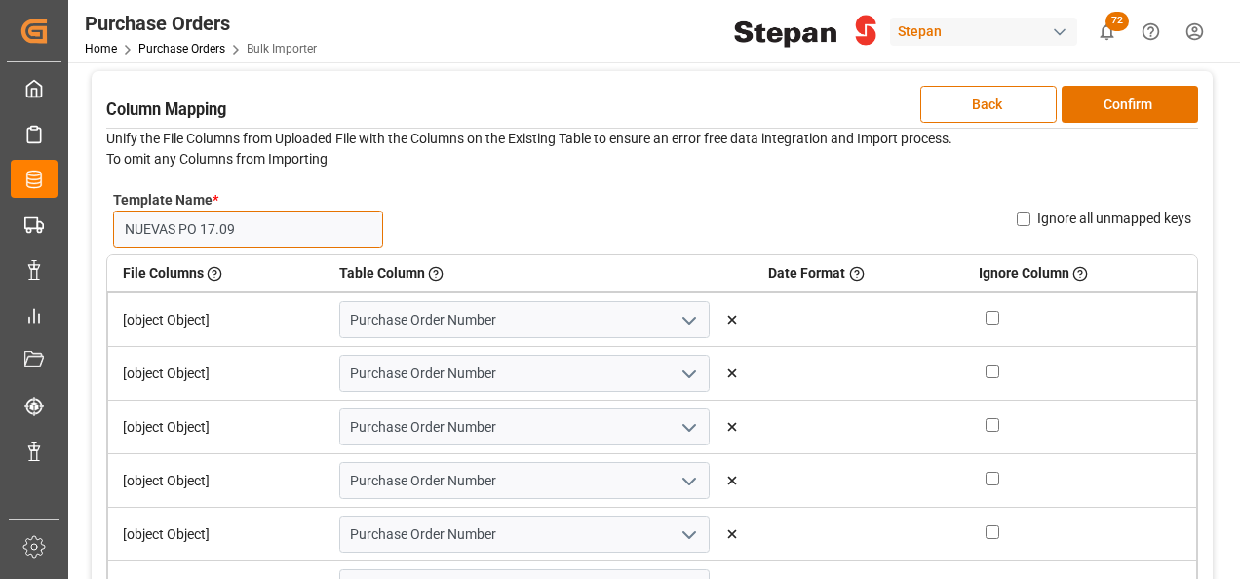
click at [270, 216] on input "NUEVAS PO 17.09" at bounding box center [248, 229] width 270 height 37
type input "N"
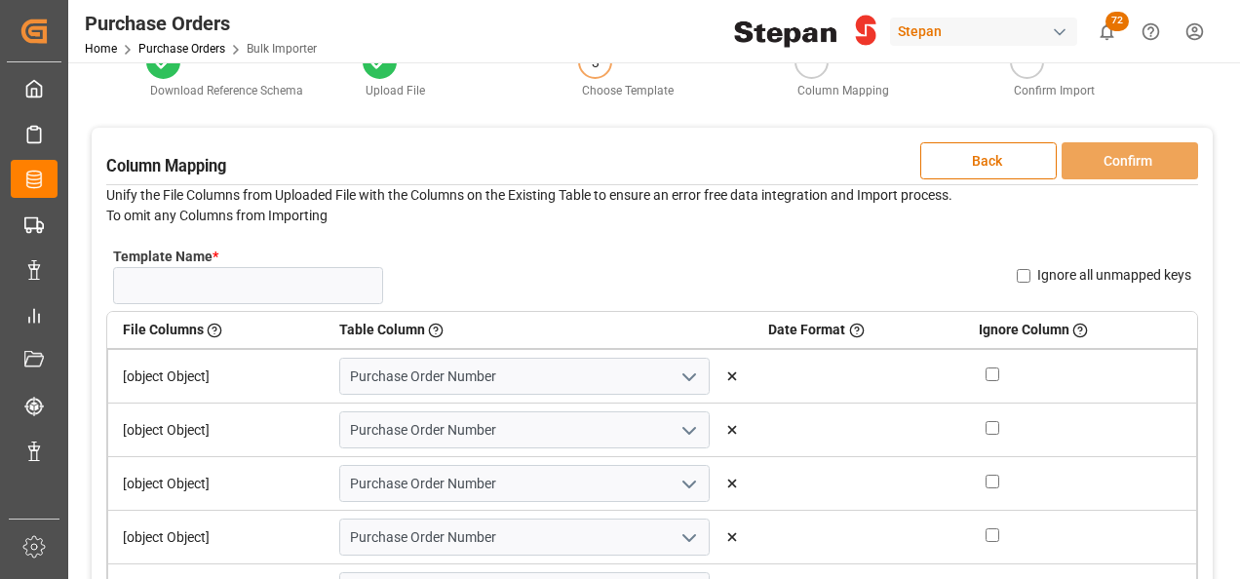
scroll to position [0, 0]
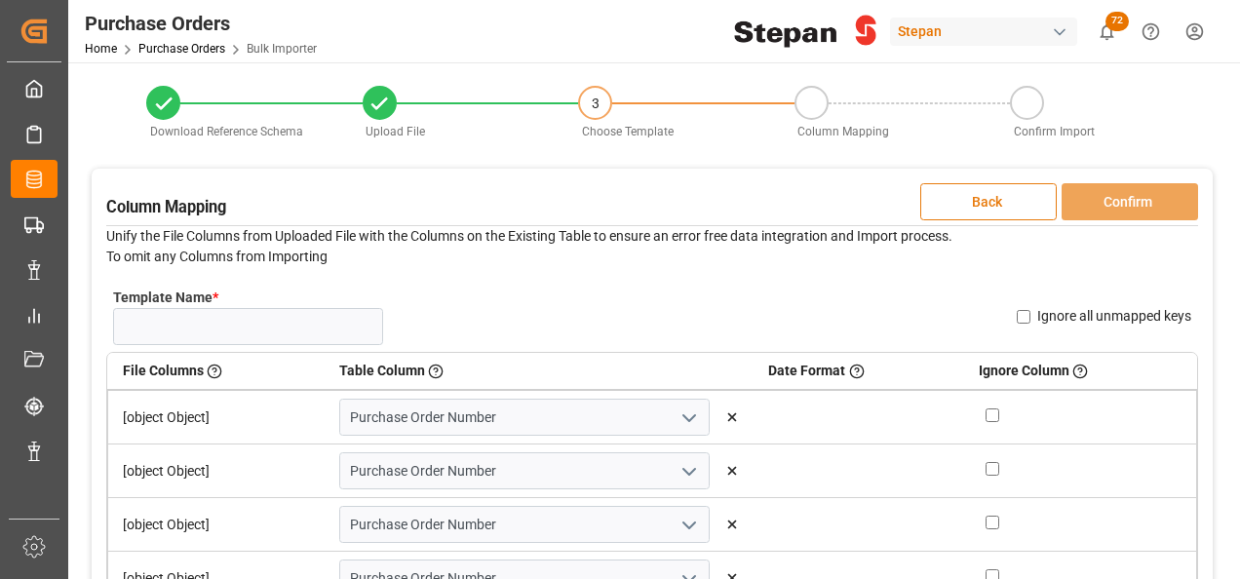
click at [1005, 205] on button "Back" at bounding box center [988, 201] width 136 height 37
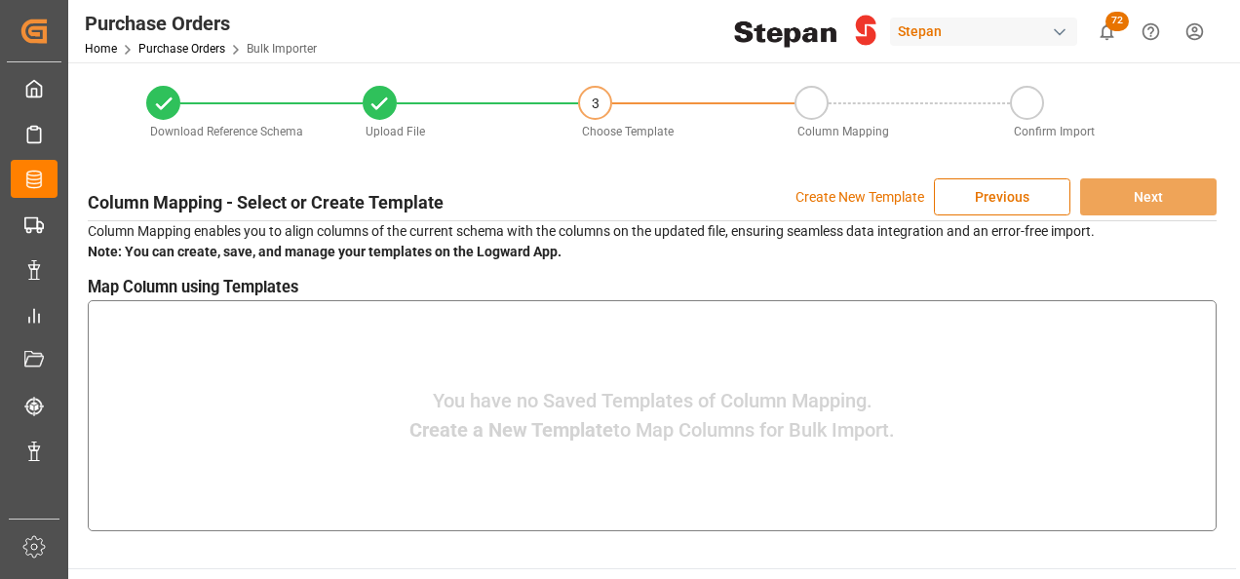
click at [860, 195] on p "Create New Template" at bounding box center [859, 196] width 129 height 37
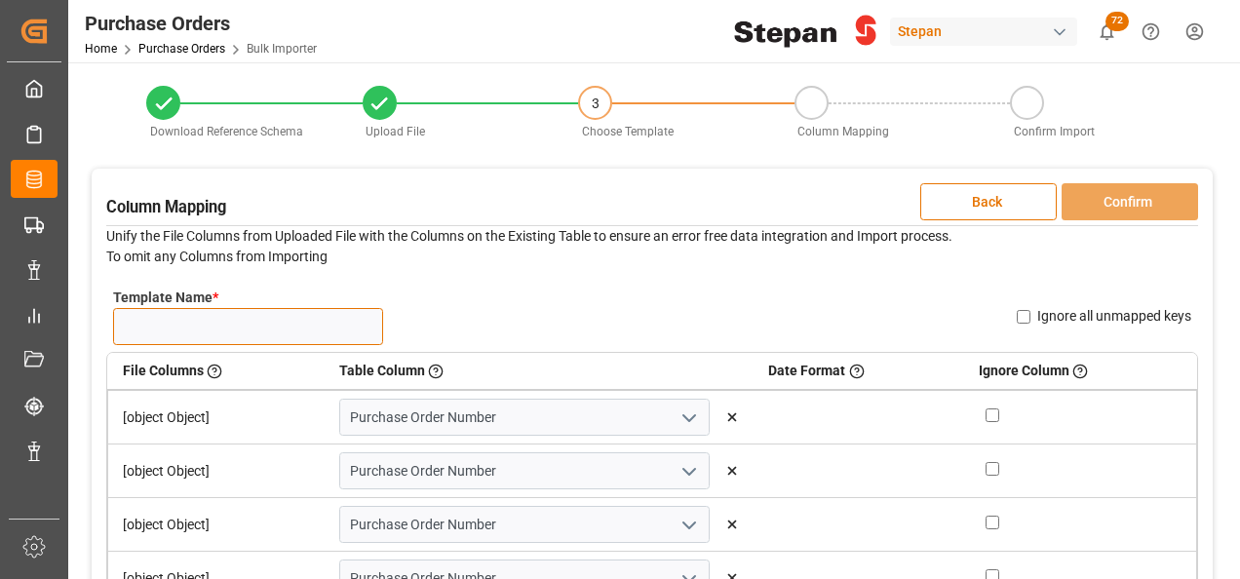
click at [193, 327] on input "Template Name *" at bounding box center [248, 326] width 270 height 37
type input "LINE ITEM 04.07.25"
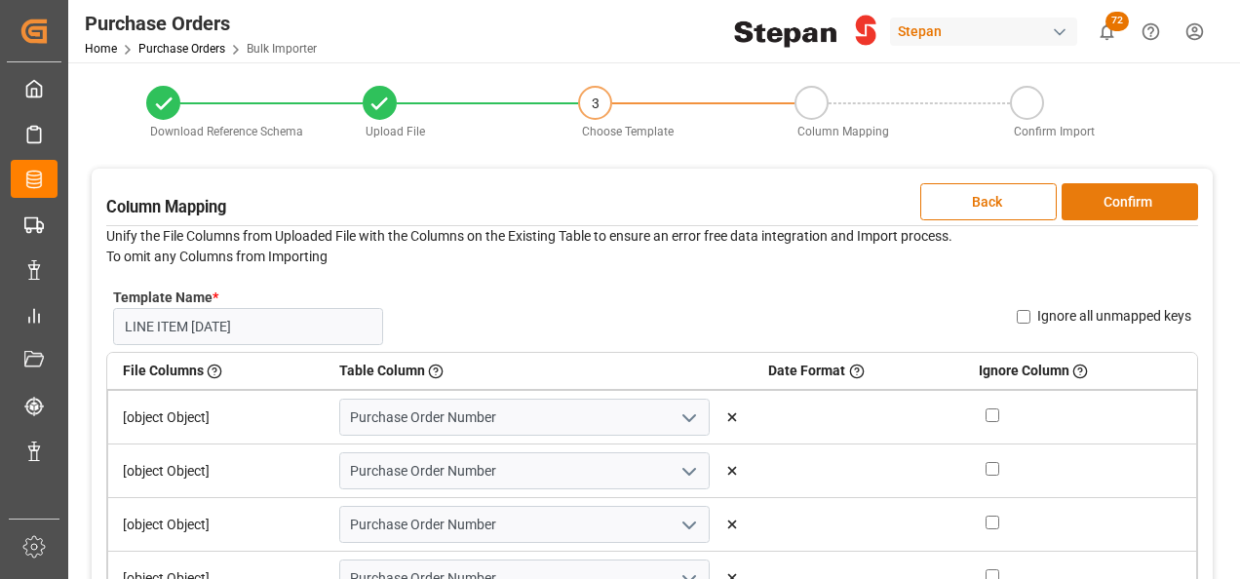
click at [1121, 199] on button "Confirm" at bounding box center [1129, 201] width 136 height 37
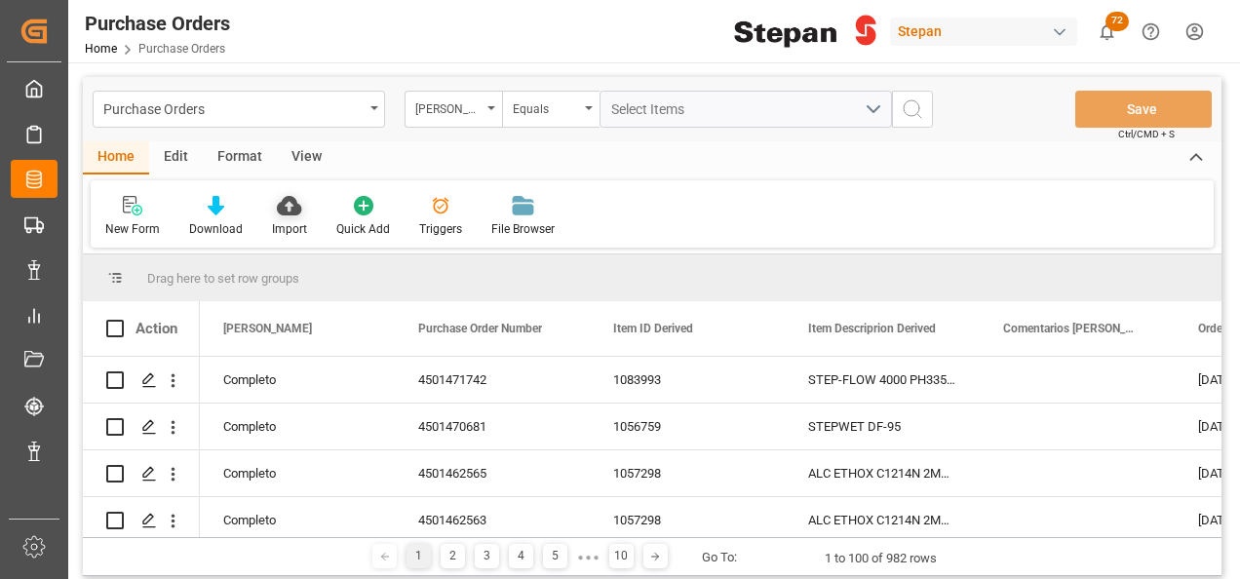
click at [288, 205] on icon at bounding box center [289, 205] width 24 height 19
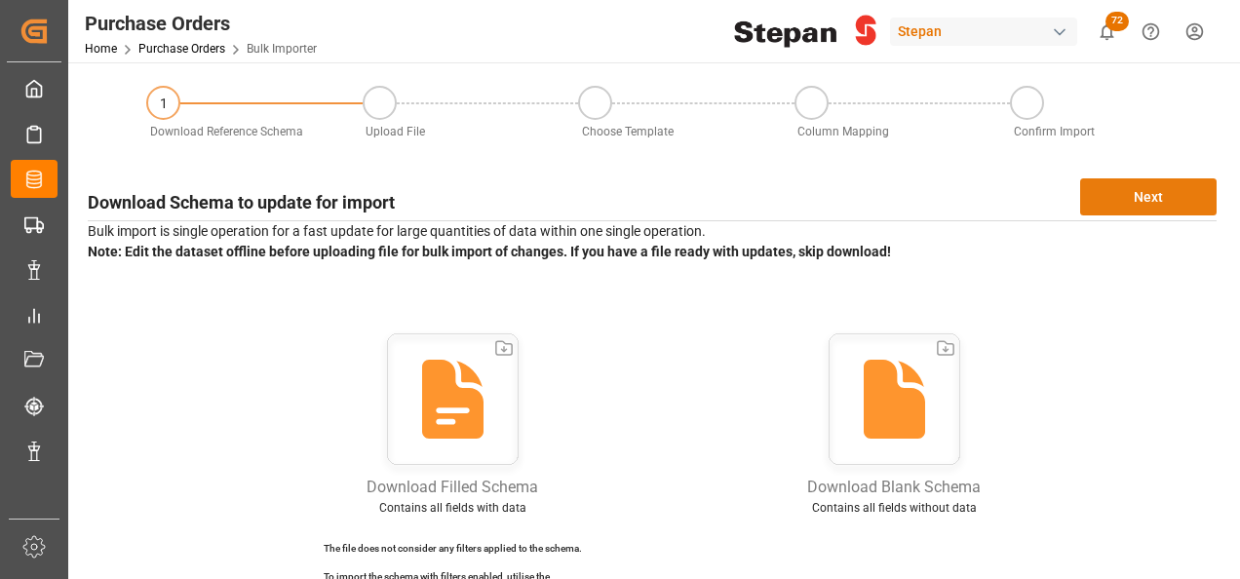
click at [1120, 200] on button "Next" at bounding box center [1148, 196] width 136 height 37
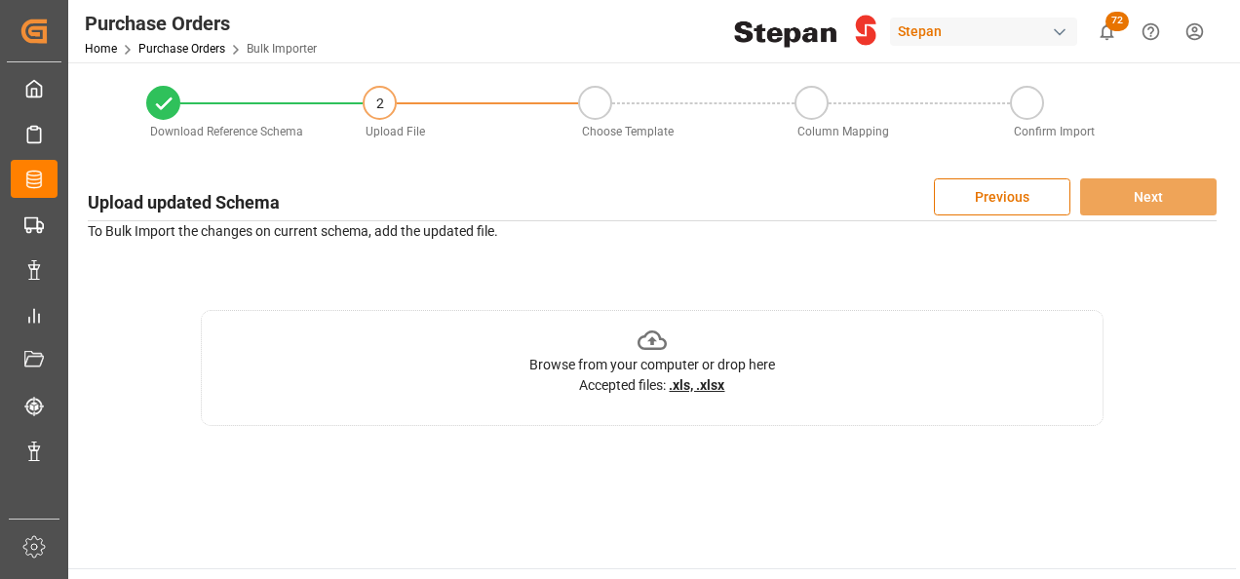
click at [640, 345] on icon at bounding box center [652, 341] width 30 height 30
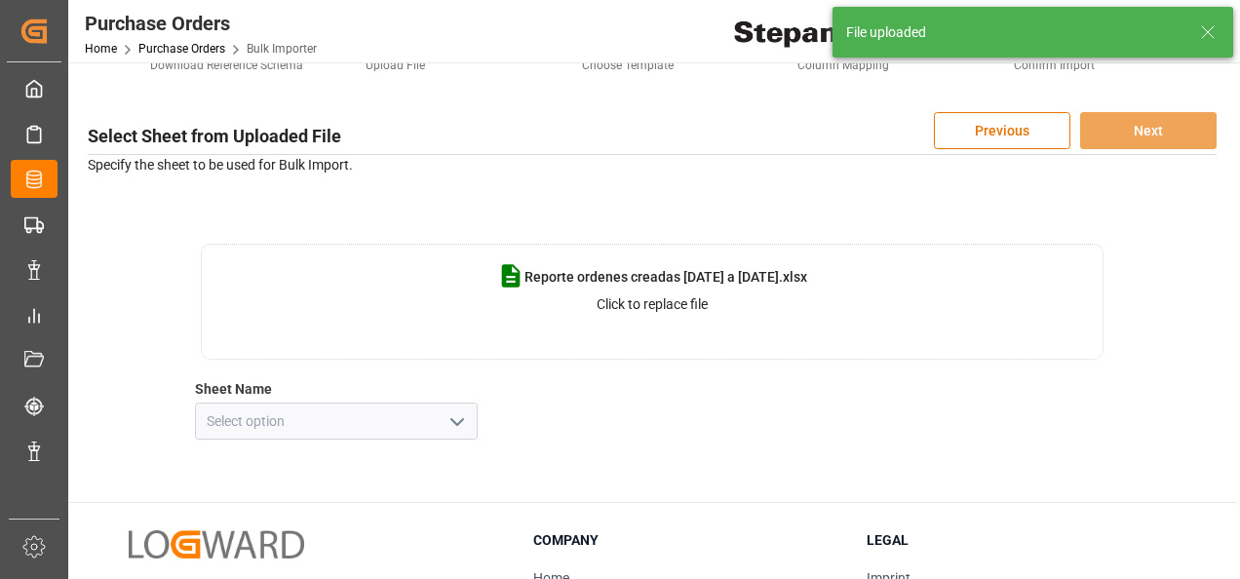
scroll to position [97, 0]
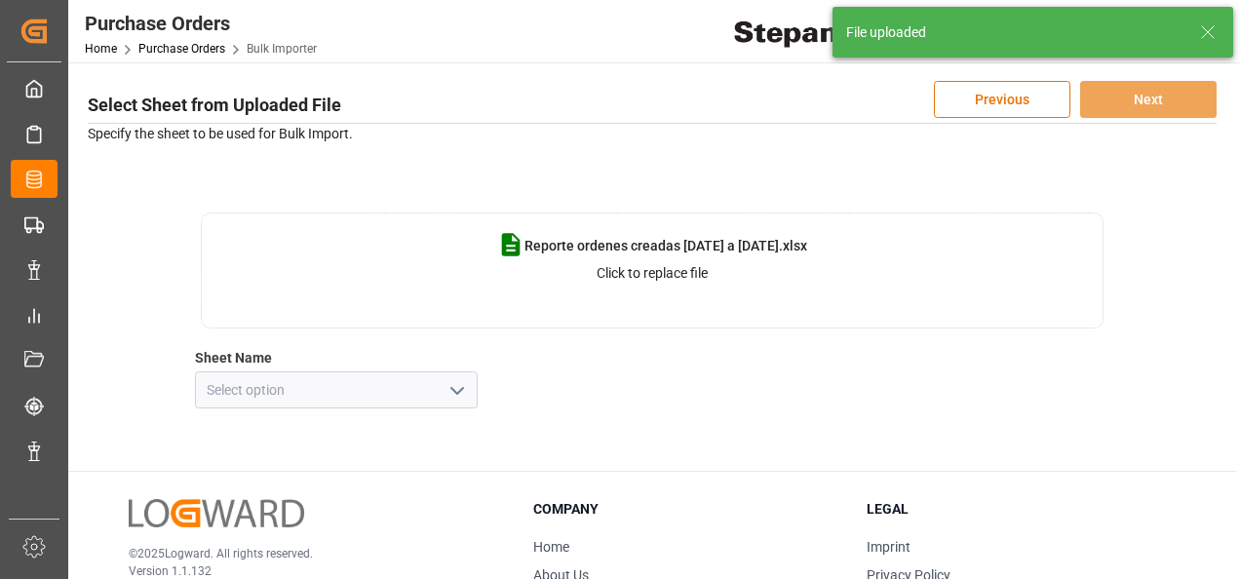
click at [452, 388] on icon "open menu" at bounding box center [456, 390] width 23 height 23
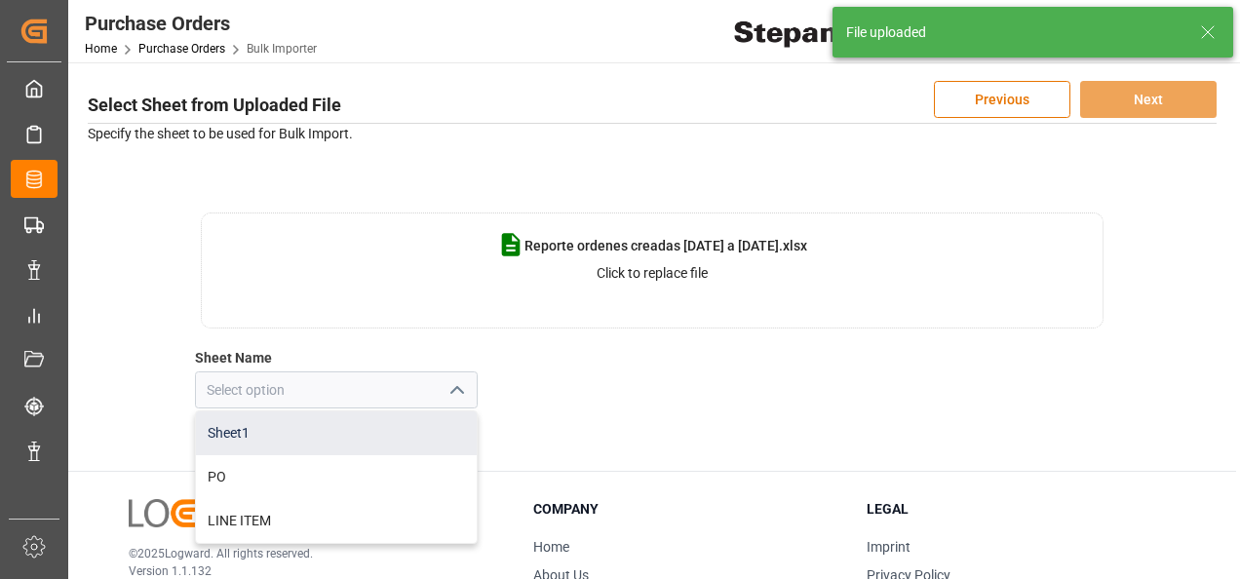
click at [228, 430] on div "Sheet1" at bounding box center [336, 433] width 281 height 44
type input "Sheet1"
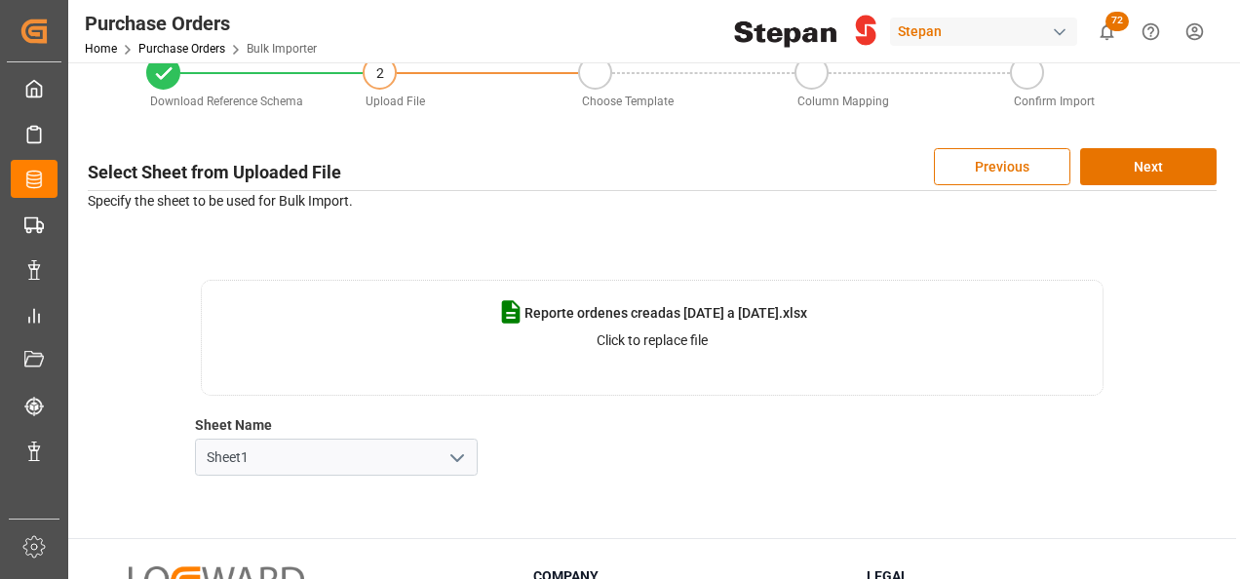
scroll to position [0, 0]
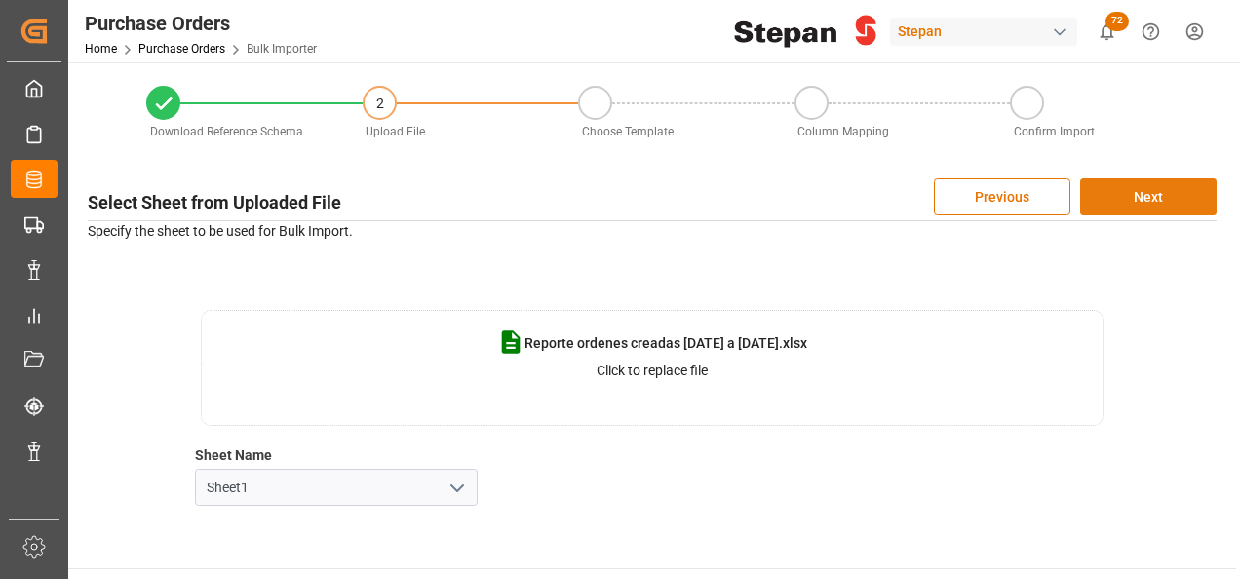
click at [1166, 201] on button "Next" at bounding box center [1148, 196] width 136 height 37
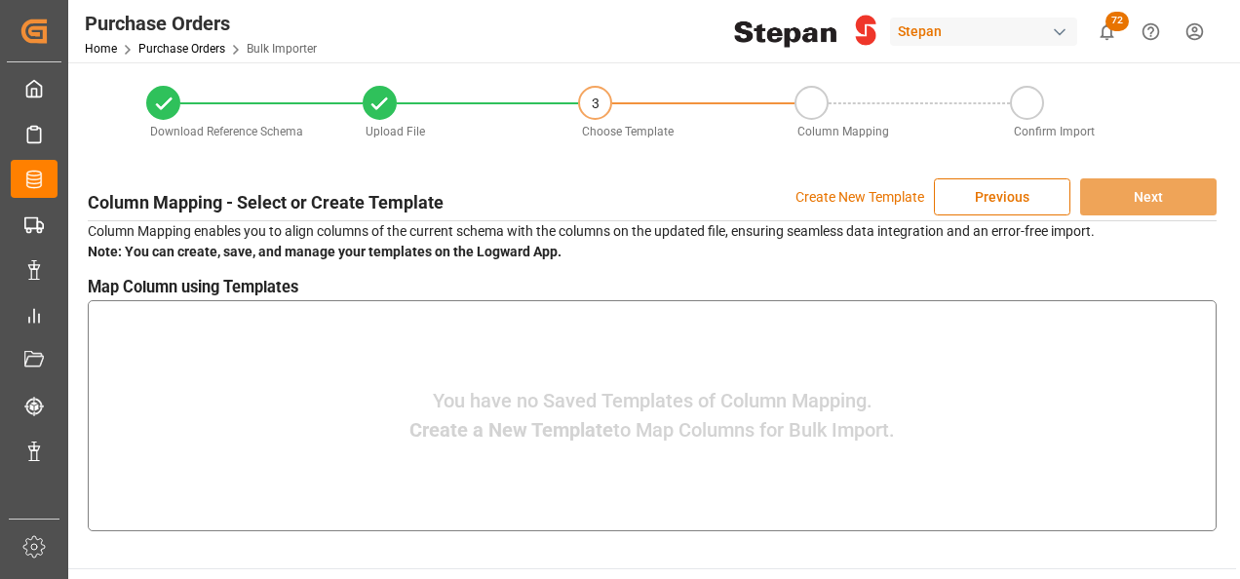
click at [880, 200] on p "Create New Template" at bounding box center [859, 196] width 129 height 37
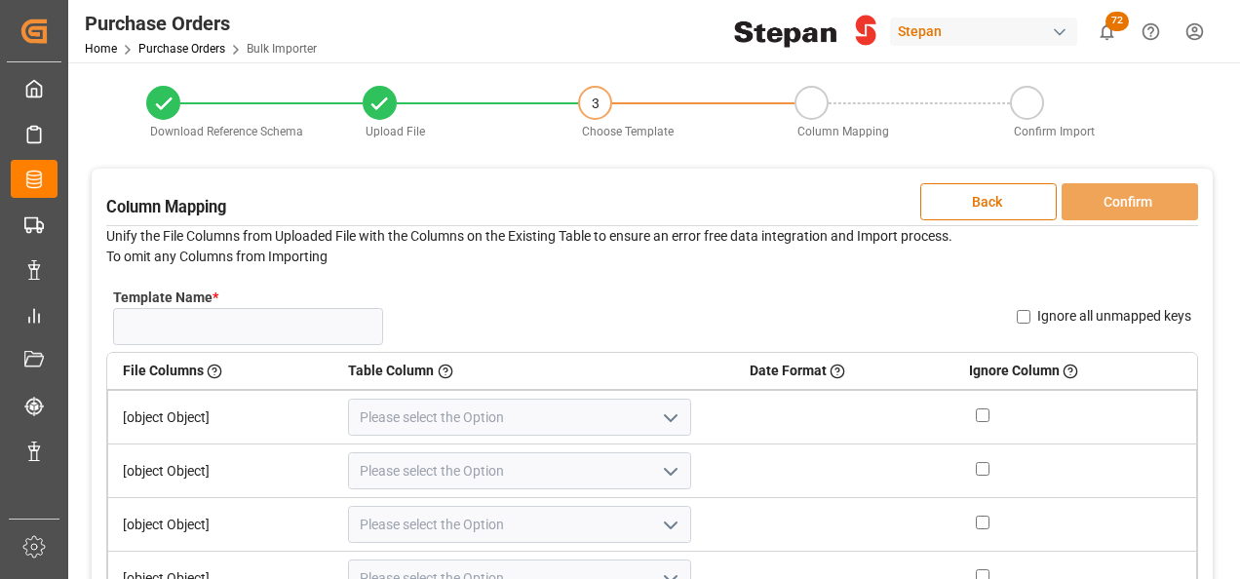
click at [976, 419] on input "checkbox" at bounding box center [983, 415] width 14 height 14
checkbox input "true"
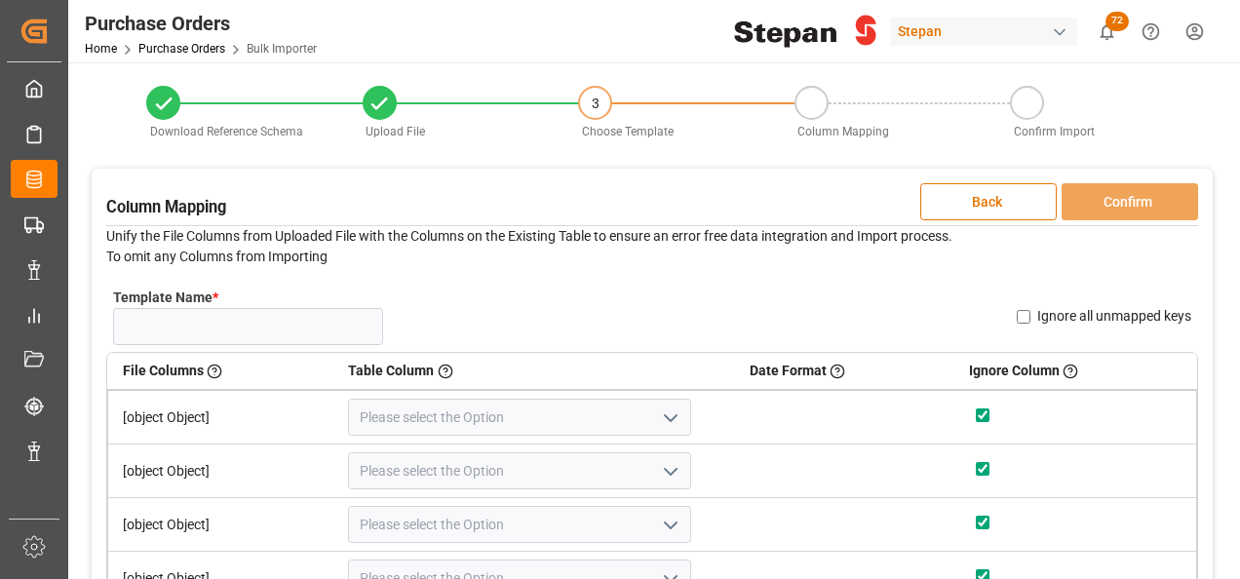
checkbox input "true"
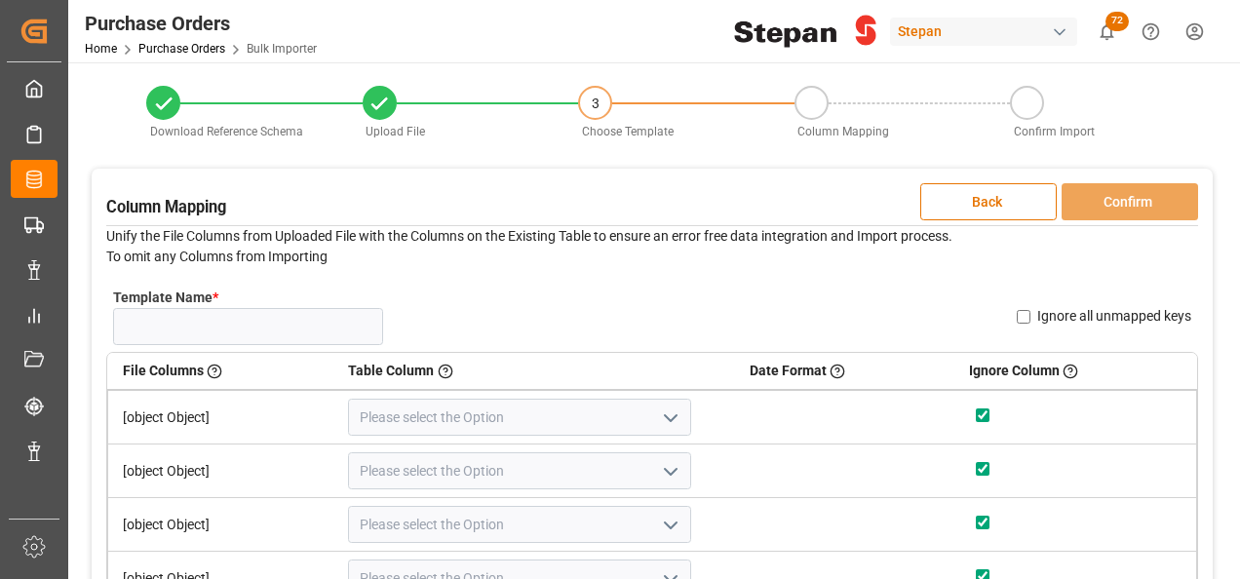
checkbox input "true"
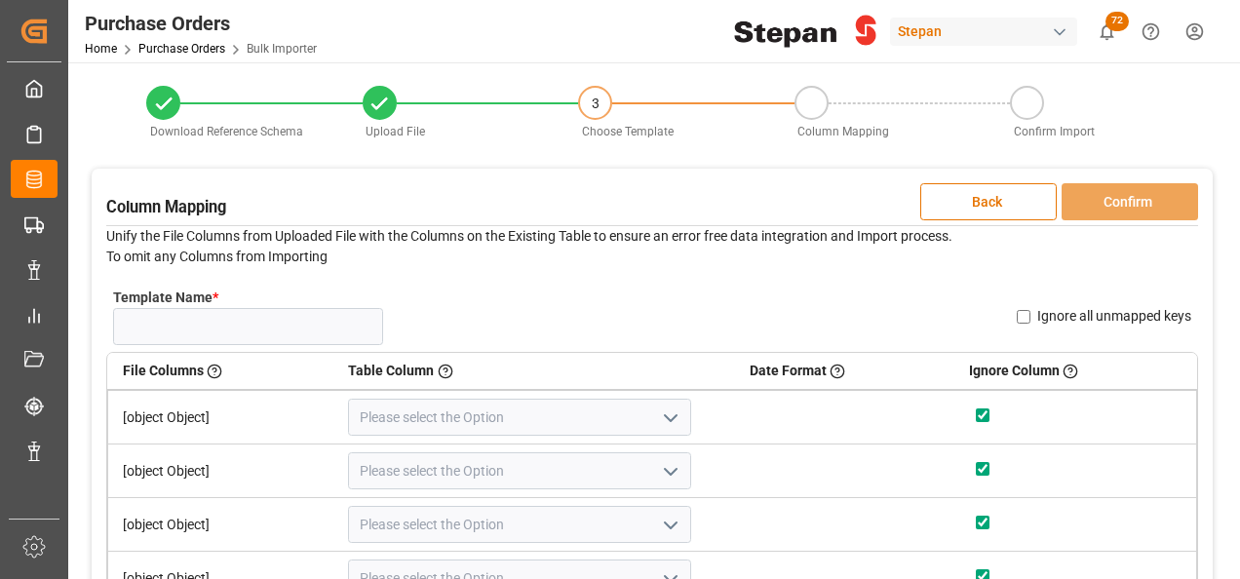
checkbox input "true"
click at [976, 419] on input "checkbox" at bounding box center [983, 415] width 14 height 14
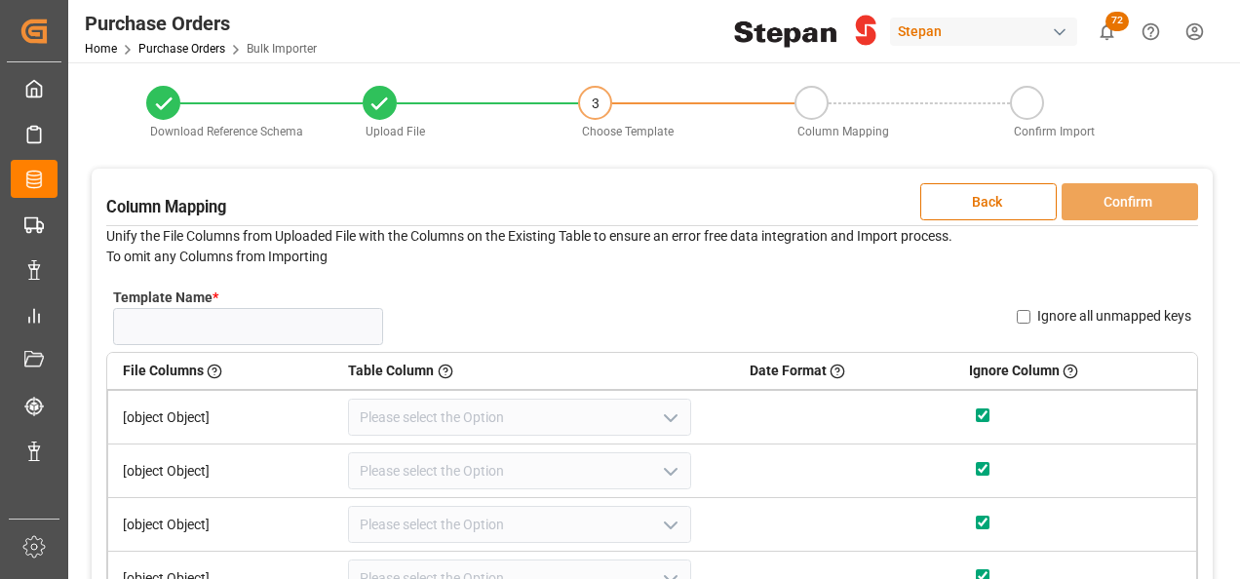
checkbox input "false"
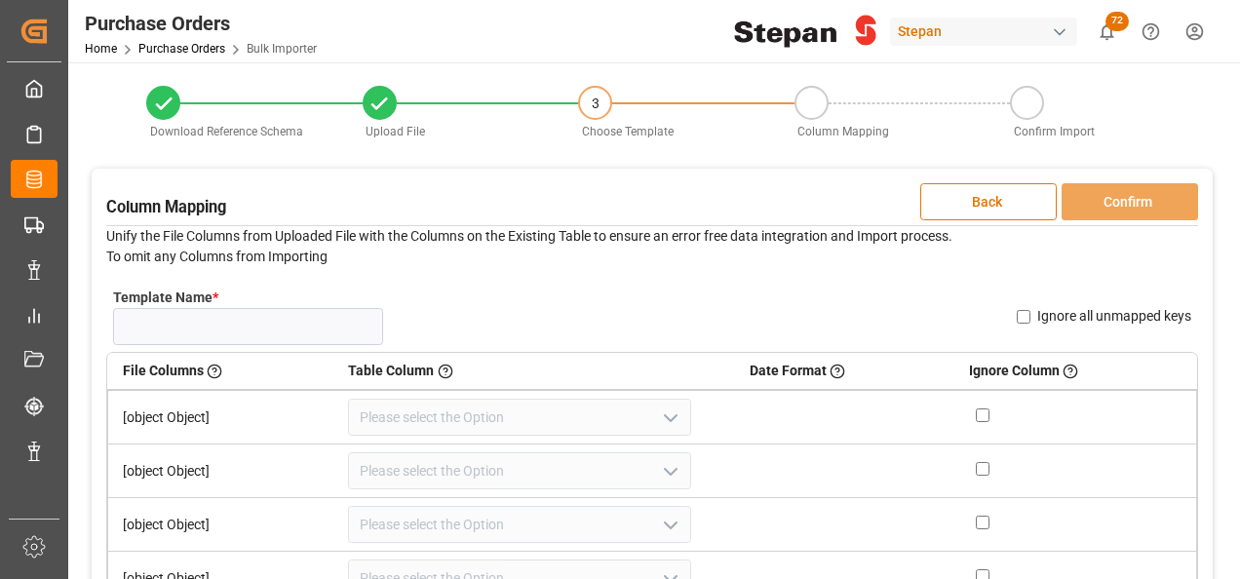
checkbox input "false"
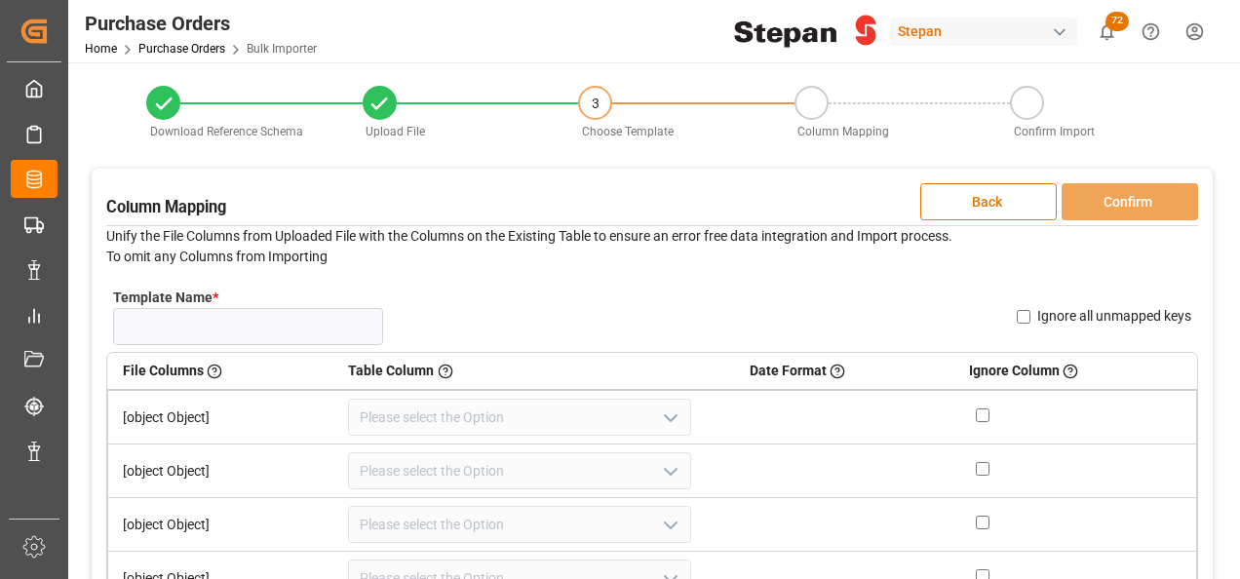
checkbox input "false"
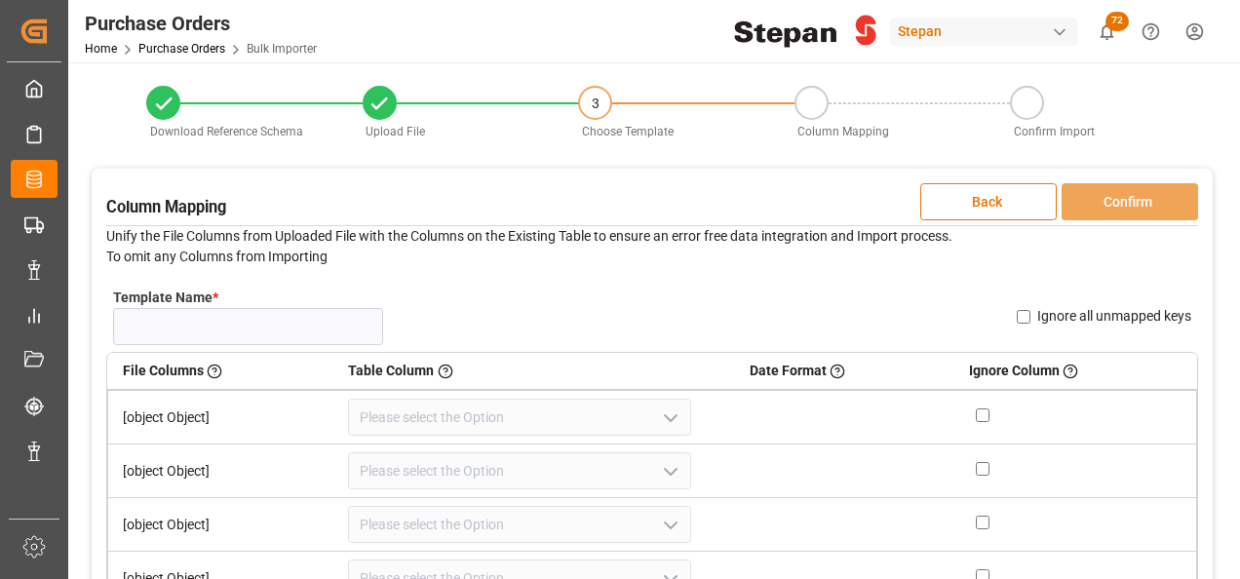
checkbox input "false"
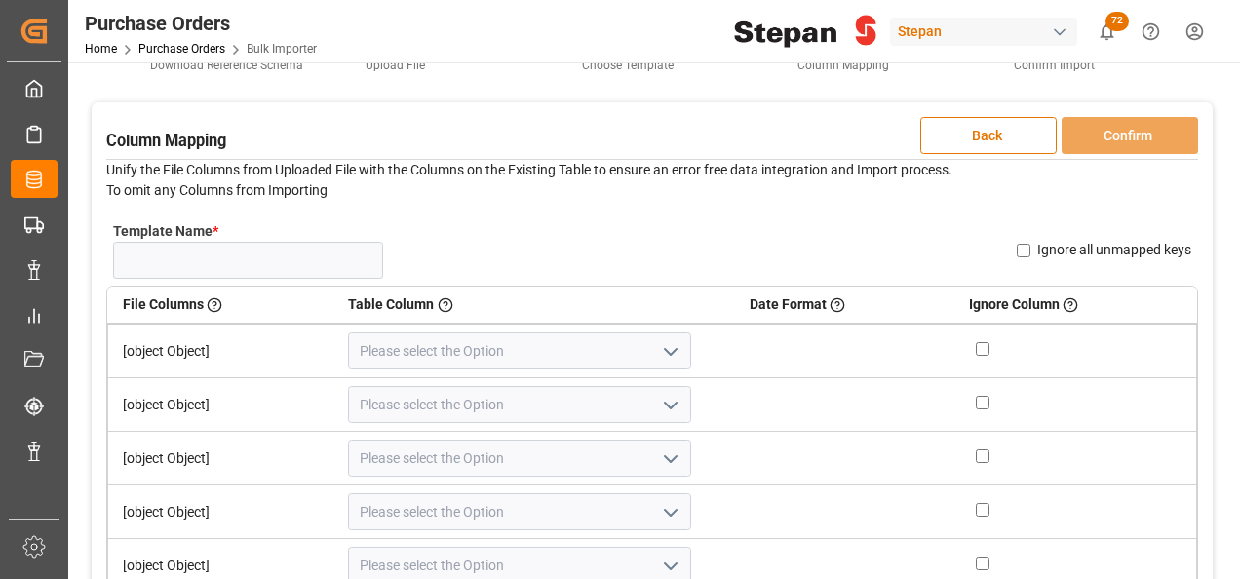
scroll to position [97, 0]
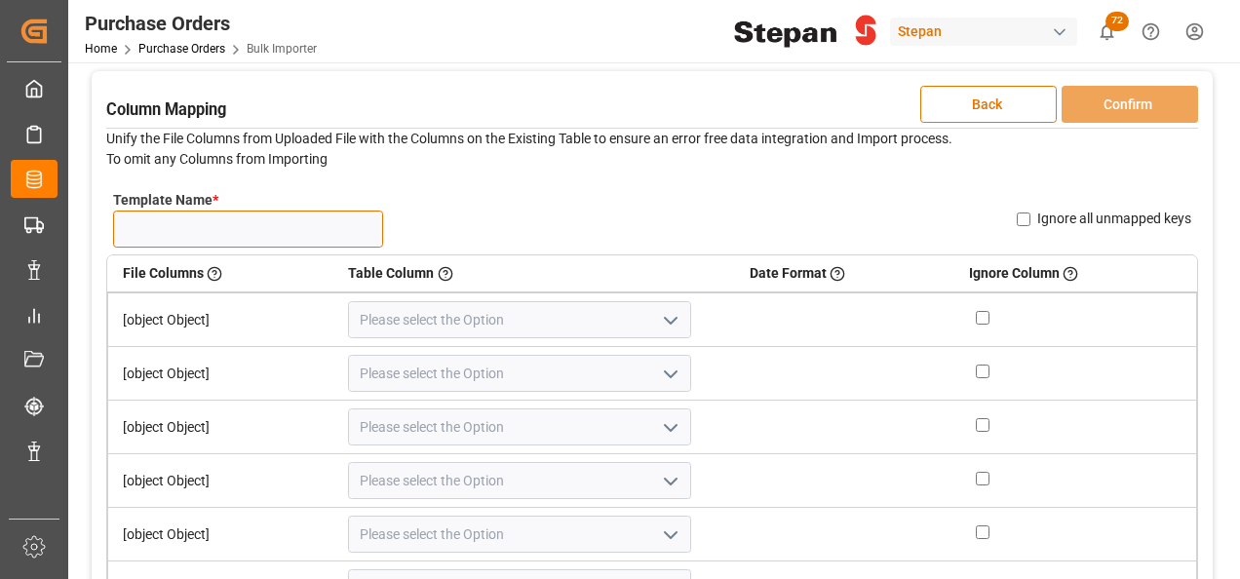
click at [232, 226] on input "Template Name *" at bounding box center [248, 229] width 270 height 37
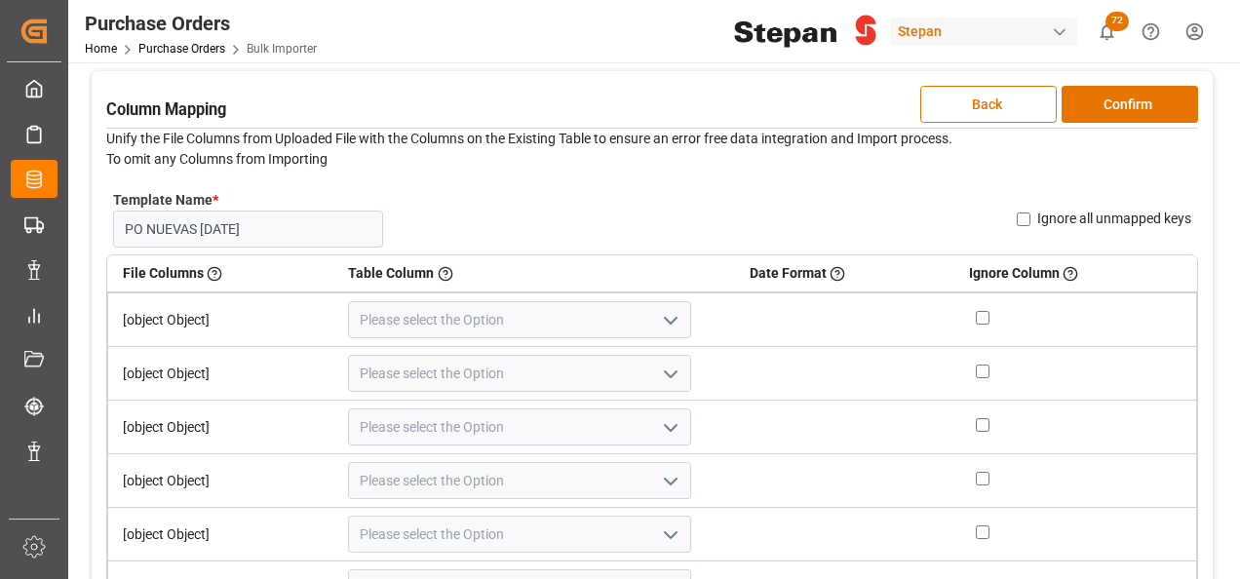
click at [179, 324] on td "[object Object]" at bounding box center [221, 319] width 226 height 55
click at [1122, 106] on button "Confirm" at bounding box center [1129, 104] width 136 height 37
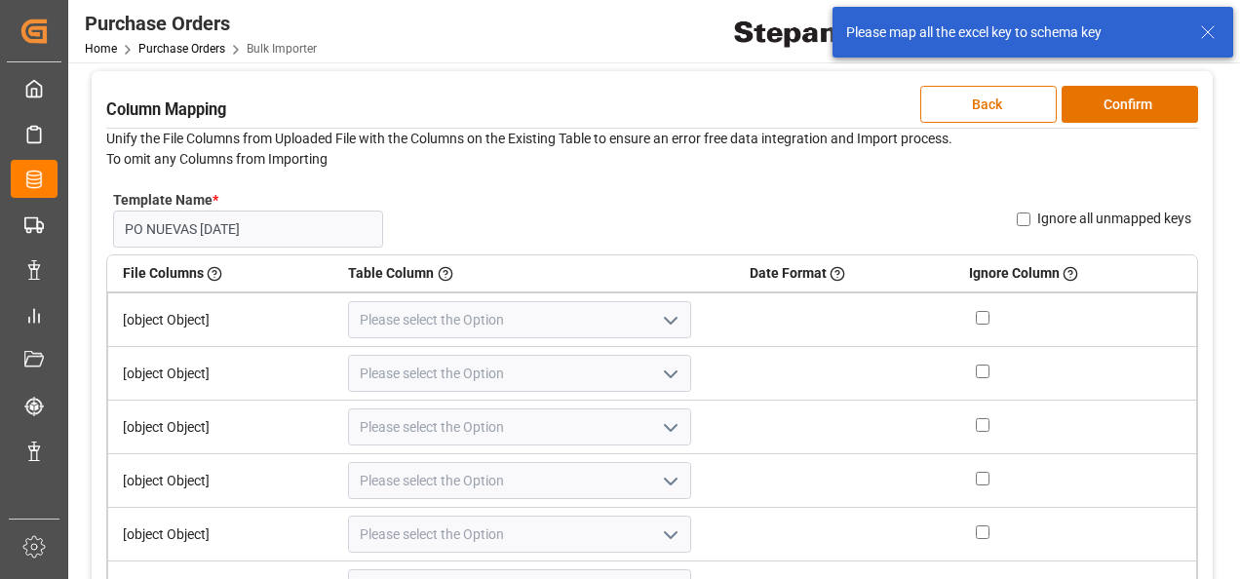
click at [753, 312] on td at bounding box center [844, 319] width 219 height 55
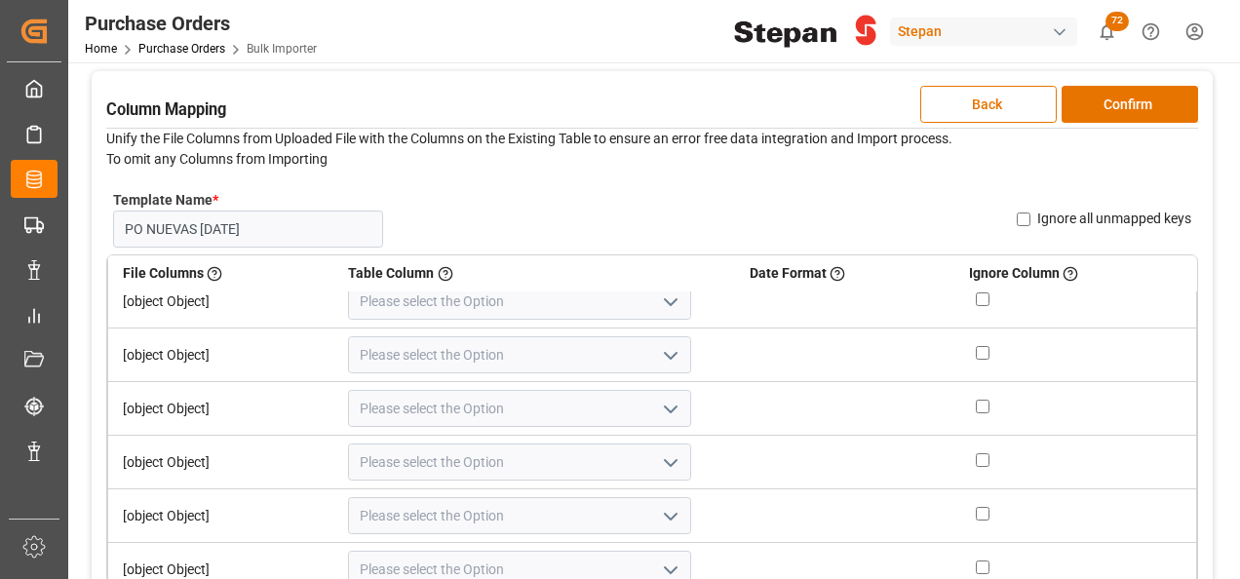
scroll to position [0, 0]
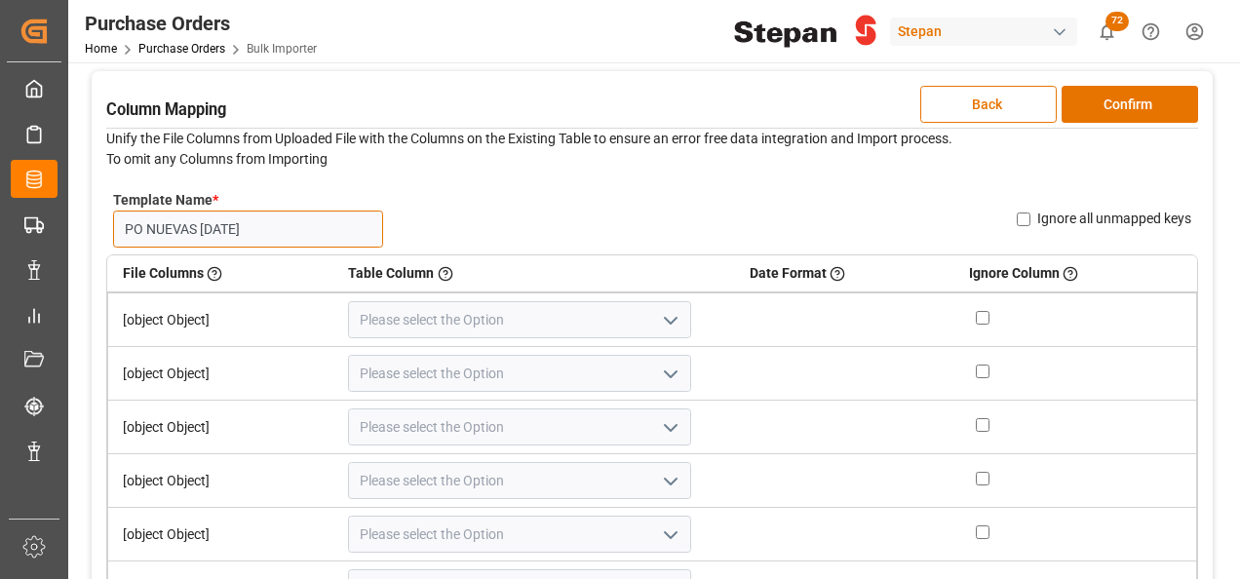
click at [266, 234] on input "PO NUEVAS 17.09.25" at bounding box center [248, 229] width 270 height 37
type input "PO NUEVAS 17.09"
click at [791, 370] on td at bounding box center [844, 374] width 219 height 54
click at [170, 316] on td "[object Object]" at bounding box center [221, 319] width 226 height 55
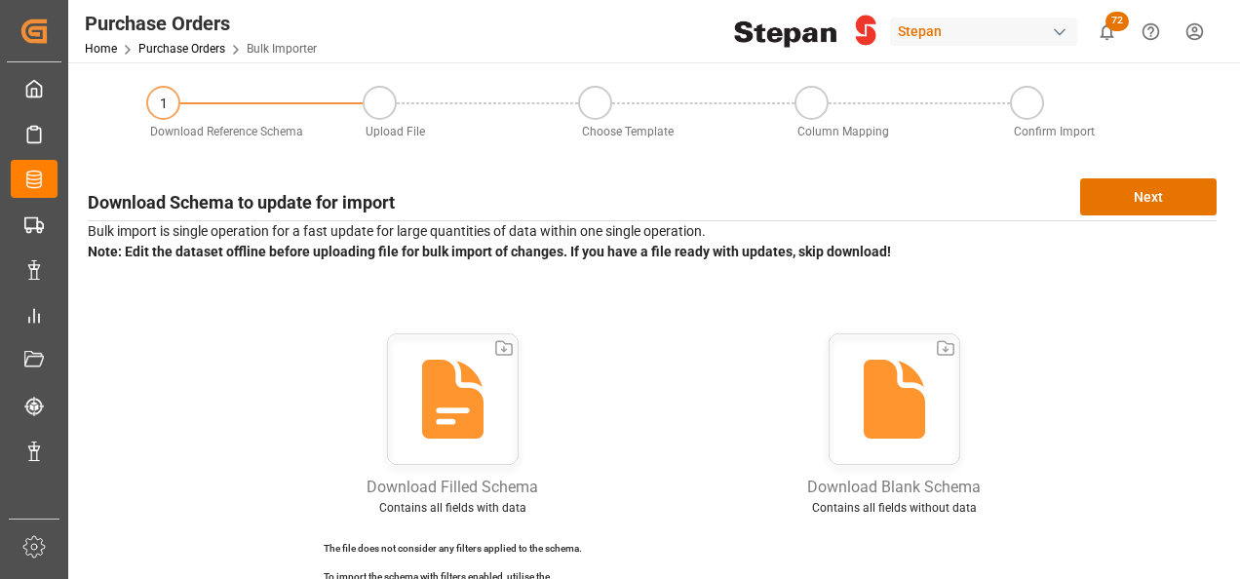
click at [1109, 31] on icon "show 72 new notifications" at bounding box center [1107, 31] width 20 height 20
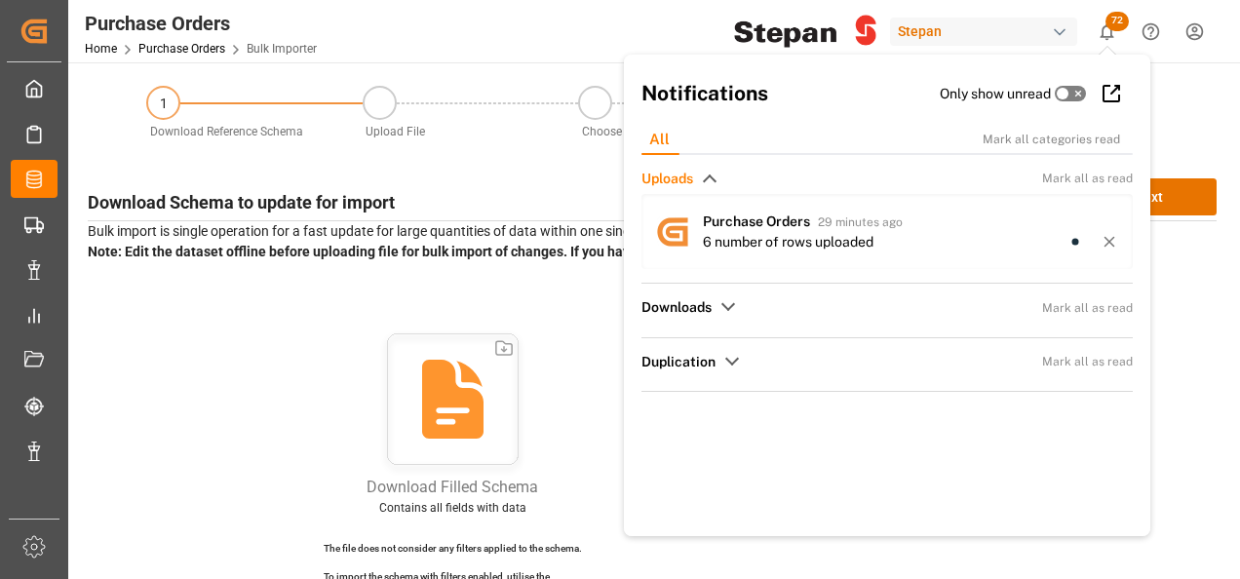
click at [1104, 242] on line at bounding box center [1108, 242] width 9 height 9
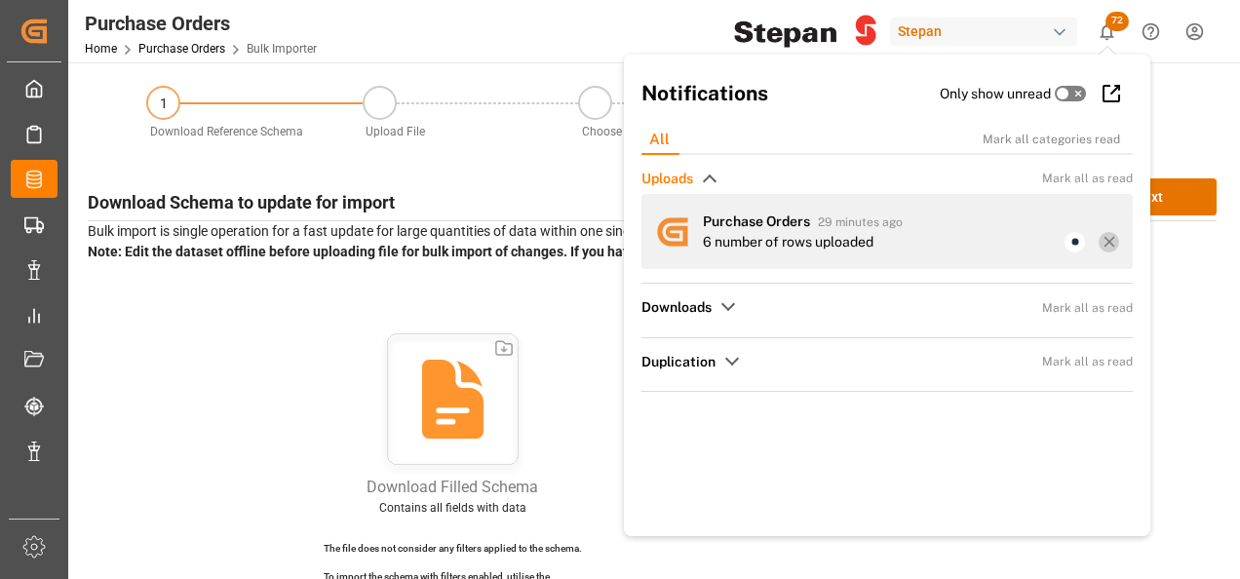
click at [1100, 238] on icon at bounding box center [1109, 242] width 18 height 18
click at [1101, 244] on icon at bounding box center [1109, 242] width 18 height 18
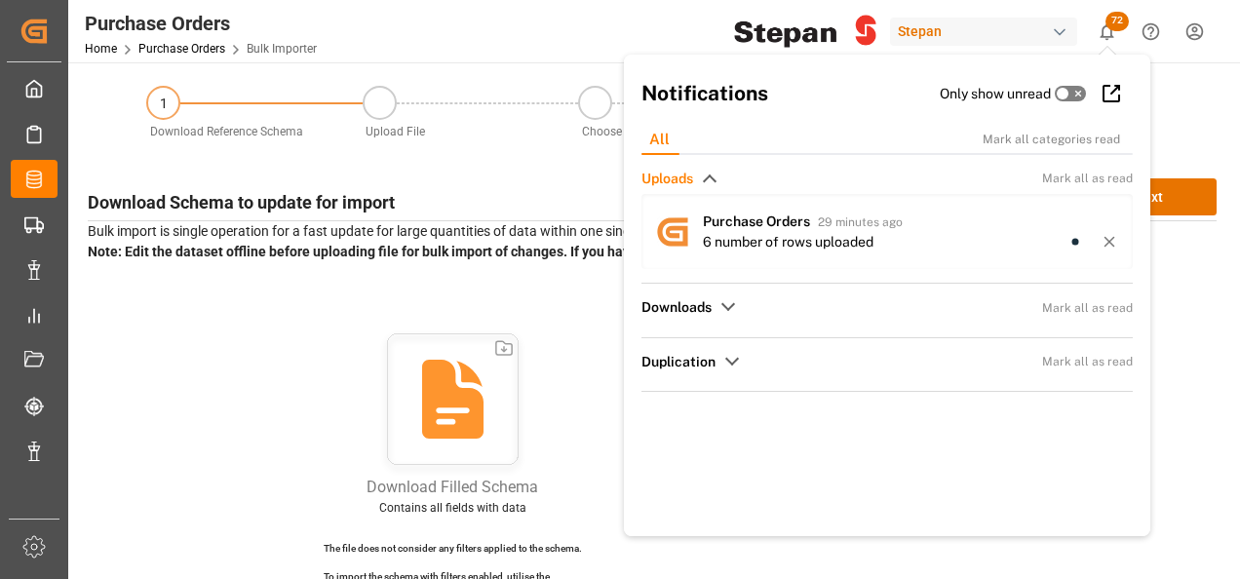
click at [513, 177] on div "Download Schema to update for import Next Bulk import is single operation for a…" at bounding box center [652, 395] width 1148 height 453
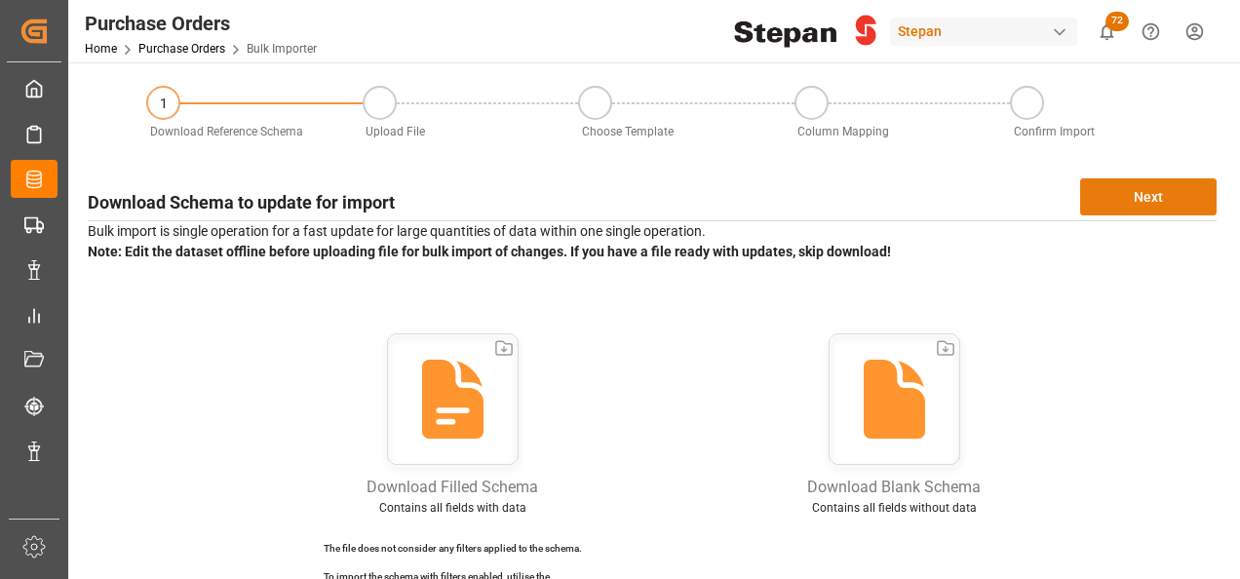
click at [1144, 205] on button "Next" at bounding box center [1148, 196] width 136 height 37
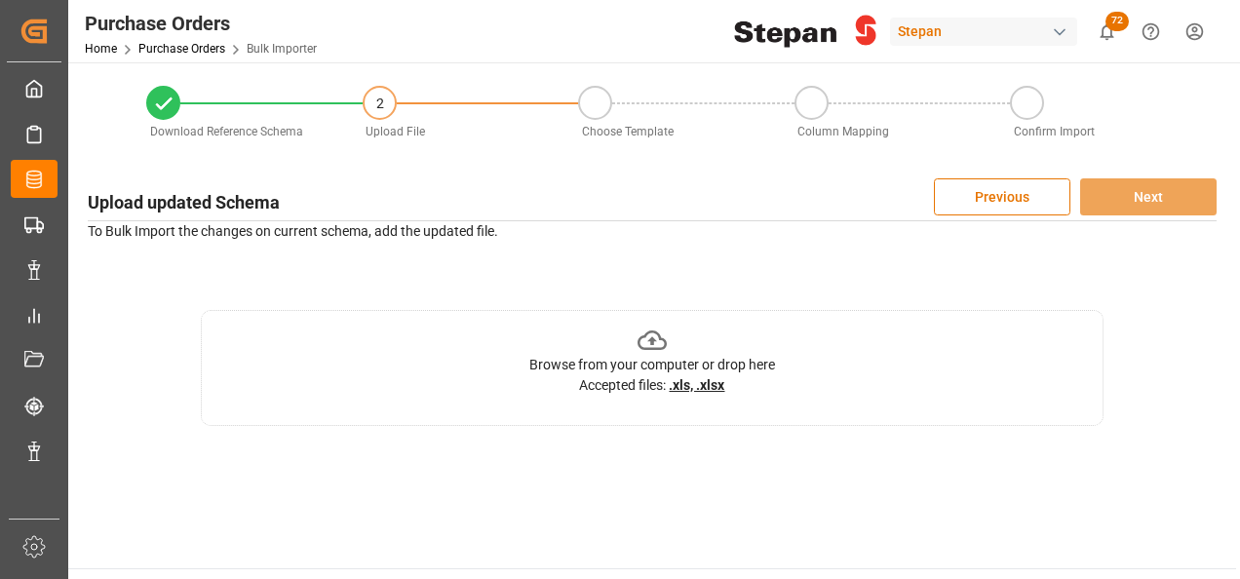
click at [647, 335] on icon at bounding box center [652, 341] width 30 height 30
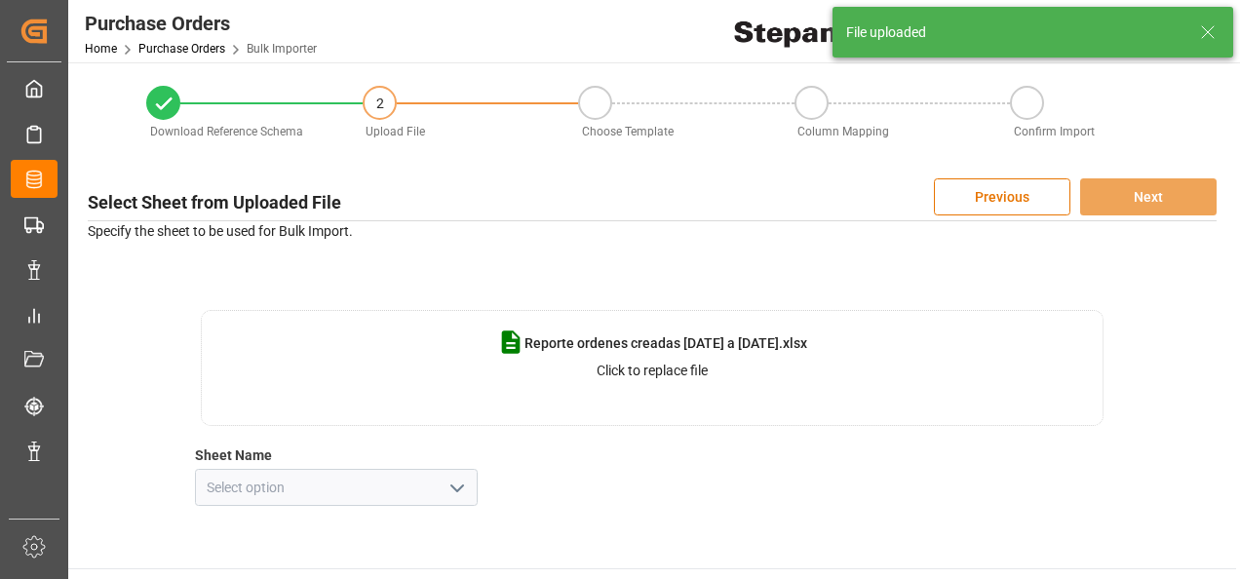
scroll to position [97, 0]
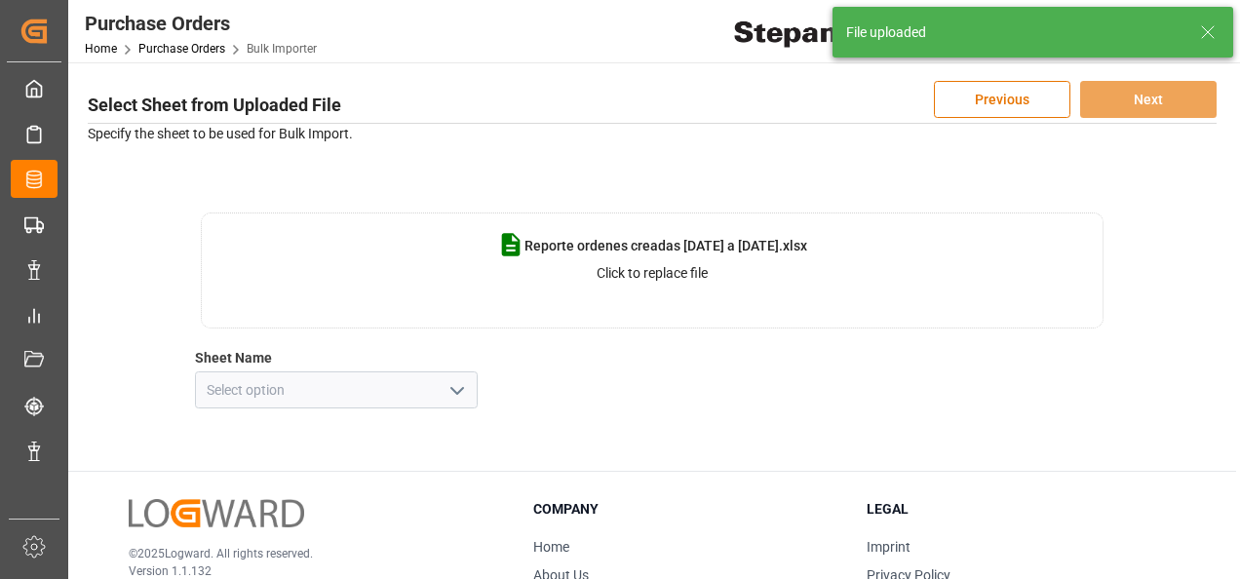
click at [455, 389] on icon "open menu" at bounding box center [456, 390] width 23 height 23
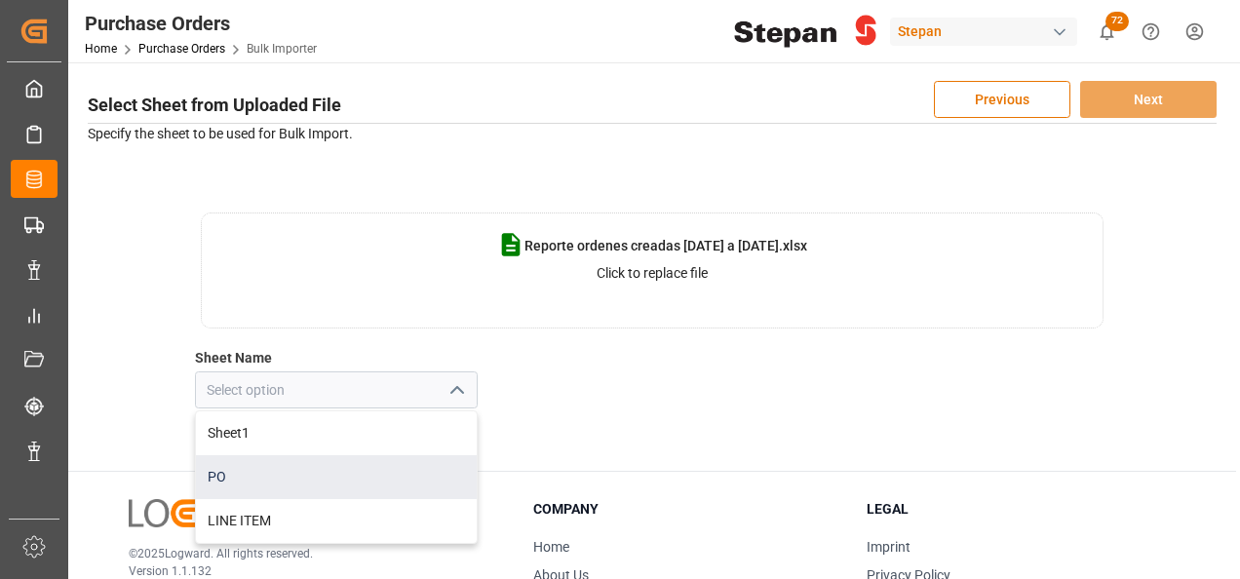
click at [228, 473] on div "PO" at bounding box center [336, 477] width 281 height 44
type input "PO"
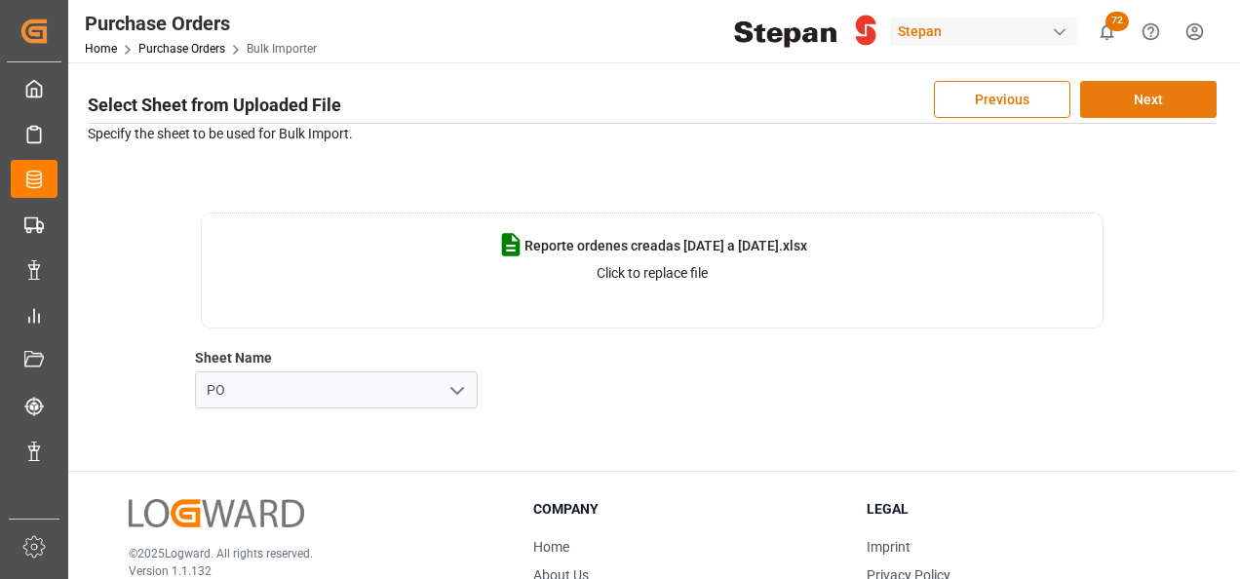
click at [1136, 98] on button "Next" at bounding box center [1148, 99] width 136 height 37
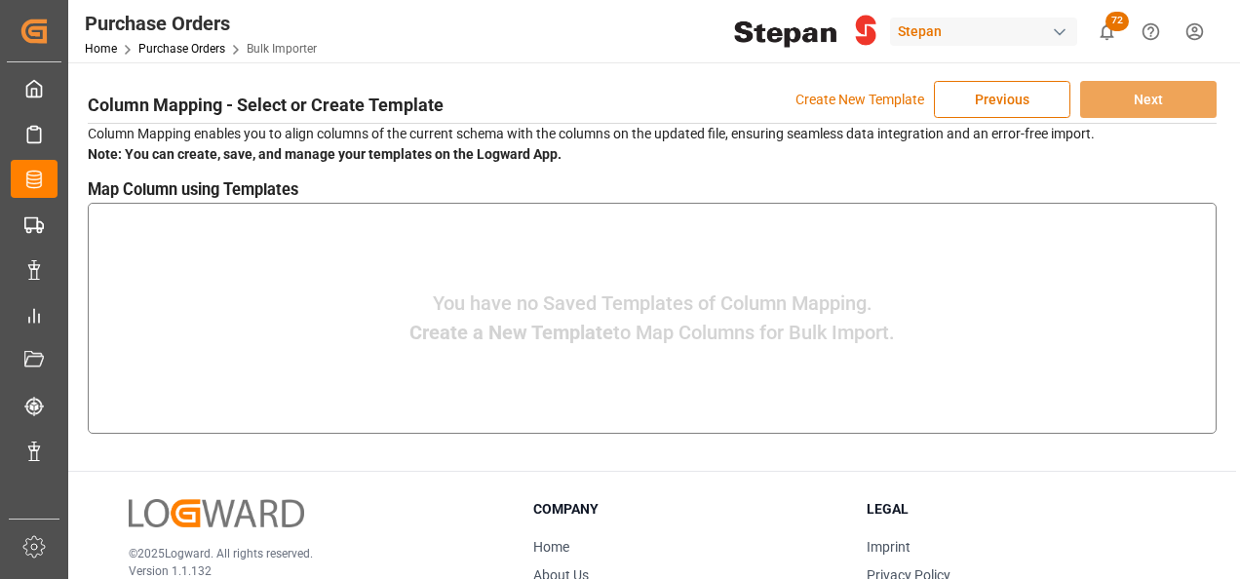
click at [529, 320] on p "Create a New Template to Map Columns for Bulk Import." at bounding box center [651, 332] width 485 height 29
click at [842, 100] on p "Create New Template" at bounding box center [859, 99] width 129 height 37
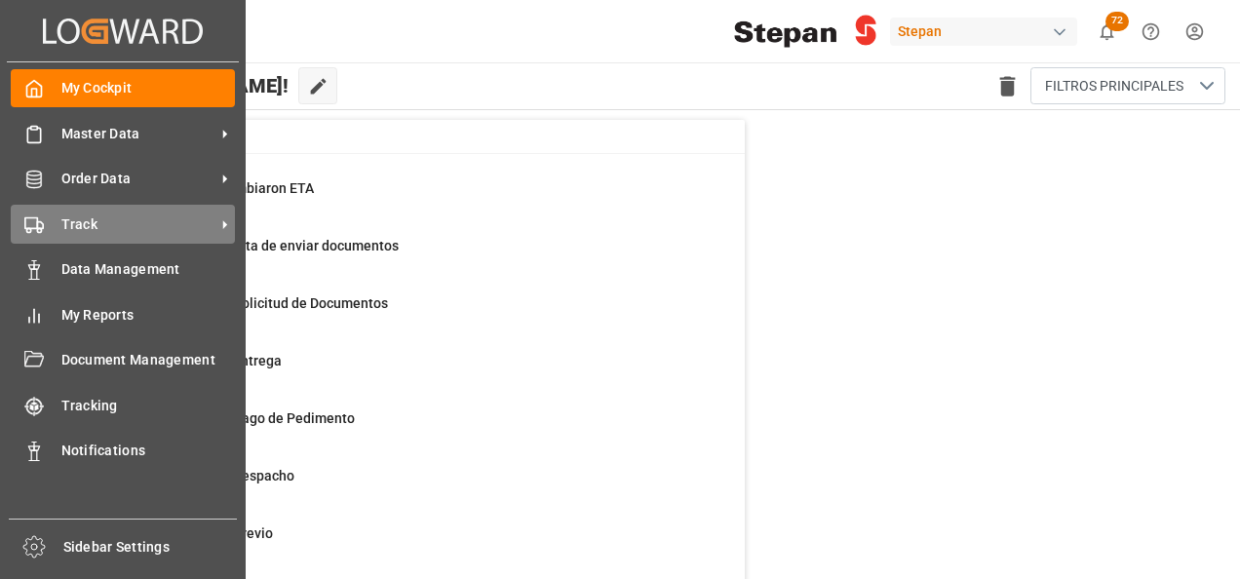
click at [111, 230] on span "Track" at bounding box center [138, 224] width 154 height 20
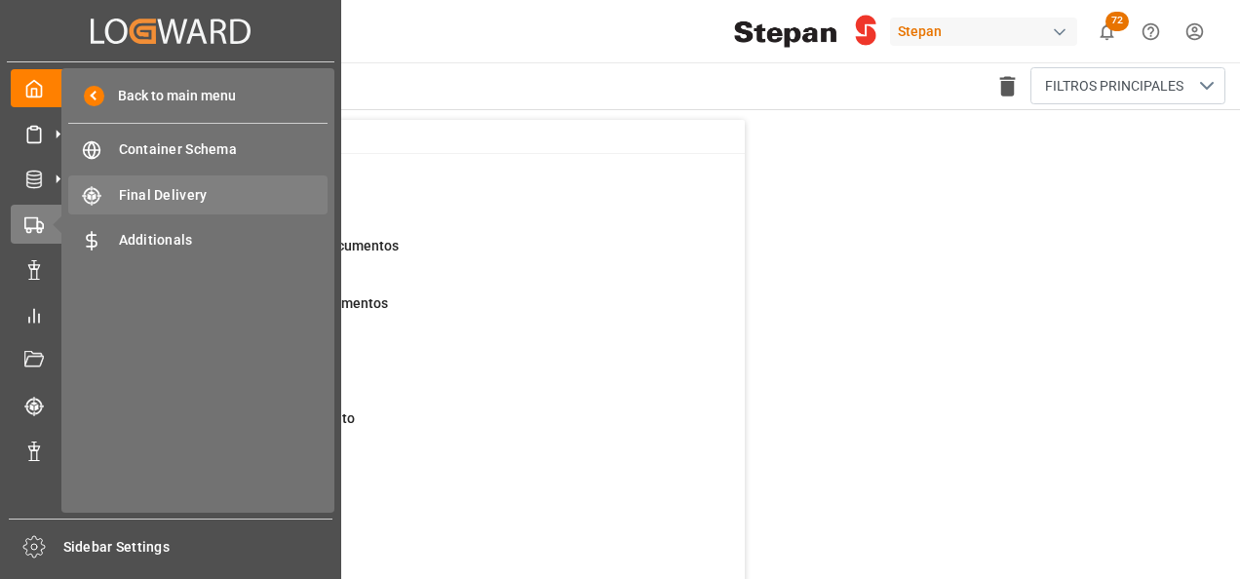
click at [173, 203] on span "Final Delivery" at bounding box center [224, 195] width 210 height 20
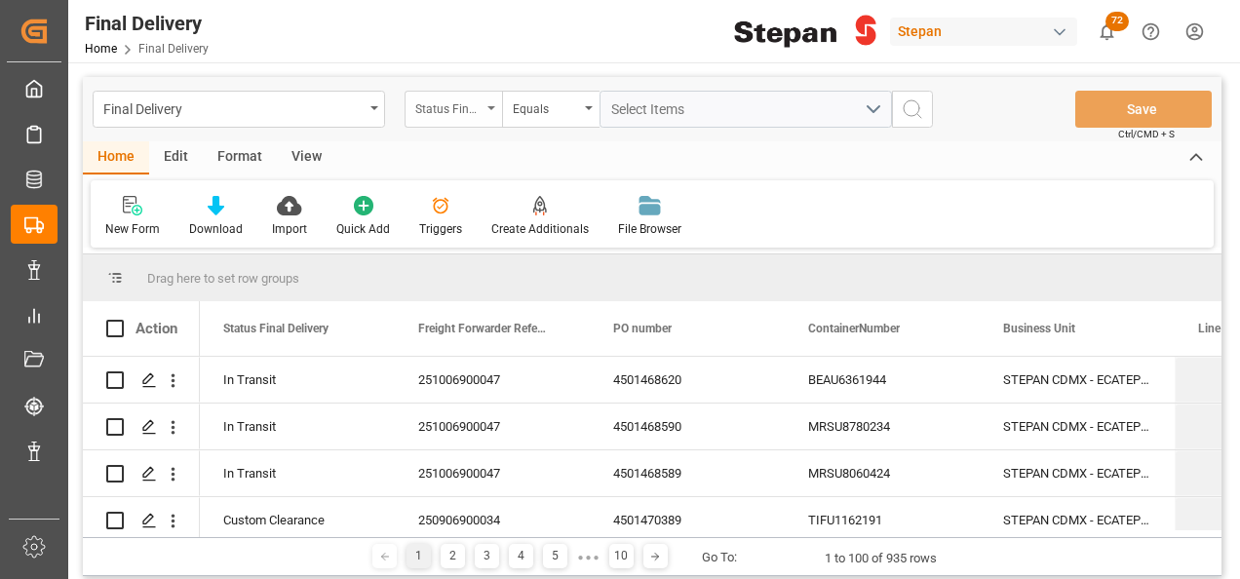
click at [490, 107] on icon "open menu" at bounding box center [491, 108] width 8 height 4
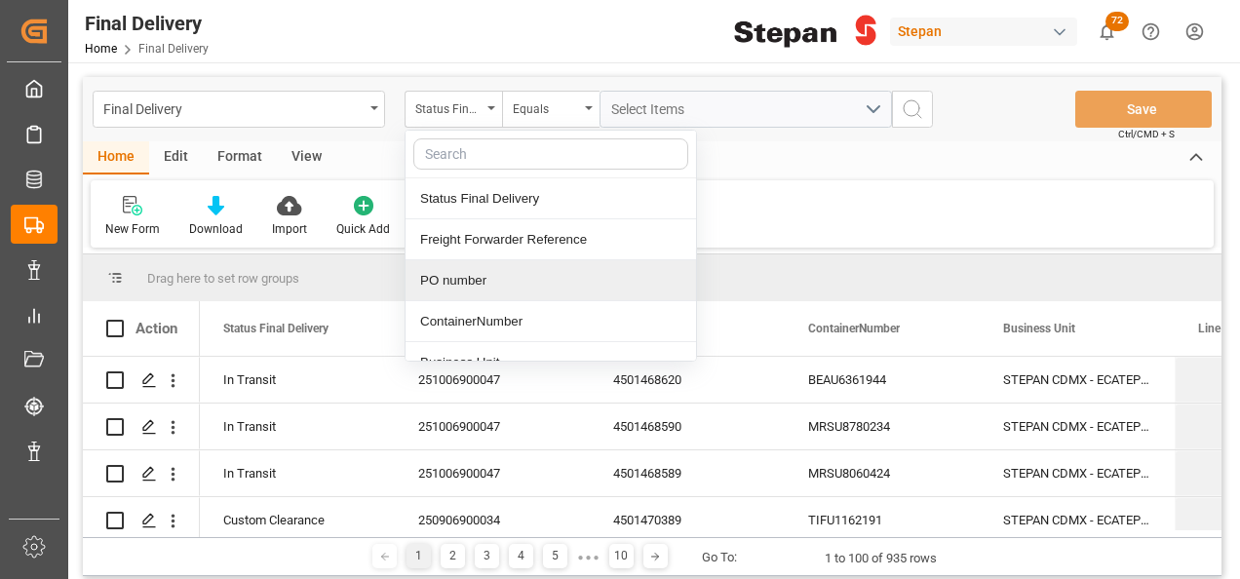
click at [473, 282] on div "PO number" at bounding box center [550, 280] width 290 height 41
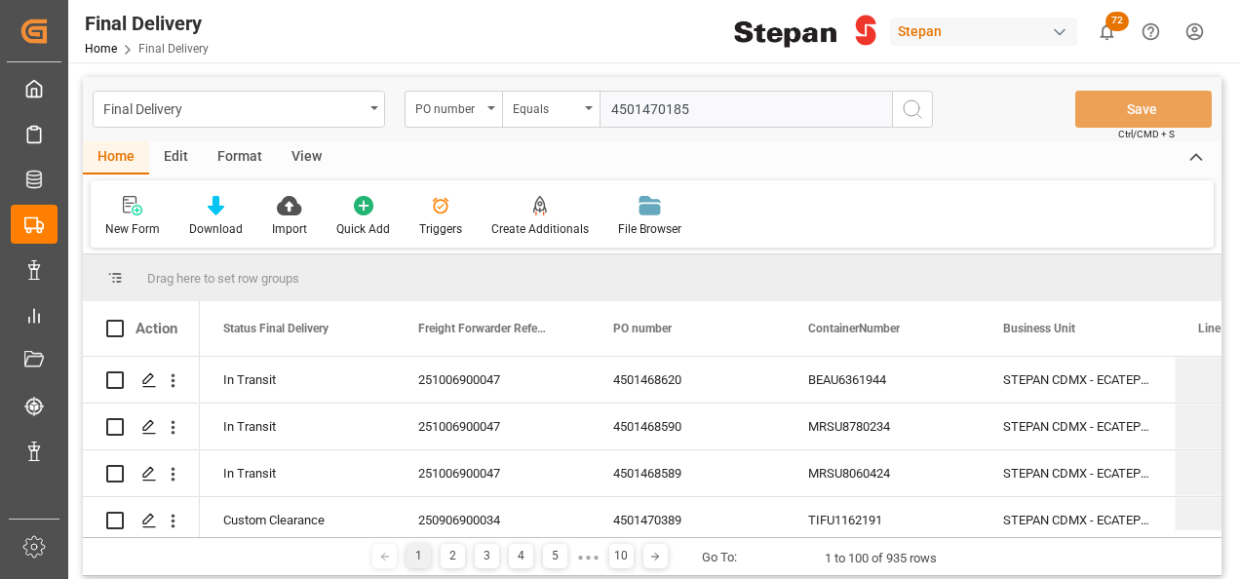
type input "4501470185"
click at [914, 102] on icon "search button" at bounding box center [912, 108] width 23 height 23
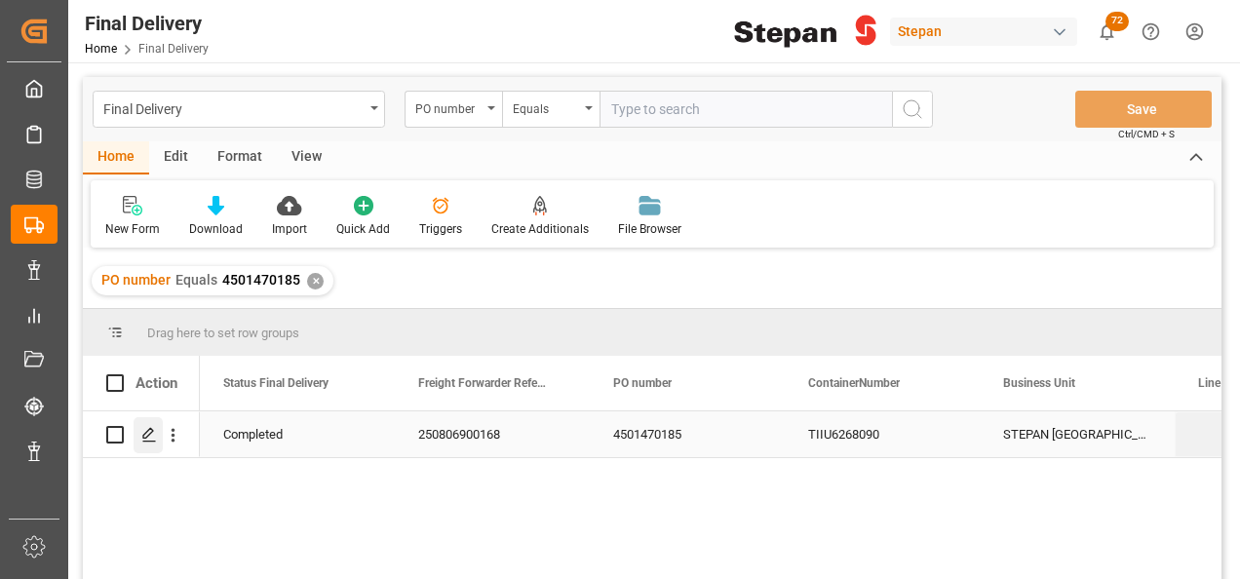
click at [145, 439] on polygon "Press SPACE to select this row." at bounding box center [148, 434] width 10 height 10
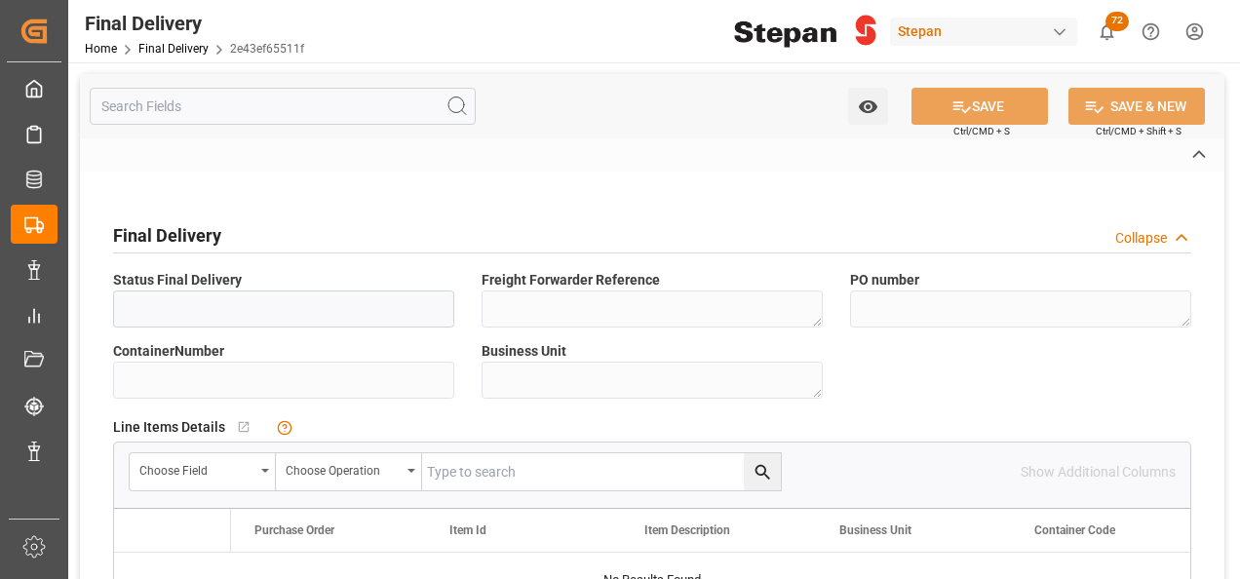
type input "Completed"
type textarea "250806900168"
type textarea "4501470185"
type input "TIIU6268090"
type textarea "STEPAN MEXICO - MATAMOROS"
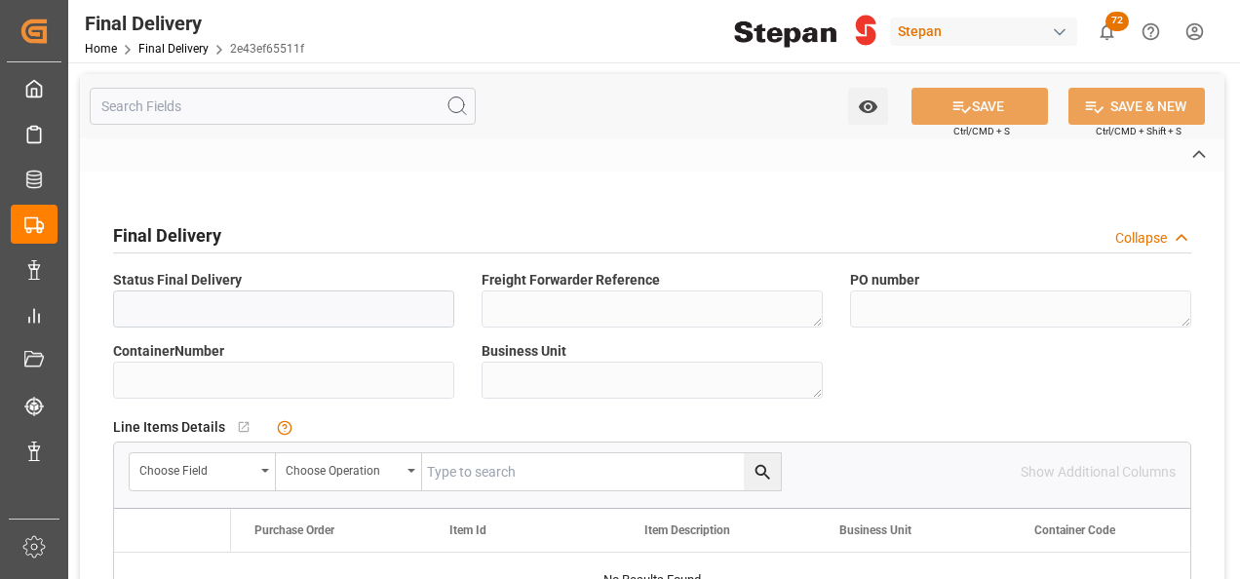
type textarea "25 16 1742 5003260"
type input "VERDE"
type textarea "STEPAN CDMX - ECATEPEC"
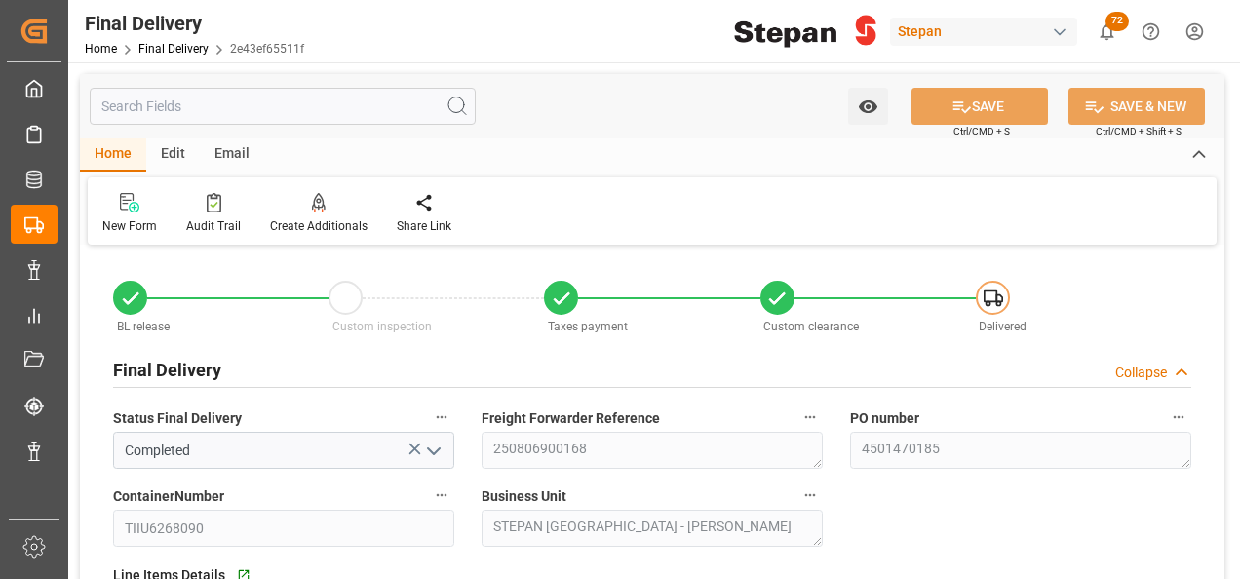
type input "13-08-2025"
type input "19-08-2025"
type input "22-08-2025"
type input "25-08-2025"
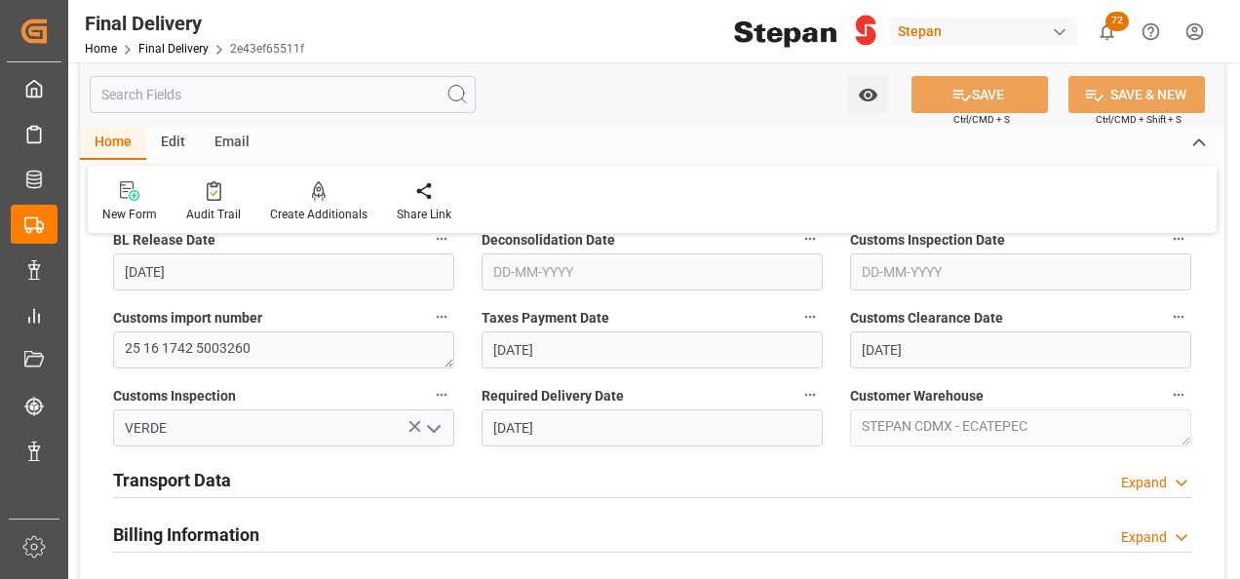
scroll to position [585, 0]
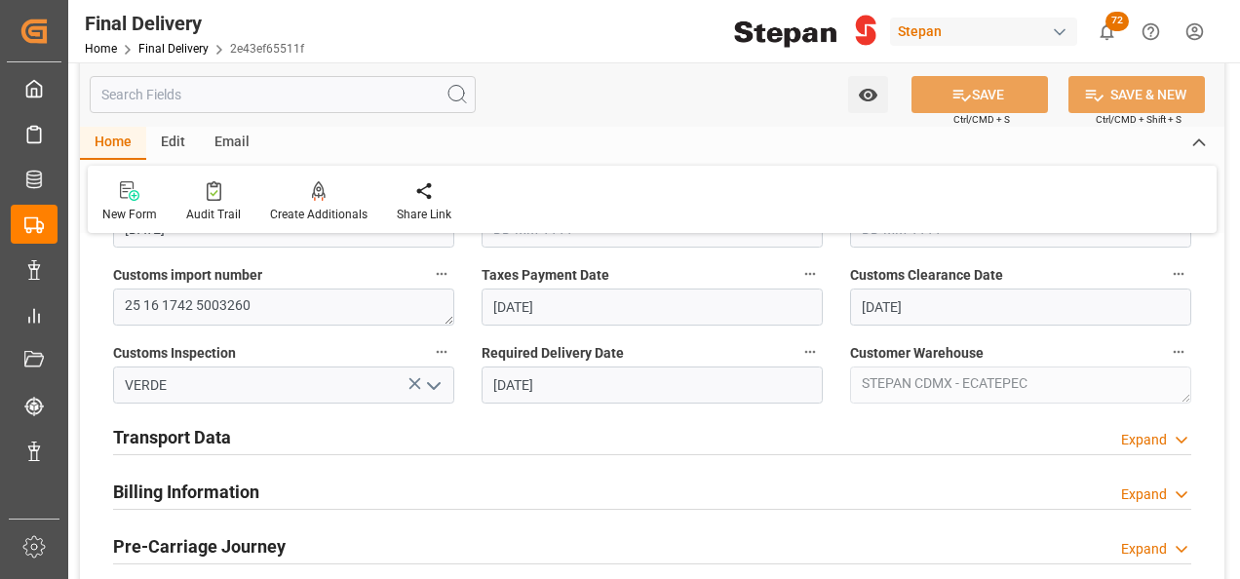
drag, startPoint x: 168, startPoint y: 493, endPoint x: 165, endPoint y: 480, distance: 14.0
click at [168, 496] on h2 "Billing Information" at bounding box center [186, 492] width 146 height 26
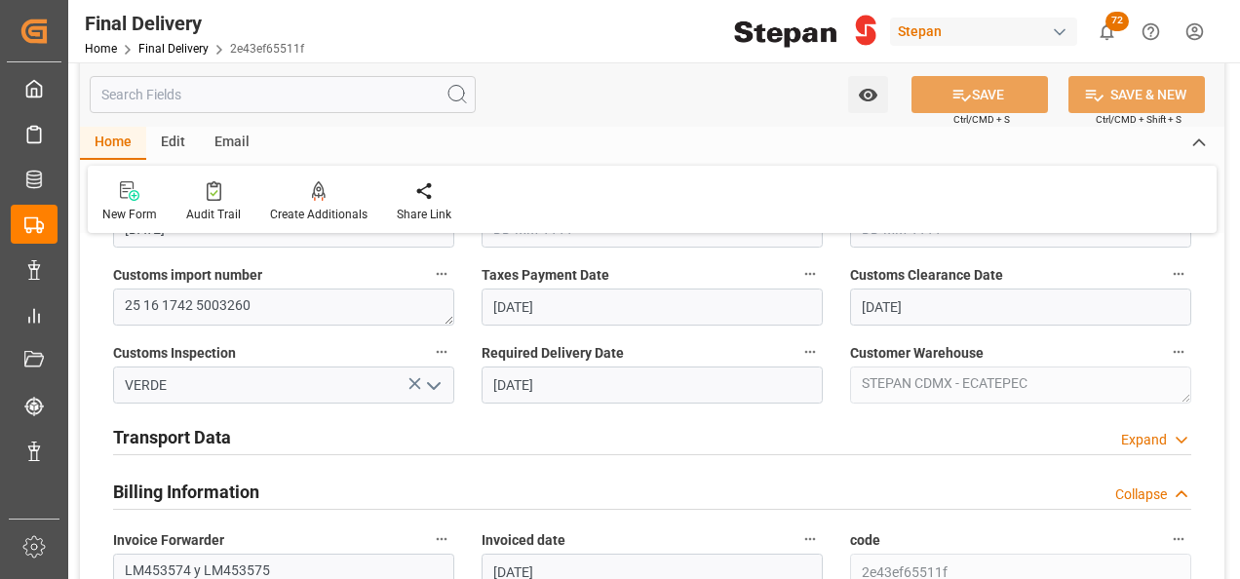
click at [175, 442] on h2 "Transport Data" at bounding box center [172, 437] width 118 height 26
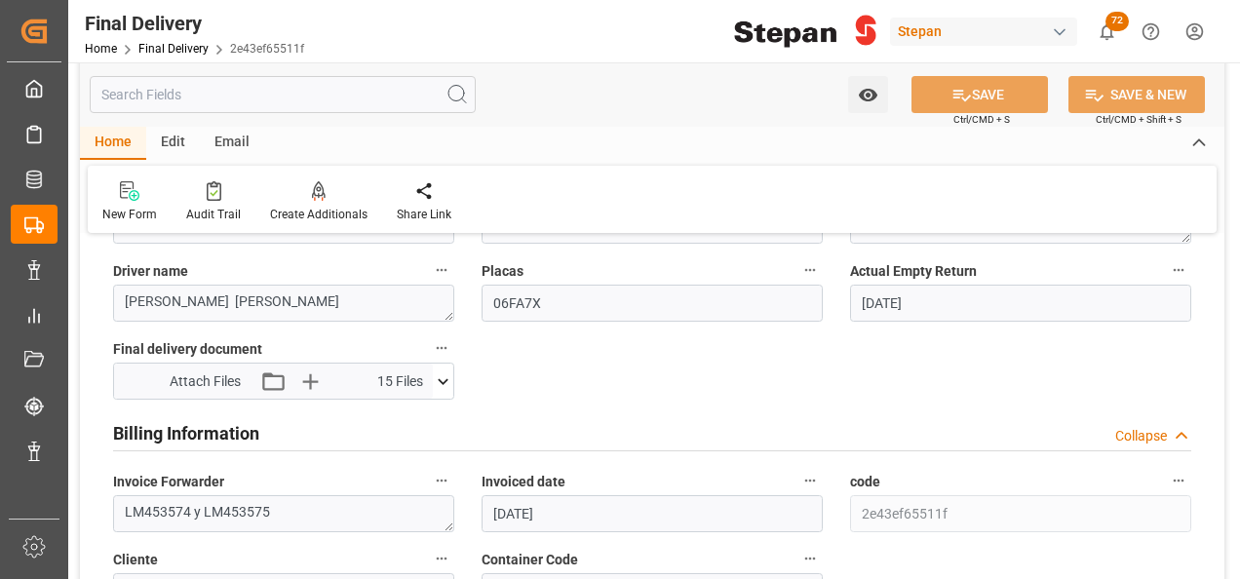
scroll to position [975, 0]
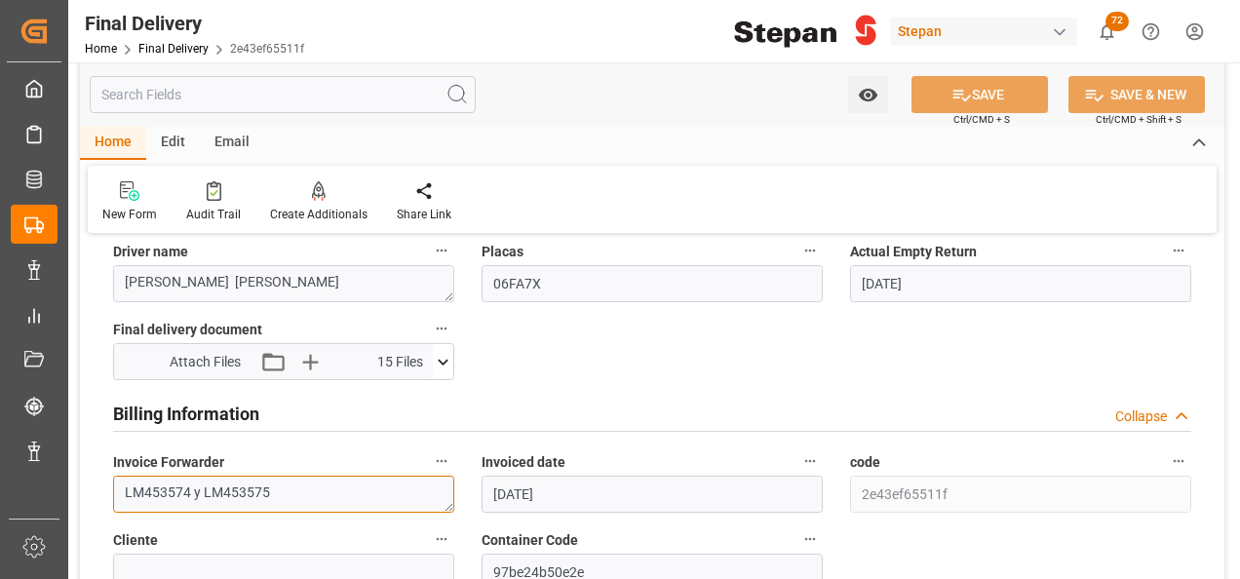
click at [290, 476] on textarea "LM453574 y LM453575" at bounding box center [283, 494] width 341 height 37
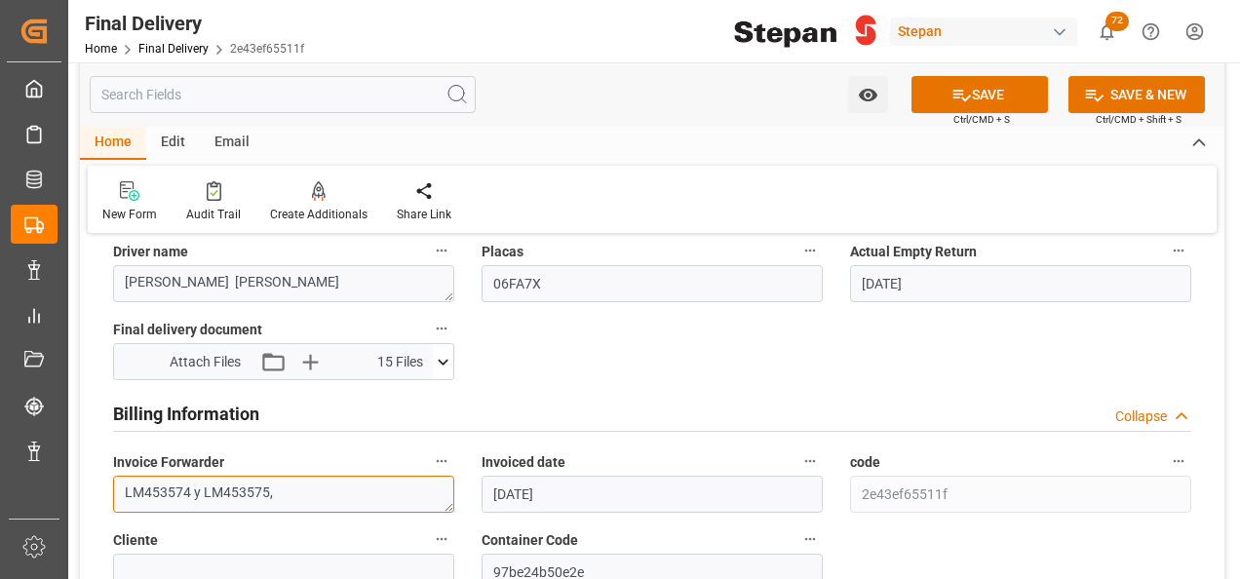
paste textarea "LM456039"
type textarea "LM453574 y LM453575, LM456039"
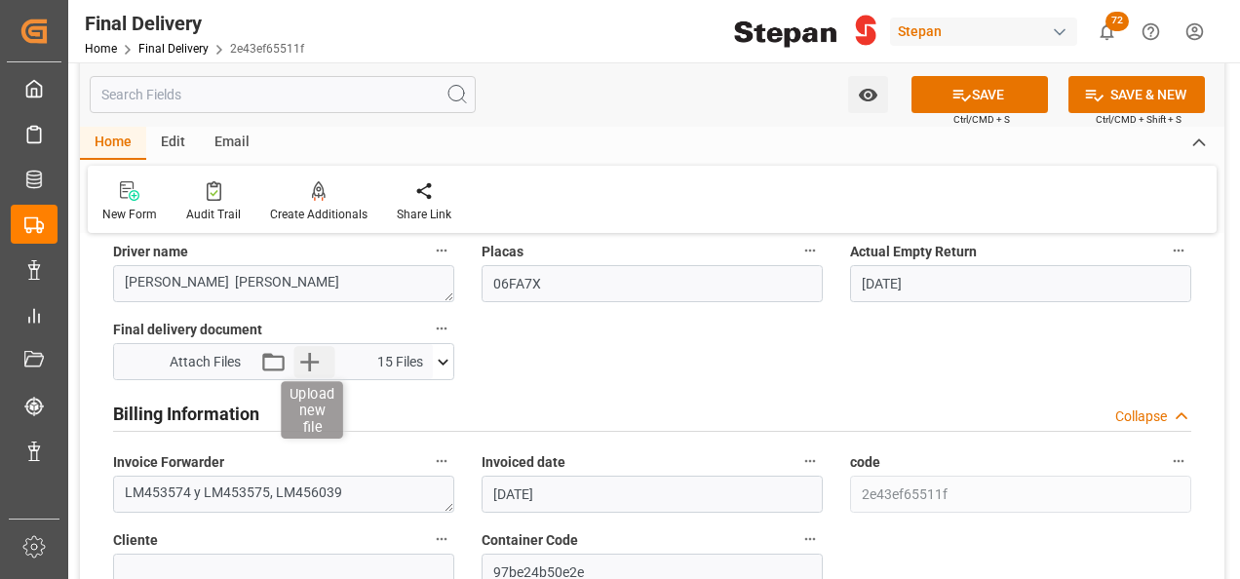
click at [306, 361] on icon "button" at bounding box center [309, 362] width 19 height 19
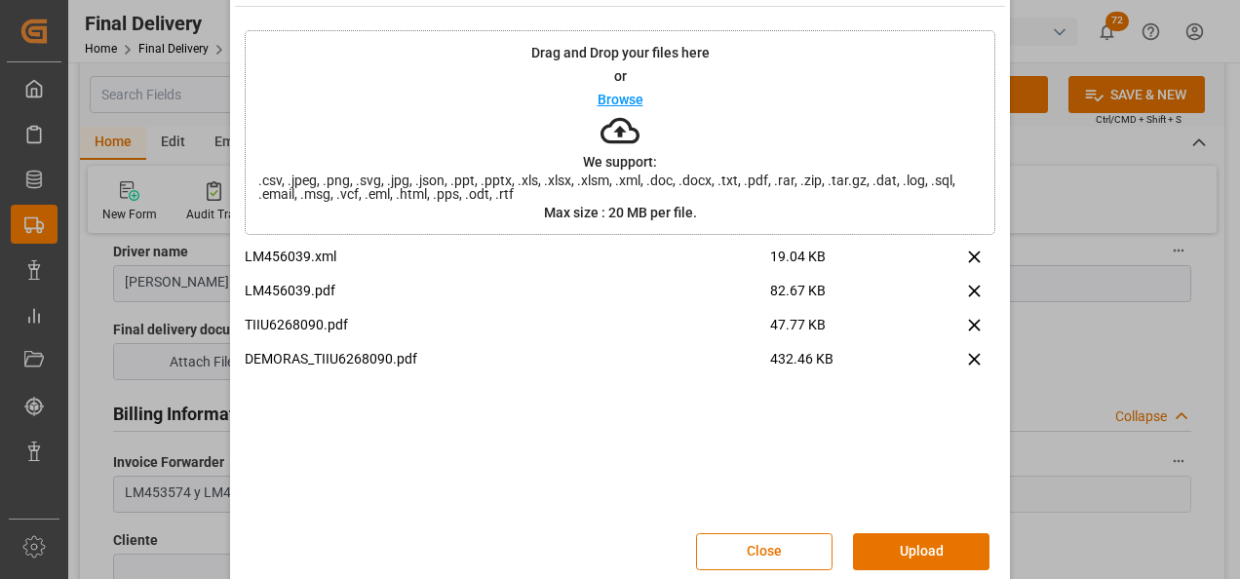
scroll to position [77, 0]
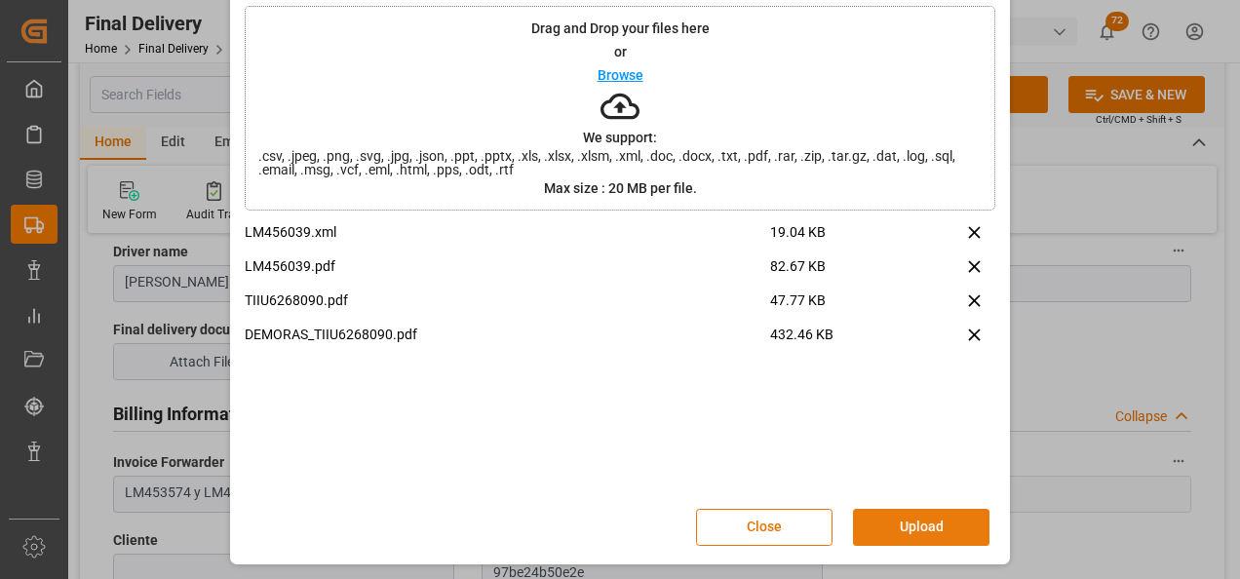
click at [922, 521] on button "Upload" at bounding box center [921, 527] width 136 height 37
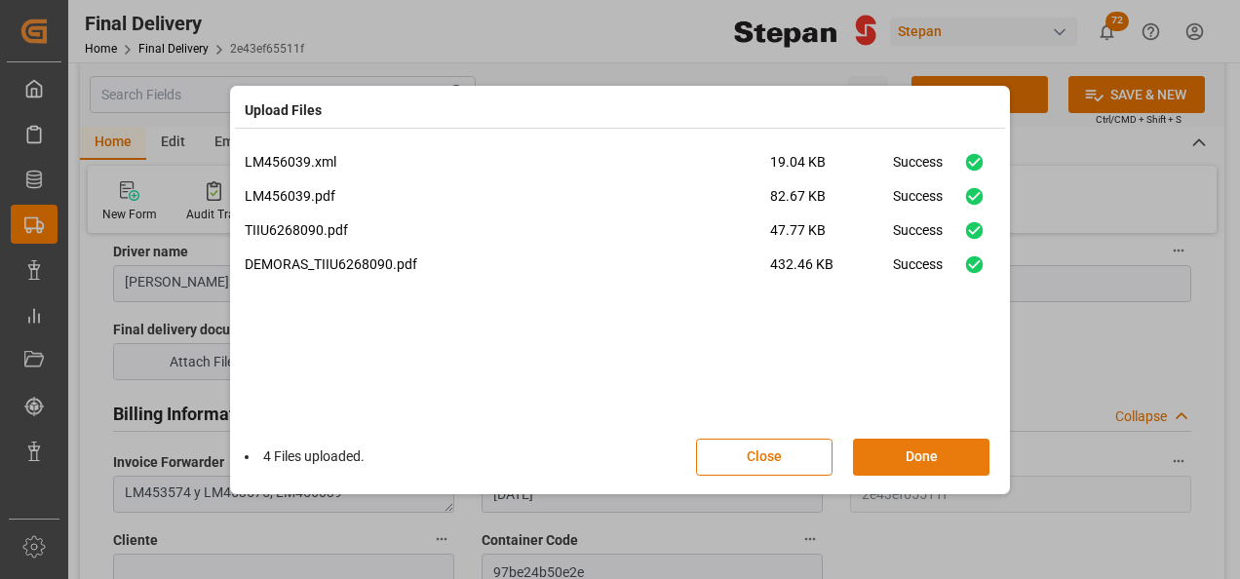
click at [927, 444] on button "Done" at bounding box center [921, 457] width 136 height 37
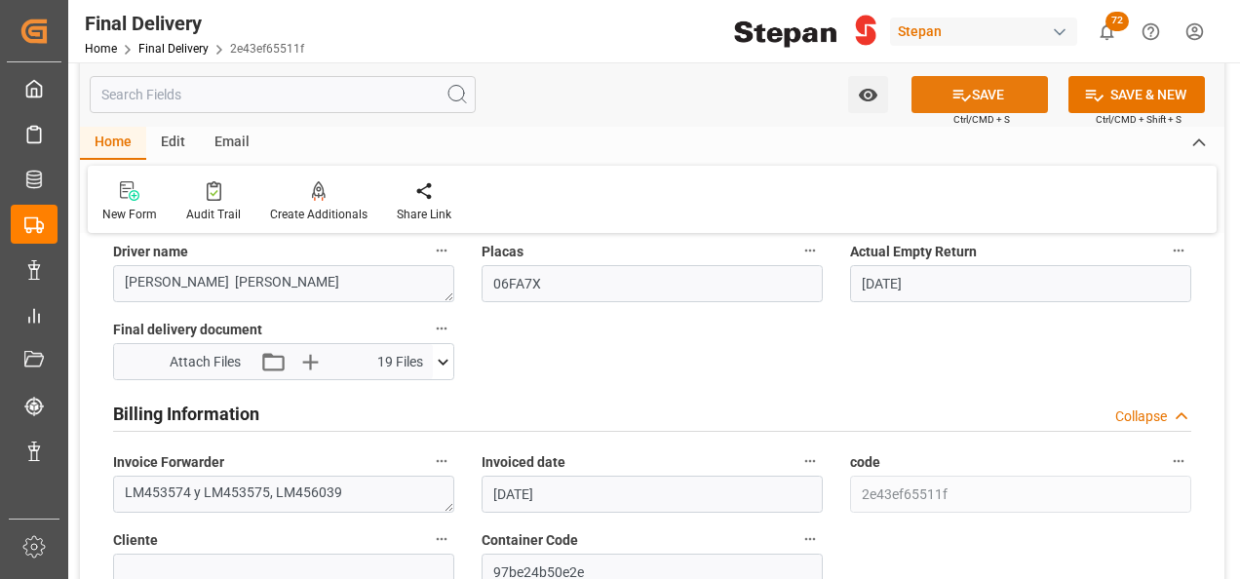
click at [963, 96] on icon at bounding box center [961, 95] width 20 height 20
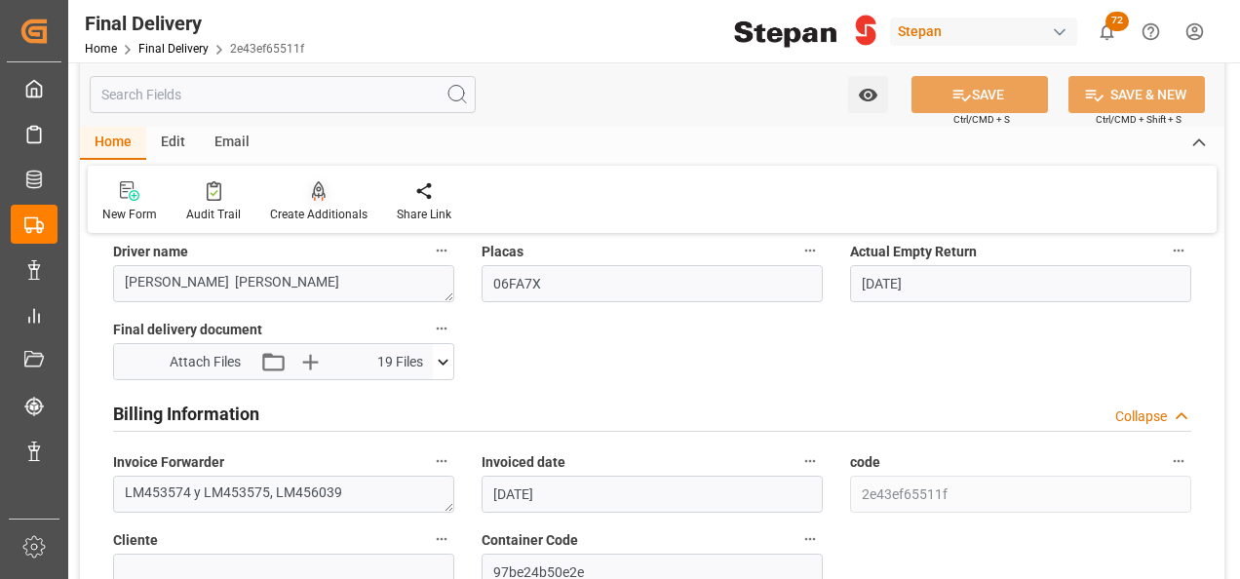
click at [316, 191] on icon at bounding box center [319, 189] width 14 height 17
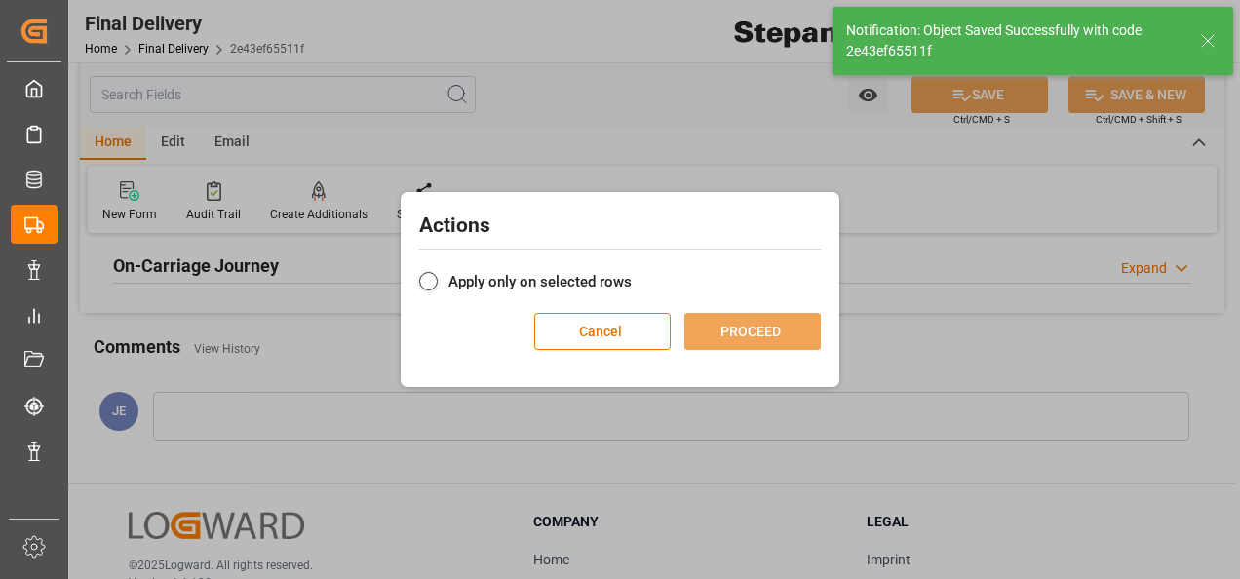
click at [423, 277] on span at bounding box center [428, 281] width 19 height 19
click at [632, 271] on input "Apply only on selected rows" at bounding box center [632, 271] width 0 height 0
click at [758, 324] on button "PROCEED" at bounding box center [752, 331] width 136 height 37
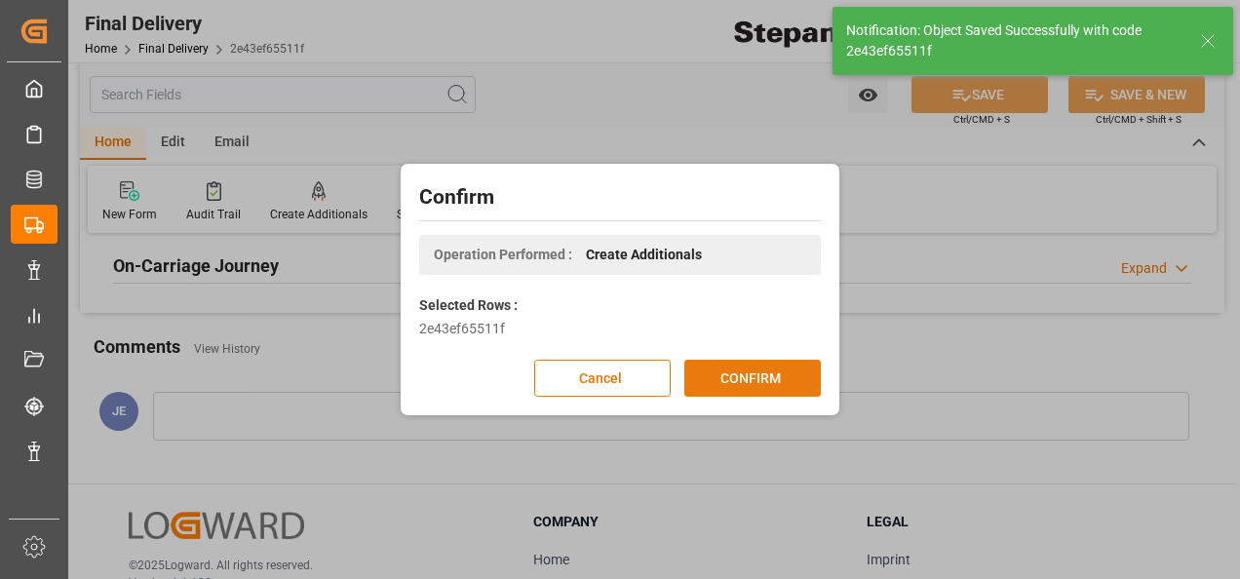
click at [745, 378] on button "CONFIRM" at bounding box center [752, 378] width 136 height 37
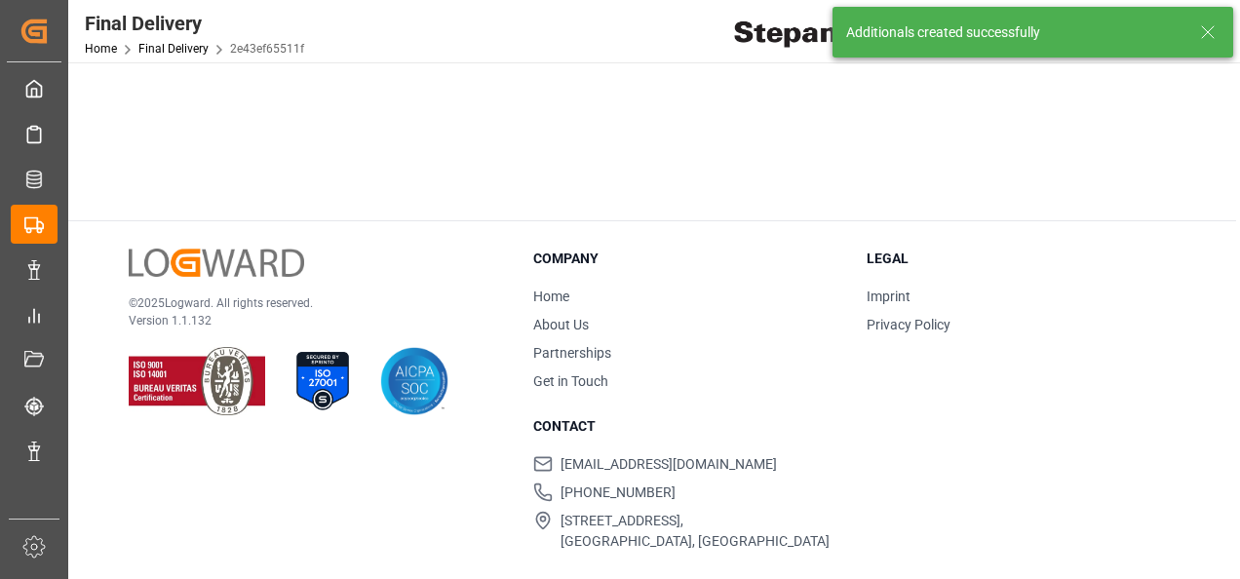
scroll to position [347, 0]
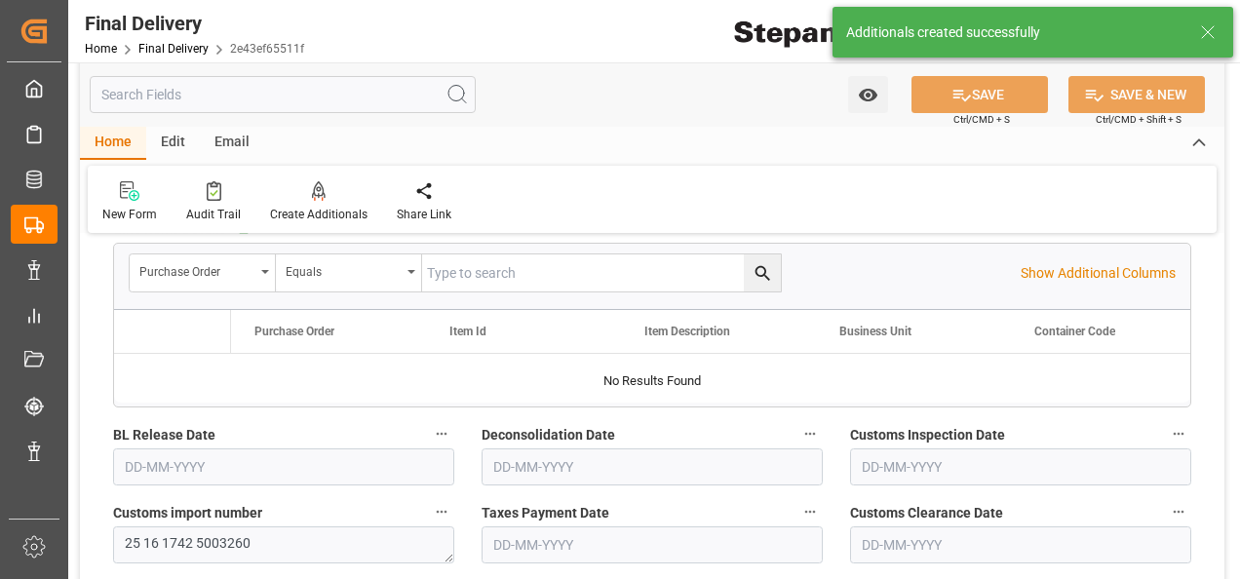
type input "13-08-2025"
type input "19-08-2025"
type input "22-08-2025"
type input "25-08-2025"
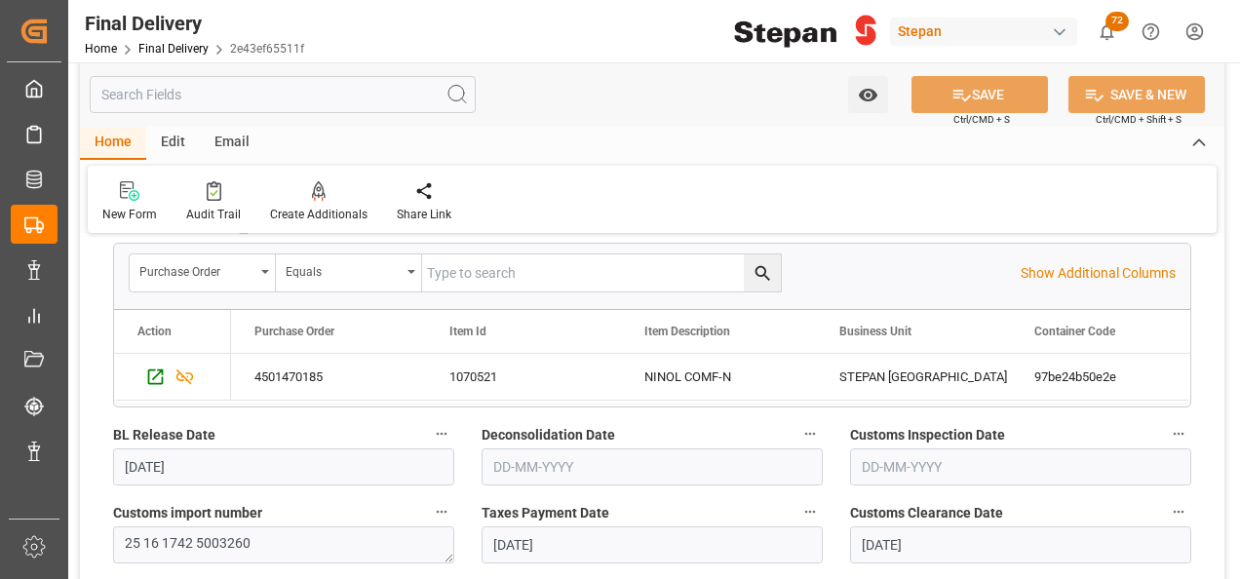
scroll to position [975, 0]
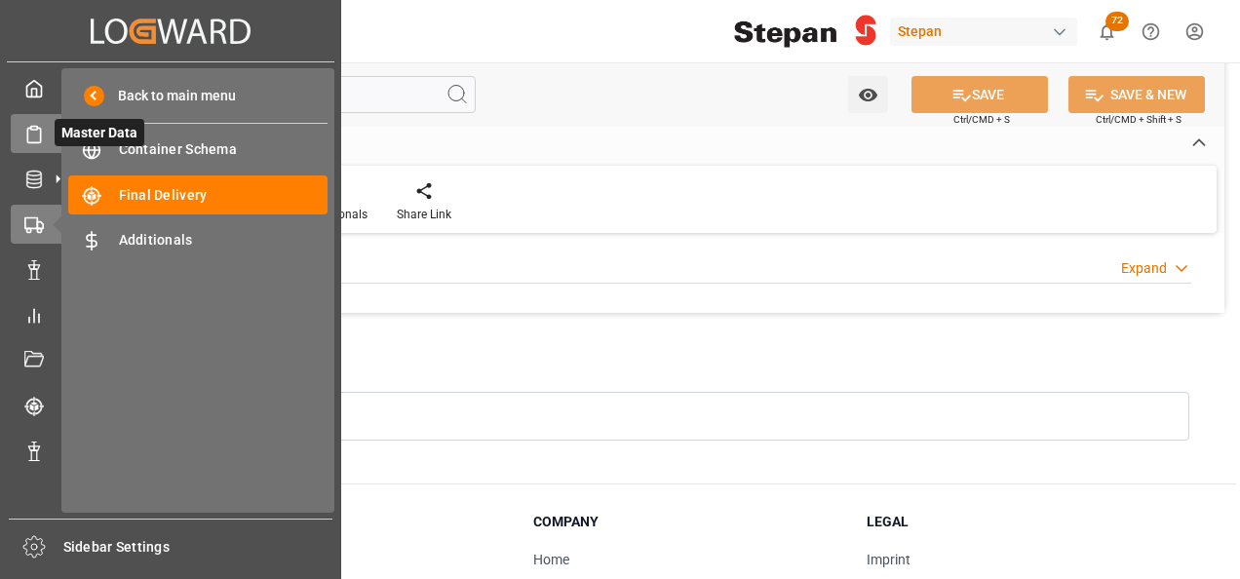
click at [30, 135] on icon at bounding box center [33, 134] width 19 height 19
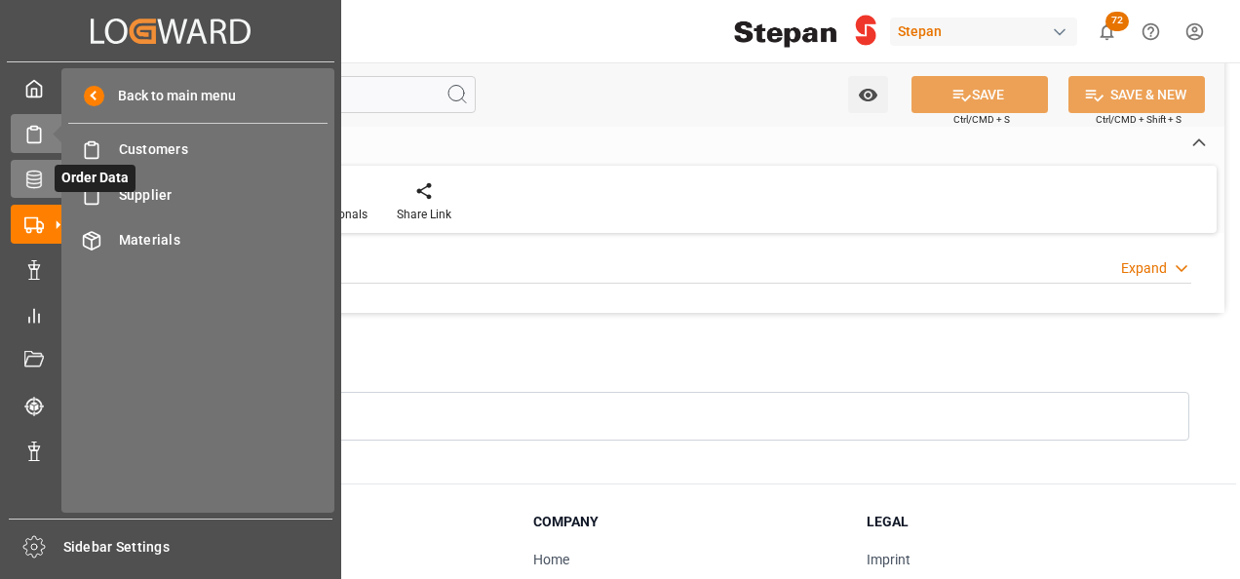
click at [39, 186] on icon at bounding box center [33, 179] width 19 height 19
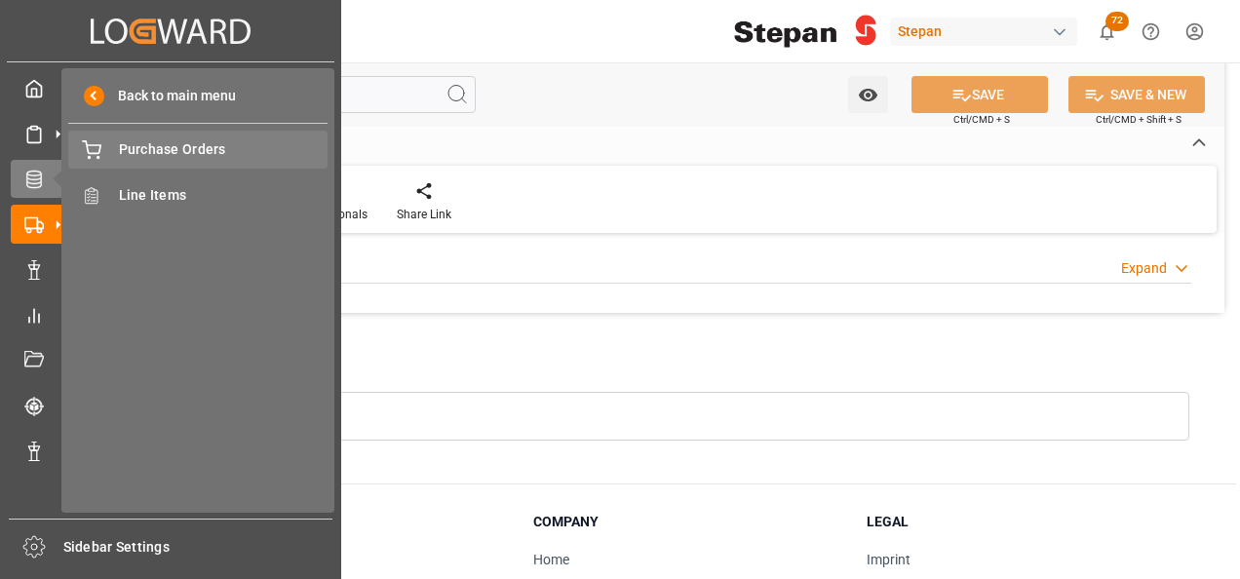
click at [146, 153] on span "Purchase Orders" at bounding box center [224, 149] width 210 height 20
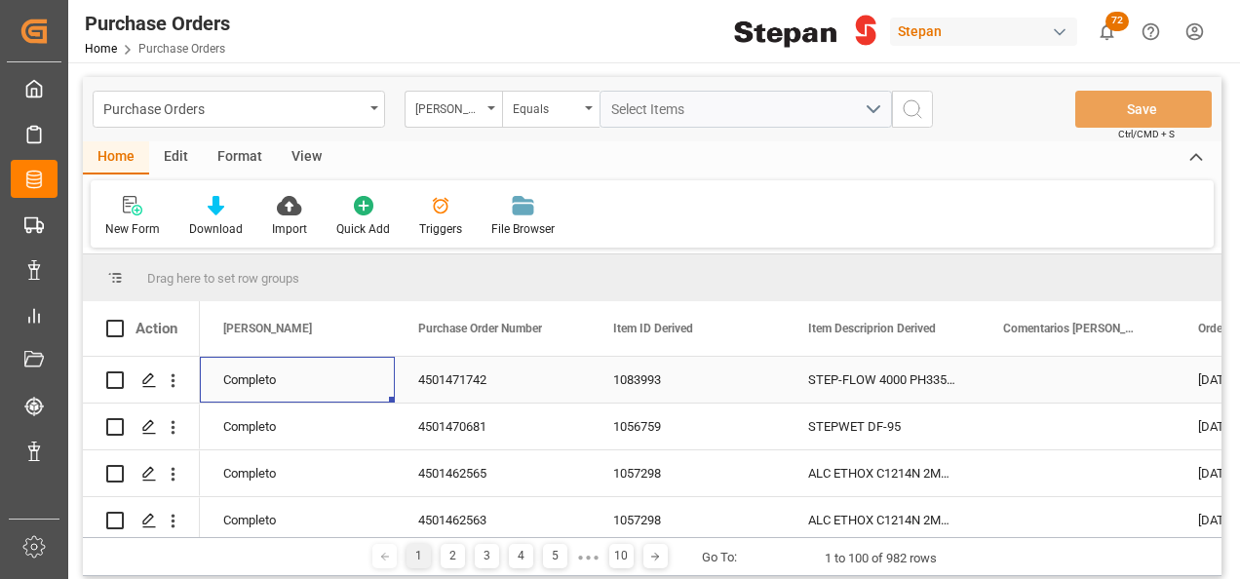
click at [297, 376] on div "Completo" at bounding box center [297, 380] width 148 height 45
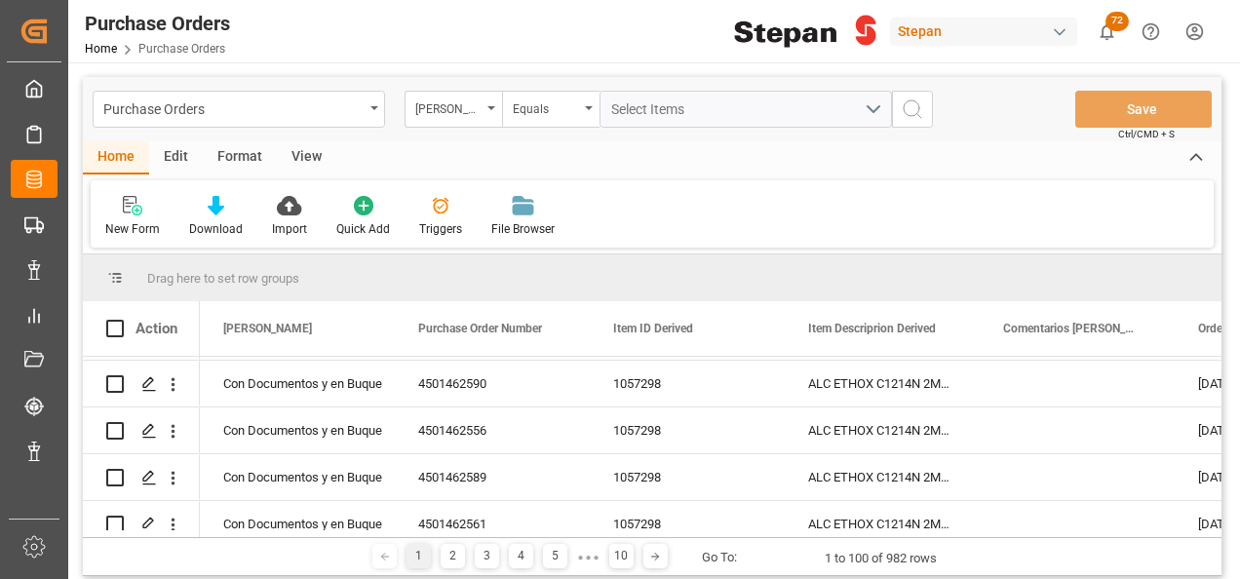
scroll to position [1170, 0]
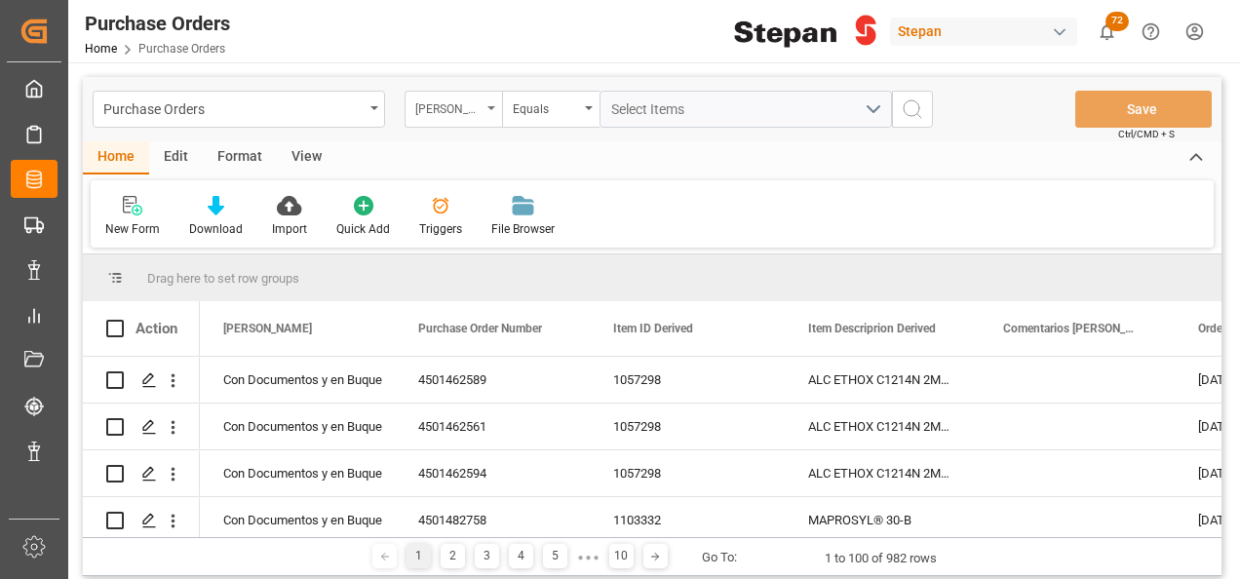
click at [485, 100] on div "Hito Stepan" at bounding box center [453, 109] width 97 height 37
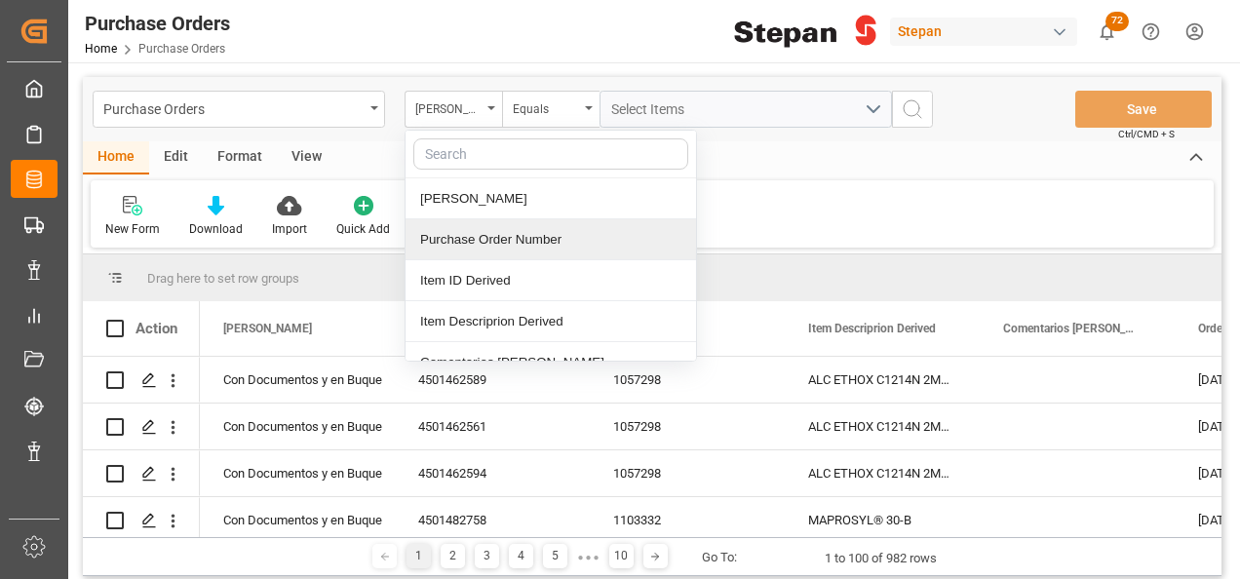
click at [468, 243] on div "Purchase Order Number" at bounding box center [550, 239] width 290 height 41
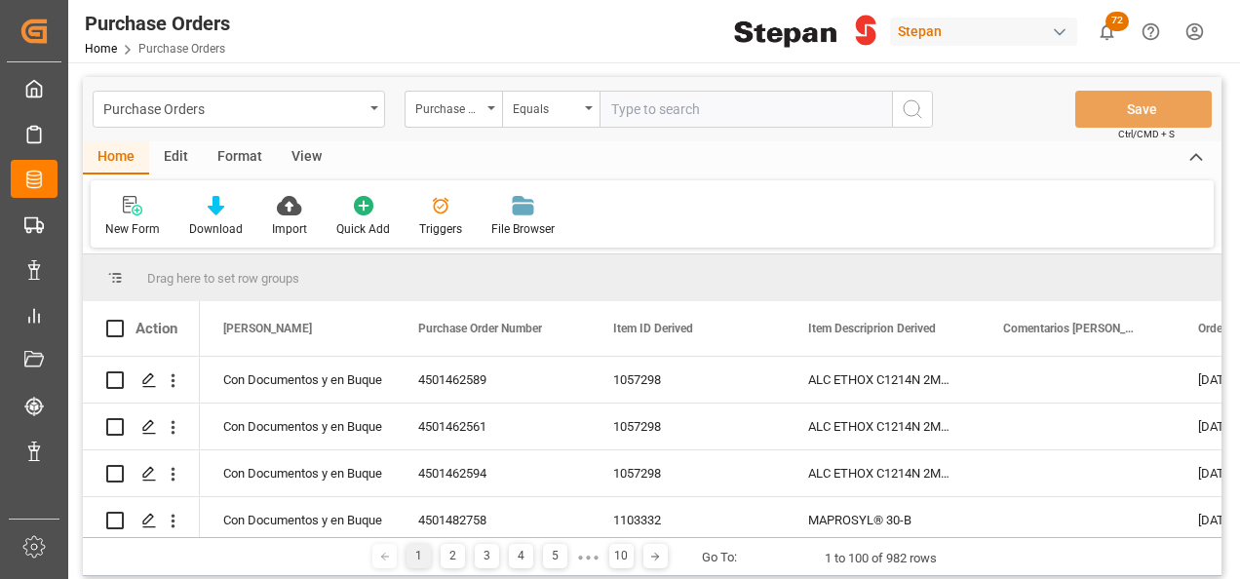
type input "LM456039"
drag, startPoint x: 559, startPoint y: 123, endPoint x: 522, endPoint y: 123, distance: 37.0
click at [522, 123] on div "Purchase Order Number Equals LM456039" at bounding box center [669, 109] width 528 height 37
paste input "4501489392"
type input "4501489392"
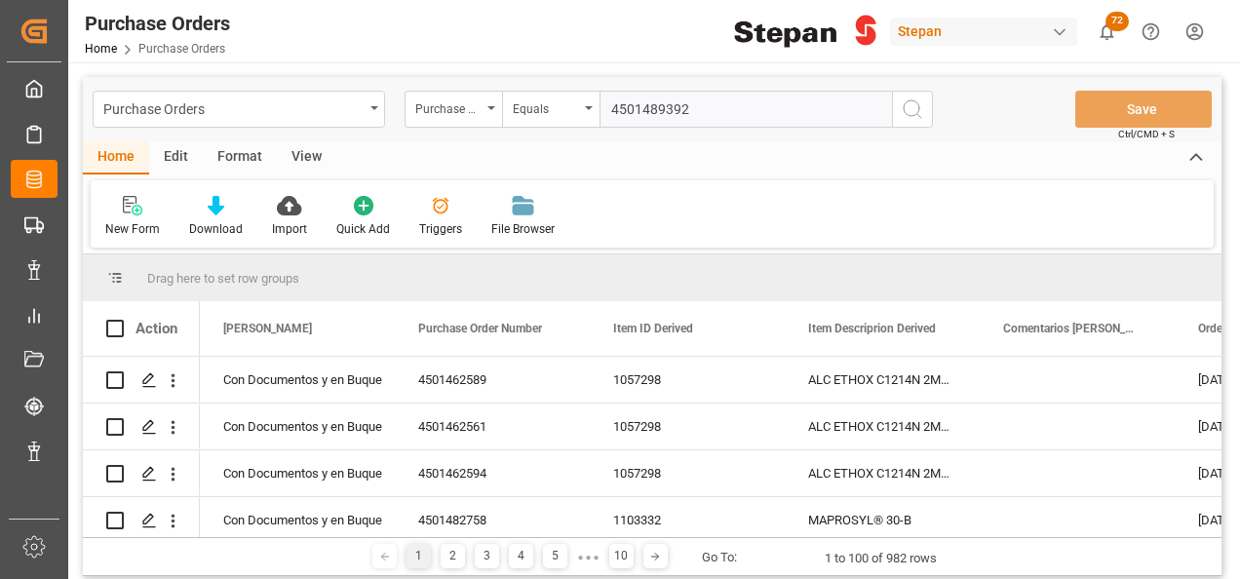
click at [917, 101] on icon "search button" at bounding box center [912, 108] width 23 height 23
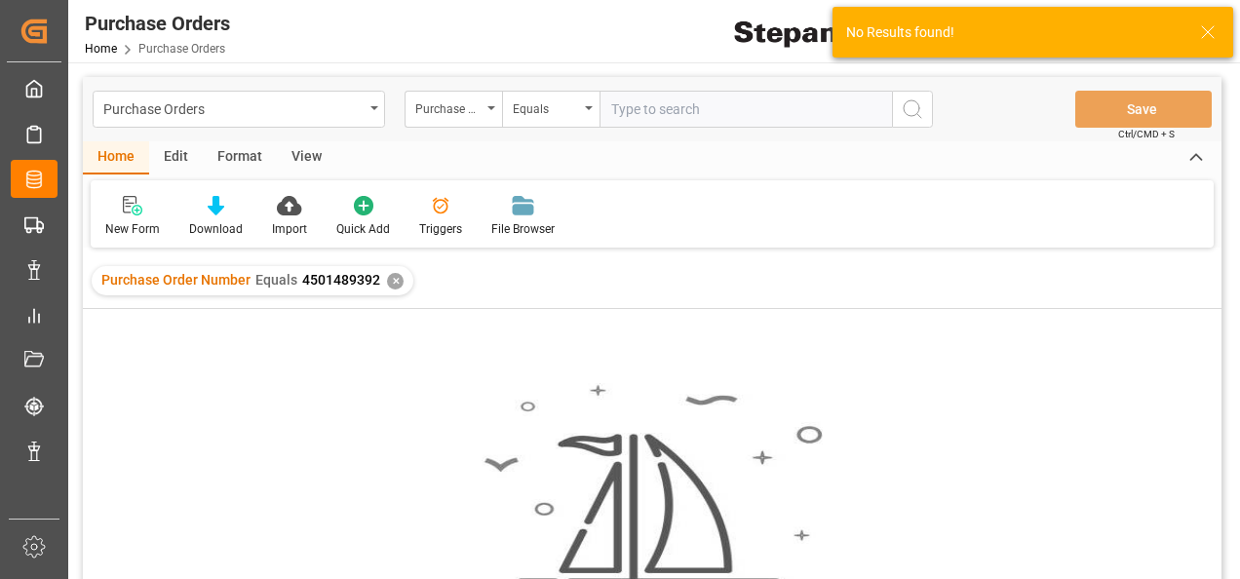
click at [391, 285] on div "✕" at bounding box center [395, 281] width 17 height 17
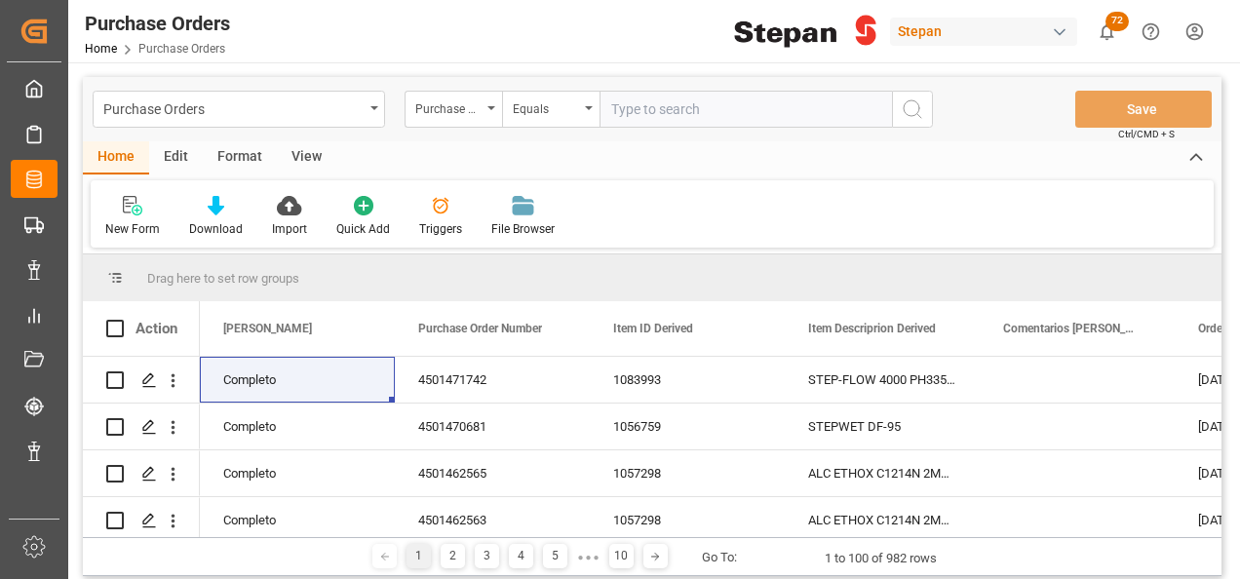
click at [622, 111] on input "text" at bounding box center [745, 109] width 292 height 37
paste input "4501489392"
type input "4501489392"
click at [915, 99] on icon "search button" at bounding box center [912, 108] width 23 height 23
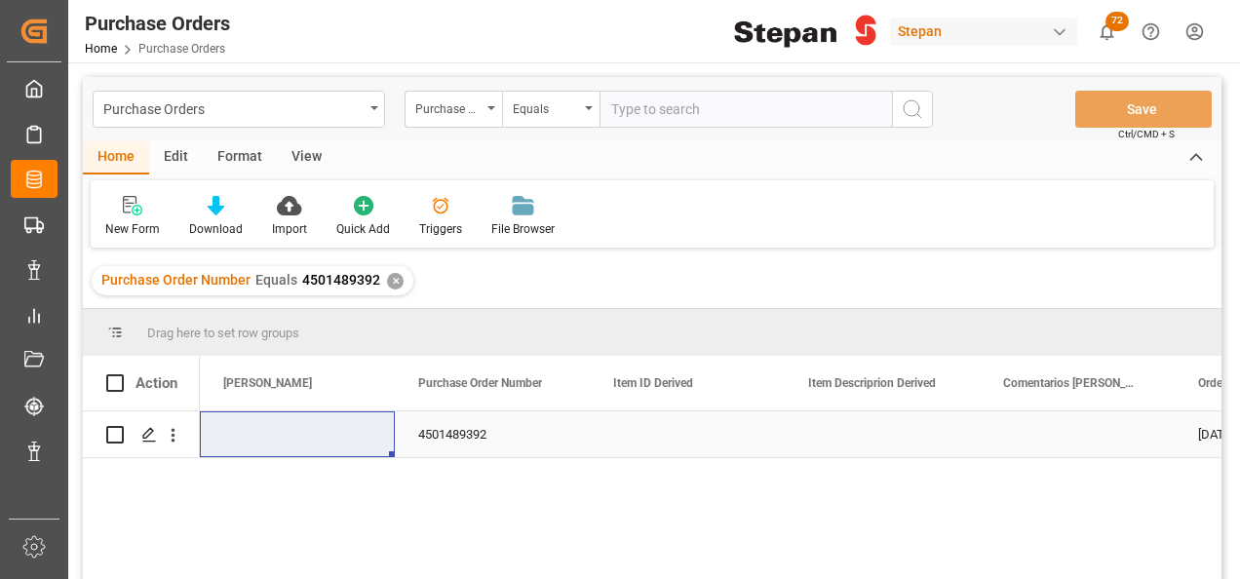
click at [270, 435] on div "Press SPACE to select this row." at bounding box center [297, 434] width 195 height 46
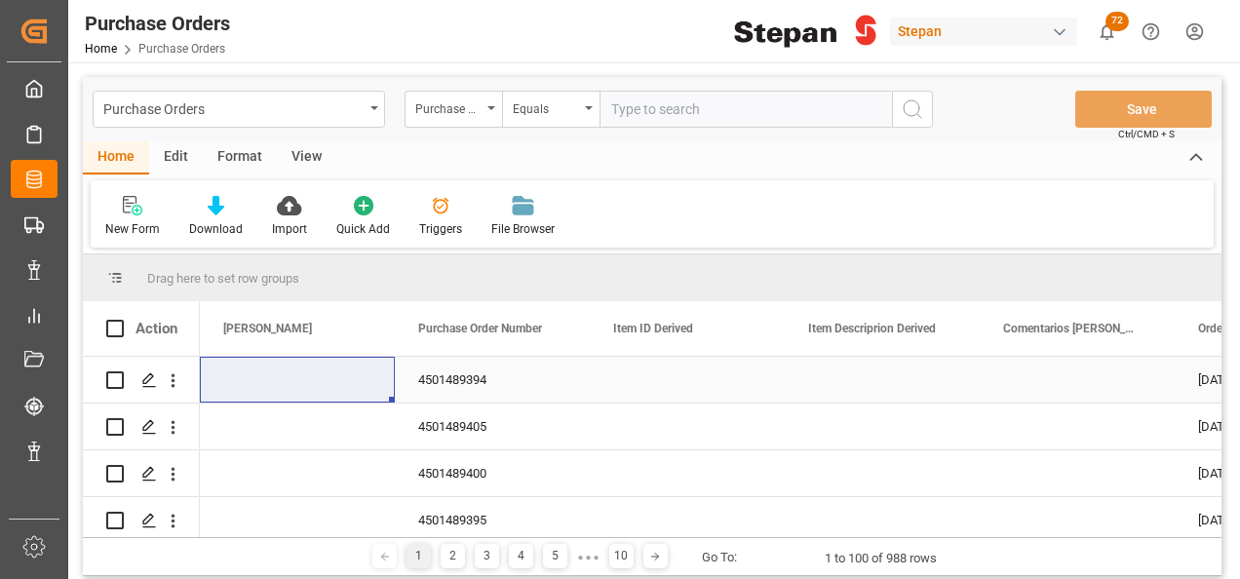
click at [309, 376] on div "Press SPACE to select this row." at bounding box center [297, 380] width 195 height 46
click at [359, 390] on icon "open menu" at bounding box center [358, 391] width 23 height 23
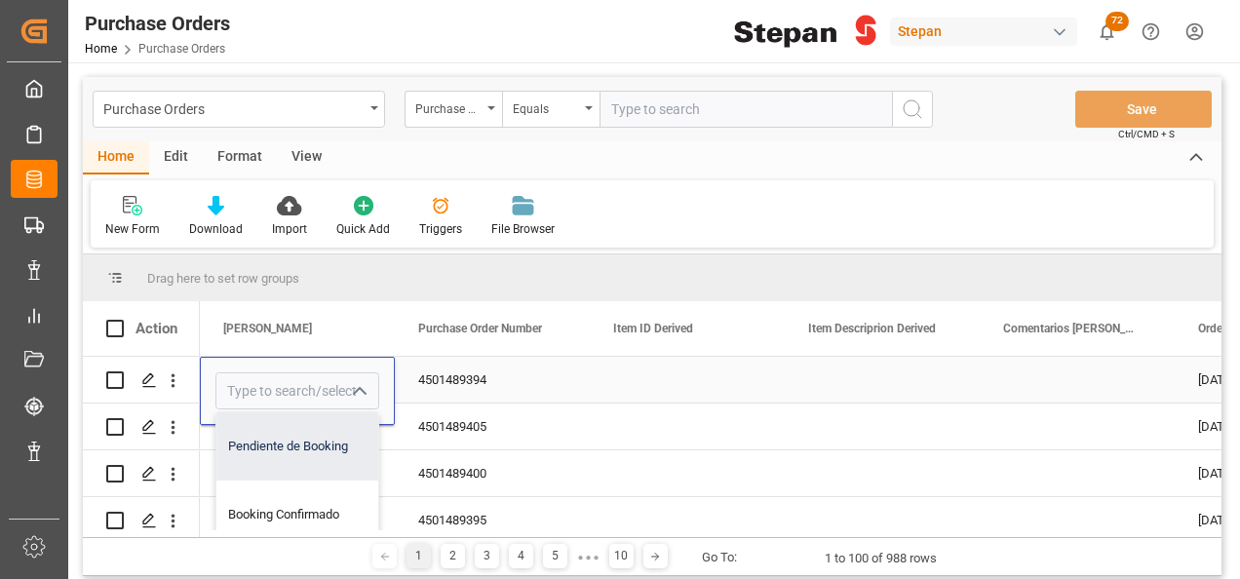
click at [312, 447] on div "Pendiente de Booking" at bounding box center [316, 446] width 201 height 68
type input "Pendiente de Booking"
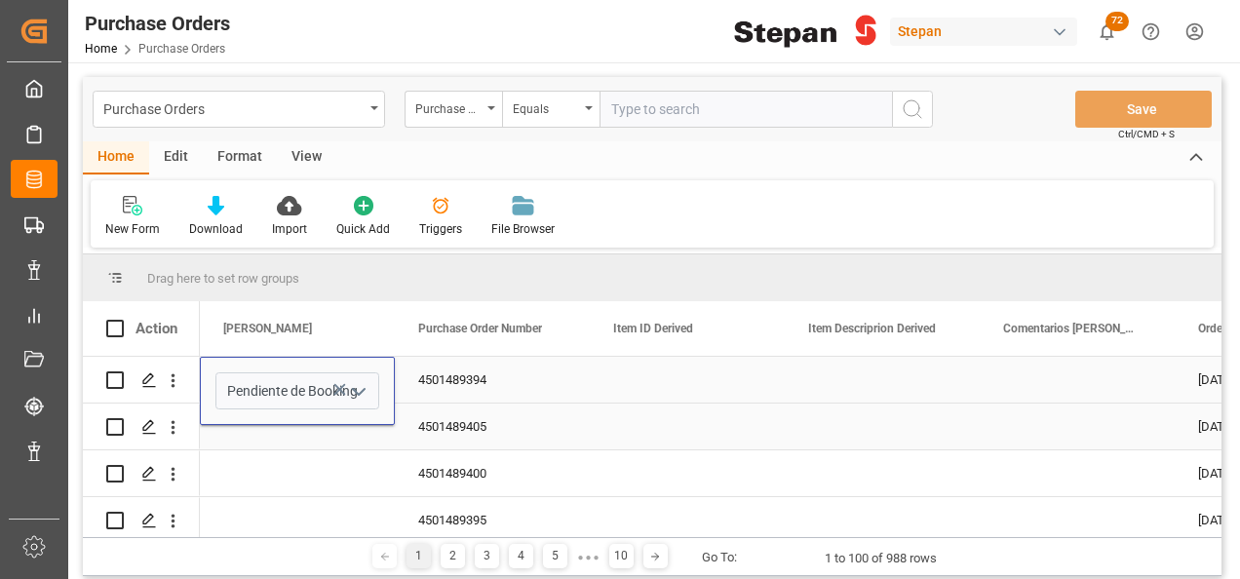
click at [263, 435] on div "Press SPACE to select this row." at bounding box center [297, 427] width 195 height 46
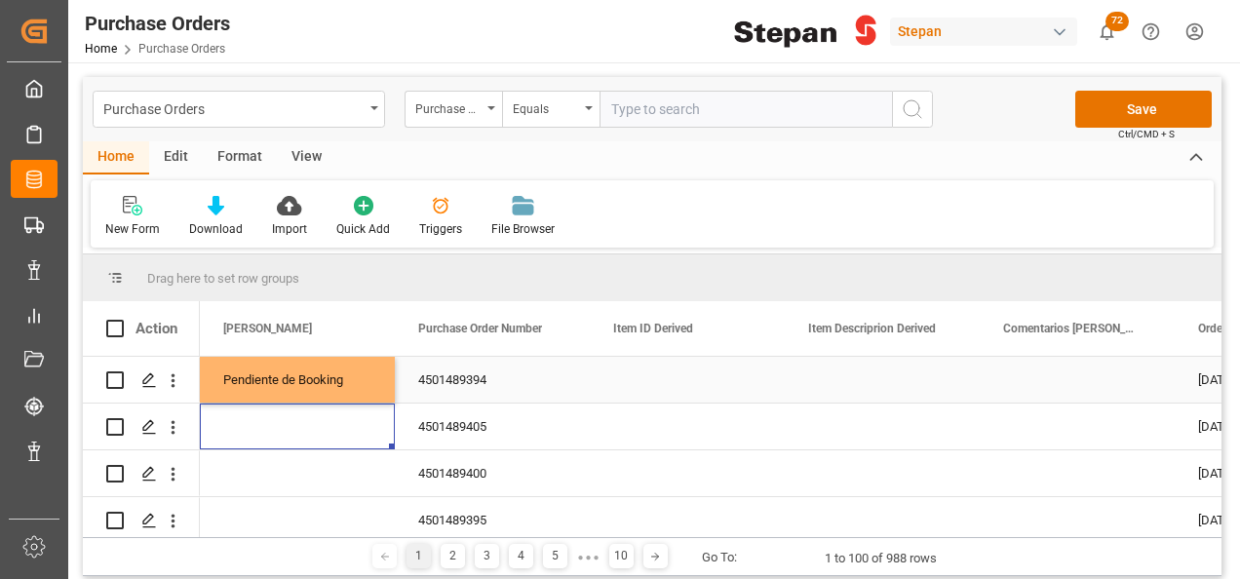
click at [284, 379] on div "Pendiente de Booking" at bounding box center [297, 380] width 148 height 45
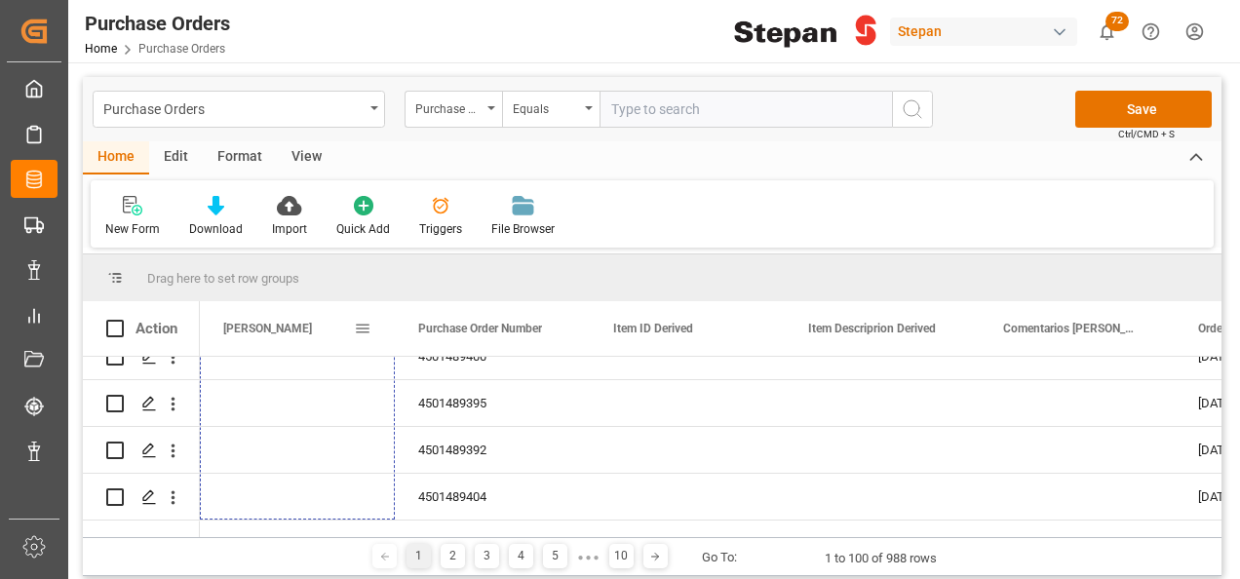
scroll to position [78, 0]
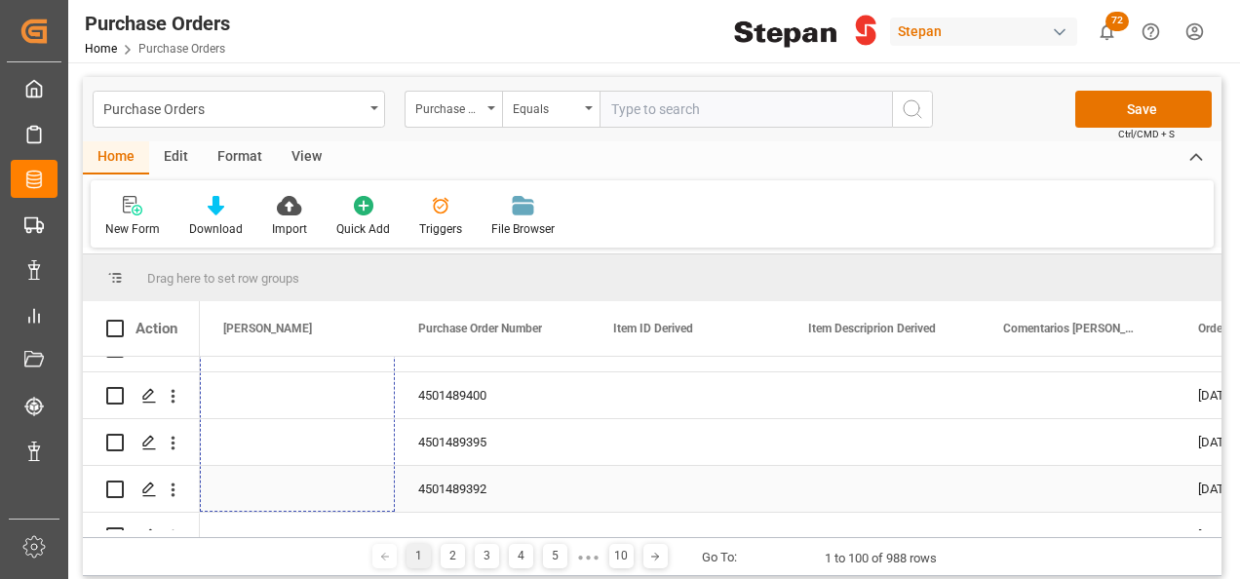
drag, startPoint x: 390, startPoint y: 400, endPoint x: 372, endPoint y: 451, distance: 54.6
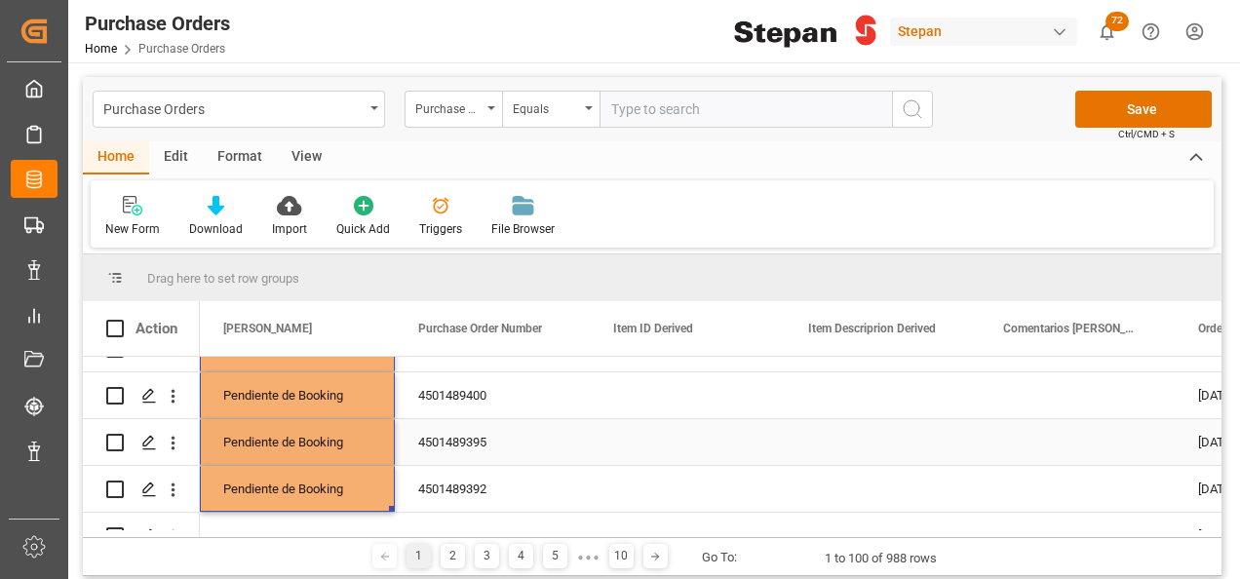
scroll to position [175, 0]
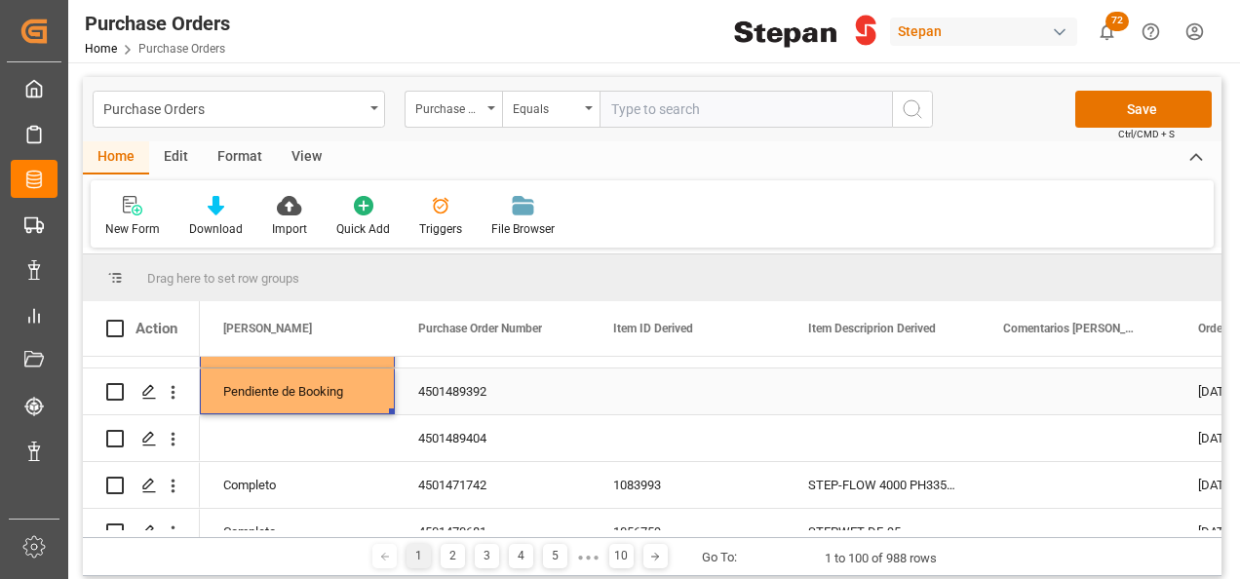
click at [353, 404] on div "Pendiente de Booking" at bounding box center [297, 391] width 148 height 45
drag, startPoint x: 392, startPoint y: 411, endPoint x: 390, endPoint y: 433, distance: 21.5
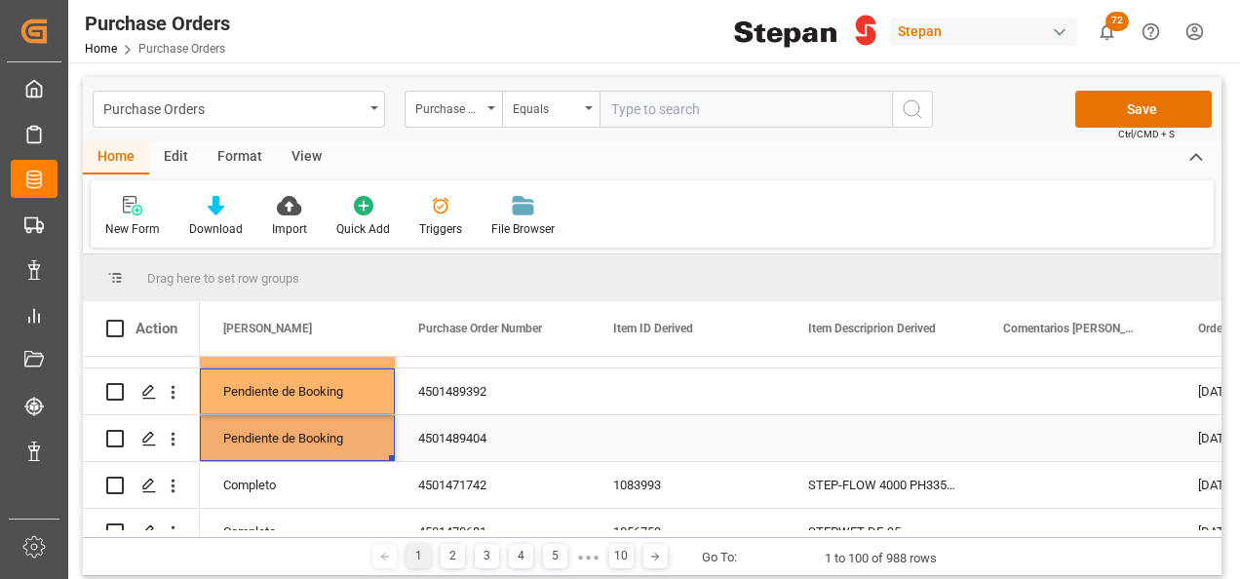
click at [526, 429] on div "4501489404" at bounding box center [492, 438] width 195 height 46
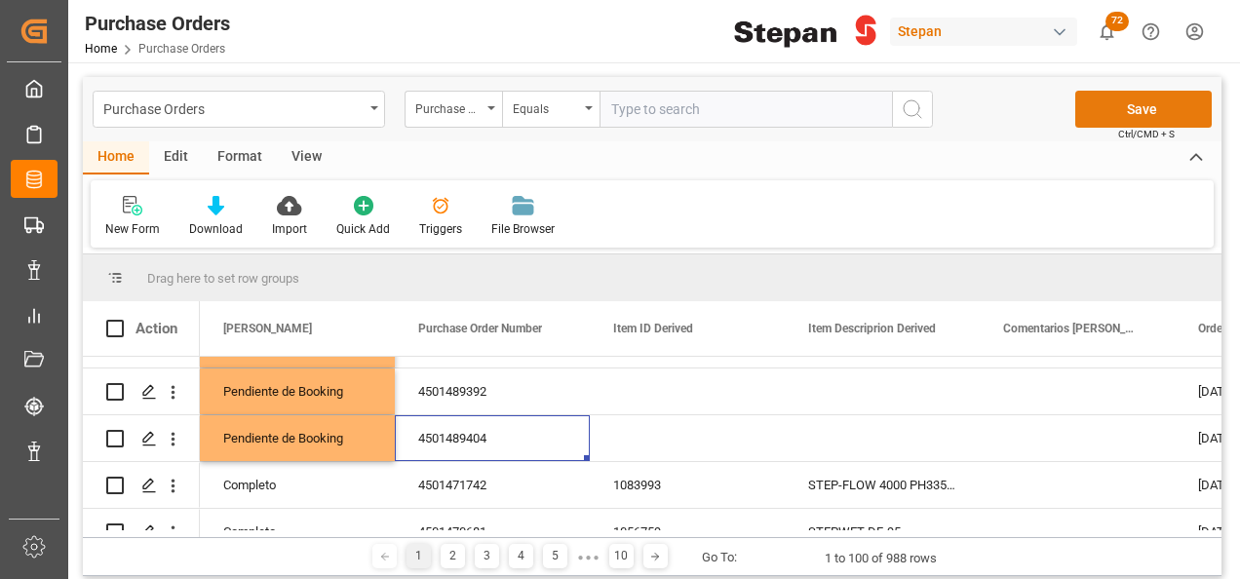
click at [1152, 102] on button "Save" at bounding box center [1143, 109] width 136 height 37
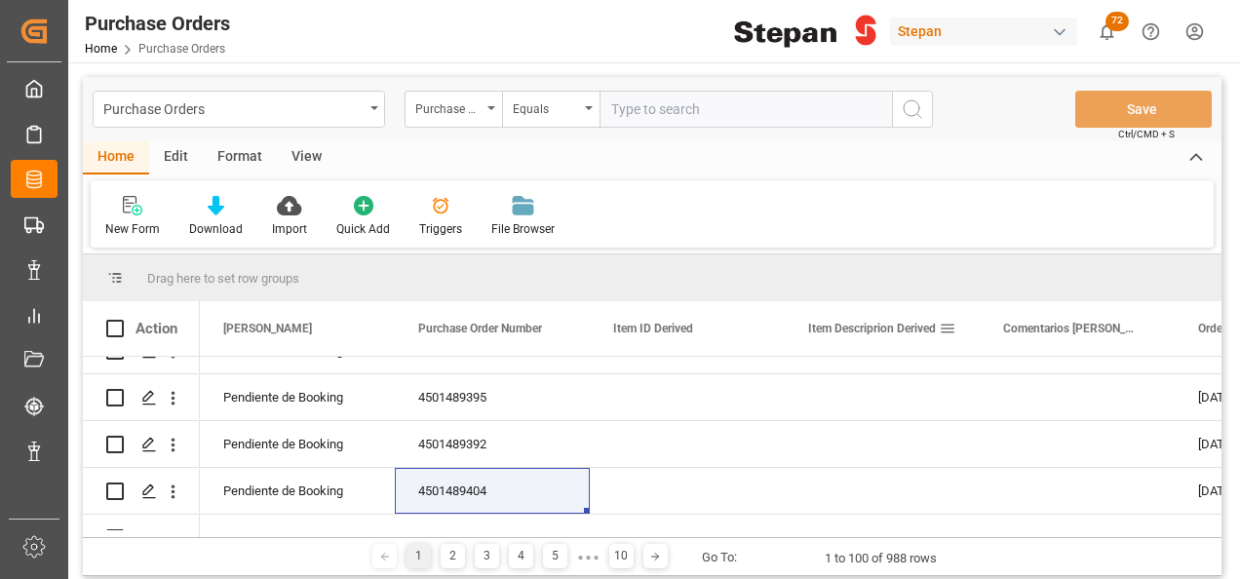
scroll to position [0, 0]
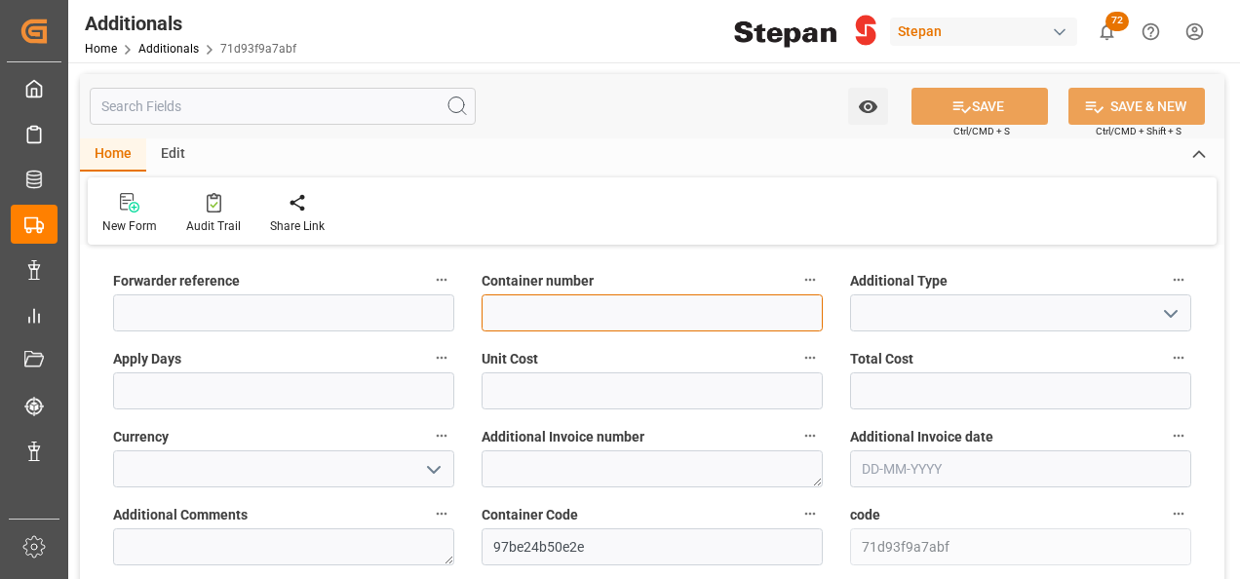
click at [587, 331] on input at bounding box center [652, 312] width 341 height 37
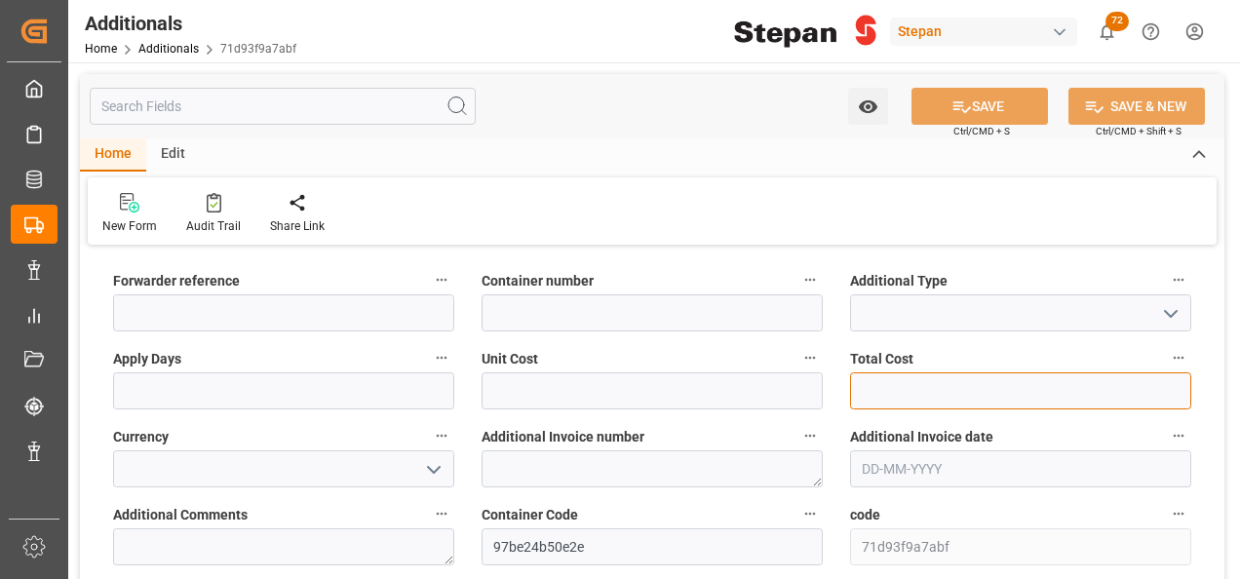
click at [992, 380] on input "text" at bounding box center [1020, 390] width 341 height 37
click at [1173, 307] on icon "open menu" at bounding box center [1170, 313] width 23 height 23
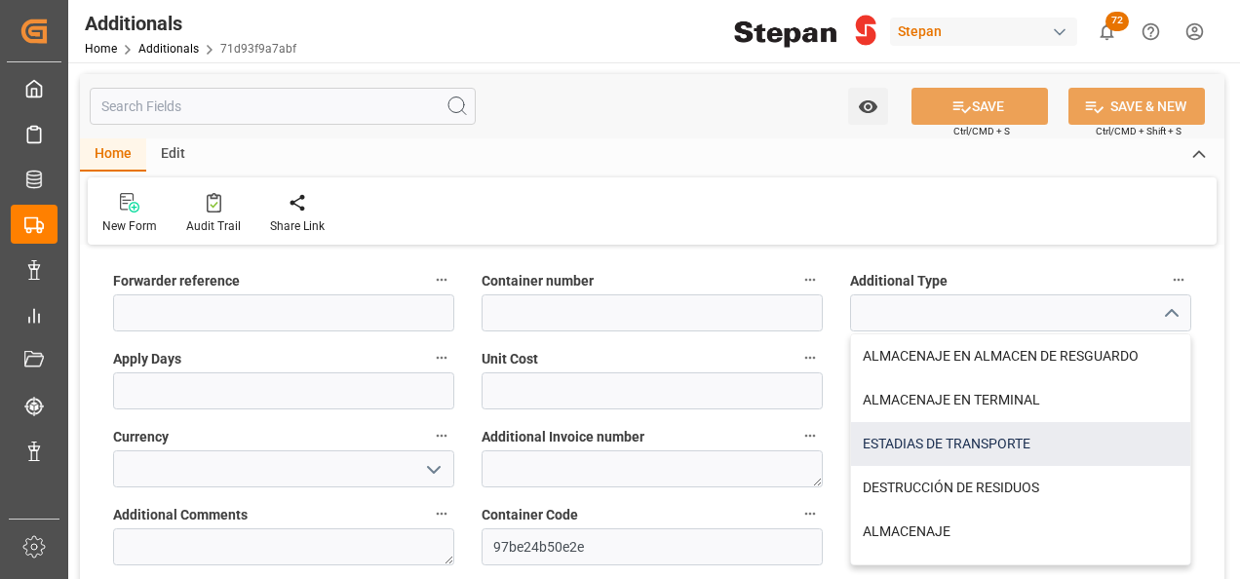
scroll to position [33, 0]
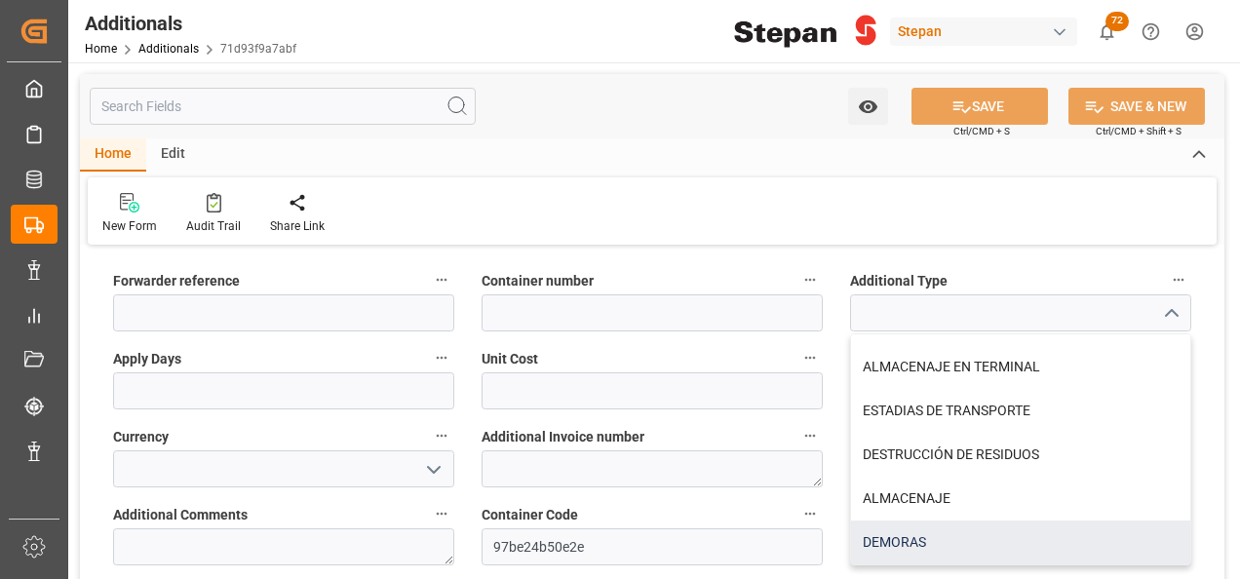
click at [910, 543] on div "DEMORAS" at bounding box center [1020, 543] width 339 height 44
type input "DEMORAS"
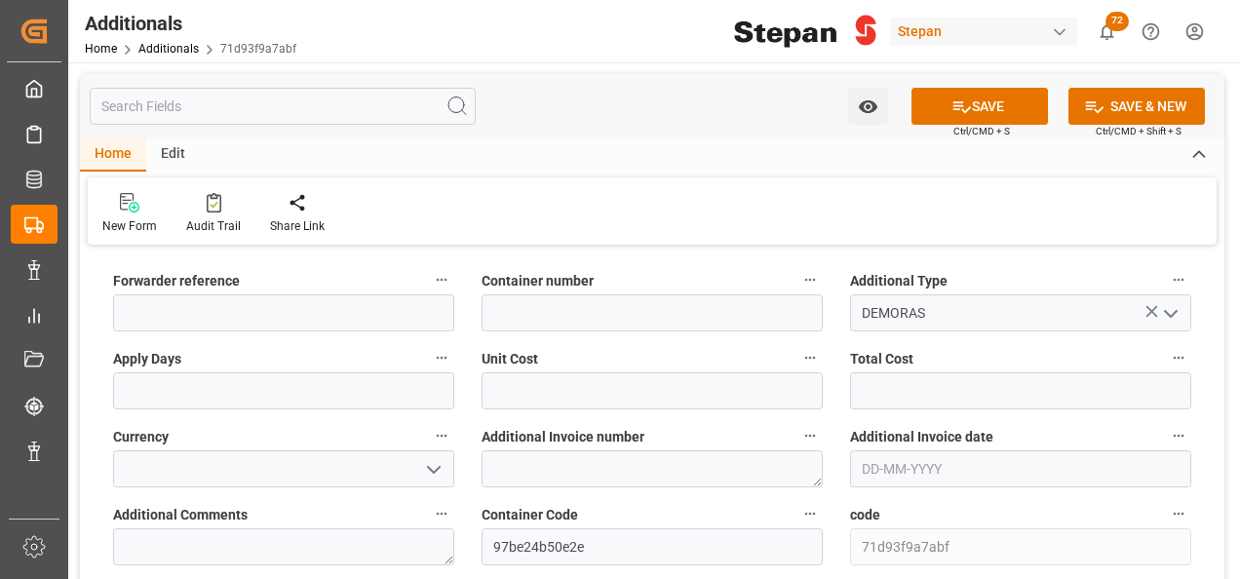
click at [429, 472] on icon "open menu" at bounding box center [433, 469] width 23 height 23
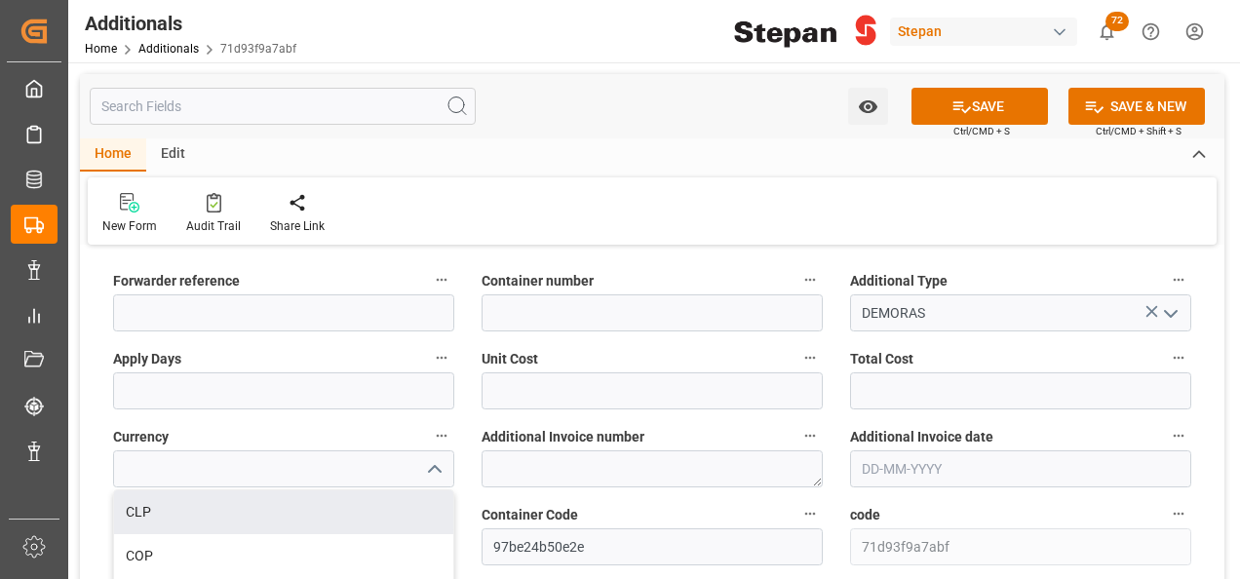
scroll to position [97, 0]
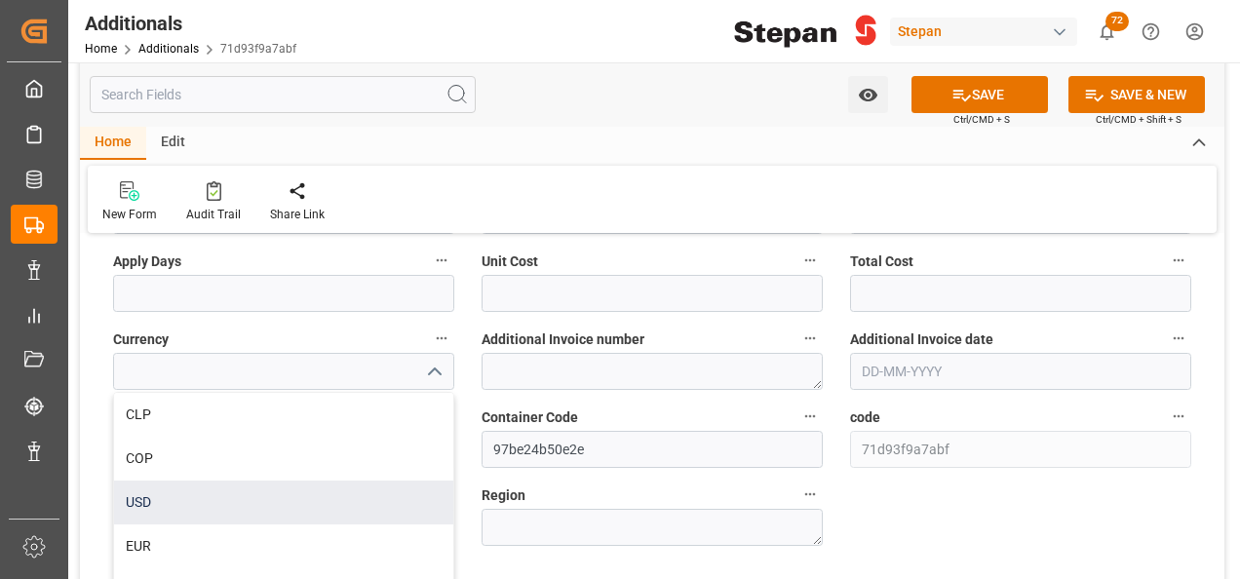
click at [179, 498] on div "USD" at bounding box center [283, 503] width 339 height 44
type input "USD"
